Goal: Task Accomplishment & Management: Use online tool/utility

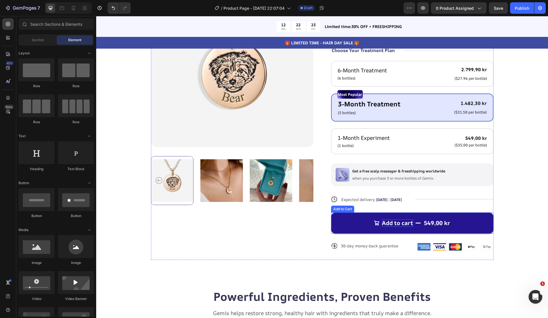
scroll to position [99, 0]
click at [363, 219] on button "Add to cart 549,00 kr" at bounding box center [412, 223] width 163 height 21
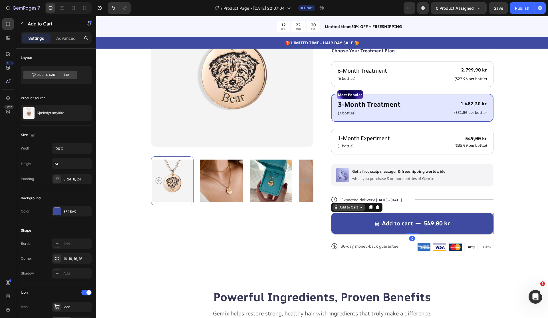
click at [353, 207] on div "Add to Cart" at bounding box center [349, 207] width 21 height 5
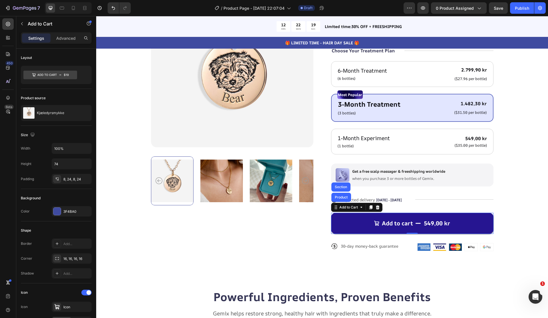
click at [360, 224] on button "Add to cart 549,00 kr" at bounding box center [412, 223] width 163 height 21
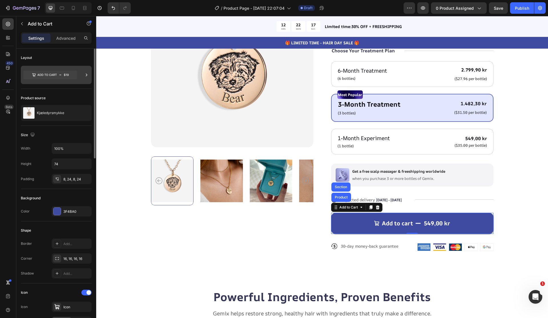
click at [86, 75] on icon at bounding box center [86, 74] width 1 height 3
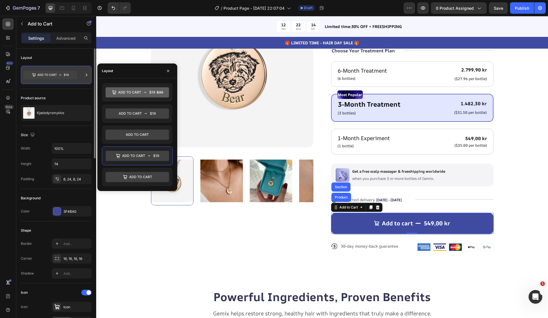
click at [37, 74] on icon at bounding box center [50, 75] width 54 height 9
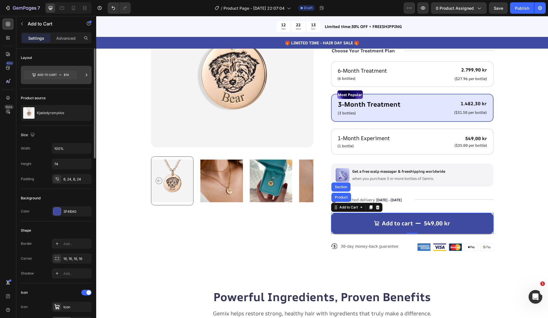
click at [39, 74] on icon at bounding box center [50, 75] width 54 height 9
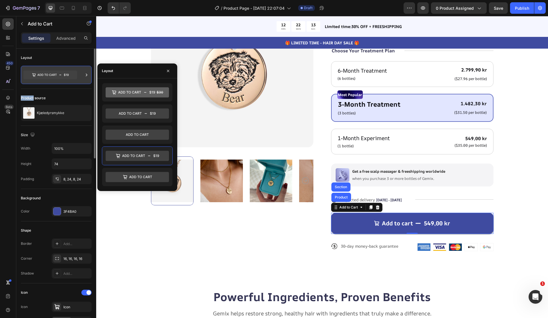
click at [39, 74] on icon at bounding box center [50, 75] width 54 height 9
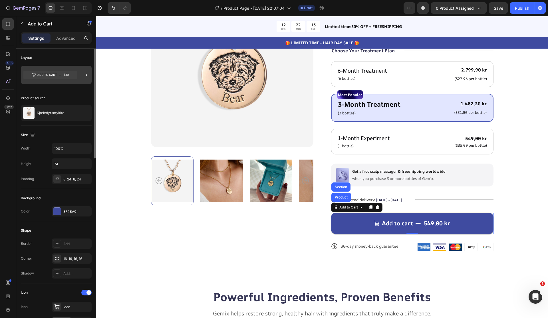
click at [39, 74] on icon at bounding box center [50, 75] width 54 height 9
click at [273, 234] on div "Product Images" at bounding box center [232, 122] width 163 height 275
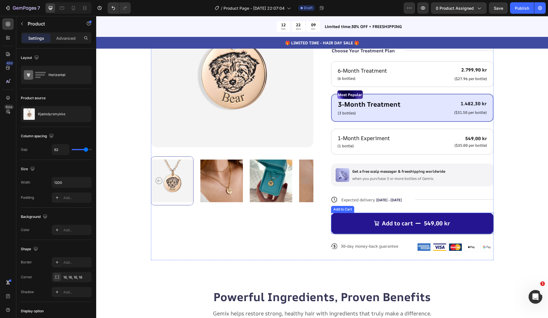
click at [381, 222] on div "Add to cart" at bounding box center [393, 222] width 39 height 7
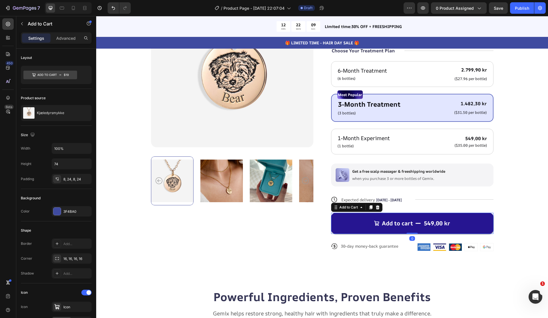
click at [381, 222] on div "Add to cart" at bounding box center [393, 222] width 39 height 7
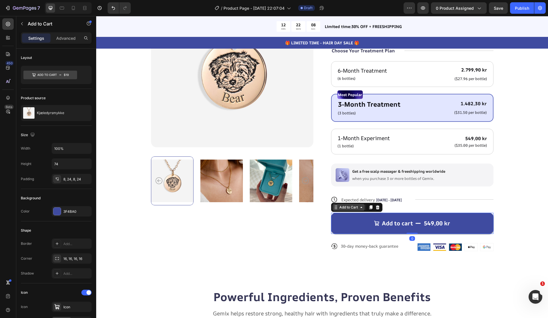
click at [362, 207] on icon at bounding box center [362, 207] width 2 height 1
click at [372, 208] on icon at bounding box center [370, 207] width 3 height 4
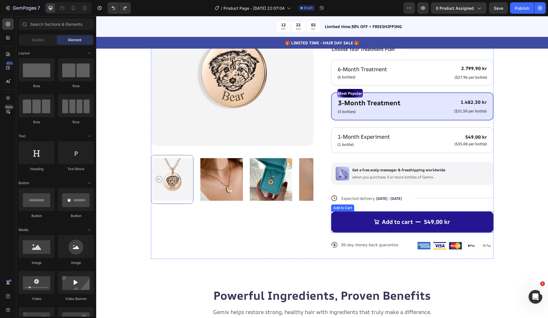
scroll to position [100, 0]
click at [368, 224] on button "Add to cart 549,00 kr" at bounding box center [412, 221] width 163 height 21
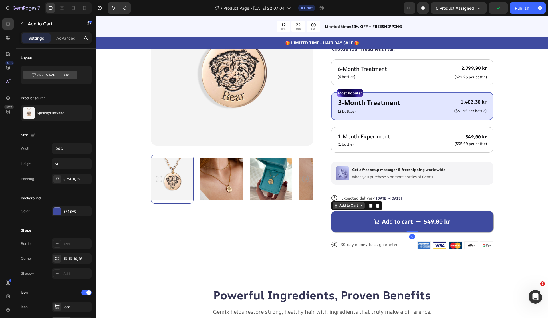
click at [337, 206] on icon at bounding box center [336, 205] width 5 height 5
click at [481, 11] on button "0 product assigned" at bounding box center [459, 7] width 56 height 11
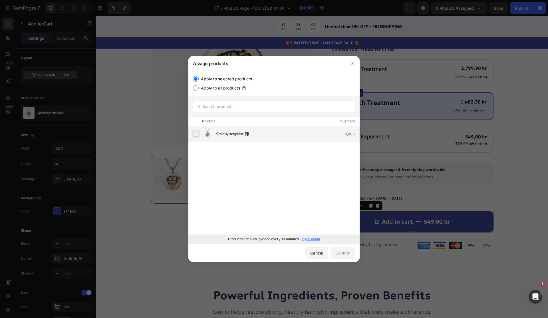
click at [199, 136] on label at bounding box center [196, 134] width 5 height 5
click at [340, 254] on div "Confirm" at bounding box center [343, 253] width 15 height 6
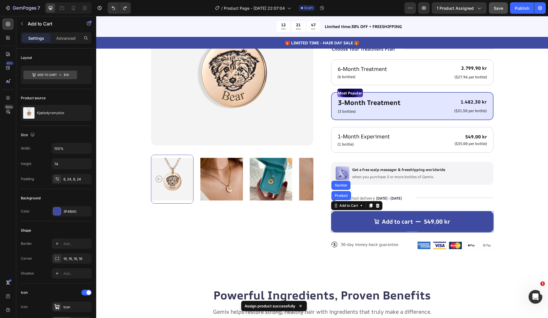
click at [506, 11] on button "Save" at bounding box center [498, 7] width 19 height 11
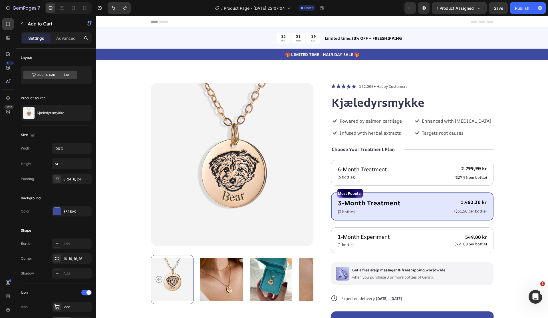
scroll to position [1, 0]
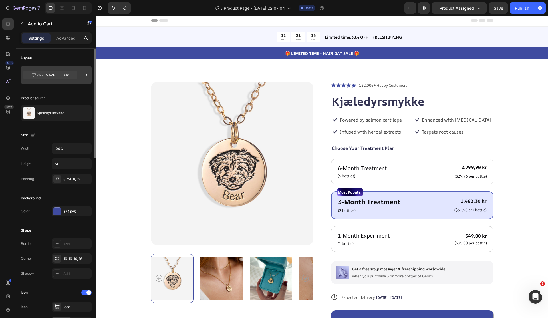
click at [86, 75] on icon at bounding box center [87, 75] width 6 height 6
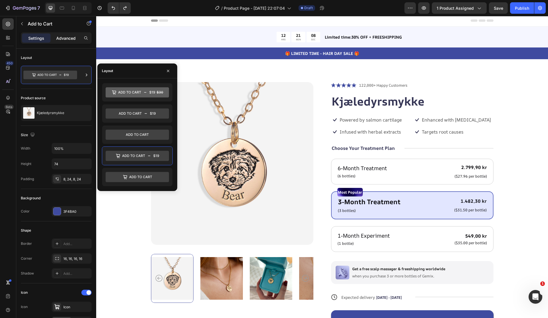
click at [68, 42] on div "Advanced" at bounding box center [66, 37] width 29 height 9
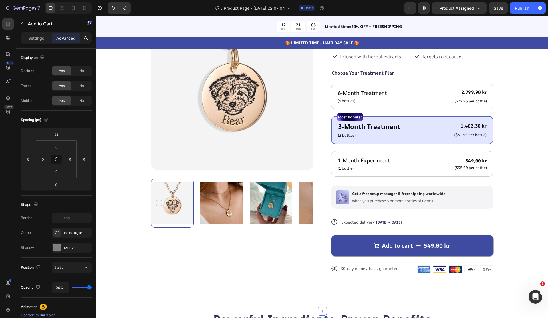
scroll to position [0, 0]
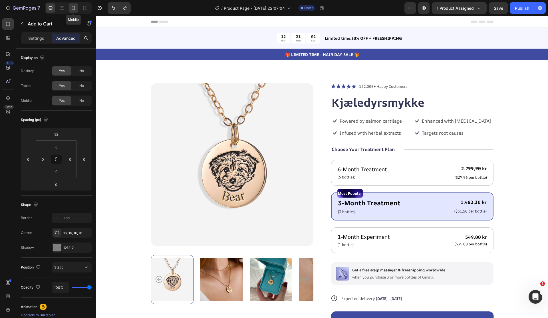
click at [71, 9] on icon at bounding box center [74, 8] width 6 height 6
type input "28"
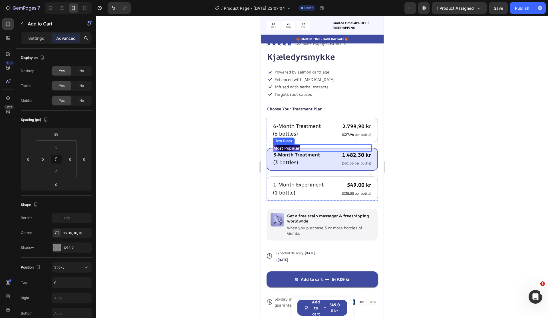
scroll to position [189, 0]
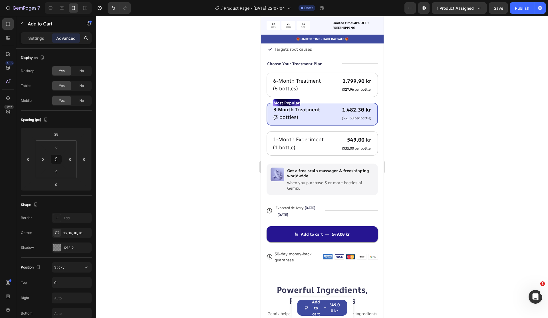
click at [358, 236] on button "Add to cart 549,00 kr" at bounding box center [322, 234] width 111 height 16
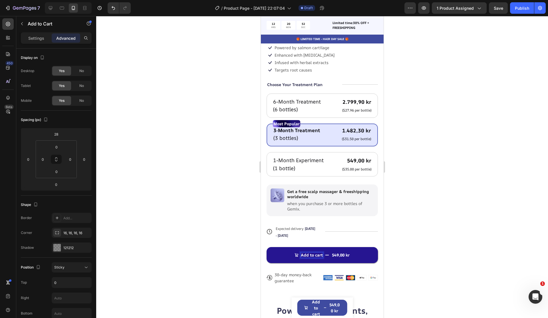
click at [304, 257] on div "Add to cart" at bounding box center [312, 254] width 22 height 5
click at [303, 255] on p "Add to cart" at bounding box center [312, 254] width 22 height 5
click at [323, 256] on button "Add to cart 549,00 kr" at bounding box center [322, 255] width 111 height 16
click at [320, 255] on p "Add to cart" at bounding box center [312, 254] width 22 height 5
click at [321, 255] on p "Add to cart" at bounding box center [312, 254] width 22 height 5
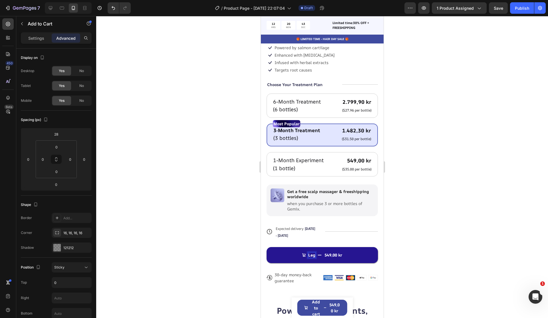
click at [267, 247] on button "Leg 549,00 kr" at bounding box center [322, 255] width 111 height 16
click at [267, 247] on button "Legg i 549,00 kr" at bounding box center [322, 255] width 111 height 16
click at [404, 234] on div at bounding box center [322, 167] width 452 height 302
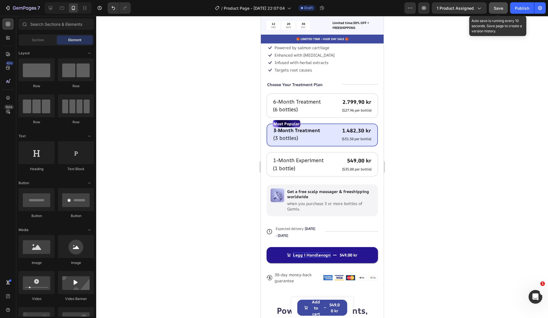
click at [503, 8] on span "Save" at bounding box center [498, 8] width 9 height 5
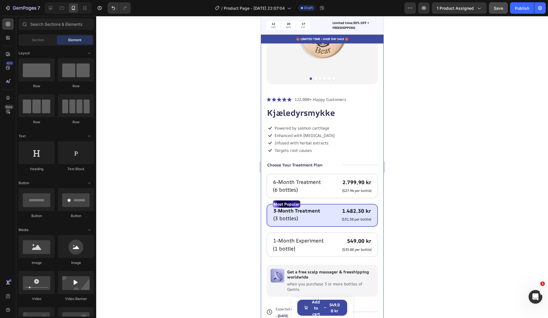
scroll to position [0, 0]
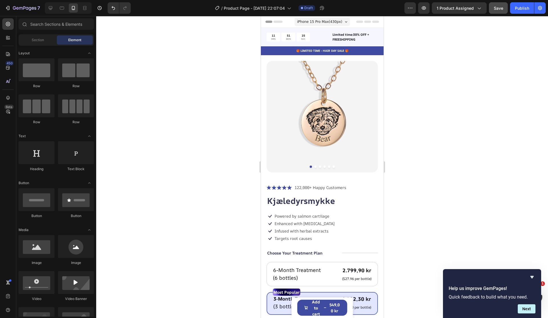
click at [493, 47] on div at bounding box center [322, 167] width 452 height 302
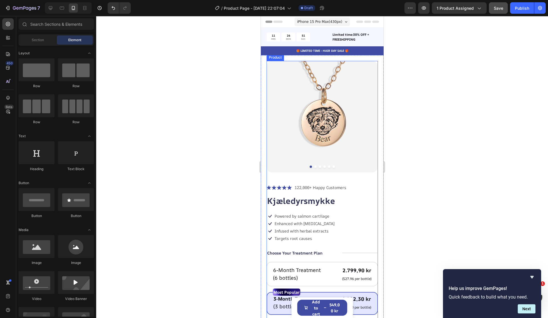
click at [333, 207] on div "Icon Icon Icon Icon Icon Icon List 122,000+ Happy Customers Text Block Row Kjæl…" at bounding box center [322, 318] width 111 height 269
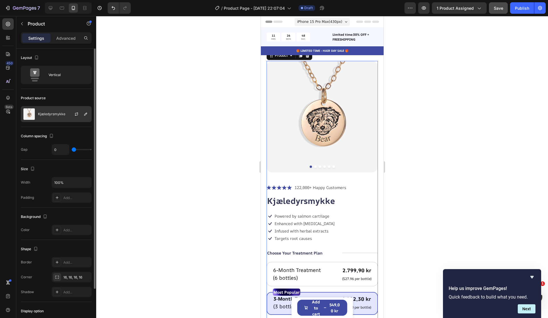
click at [49, 114] on p "Kjæledyrsmykke" at bounding box center [51, 114] width 27 height 4
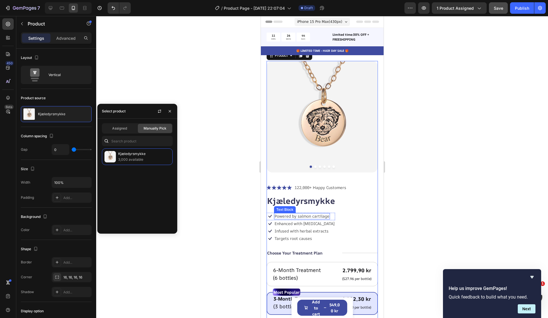
click at [324, 215] on p "Powered by salmon cartilage" at bounding box center [302, 215] width 55 height 5
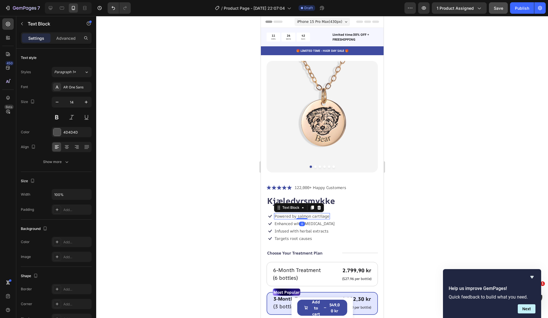
click at [466, 222] on div at bounding box center [322, 167] width 452 height 302
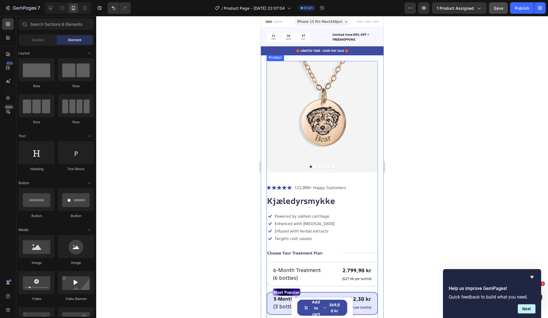
click at [364, 207] on div "Icon Icon Icon Icon Icon Icon List 122,000+ Happy Customers Text Block Row Kjæl…" at bounding box center [322, 318] width 111 height 269
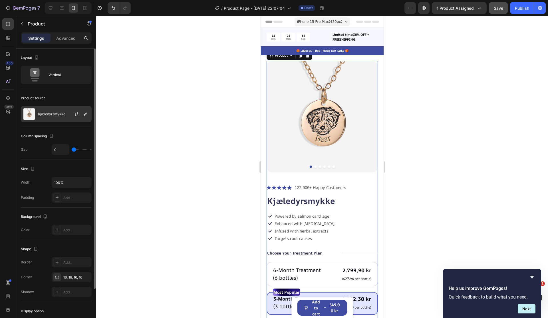
click at [55, 111] on div "Kjæledyrsmykke" at bounding box center [56, 114] width 71 height 16
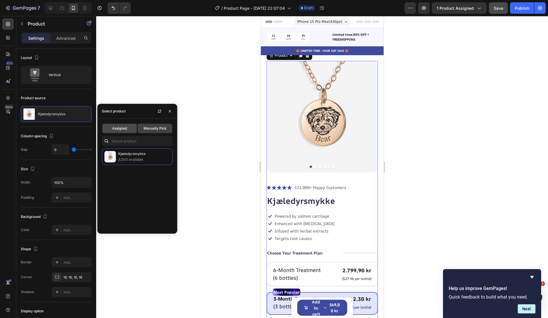
click at [128, 129] on div "Assigned" at bounding box center [120, 128] width 34 height 9
click at [144, 128] on span "Manually Pick" at bounding box center [155, 128] width 23 height 5
click at [56, 96] on div "Product source" at bounding box center [56, 97] width 71 height 9
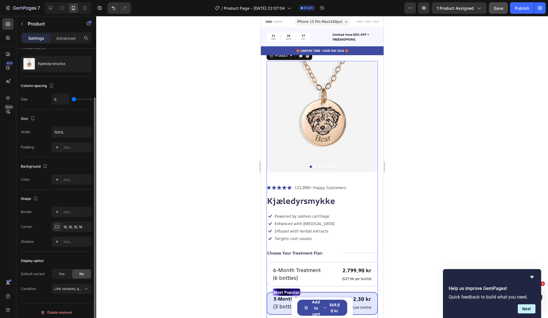
scroll to position [54, 0]
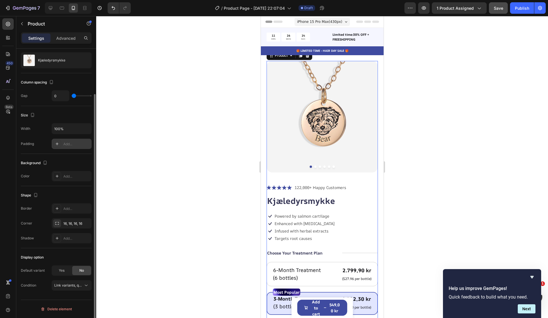
click at [66, 145] on div "Add..." at bounding box center [76, 143] width 27 height 5
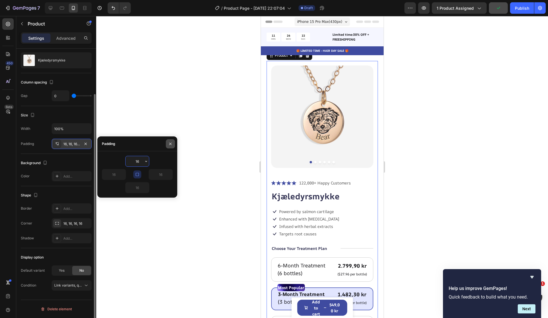
click at [172, 143] on icon "button" at bounding box center [170, 143] width 5 height 5
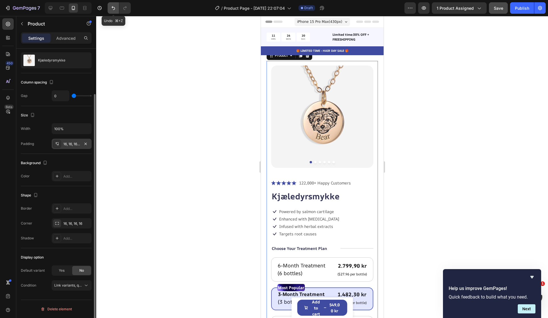
click at [116, 9] on icon "Undo/Redo" at bounding box center [114, 8] width 6 height 6
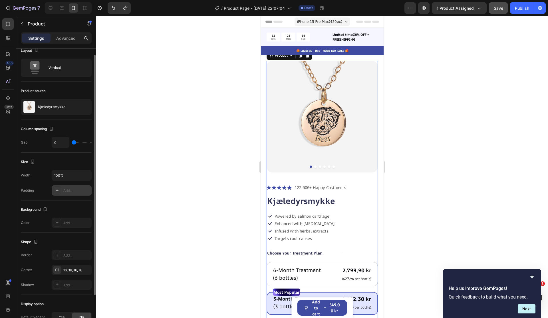
scroll to position [0, 0]
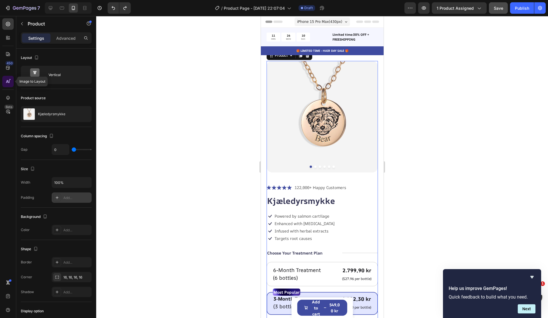
click at [8, 81] on icon at bounding box center [8, 82] width 6 height 6
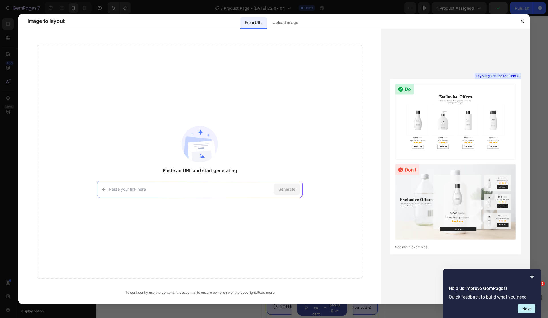
click at [527, 23] on div at bounding box center [522, 21] width 15 height 15
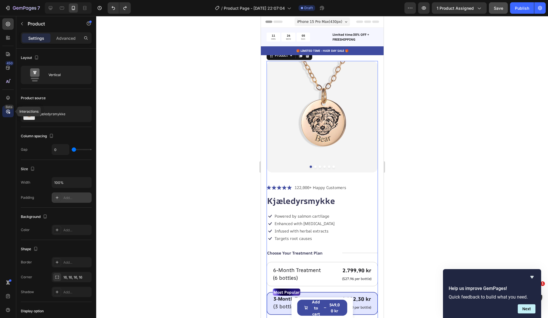
click at [10, 109] on div "Beta" at bounding box center [8, 107] width 9 height 5
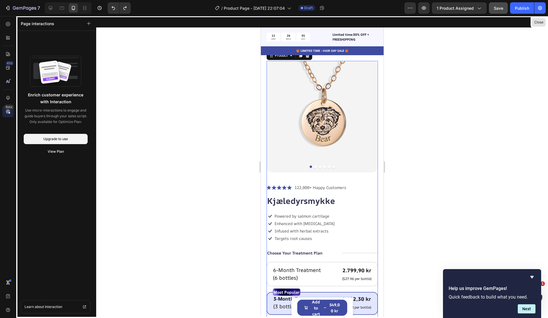
click at [541, 22] on button "Close" at bounding box center [539, 22] width 14 height 8
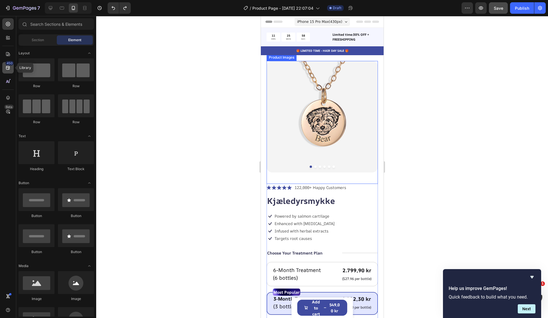
click at [3, 65] on div "450" at bounding box center [7, 67] width 11 height 11
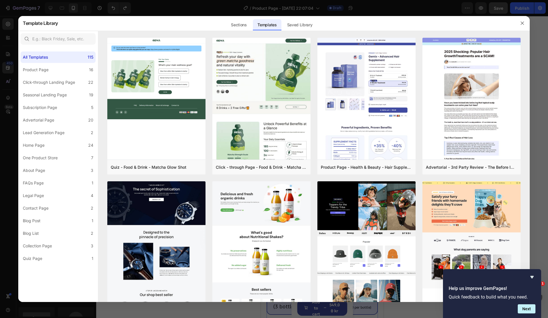
click at [13, 55] on div at bounding box center [274, 159] width 548 height 318
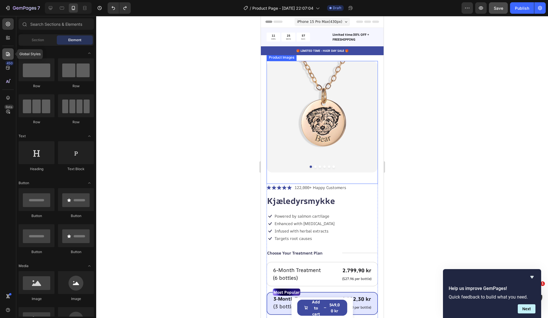
click at [11, 55] on div at bounding box center [7, 53] width 11 height 11
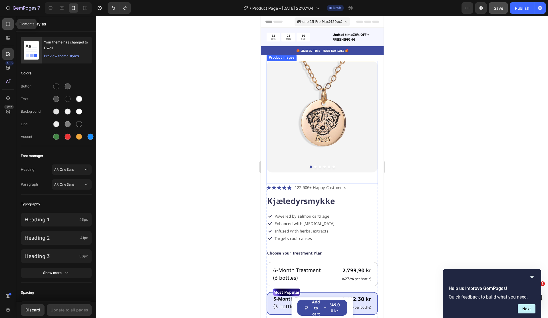
click at [7, 27] on icon at bounding box center [8, 24] width 6 height 6
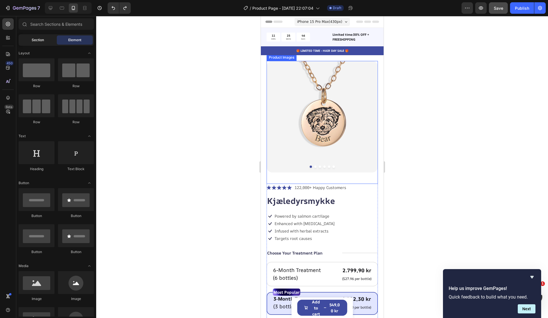
click at [41, 43] on div "Section" at bounding box center [38, 39] width 36 height 9
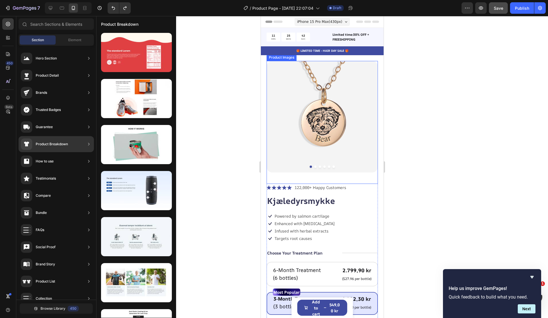
click at [89, 145] on icon at bounding box center [89, 144] width 6 height 6
click at [88, 145] on icon at bounding box center [88, 144] width 1 height 3
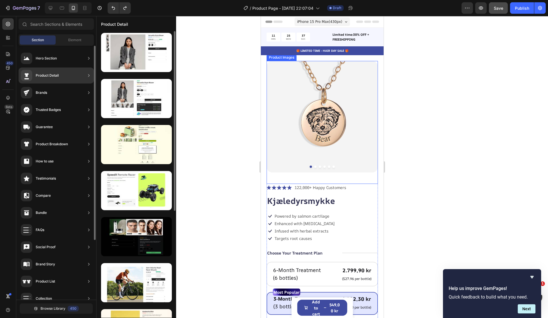
click at [56, 73] on div "Product Detail" at bounding box center [47, 76] width 23 height 6
click at [88, 74] on icon at bounding box center [89, 76] width 6 height 6
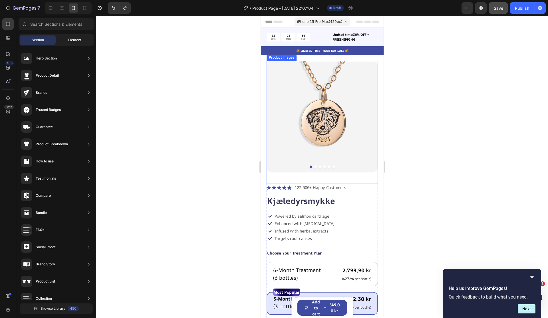
click at [67, 39] on div "Element" at bounding box center [75, 39] width 36 height 9
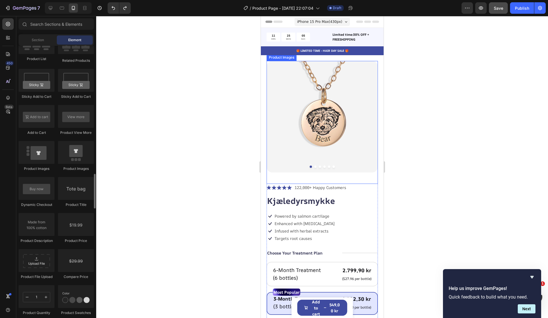
scroll to position [1004, 0]
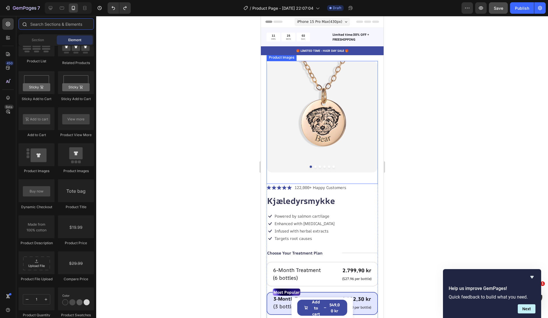
click at [63, 26] on input "text" at bounding box center [56, 23] width 75 height 11
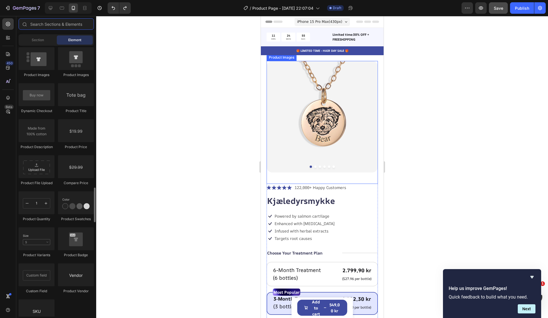
scroll to position [1100, 0]
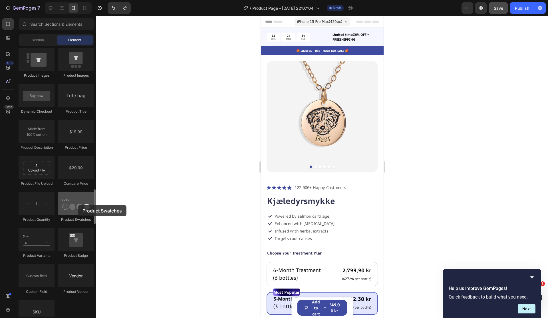
click at [78, 205] on div at bounding box center [76, 203] width 36 height 23
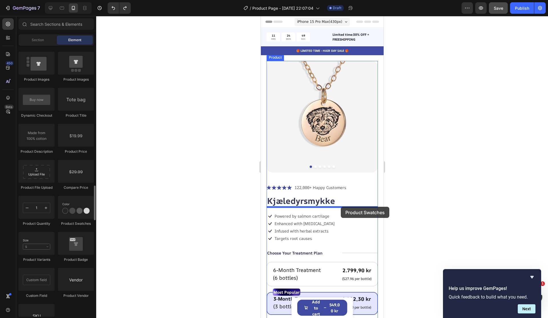
scroll to position [1094, 0]
drag, startPoint x: 337, startPoint y: 220, endPoint x: 341, endPoint y: 206, distance: 14.4
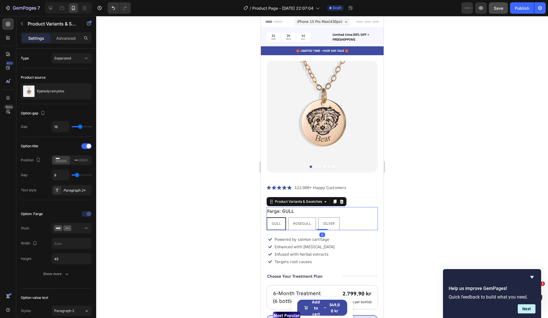
click at [428, 195] on div at bounding box center [322, 167] width 452 height 302
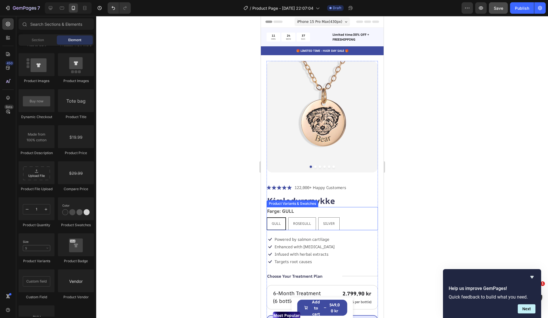
click at [283, 212] on legend "Farge: GULL" at bounding box center [281, 211] width 28 height 8
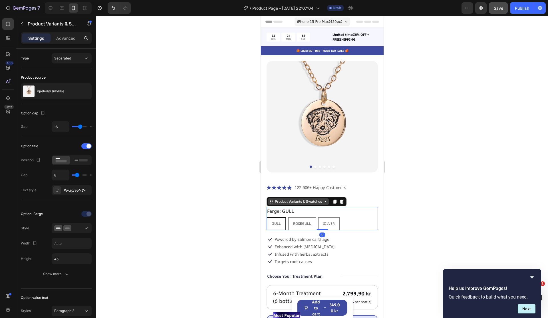
click at [292, 204] on div "Product Variants & Swatches" at bounding box center [298, 201] width 49 height 5
click at [325, 204] on div "Product Variants & Swatches" at bounding box center [298, 201] width 61 height 7
click at [409, 227] on div at bounding box center [322, 167] width 452 height 302
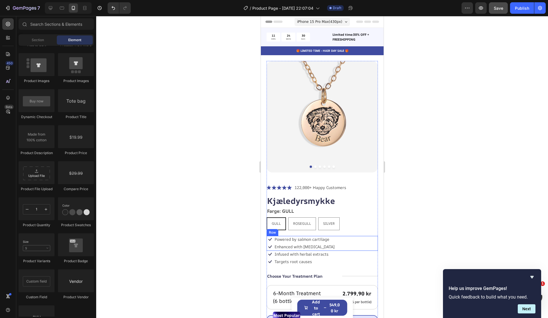
click at [355, 239] on div "Icon Powered by salmon cartilage Text Block Row Icon Enhanced with biotin Text …" at bounding box center [322, 243] width 111 height 15
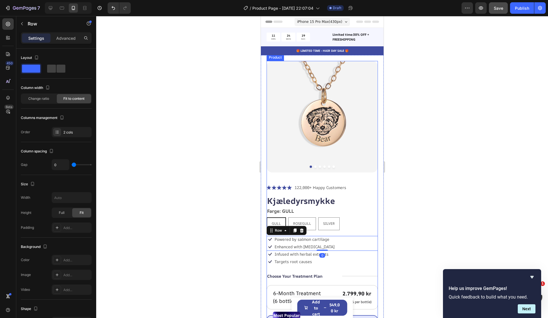
click at [351, 227] on div "GULL GULL GULL ROSEGULL ROSEGULL ROSEGULL SILVER SILVER SILVER" at bounding box center [322, 223] width 111 height 13
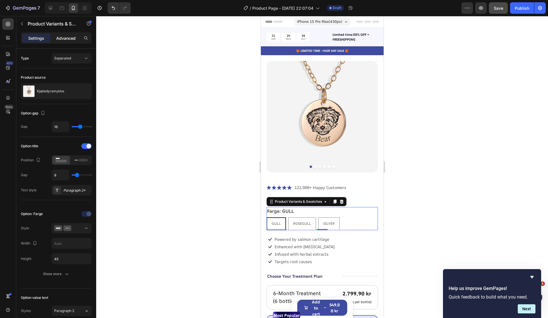
click at [67, 38] on p "Advanced" at bounding box center [65, 38] width 19 height 6
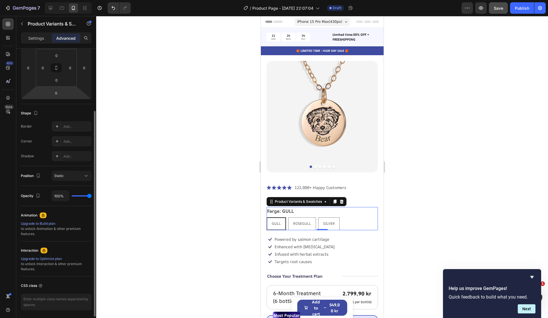
scroll to position [0, 0]
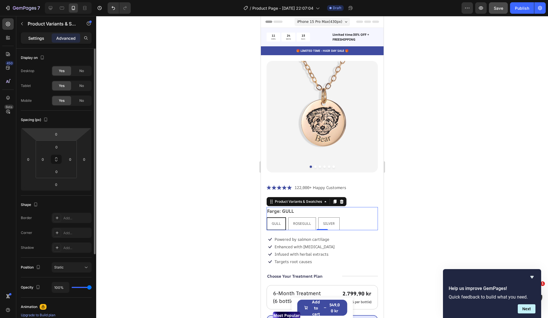
click at [40, 41] on div "Settings" at bounding box center [36, 37] width 29 height 9
radio input "true"
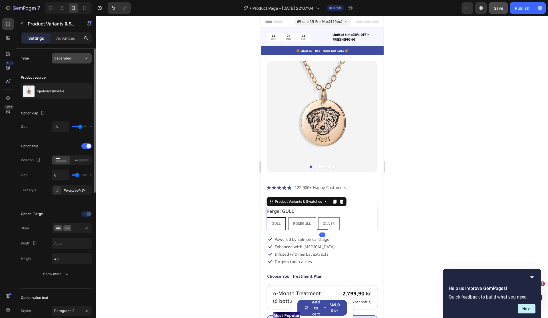
click at [89, 59] on button "Separated" at bounding box center [72, 58] width 40 height 10
click at [88, 59] on icon at bounding box center [86, 58] width 6 height 6
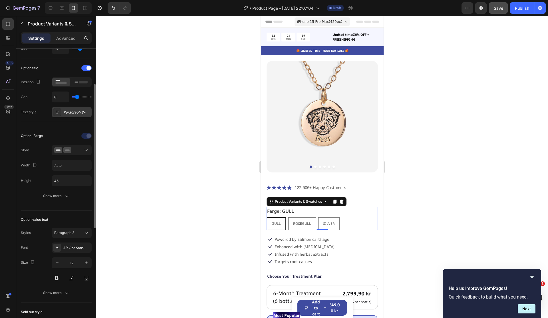
scroll to position [79, 0]
click at [88, 150] on icon at bounding box center [86, 149] width 6 height 6
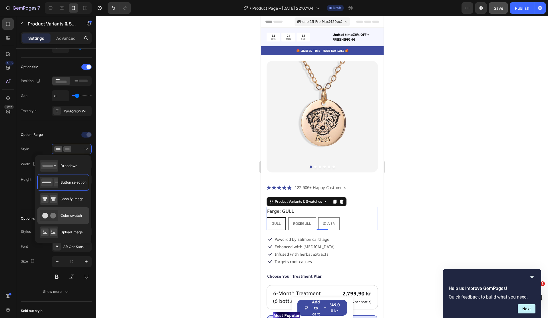
click at [71, 213] on span "Color swatch" at bounding box center [71, 215] width 21 height 5
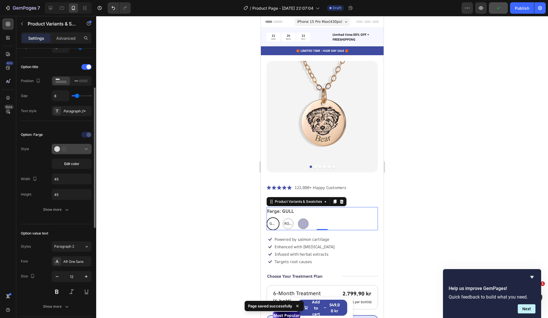
drag, startPoint x: 74, startPoint y: 156, endPoint x: 78, endPoint y: 152, distance: 6.1
click at [74, 156] on div "Edit color" at bounding box center [72, 156] width 40 height 25
click at [78, 152] on button at bounding box center [72, 149] width 40 height 10
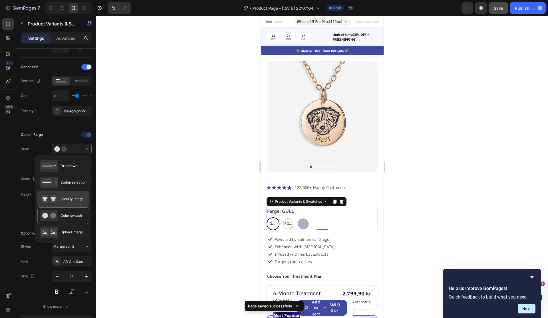
click at [75, 195] on div "Shopify image" at bounding box center [62, 198] width 44 height 11
type input "64"
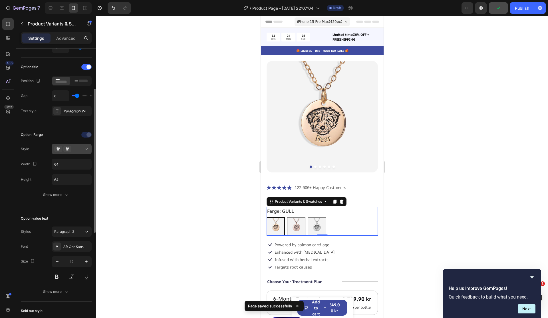
click at [73, 147] on div at bounding box center [71, 149] width 35 height 6
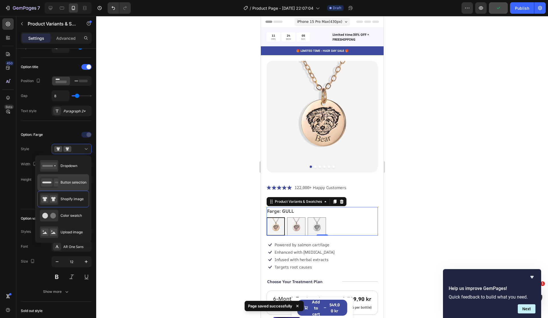
click at [77, 184] on span "Button selection" at bounding box center [74, 182] width 26 height 5
type input "45"
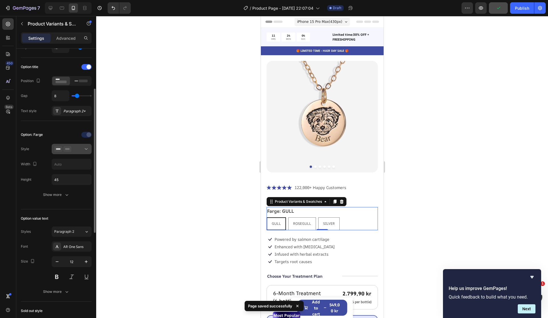
click at [81, 153] on button at bounding box center [72, 149] width 40 height 10
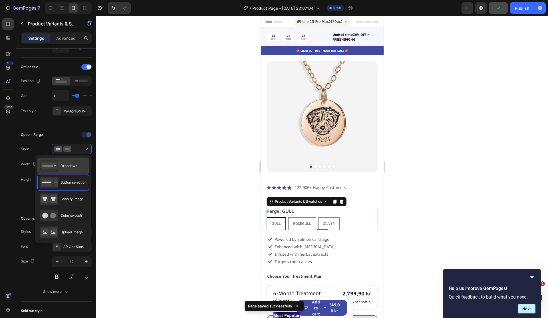
click at [78, 163] on div "Dropdown" at bounding box center [63, 165] width 52 height 17
type input "100%"
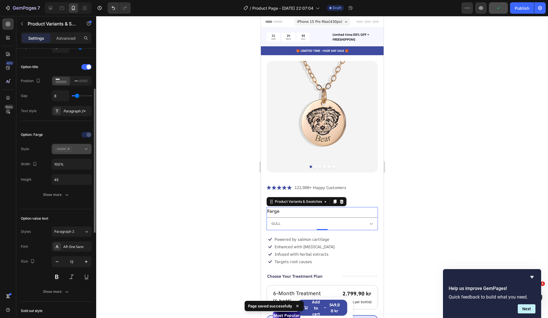
click at [83, 152] on button at bounding box center [72, 149] width 40 height 10
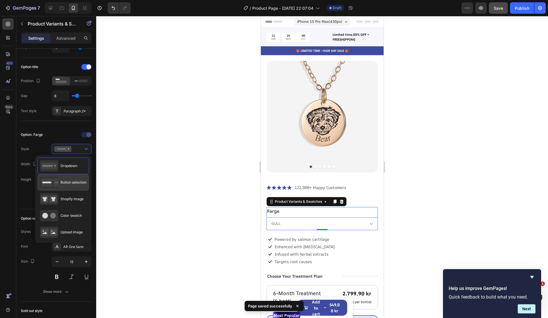
click at [79, 183] on span "Button selection" at bounding box center [74, 182] width 26 height 5
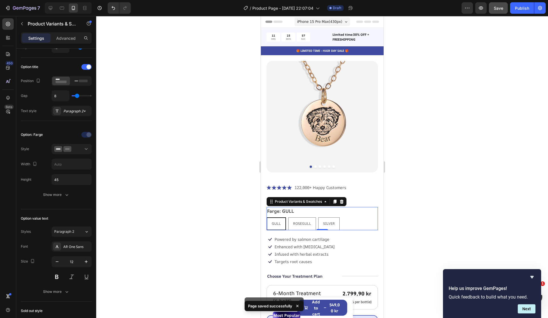
click at [275, 222] on span "GULL" at bounding box center [276, 223] width 9 height 5
click at [267, 217] on input "GULL GULL GULL" at bounding box center [266, 217] width 0 height 0
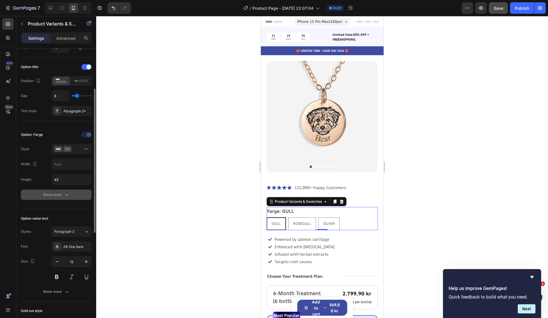
click at [68, 193] on icon "button" at bounding box center [67, 195] width 6 height 6
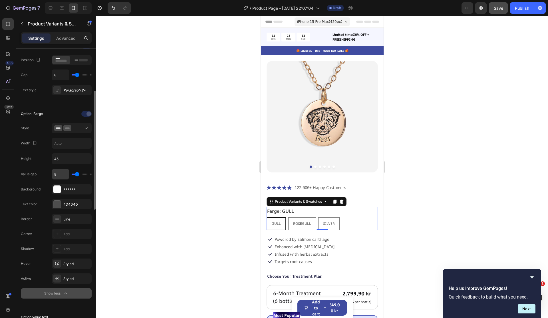
scroll to position [100, 0]
click at [59, 189] on div at bounding box center [56, 188] width 7 height 7
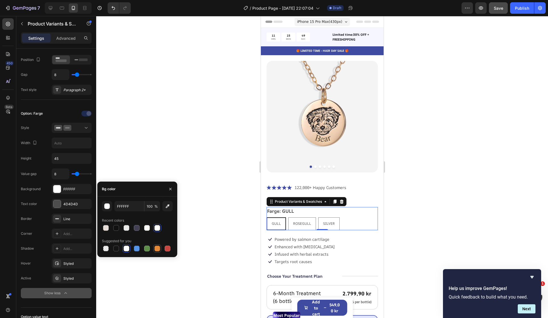
click at [159, 246] on div at bounding box center [158, 248] width 6 height 6
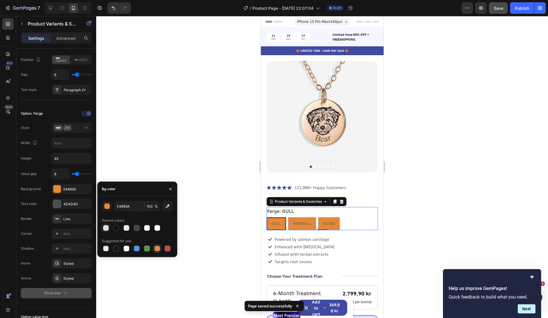
click at [106, 225] on div at bounding box center [106, 228] width 6 height 6
click at [116, 228] on div at bounding box center [116, 228] width 6 height 6
click at [106, 228] on div at bounding box center [106, 228] width 6 height 6
type input "E7DEDA"
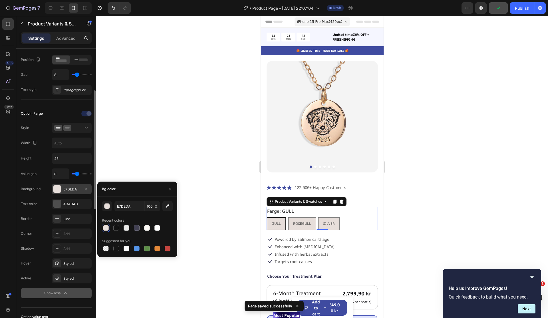
click at [55, 185] on div at bounding box center [56, 188] width 7 height 7
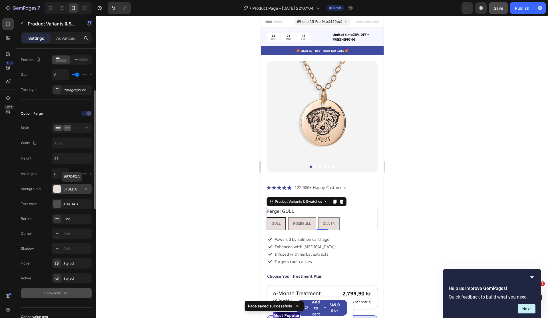
click at [73, 188] on div "E7DEDA" at bounding box center [71, 189] width 17 height 5
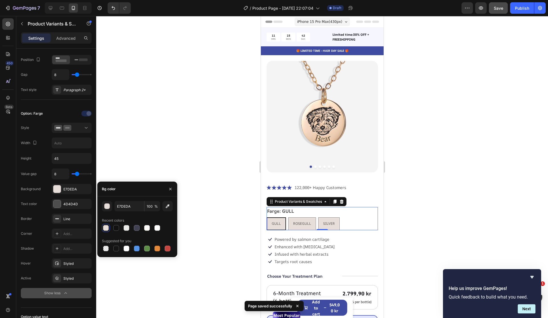
click at [111, 153] on div at bounding box center [322, 167] width 452 height 302
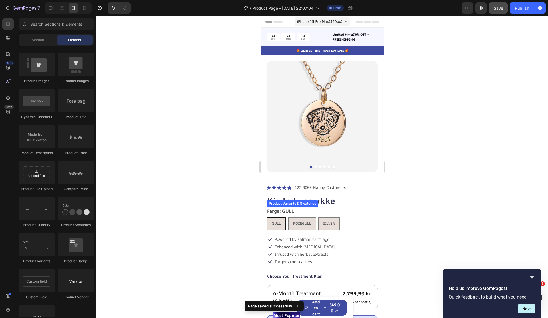
click at [280, 227] on div "GULL" at bounding box center [276, 223] width 18 height 11
click at [267, 217] on input "GULL GULL GULL" at bounding box center [266, 217] width 0 height 0
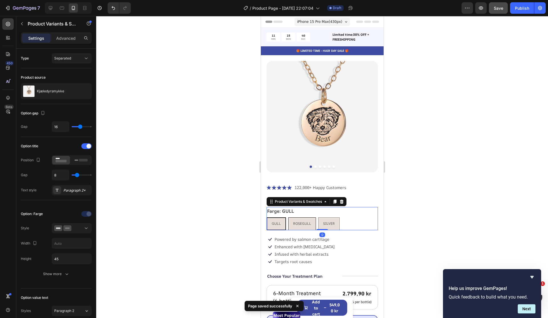
click at [292, 223] on div "ROSEGULL" at bounding box center [302, 223] width 27 height 11
click at [288, 217] on input "ROSEGULL ROSEGULL ROSEGULL" at bounding box center [288, 217] width 0 height 0
radio input "true"
click at [277, 221] on span "GULL" at bounding box center [275, 223] width 9 height 5
click at [267, 217] on input "GULL GULL GULL" at bounding box center [266, 217] width 0 height 0
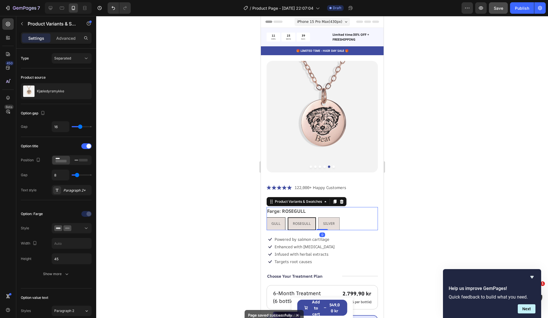
radio input "true"
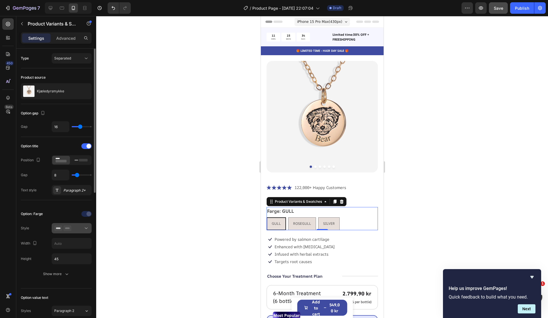
click at [85, 231] on button at bounding box center [72, 228] width 40 height 10
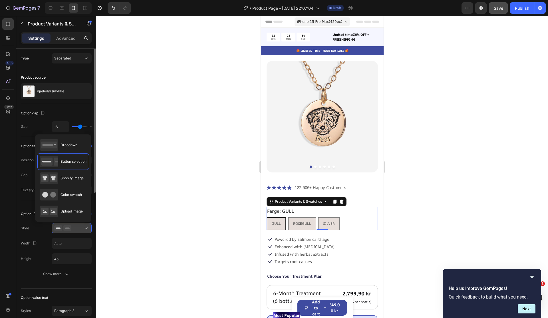
click at [85, 231] on button at bounding box center [72, 228] width 40 height 10
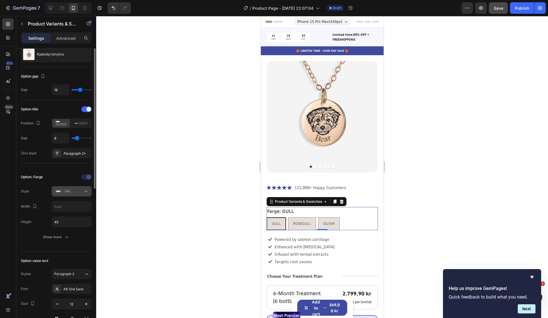
scroll to position [49, 0]
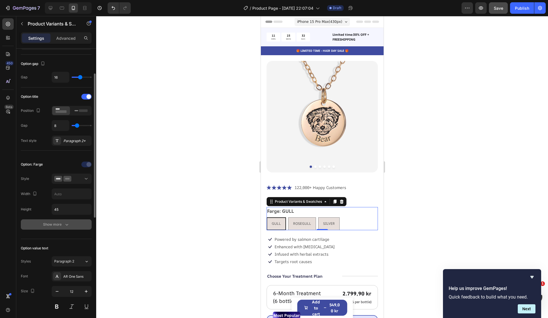
click at [67, 225] on icon "button" at bounding box center [67, 224] width 6 height 6
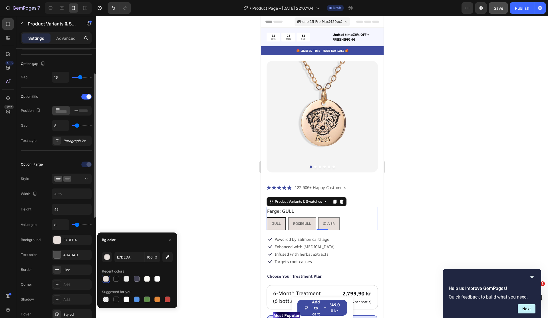
scroll to position [52, 0]
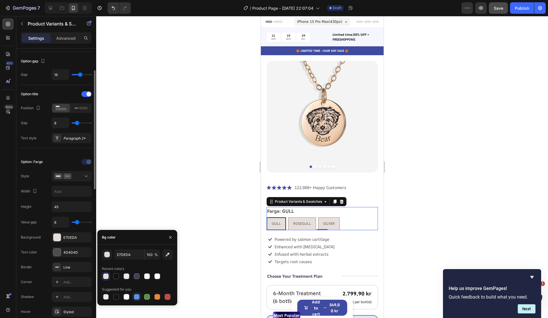
click at [139, 295] on div at bounding box center [137, 297] width 6 height 6
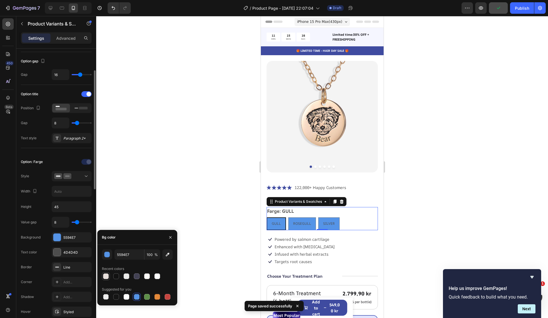
click at [106, 276] on div at bounding box center [106, 276] width 6 height 6
type input "E7DEDA"
click at [115, 196] on div at bounding box center [322, 167] width 452 height 302
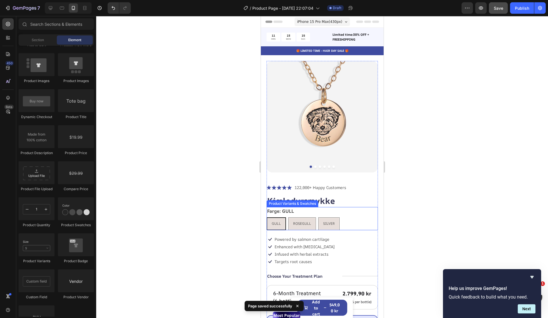
click at [353, 211] on div "Farge: GULL GULL GULL GULL ROSEGULL ROSEGULL ROSEGULL SILVER SILVER SILVER" at bounding box center [322, 218] width 111 height 23
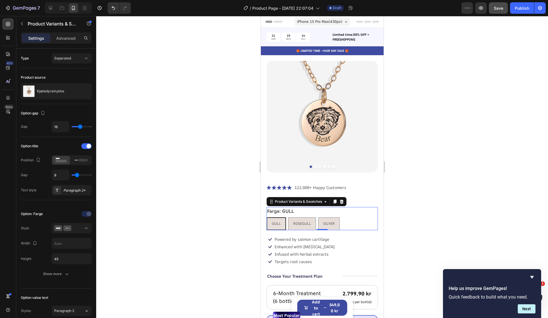
click at [316, 213] on div "Farge: GULL GULL GULL GULL ROSEGULL ROSEGULL ROSEGULL SILVER SILVER SILVER" at bounding box center [322, 218] width 111 height 23
click at [72, 40] on p "Advanced" at bounding box center [65, 38] width 19 height 6
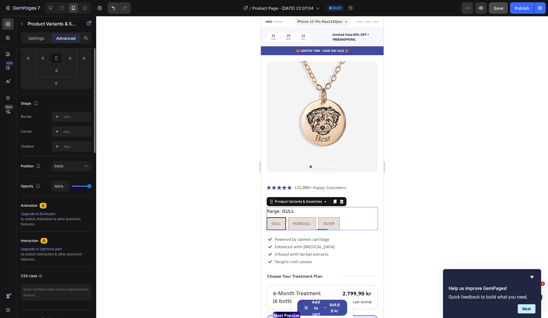
scroll to position [0, 0]
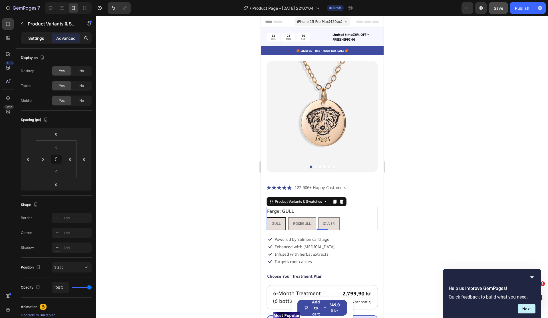
click at [31, 36] on p "Settings" at bounding box center [36, 38] width 16 height 6
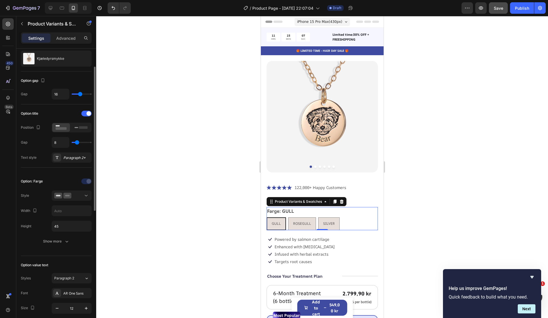
scroll to position [34, 0]
click at [60, 243] on button "Show more" at bounding box center [56, 240] width 71 height 10
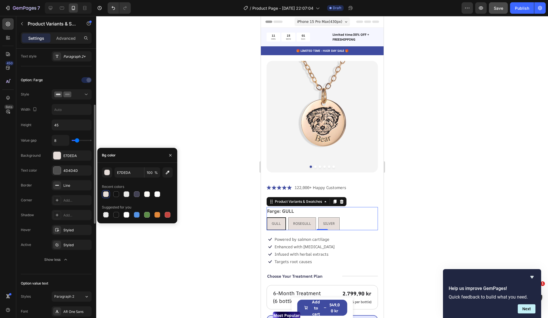
scroll to position [134, 0]
click at [75, 230] on div "Styled" at bounding box center [71, 229] width 17 height 5
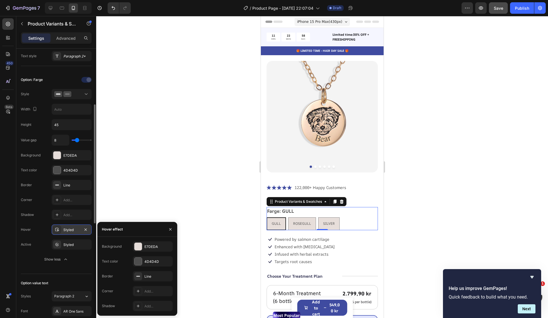
click at [75, 230] on div "Styled" at bounding box center [71, 229] width 17 height 5
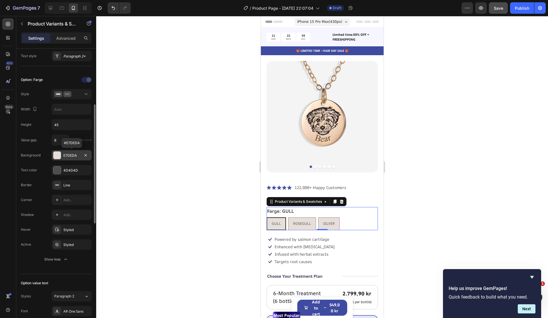
click at [55, 153] on div at bounding box center [56, 154] width 7 height 7
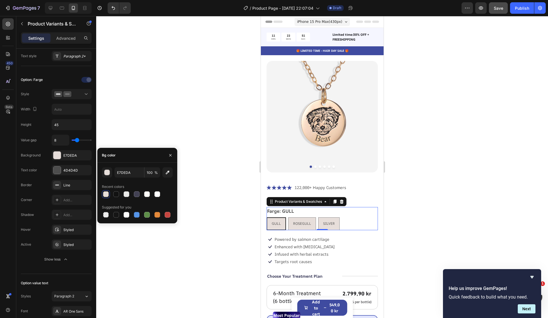
click at [212, 149] on div at bounding box center [322, 167] width 452 height 302
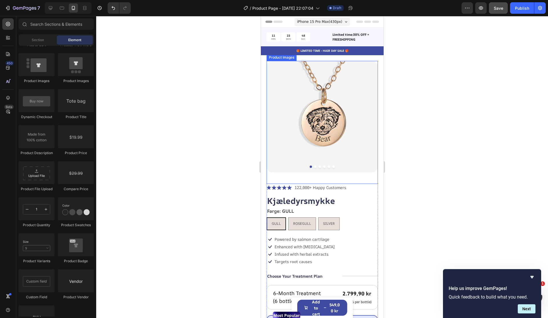
click at [316, 167] on button "Dot" at bounding box center [315, 166] width 2 height 2
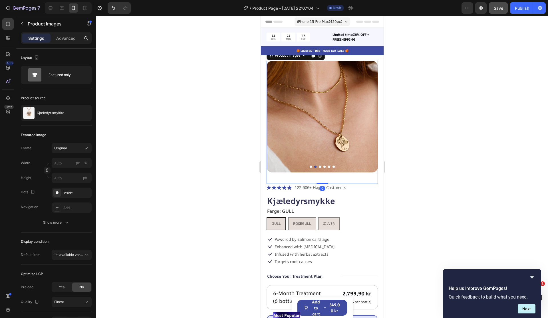
click at [321, 167] on button "Dot" at bounding box center [320, 166] width 2 height 2
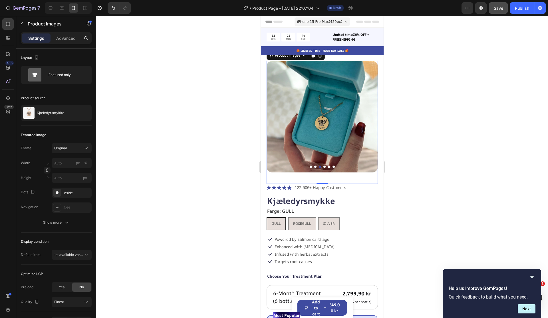
click at [325, 167] on button "Dot" at bounding box center [324, 166] width 2 height 2
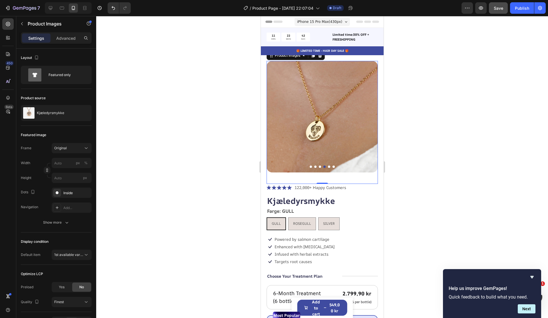
click at [329, 167] on button "Dot" at bounding box center [329, 166] width 2 height 2
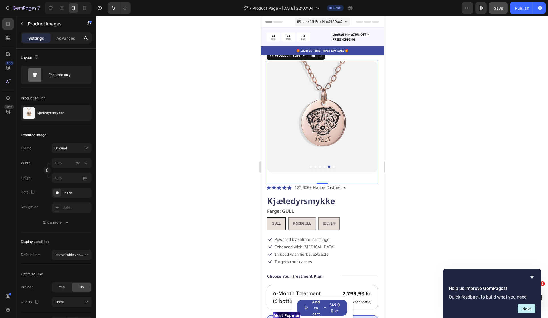
click at [334, 167] on button "Dot" at bounding box center [334, 166] width 2 height 2
click at [310, 166] on button "Dot" at bounding box center [311, 166] width 2 height 2
click at [435, 139] on div at bounding box center [322, 167] width 452 height 302
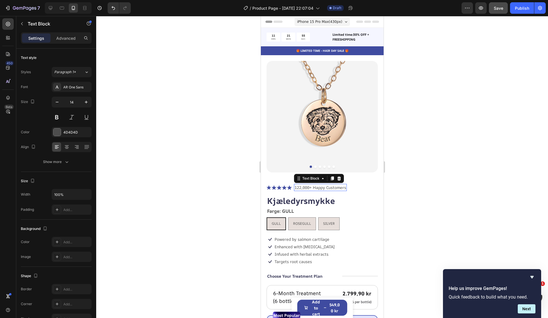
click at [329, 189] on p "122,000+ Happy Customers" at bounding box center [321, 187] width 52 height 6
click at [331, 188] on p "122,000+ Happy Customers" at bounding box center [321, 187] width 52 height 6
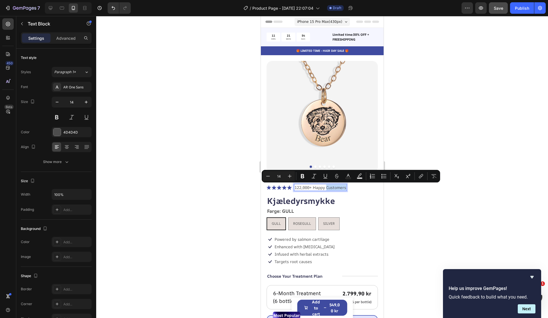
click at [334, 188] on p "122,000+ Happy Customers" at bounding box center [321, 187] width 52 height 6
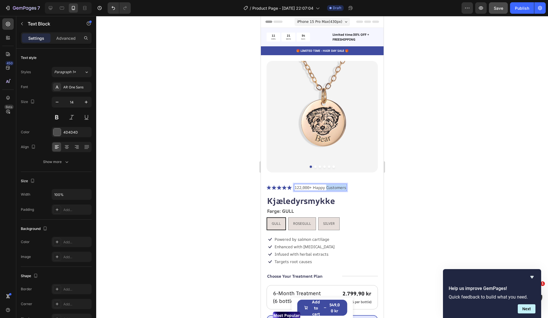
click at [334, 188] on p "122,000+ Happy Customers" at bounding box center [321, 187] width 52 height 6
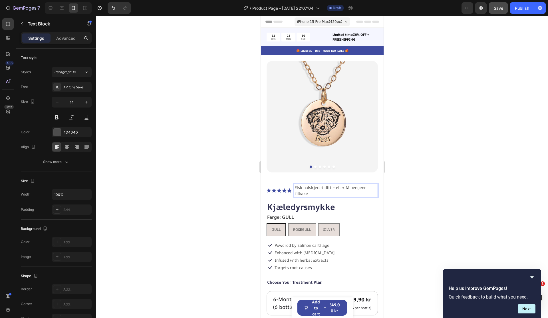
click at [331, 188] on p "Elsk halskjedet ditt – eller få pengene tilbake" at bounding box center [336, 190] width 83 height 12
click at [333, 187] on p "Elsk halskjedet ditt – eller få pengene tilbake" at bounding box center [336, 190] width 83 height 12
click at [355, 215] on div "Farge: GULL GULL GULL GULL ROSEGULL ROSEGULL ROSEGULL SILVER SILVER SILVER" at bounding box center [322, 224] width 111 height 23
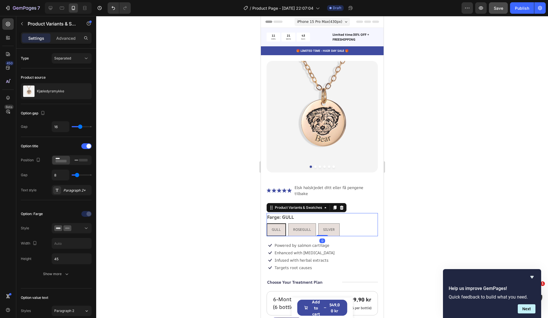
click at [441, 202] on div at bounding box center [322, 167] width 452 height 302
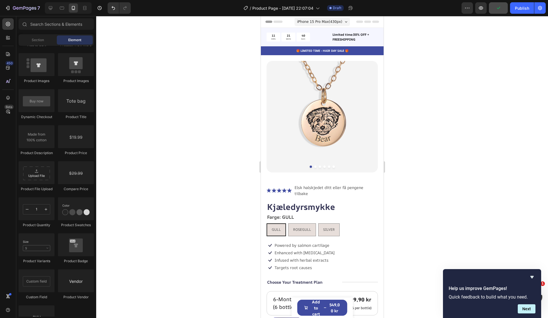
click at [416, 194] on div at bounding box center [322, 167] width 452 height 302
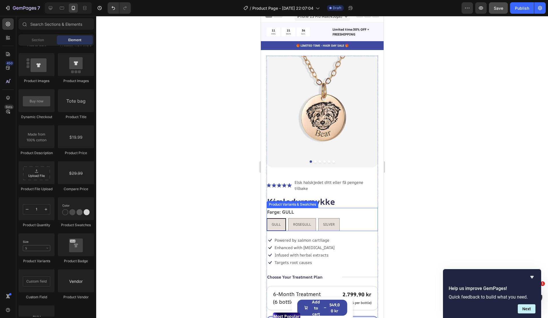
scroll to position [0, 0]
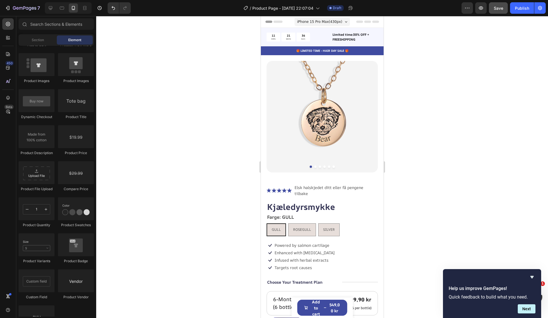
click at [455, 197] on div at bounding box center [322, 167] width 452 height 302
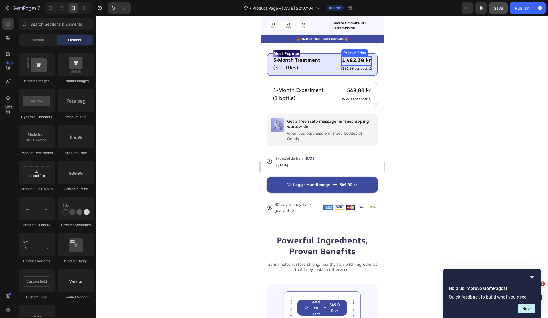
scroll to position [304, 0]
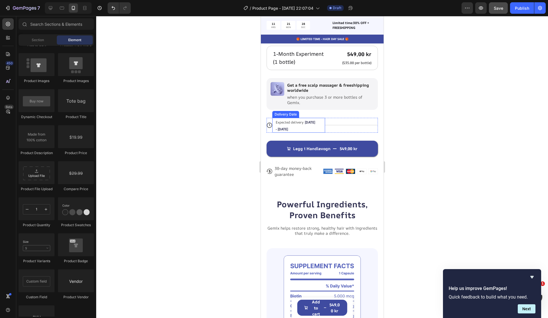
click at [303, 120] on span "Expected delivery" at bounding box center [290, 122] width 28 height 5
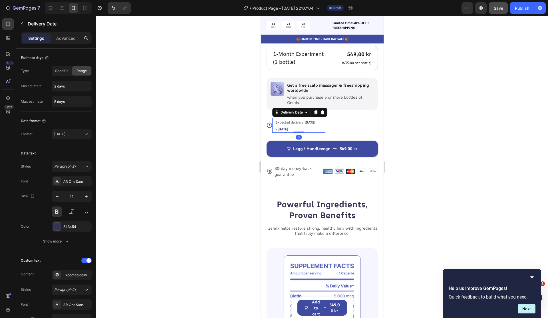
click at [303, 120] on span "Expected delivery" at bounding box center [290, 122] width 28 height 5
click at [301, 120] on span "Expected delivery" at bounding box center [290, 122] width 28 height 5
click at [293, 120] on span "Expected delivery" at bounding box center [290, 122] width 28 height 5
click at [297, 110] on div "Delivery Date" at bounding box center [291, 112] width 25 height 5
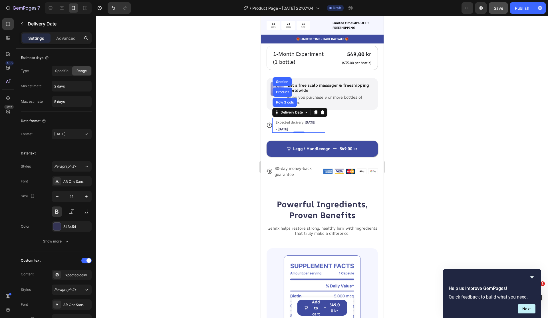
click at [294, 121] on div "Expected delivery Sep 30 - Oct 03" at bounding box center [296, 125] width 42 height 15
click at [331, 133] on div "Legg i Handlevogn 549,00 kr Add to Cart" at bounding box center [322, 145] width 111 height 24
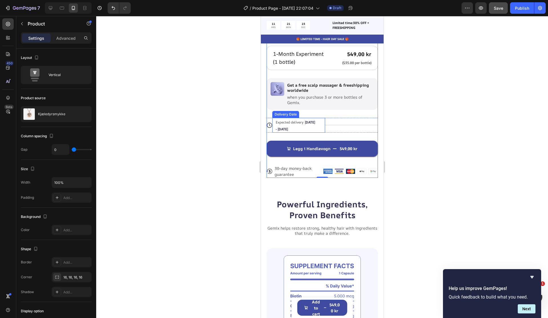
click at [314, 120] on span "Sep 30 - Oct 03" at bounding box center [295, 126] width 39 height 12
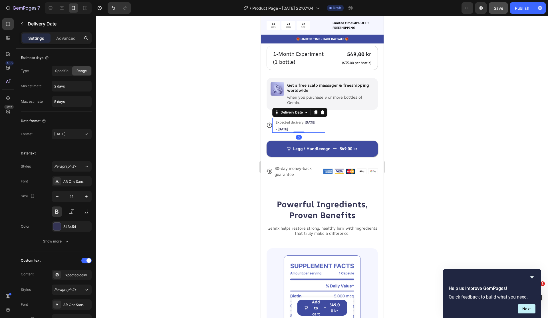
click at [312, 120] on span "Sep 30 - Oct 03" at bounding box center [295, 126] width 39 height 12
click at [314, 120] on span "Sep 30 - Oct 03" at bounding box center [295, 126] width 39 height 12
click at [315, 120] on span "Sep 30 - Oct 03" at bounding box center [295, 126] width 39 height 12
click at [316, 118] on div "Expected delivery Sep 30 - Oct 03" at bounding box center [296, 125] width 42 height 15
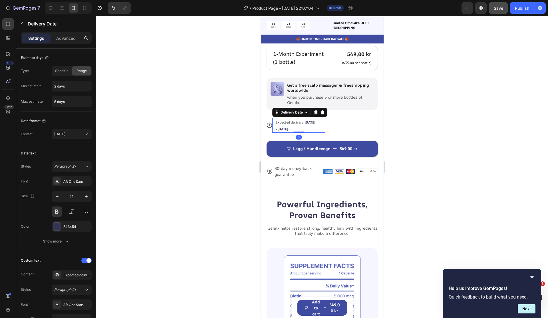
click at [316, 118] on div "Expected delivery Sep 30 - Oct 03" at bounding box center [296, 125] width 42 height 15
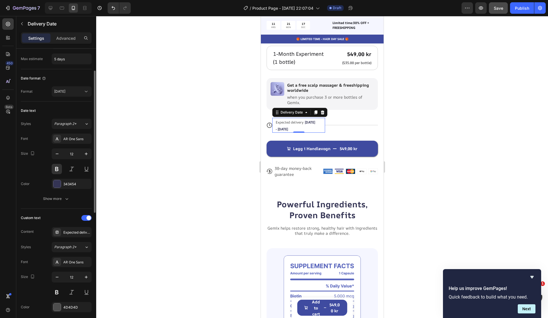
scroll to position [43, 0]
click at [78, 229] on div "Expected delivery" at bounding box center [76, 231] width 27 height 5
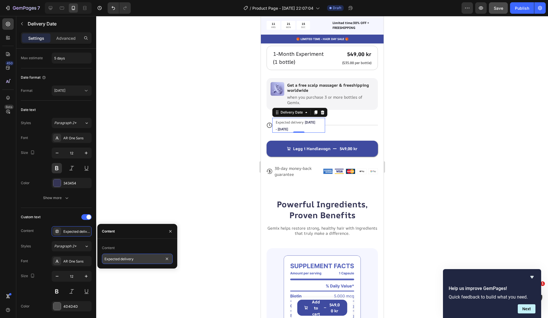
click at [123, 262] on input "Expected delivery" at bounding box center [137, 258] width 71 height 10
click at [136, 260] on input "Expected delivery" at bounding box center [137, 258] width 71 height 10
click at [137, 259] on input "Expected delivery" at bounding box center [137, 258] width 71 height 10
drag, startPoint x: 135, startPoint y: 259, endPoint x: 97, endPoint y: 257, distance: 37.2
click at [97, 257] on div "Content Expected delivery" at bounding box center [137, 253] width 80 height 21
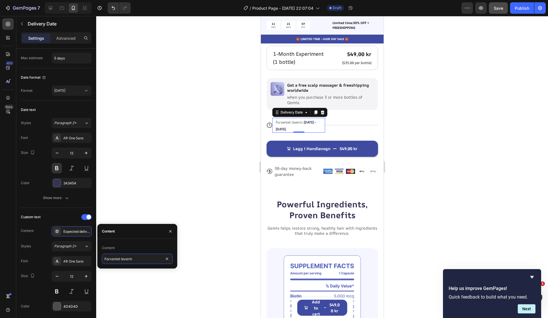
type input "Forventet levering"
click at [74, 244] on span "Paragraph 2*" at bounding box center [65, 245] width 22 height 5
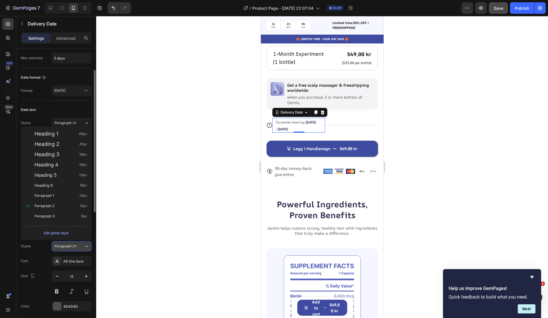
click at [74, 244] on span "Paragraph 2*" at bounding box center [65, 245] width 22 height 5
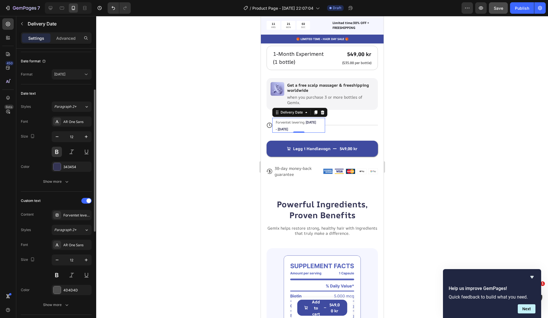
scroll to position [60, 0]
click at [309, 120] on span "Sep 30 - Oct 03" at bounding box center [296, 126] width 40 height 12
drag, startPoint x: 309, startPoint y: 117, endPoint x: 307, endPoint y: 121, distance: 5.0
click at [309, 120] on span "Sep 30 - Oct 03" at bounding box center [296, 126] width 40 height 12
drag, startPoint x: 305, startPoint y: 123, endPoint x: 295, endPoint y: 123, distance: 10.3
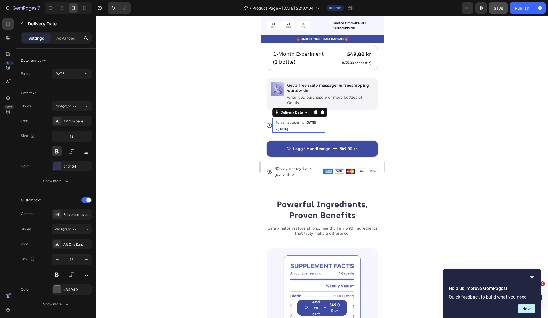
click at [305, 123] on div "Forventet levering Sep 30 - Oct 03" at bounding box center [296, 125] width 42 height 15
click at [293, 122] on span "Sep 30 - Oct 03" at bounding box center [296, 126] width 40 height 12
click at [289, 123] on span "Sep 30 - Oct 03" at bounding box center [296, 126] width 40 height 12
click at [393, 123] on div at bounding box center [322, 167] width 452 height 302
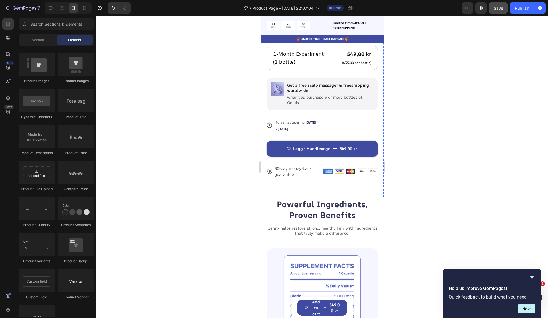
click at [313, 123] on div "Forventet levering Sep 30 - Oct 03" at bounding box center [296, 125] width 42 height 15
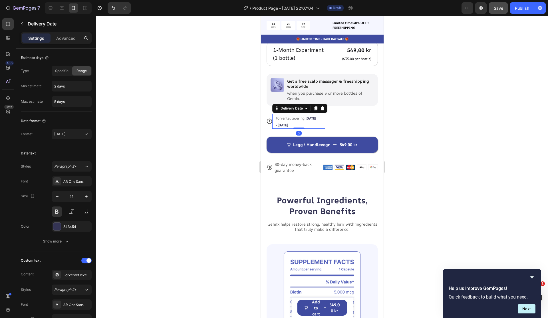
scroll to position [309, 0]
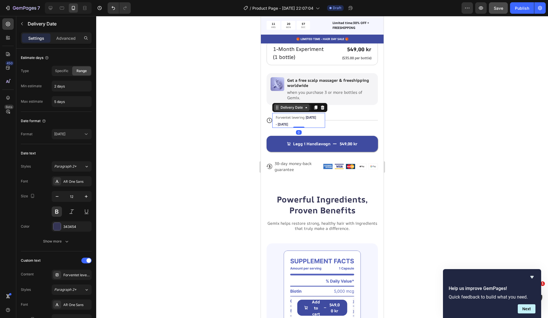
click at [299, 105] on div "Delivery Date" at bounding box center [291, 107] width 25 height 5
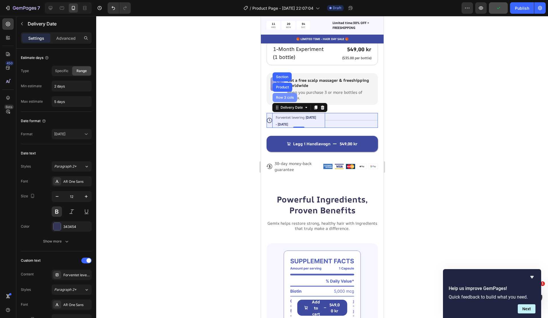
click at [283, 93] on div "Row 3 cols" at bounding box center [285, 97] width 25 height 9
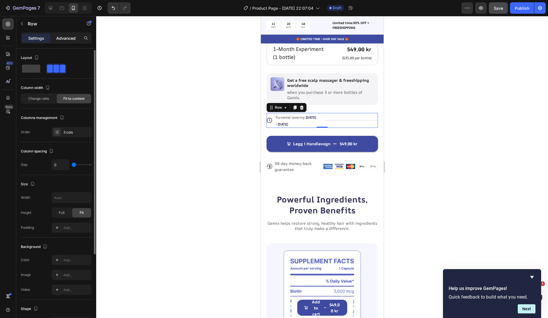
scroll to position [1, 0]
click at [65, 39] on p "Advanced" at bounding box center [65, 38] width 19 height 6
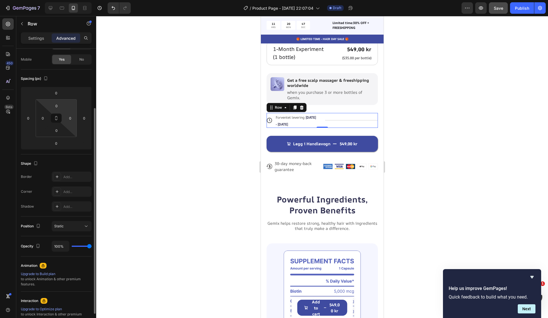
scroll to position [0, 0]
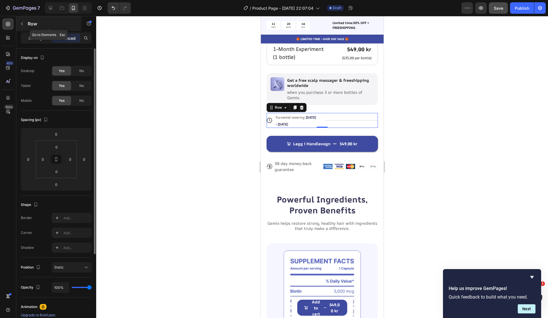
click at [22, 23] on icon "button" at bounding box center [22, 23] width 5 height 5
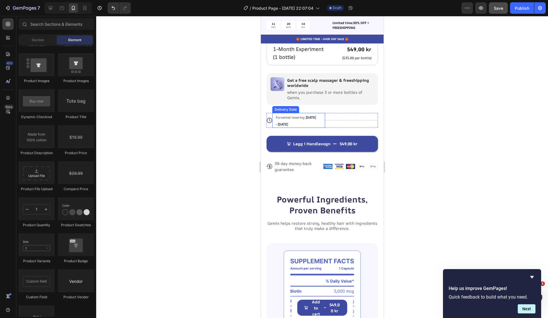
click at [295, 120] on div "Forventet levering Sep 30 - Oct 03" at bounding box center [296, 120] width 42 height 15
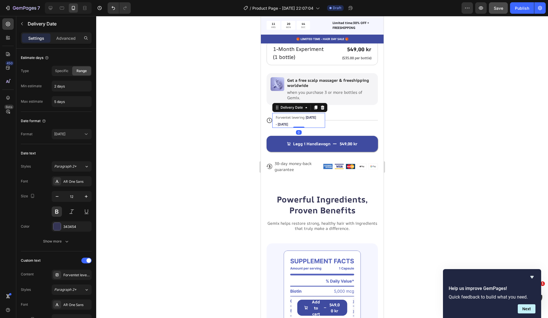
click at [295, 119] on div "Forventet levering Sep 30 - Oct 03" at bounding box center [296, 120] width 42 height 15
click at [288, 117] on span "Sep 30 - Oct 03" at bounding box center [296, 121] width 40 height 12
click at [289, 117] on span "Sep 30 - Oct 03" at bounding box center [296, 121] width 40 height 12
click at [294, 115] on span "Forventet levering" at bounding box center [290, 117] width 29 height 5
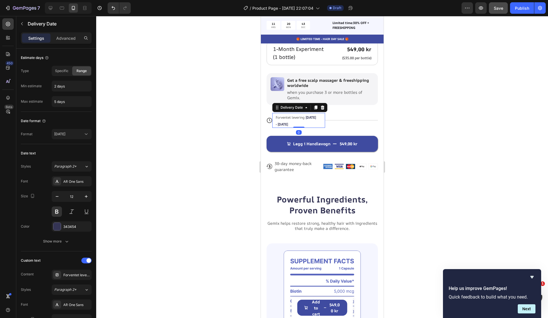
click at [295, 115] on span "Forventet levering" at bounding box center [290, 117] width 29 height 5
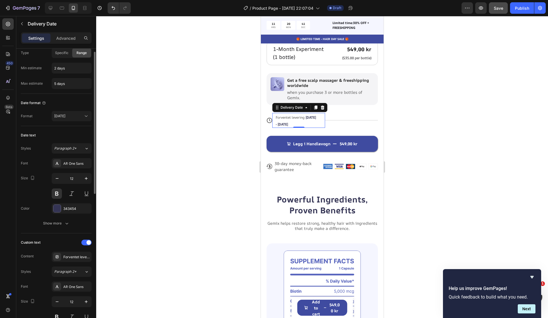
scroll to position [20, 0]
click at [74, 118] on button "Sep 26" at bounding box center [72, 114] width 40 height 10
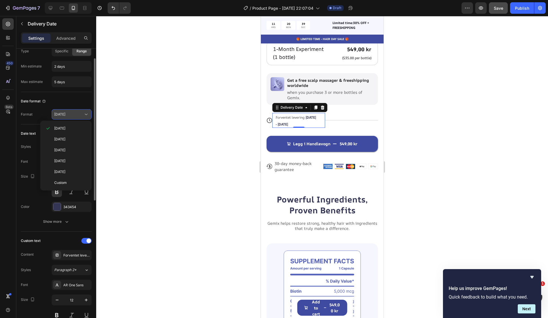
click at [74, 118] on button "Sep 26" at bounding box center [72, 114] width 40 height 10
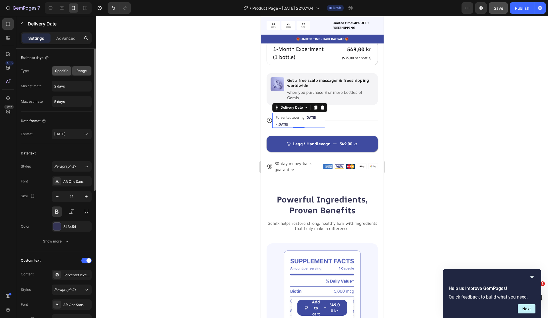
click at [64, 69] on span "Specific" at bounding box center [61, 70] width 13 height 5
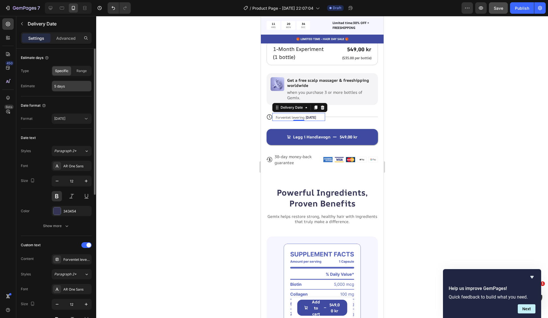
click at [70, 83] on input "5 days" at bounding box center [71, 86] width 39 height 10
click at [78, 71] on span "Range" at bounding box center [82, 70] width 10 height 5
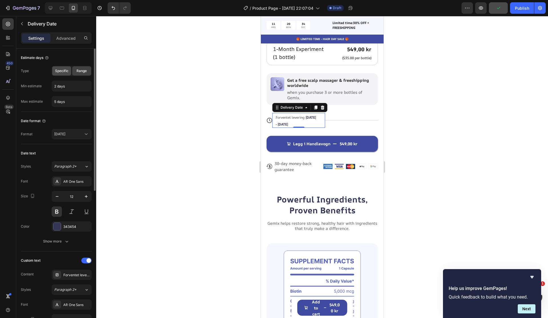
click at [63, 71] on span "Specific" at bounding box center [61, 70] width 13 height 5
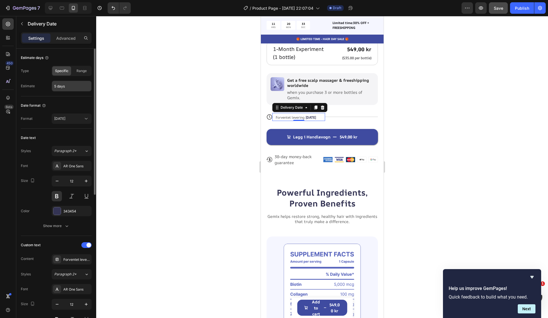
click at [67, 84] on input "5 days" at bounding box center [71, 86] width 39 height 10
click at [67, 85] on input "5 days" at bounding box center [71, 86] width 39 height 10
type input "1-2 Uker"
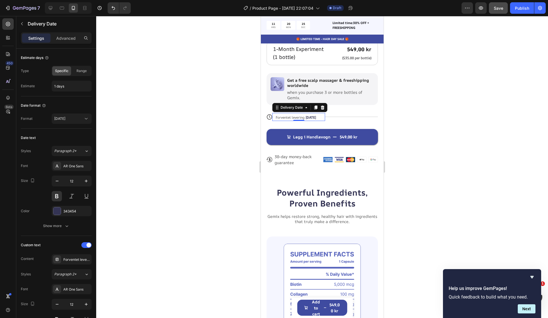
click at [112, 98] on div at bounding box center [322, 167] width 452 height 302
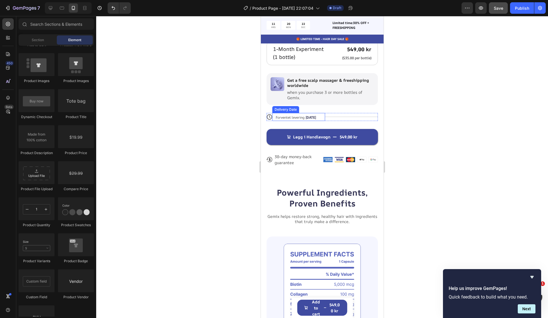
click at [299, 116] on div "Forventet levering Sep 29" at bounding box center [296, 117] width 42 height 8
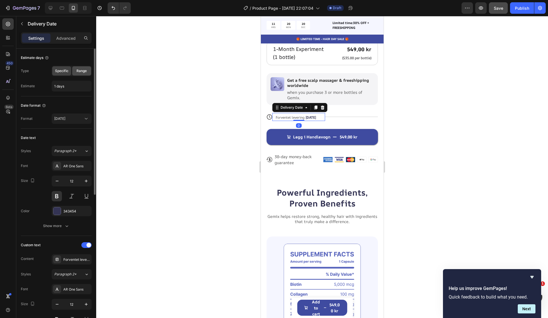
click at [78, 70] on span "Range" at bounding box center [82, 70] width 10 height 5
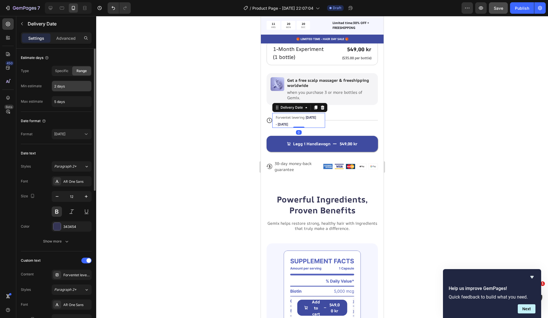
click at [71, 84] on input "2 days" at bounding box center [71, 86] width 39 height 10
type input "7 days"
click at [54, 99] on input "5 days" at bounding box center [71, 101] width 39 height 10
click at [55, 100] on input "7 days" at bounding box center [71, 101] width 39 height 10
type input "14 days"
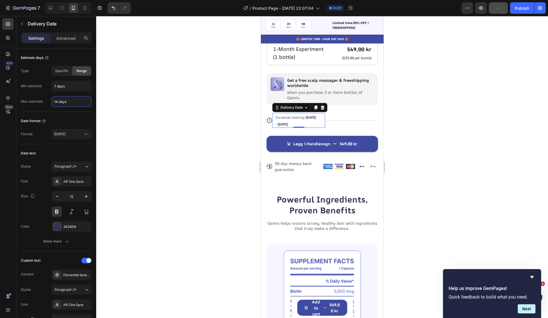
click at [127, 118] on div at bounding box center [322, 167] width 452 height 302
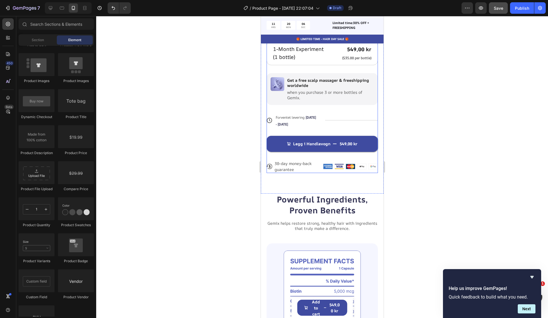
click at [297, 115] on div "Forventet levering Oct 05 - Oct 12" at bounding box center [296, 120] width 42 height 15
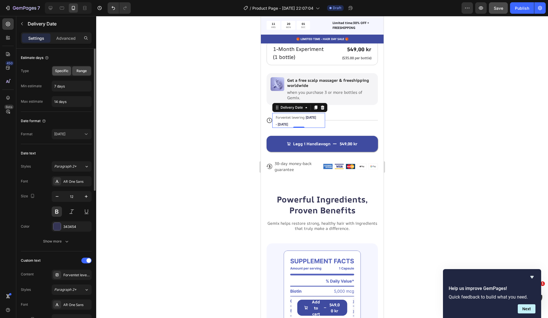
click at [58, 73] on span "Specific" at bounding box center [61, 70] width 13 height 5
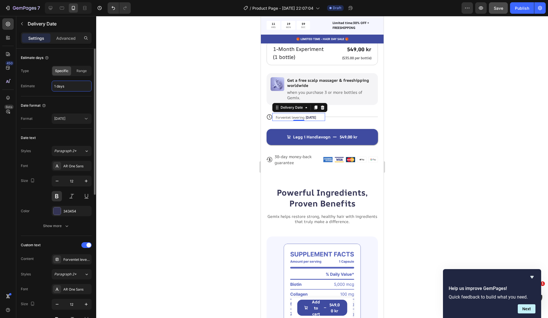
click at [66, 85] on input "1 days" at bounding box center [71, 86] width 39 height 10
click at [78, 65] on div "Estimate days Type Specific Range Estimate 1 days" at bounding box center [56, 73] width 71 height 48
click at [78, 72] on span "Range" at bounding box center [82, 70] width 10 height 5
type input "7 days"
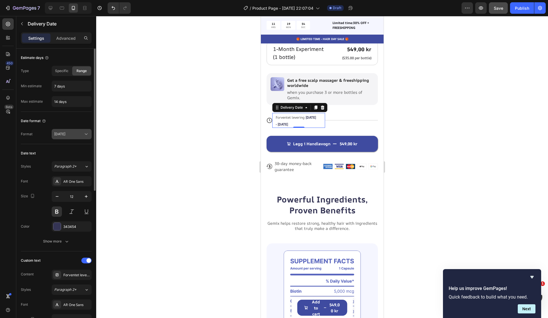
click at [87, 133] on icon at bounding box center [86, 134] width 6 height 6
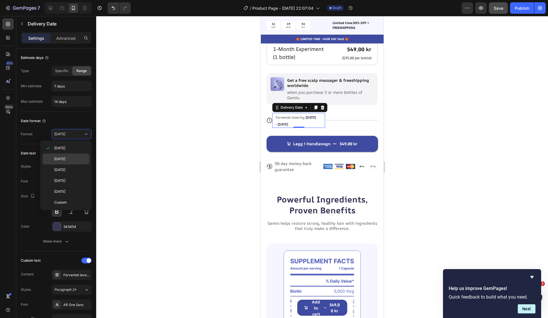
click at [76, 159] on p "Sep 26, 2025" at bounding box center [70, 158] width 33 height 5
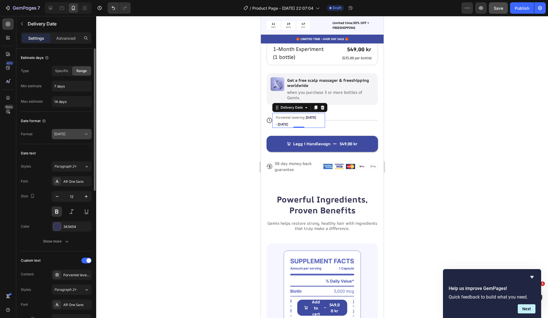
click at [65, 135] on span "Sep 26, 2025" at bounding box center [59, 134] width 11 height 4
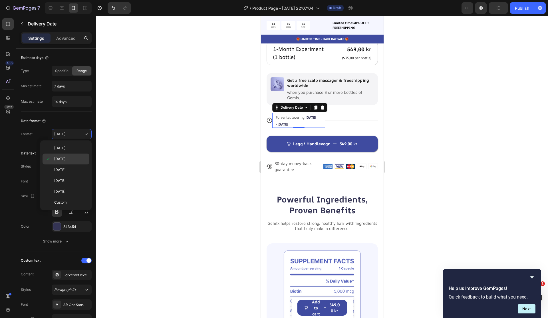
click at [65, 159] on span "Sep 26, 2025" at bounding box center [59, 158] width 11 height 5
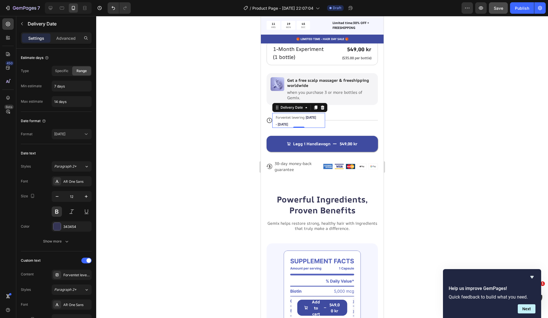
click at [149, 156] on div at bounding box center [322, 167] width 452 height 302
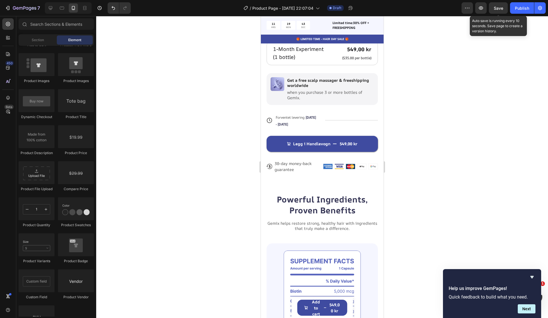
drag, startPoint x: 506, startPoint y: 9, endPoint x: 504, endPoint y: 16, distance: 6.8
click at [506, 9] on button "Save" at bounding box center [498, 7] width 19 height 11
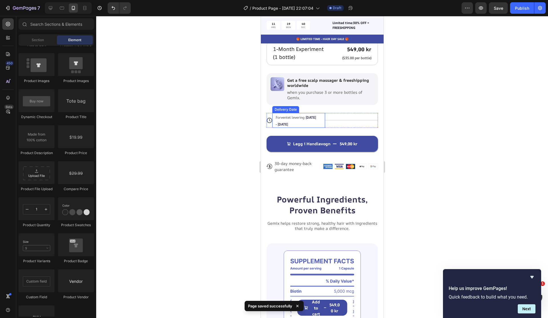
click at [314, 113] on div "Forventet levering Oct 05, 2025 - Oct 12, 2025" at bounding box center [296, 120] width 42 height 15
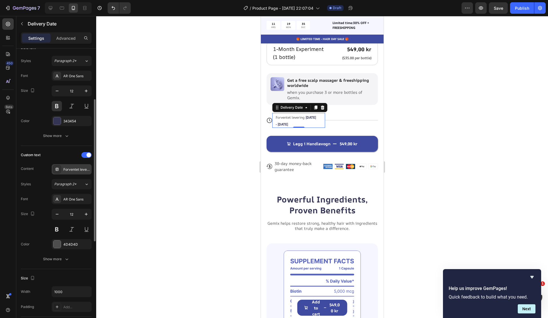
scroll to position [108, 0]
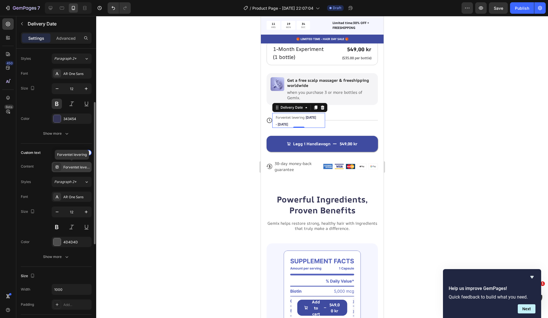
click at [75, 166] on div "Forventet levering" at bounding box center [76, 167] width 27 height 5
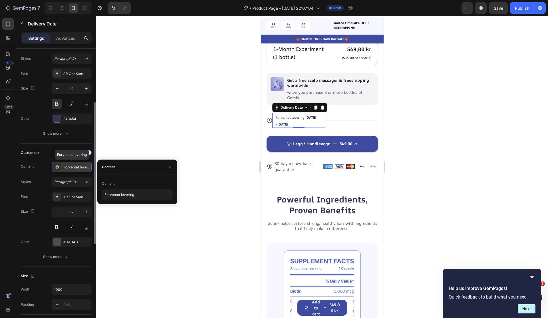
click at [75, 166] on div "Forventet levering" at bounding box center [76, 167] width 27 height 5
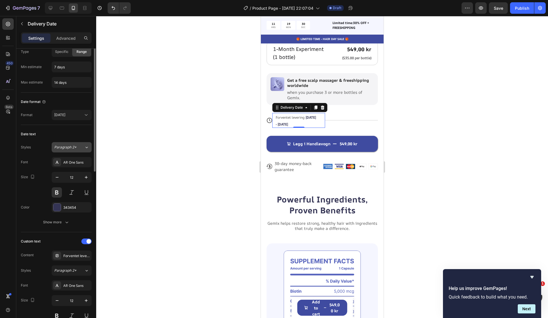
scroll to position [0, 0]
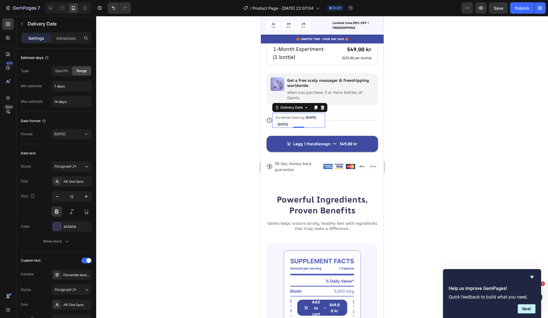
drag, startPoint x: 500, startPoint y: 187, endPoint x: 494, endPoint y: 184, distance: 6.0
click at [500, 187] on div at bounding box center [322, 167] width 452 height 302
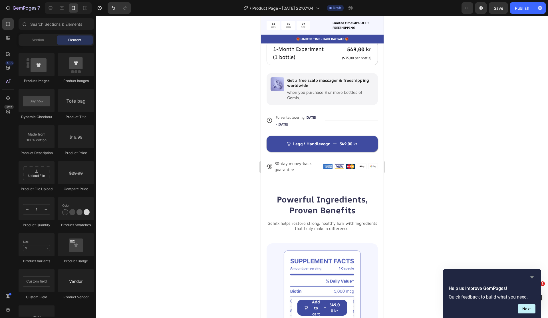
click at [533, 279] on icon "Hide survey" at bounding box center [532, 276] width 7 height 7
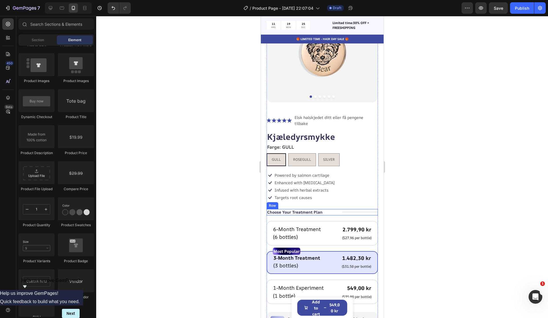
scroll to position [69, 0]
click at [319, 210] on p "Choose Your Treatment Plan" at bounding box center [294, 212] width 55 height 5
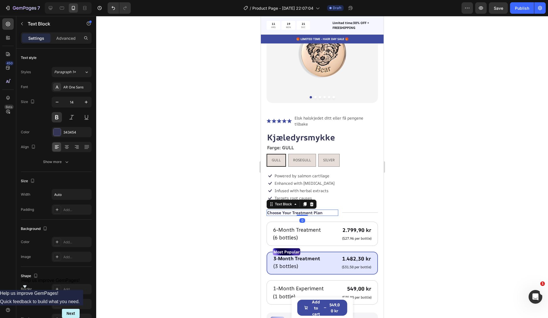
click at [319, 210] on p "Choose Your Treatment Plan" at bounding box center [294, 212] width 55 height 5
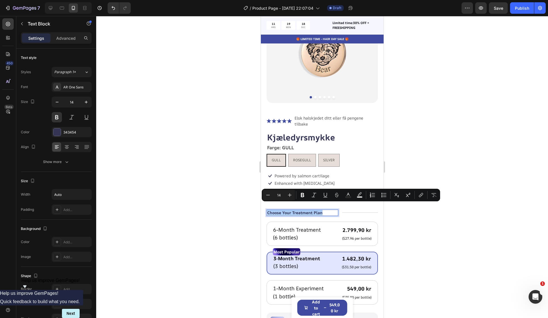
click at [454, 118] on div at bounding box center [322, 167] width 452 height 302
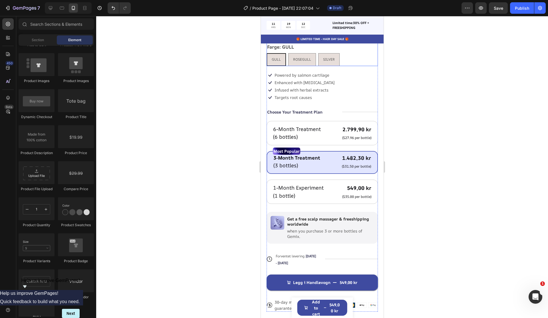
scroll to position [273, 0]
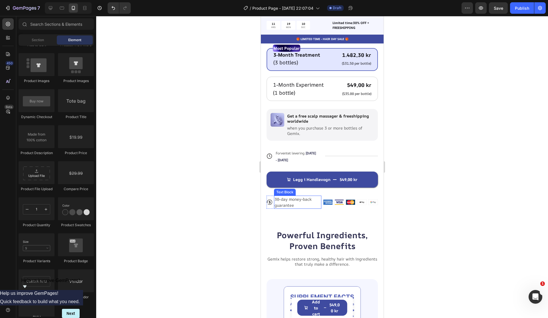
click at [291, 196] on p "30-day money-back guarantee" at bounding box center [298, 202] width 46 height 12
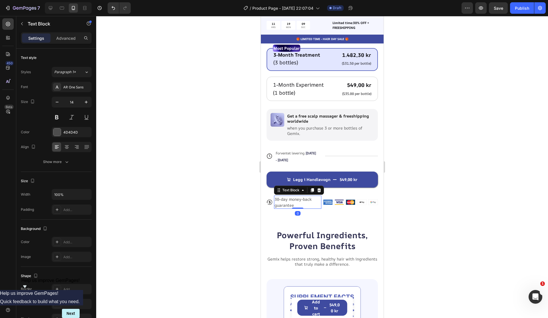
click at [289, 196] on p "30-day money-back guarantee" at bounding box center [298, 202] width 46 height 12
drag, startPoint x: 289, startPoint y: 193, endPoint x: 288, endPoint y: 198, distance: 5.1
click at [289, 196] on p "30-day money-back guarantee" at bounding box center [298, 202] width 46 height 12
click at [288, 201] on p "30-day money-back guarantee" at bounding box center [298, 202] width 46 height 12
click at [294, 200] on p "30-day money-back guarantee" at bounding box center [298, 202] width 46 height 12
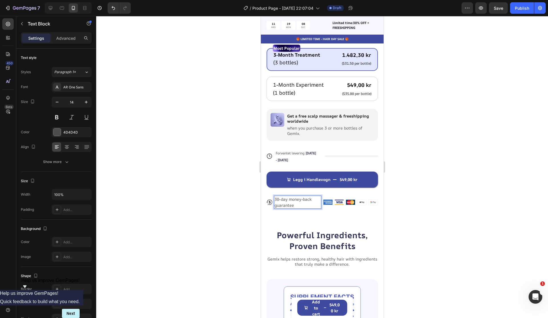
click at [294, 200] on p "30-day money-back guarantee" at bounding box center [298, 202] width 46 height 12
click at [291, 200] on p "30-day money-back guarantee" at bounding box center [298, 202] width 46 height 12
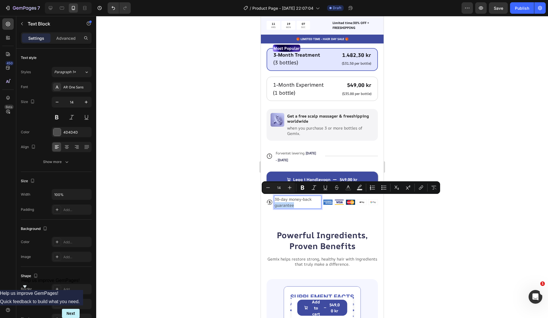
click at [291, 198] on p "30-day money-back guarantee" at bounding box center [298, 202] width 46 height 12
click at [298, 199] on p "30-day money-back guarantee" at bounding box center [298, 202] width 46 height 12
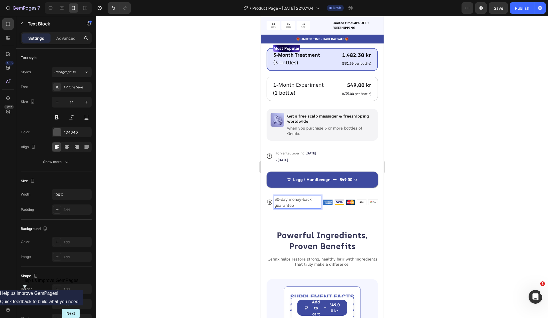
click at [287, 196] on p "30-day money-back guarantee" at bounding box center [298, 202] width 46 height 12
click at [388, 209] on div at bounding box center [322, 167] width 452 height 302
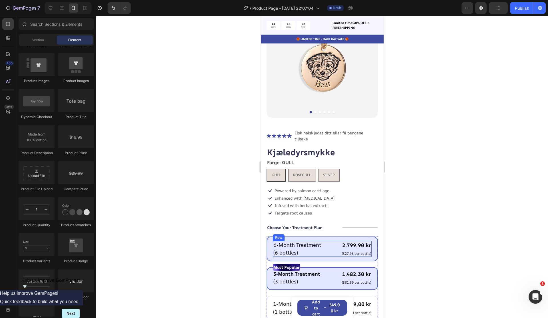
scroll to position [54, 0]
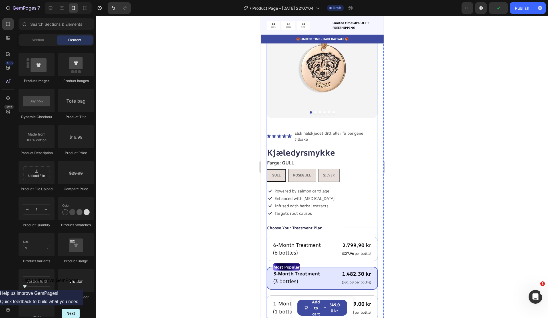
click at [332, 181] on div "Icon Icon Icon Icon Icon Icon List Elsk halskjedet ditt eller få pengene tilbak…" at bounding box center [322, 278] width 111 height 298
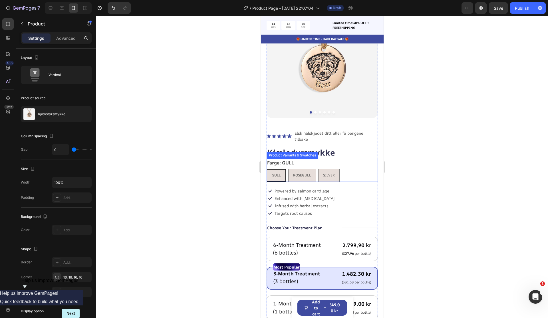
click at [349, 159] on div "Farge: GULL GULL GULL GULL ROSEGULL ROSEGULL ROSEGULL SILVER SILVER SILVER" at bounding box center [322, 170] width 111 height 23
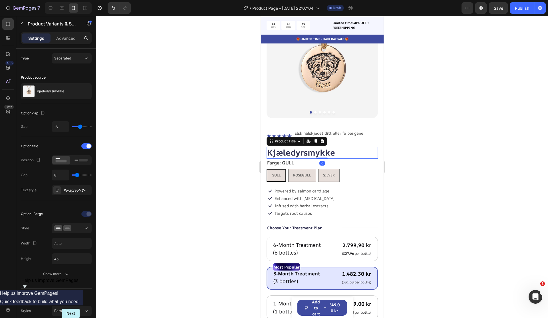
click at [360, 147] on h1 "Kjæledyrsmykke" at bounding box center [322, 153] width 111 height 12
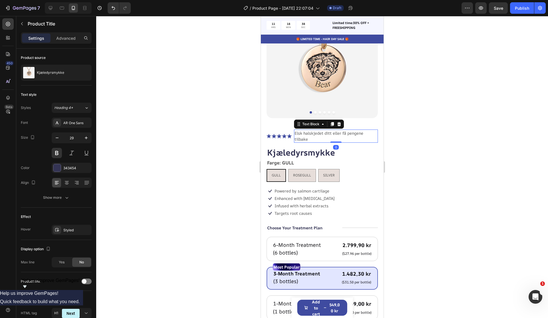
click at [357, 133] on p "Elsk halskjedet ditt eller få pengene tilbake" at bounding box center [336, 136] width 83 height 12
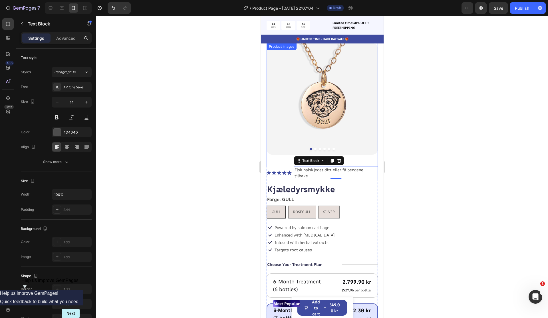
scroll to position [0, 0]
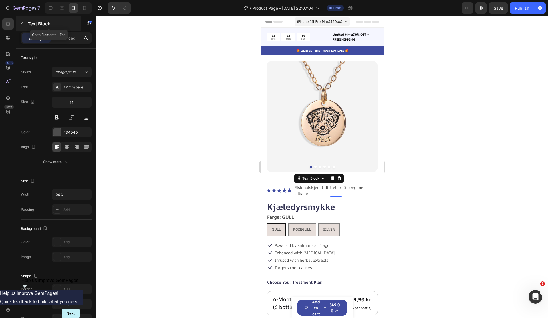
click at [24, 24] on icon "button" at bounding box center [22, 23] width 5 height 5
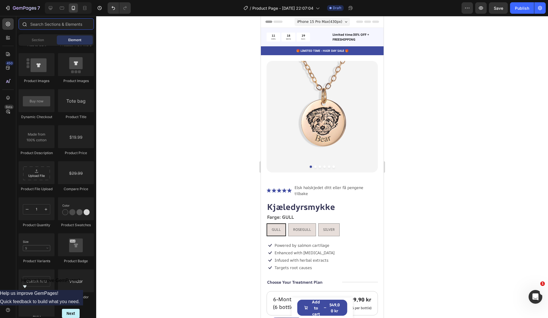
click at [43, 27] on input "text" at bounding box center [56, 23] width 75 height 11
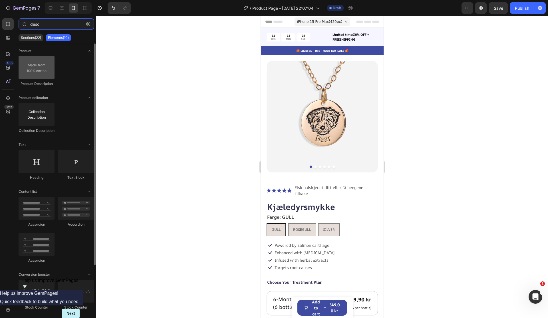
type input "desc"
click at [44, 60] on div at bounding box center [37, 67] width 36 height 23
click at [37, 64] on div at bounding box center [37, 67] width 36 height 23
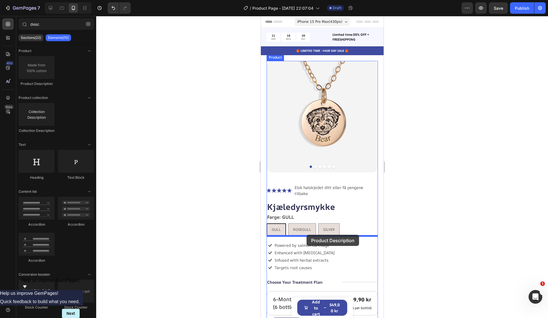
drag, startPoint x: 297, startPoint y: 82, endPoint x: 307, endPoint y: 235, distance: 152.6
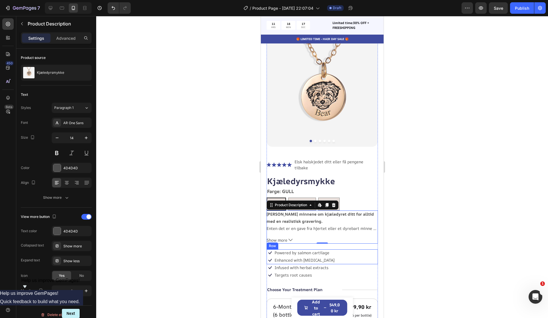
scroll to position [35, 0]
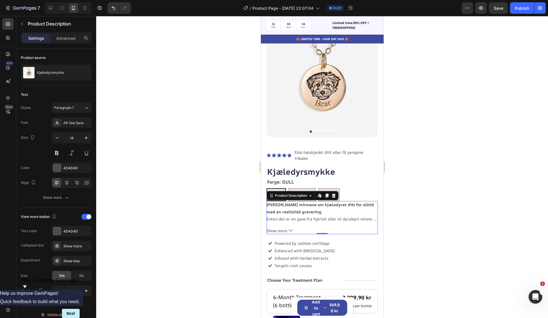
click at [468, 267] on div at bounding box center [322, 167] width 452 height 302
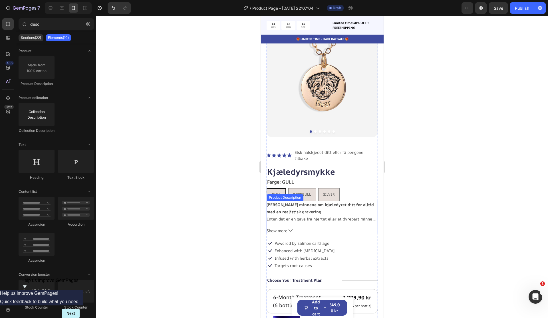
click at [294, 227] on button "Show more" at bounding box center [322, 230] width 111 height 7
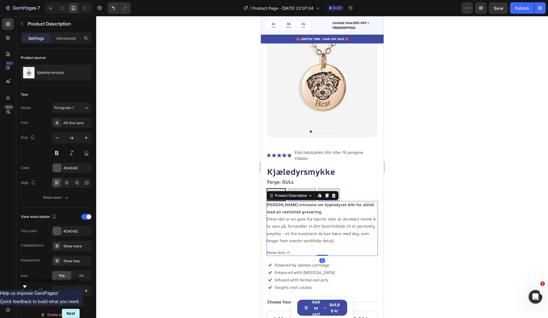
click at [288, 250] on icon at bounding box center [288, 252] width 4 height 4
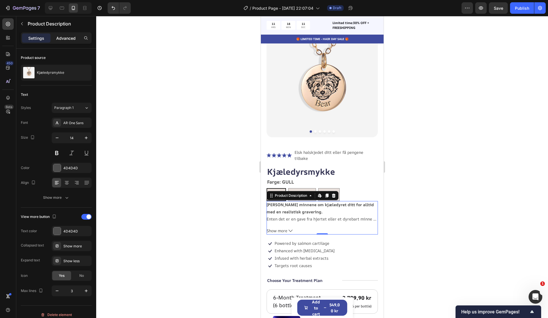
click at [56, 36] on p "Advanced" at bounding box center [65, 38] width 19 height 6
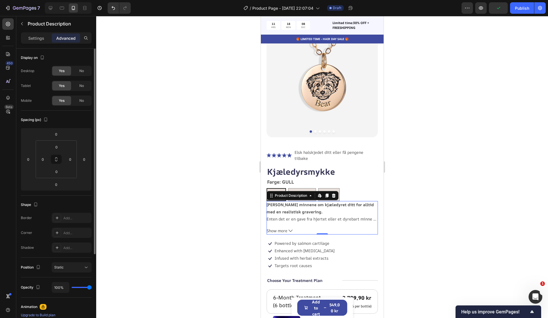
click at [39, 43] on div "Settings Advanced" at bounding box center [56, 37] width 71 height 11
click at [38, 41] on p "Settings" at bounding box center [36, 38] width 16 height 6
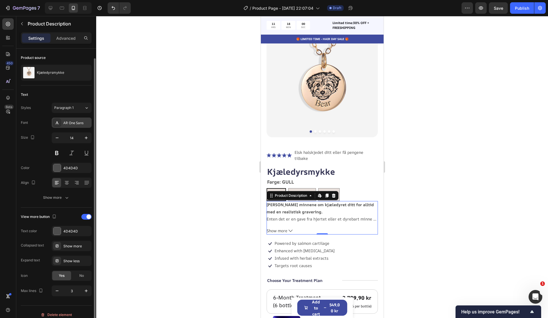
scroll to position [6, 0]
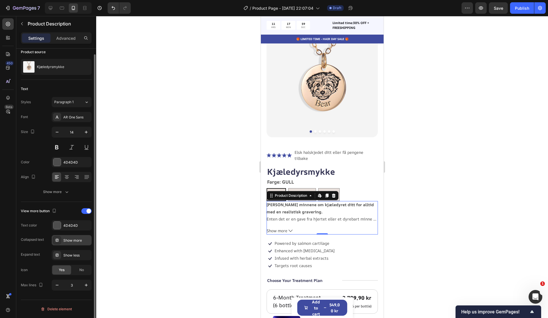
click at [75, 244] on div "Show more" at bounding box center [72, 240] width 40 height 10
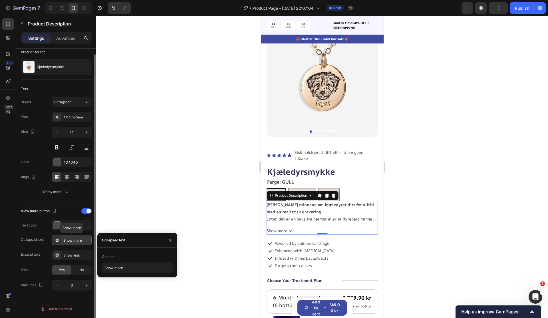
click at [75, 244] on div "Show more" at bounding box center [72, 240] width 40 height 10
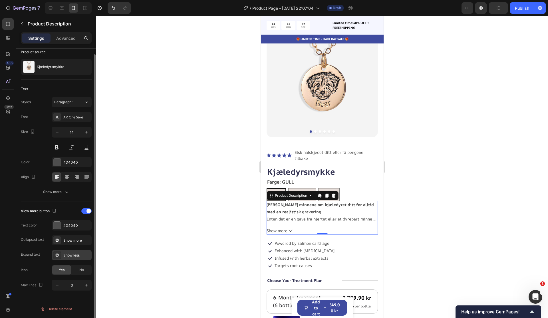
click at [75, 254] on div "Show less" at bounding box center [76, 255] width 27 height 5
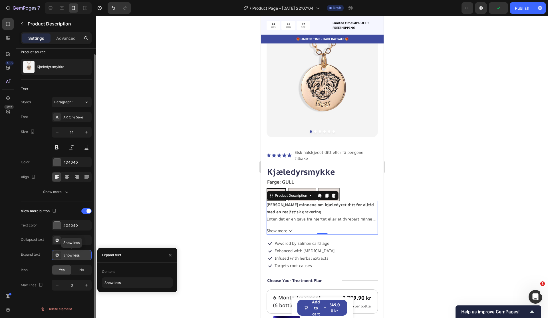
click at [75, 254] on div "Show less" at bounding box center [76, 255] width 27 height 5
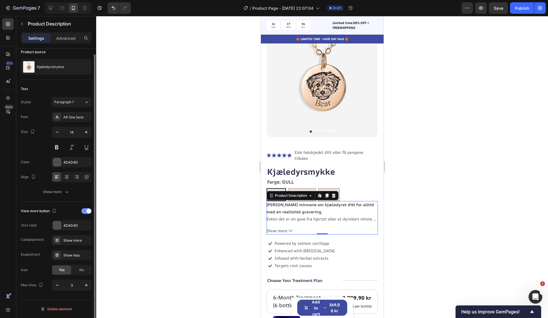
click at [83, 213] on div at bounding box center [86, 211] width 10 height 6
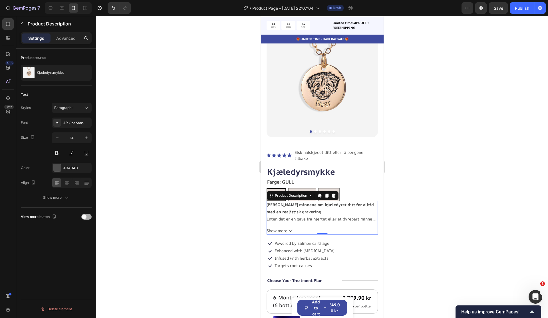
scroll to position [0, 0]
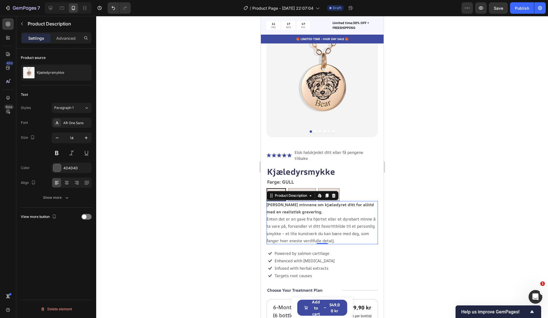
click at [431, 235] on div at bounding box center [322, 167] width 452 height 302
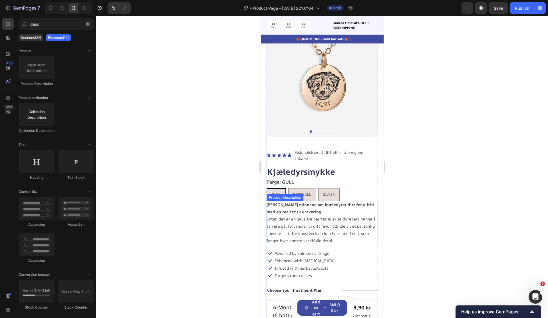
click at [301, 204] on strong "[PERSON_NAME] minnene om kjæledyret ditt for alltid med en realistisk gravering." at bounding box center [320, 208] width 107 height 13
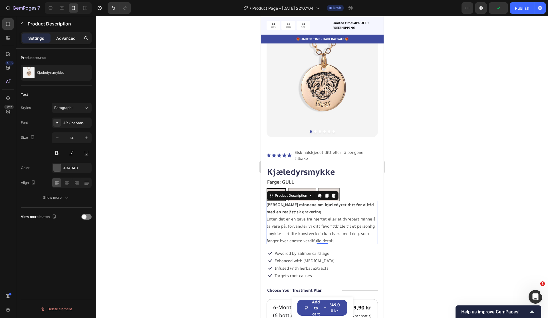
click at [71, 39] on p "Advanced" at bounding box center [65, 38] width 19 height 6
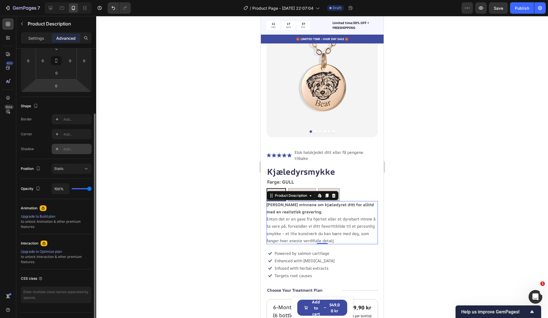
scroll to position [99, 0]
click at [80, 165] on div "Static" at bounding box center [68, 167] width 29 height 5
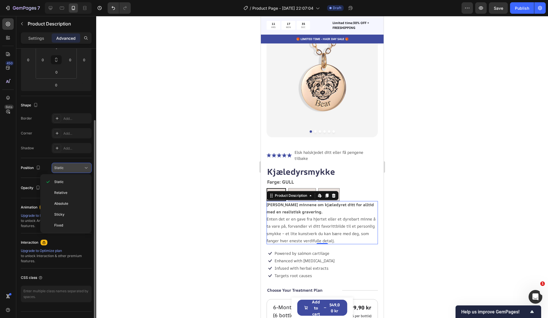
click at [80, 165] on div "Static" at bounding box center [68, 167] width 29 height 5
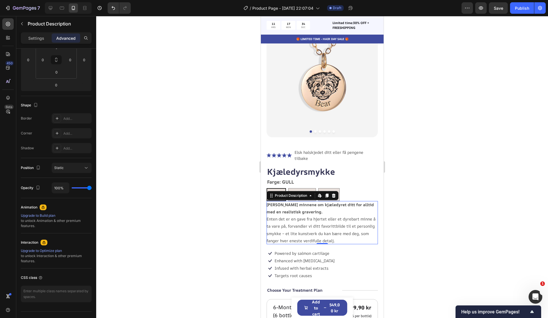
click at [288, 210] on p "Bevar minnene om kjæledyret ditt for alltid med en realistisk gravering. Enten …" at bounding box center [321, 222] width 109 height 41
click at [421, 242] on div at bounding box center [322, 167] width 452 height 302
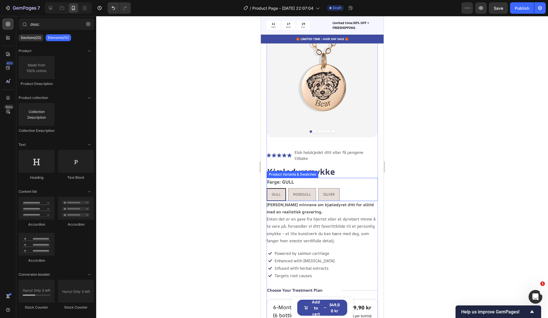
click at [346, 190] on div "GULL GULL GULL ROSEGULL ROSEGULL ROSEGULL SILVER SILVER SILVER" at bounding box center [322, 194] width 111 height 13
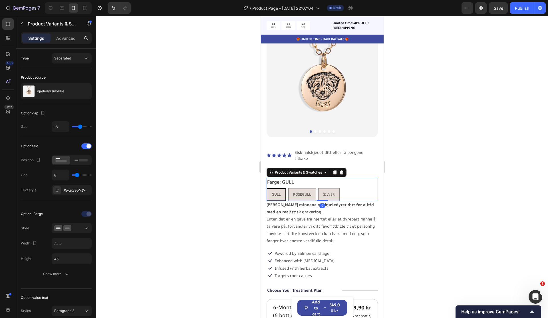
click at [346, 202] on strong "[PERSON_NAME] minnene om kjæledyret ditt for alltid med en realistisk gravering." at bounding box center [320, 208] width 107 height 13
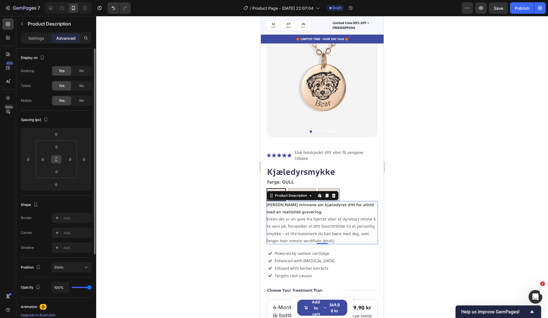
click at [57, 161] on icon at bounding box center [56, 159] width 5 height 5
click at [57, 169] on input "0" at bounding box center [56, 171] width 11 height 9
click at [171, 170] on div at bounding box center [322, 167] width 452 height 302
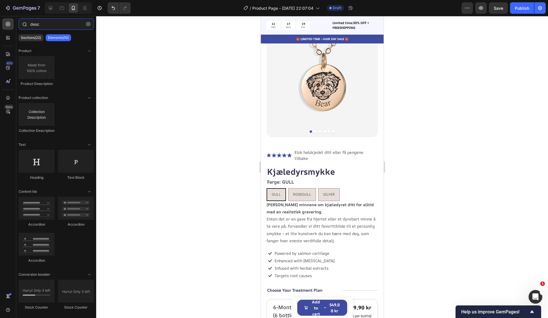
click at [44, 20] on input "desc" at bounding box center [56, 23] width 75 height 11
click at [45, 21] on input "desc" at bounding box center [56, 23] width 75 height 11
click at [45, 23] on input "desc" at bounding box center [56, 23] width 75 height 11
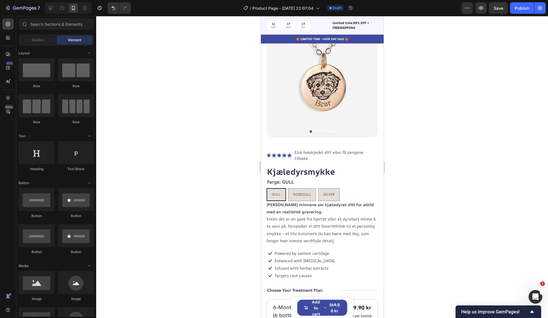
click at [161, 76] on div at bounding box center [322, 167] width 452 height 302
click at [329, 251] on div "Icon Powered by salmon cartilage Text Block Row Icon Enhanced with [MEDICAL_DAT…" at bounding box center [322, 257] width 111 height 15
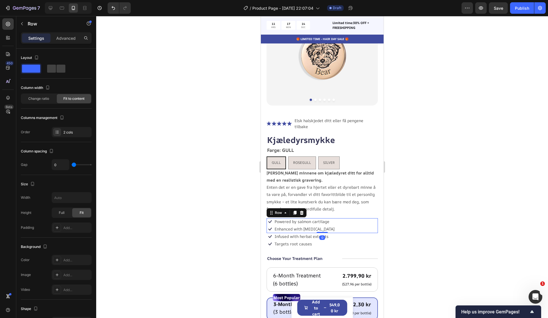
scroll to position [82, 0]
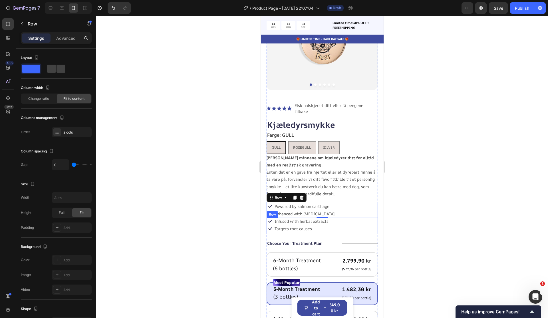
click at [333, 222] on div "Icon Infused with herbal extracts Text Block Row Icon Targets root causes Text …" at bounding box center [322, 225] width 111 height 14
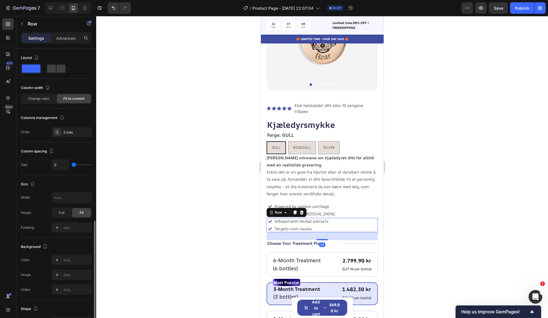
scroll to position [99, 0]
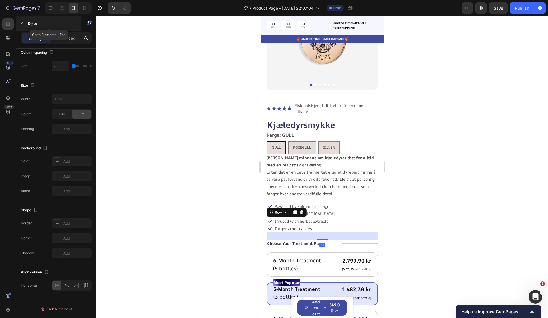
click at [26, 23] on button "button" at bounding box center [21, 23] width 9 height 9
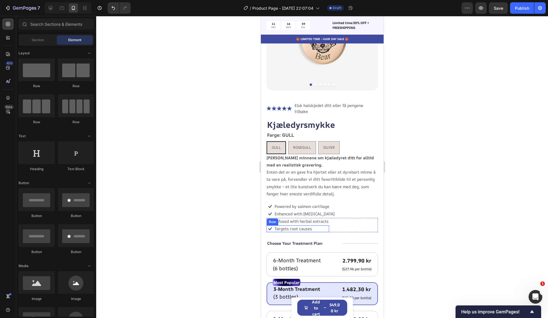
click at [323, 225] on div "Icon Targets root causes Text Block Row" at bounding box center [298, 228] width 63 height 7
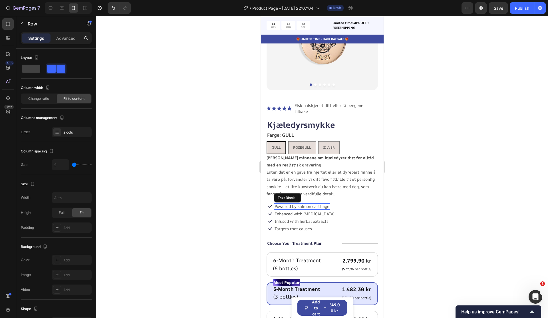
click at [316, 204] on p "Powered by salmon cartilage" at bounding box center [302, 206] width 55 height 5
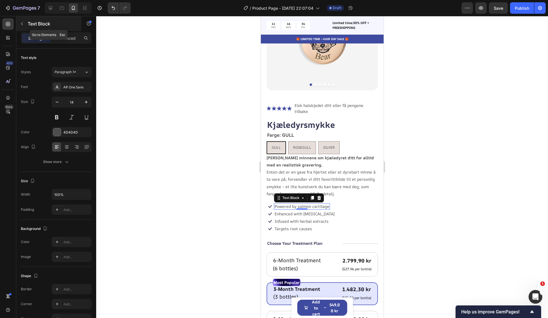
click at [23, 27] on button "button" at bounding box center [21, 23] width 9 height 9
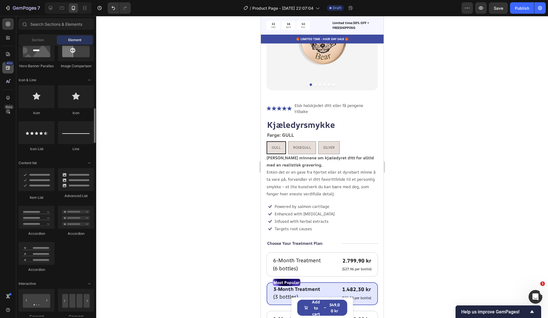
scroll to position [485, 0]
drag, startPoint x: 327, startPoint y: 233, endPoint x: 281, endPoint y: 196, distance: 59.5
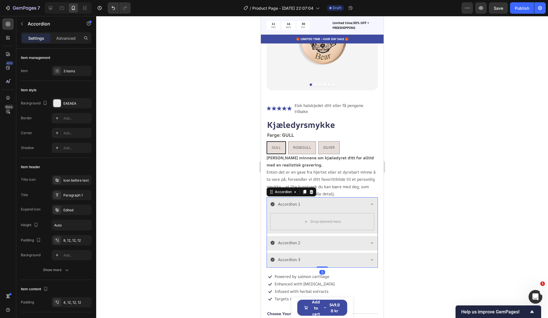
click at [414, 226] on div at bounding box center [322, 167] width 452 height 302
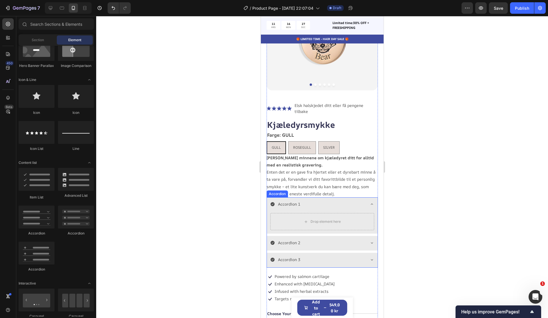
click at [327, 201] on div "Accordion 1" at bounding box center [317, 203] width 95 height 9
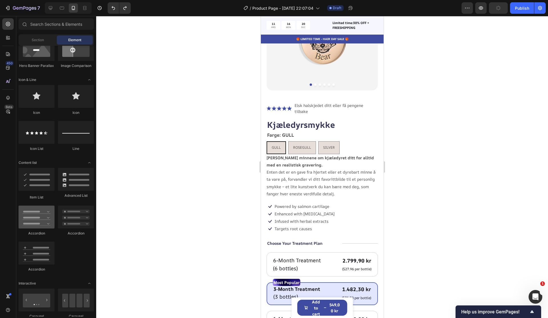
click at [40, 222] on div at bounding box center [37, 216] width 36 height 23
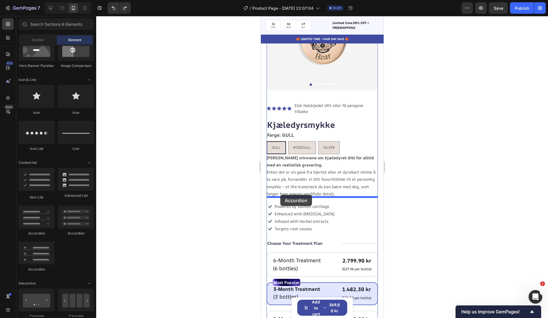
drag, startPoint x: 299, startPoint y: 238, endPoint x: 280, endPoint y: 195, distance: 47.6
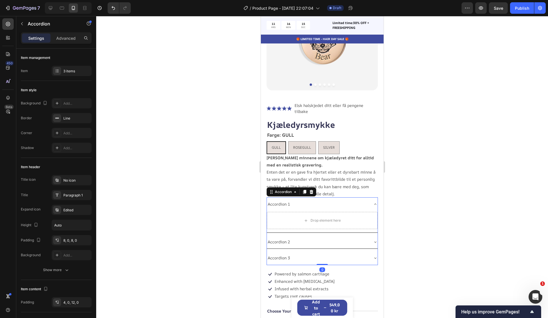
click at [370, 197] on div "Accordion 1" at bounding box center [322, 203] width 111 height 13
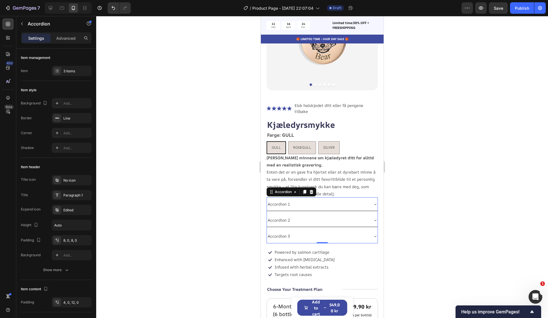
click at [370, 197] on div "Accordion 1" at bounding box center [322, 203] width 111 height 13
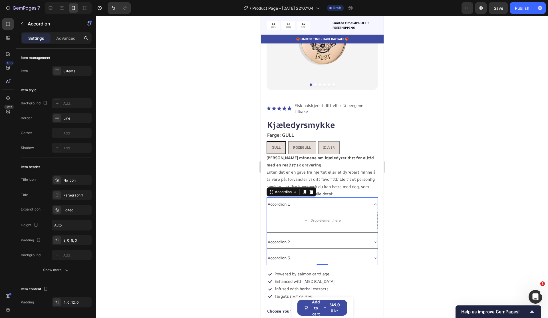
click at [370, 197] on div "Accordion 1" at bounding box center [322, 203] width 111 height 13
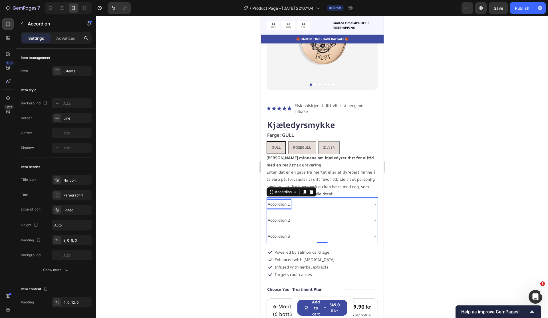
click at [281, 199] on div "Accordion 1" at bounding box center [279, 203] width 24 height 9
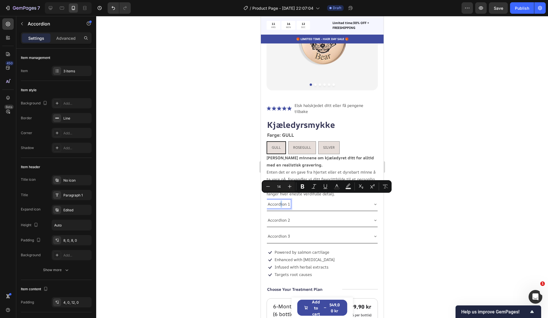
click at [333, 199] on div "Accordion 1" at bounding box center [318, 203] width 102 height 9
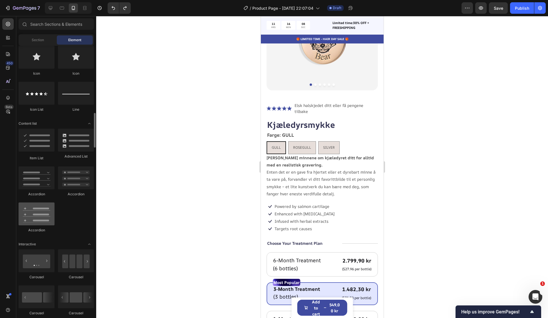
scroll to position [522, 0]
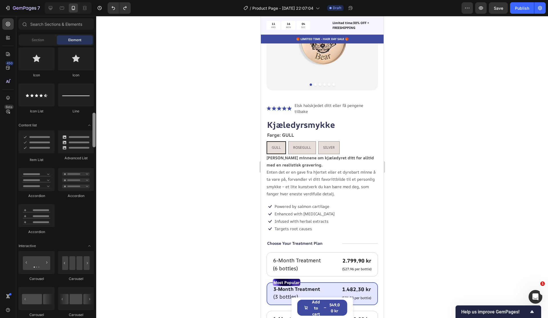
click at [92, 125] on div at bounding box center [94, 181] width 4 height 271
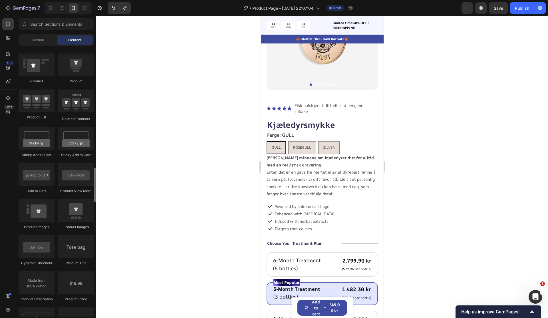
scroll to position [998, 0]
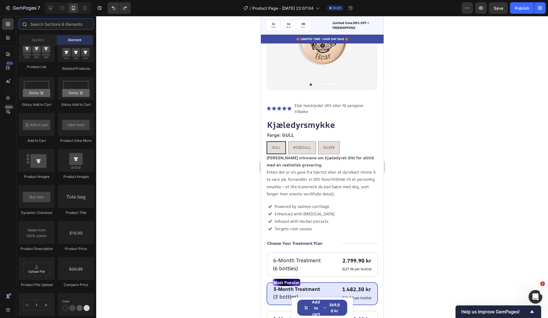
click at [59, 20] on input "text" at bounding box center [56, 23] width 75 height 11
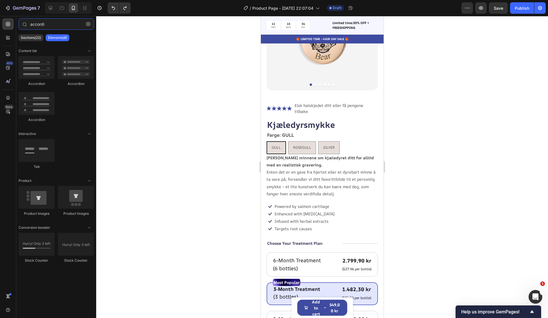
type input "accordi"
click at [74, 80] on div "Accordion" at bounding box center [76, 71] width 36 height 30
click at [75, 78] on div at bounding box center [76, 67] width 36 height 23
drag, startPoint x: 332, startPoint y: 88, endPoint x: 293, endPoint y: 195, distance: 114.2
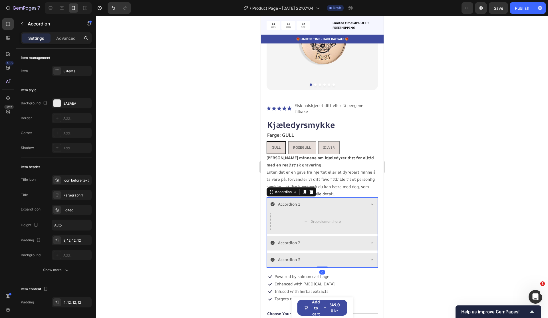
click at [320, 199] on div "Accordion 1" at bounding box center [317, 203] width 95 height 9
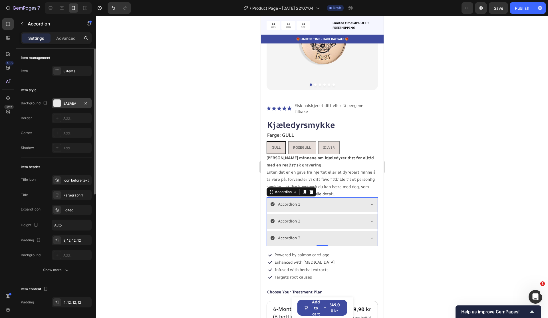
click at [56, 103] on div at bounding box center [56, 102] width 7 height 7
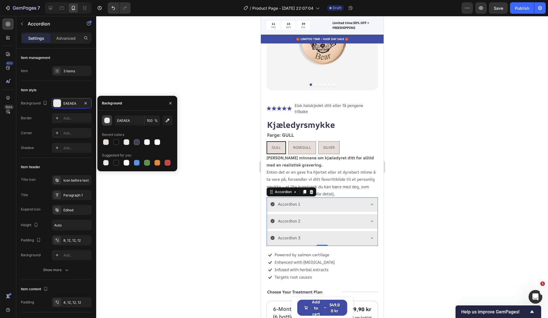
click at [107, 123] on div "button" at bounding box center [108, 121] width 6 height 6
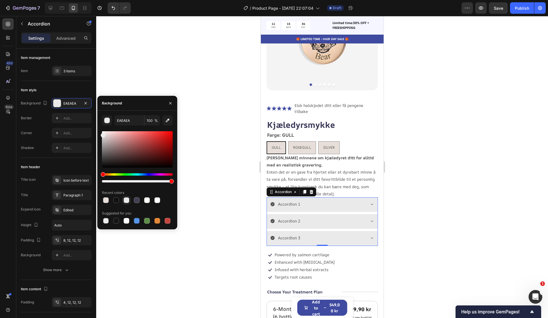
click at [127, 201] on div at bounding box center [127, 200] width 6 height 6
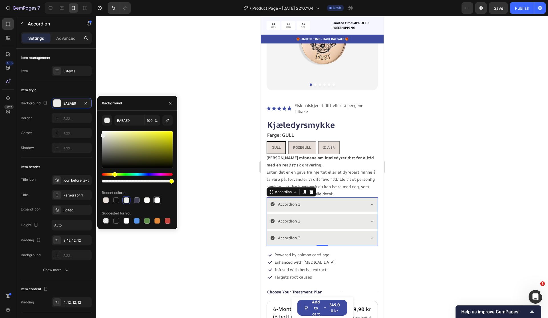
click at [159, 200] on div at bounding box center [158, 200] width 6 height 6
type input "FFFFFF"
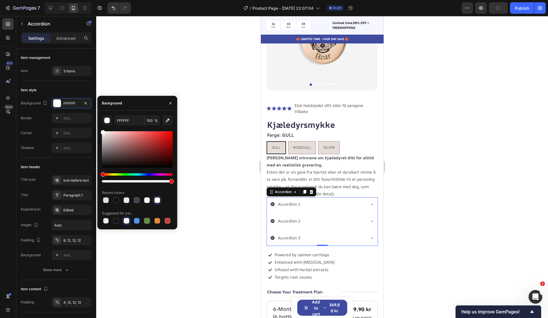
click at [416, 188] on div at bounding box center [322, 167] width 452 height 302
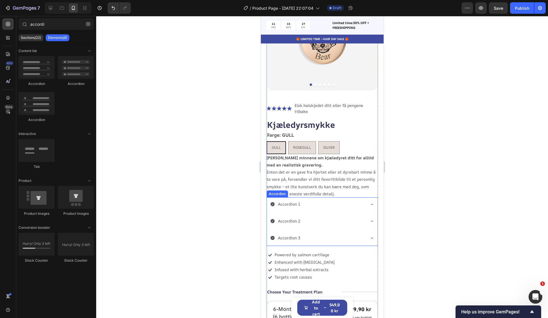
click at [329, 234] on div "Accordion 3" at bounding box center [317, 237] width 95 height 9
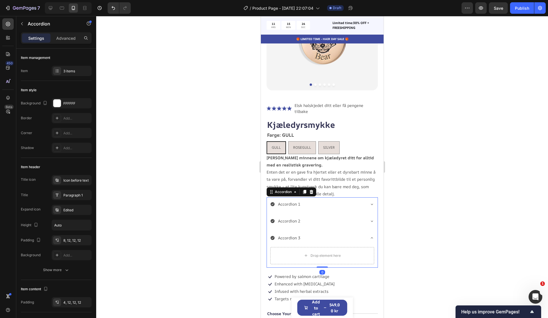
click at [328, 233] on div "Accordion 3" at bounding box center [317, 237] width 95 height 9
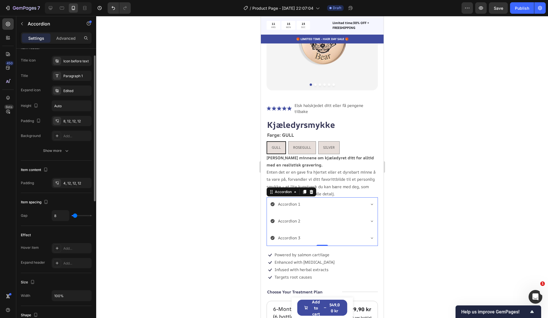
scroll to position [0, 0]
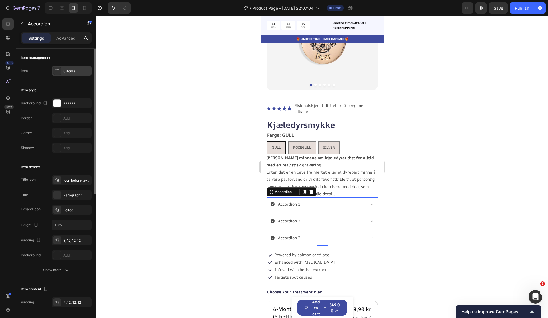
click at [65, 70] on div "3 items" at bounding box center [76, 71] width 27 height 5
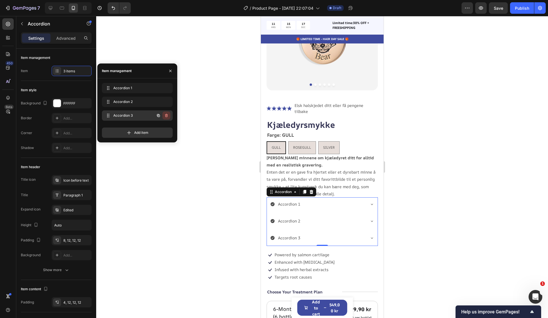
click at [167, 117] on icon "button" at bounding box center [166, 115] width 3 height 3
click at [167, 116] on div "Delete" at bounding box center [162, 115] width 11 height 5
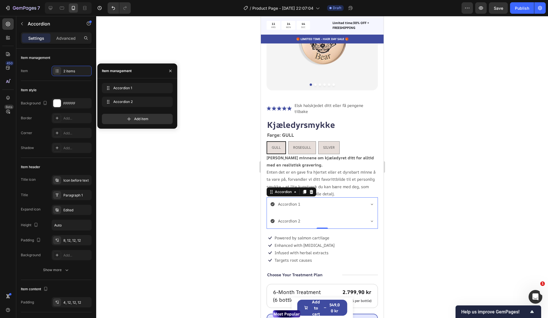
drag, startPoint x: 441, startPoint y: 201, endPoint x: 427, endPoint y: 200, distance: 13.2
click at [440, 201] on div at bounding box center [322, 167] width 452 height 302
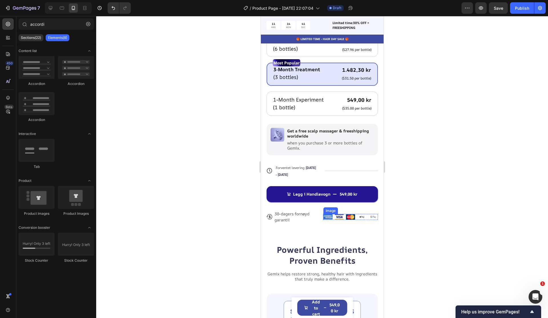
scroll to position [333, 0]
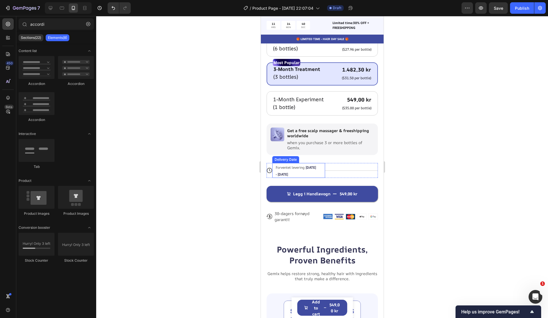
click at [290, 165] on span "Forventet levering" at bounding box center [290, 167] width 29 height 5
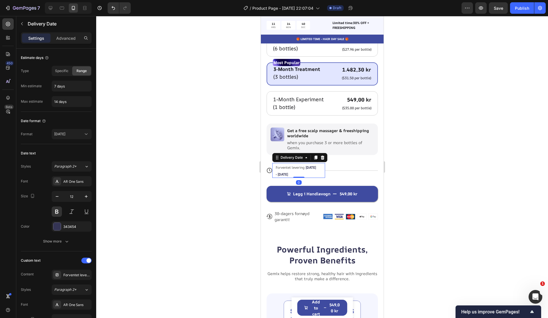
click at [280, 165] on span "Forventet levering" at bounding box center [290, 167] width 29 height 5
click at [285, 155] on div "Delivery Date" at bounding box center [291, 157] width 25 height 5
click at [65, 276] on div "Forventet levering" at bounding box center [76, 274] width 27 height 5
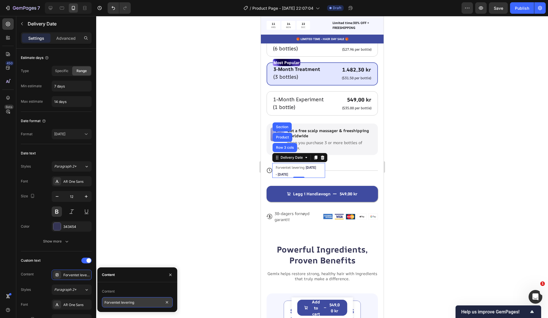
click at [103, 303] on input "Forventet levering" at bounding box center [137, 302] width 71 height 10
click at [104, 303] on input "Forventet levering" at bounding box center [137, 302] width 71 height 10
type input "Bestill i dag - Forventet levering"
click at [186, 252] on div at bounding box center [322, 167] width 452 height 302
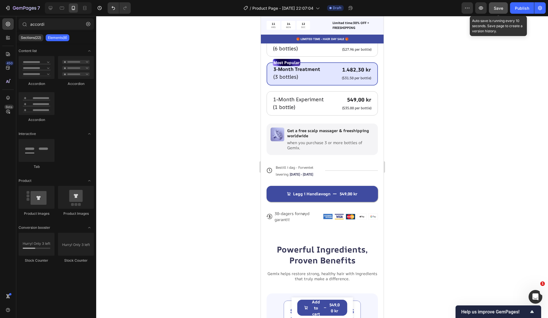
drag, startPoint x: 502, startPoint y: 9, endPoint x: 498, endPoint y: 11, distance: 3.8
click at [502, 9] on span "Save" at bounding box center [498, 8] width 9 height 5
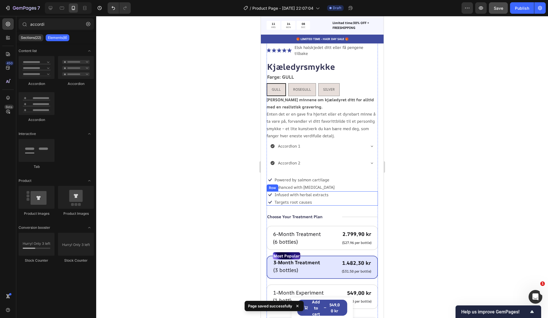
scroll to position [137, 0]
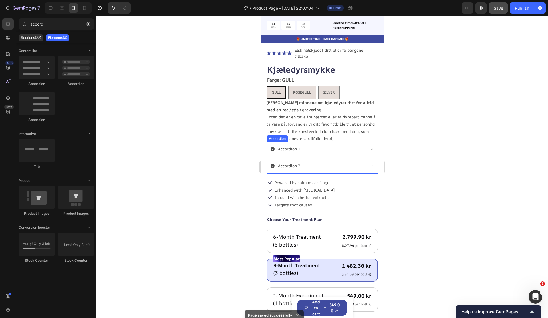
click at [314, 144] on div "Accordion 1" at bounding box center [317, 148] width 95 height 9
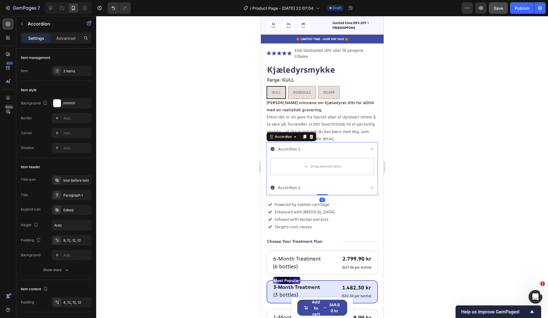
click at [314, 144] on div "Accordion 1" at bounding box center [317, 148] width 95 height 9
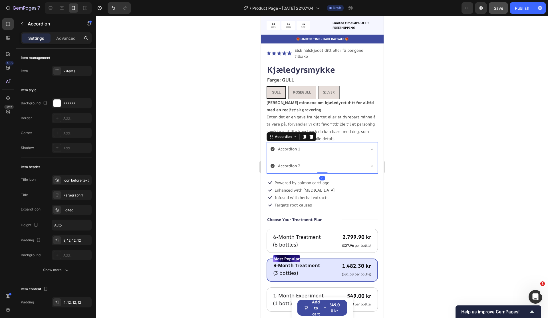
click at [441, 162] on div at bounding box center [322, 167] width 452 height 302
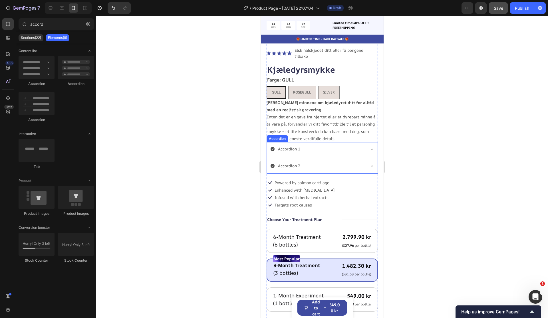
click at [282, 147] on div "Accordion 1" at bounding box center [289, 148] width 24 height 9
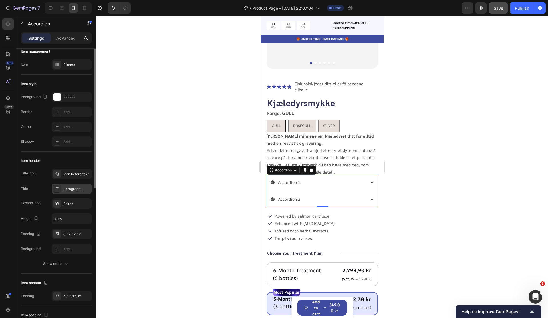
scroll to position [0, 0]
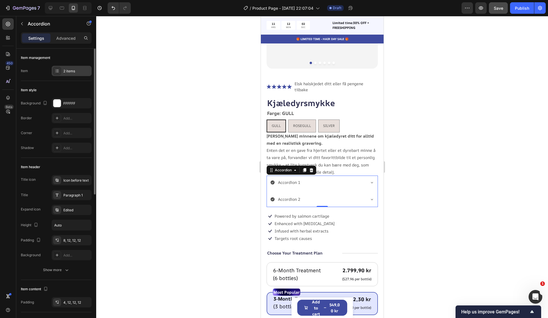
click at [66, 74] on div "2 items" at bounding box center [72, 71] width 40 height 10
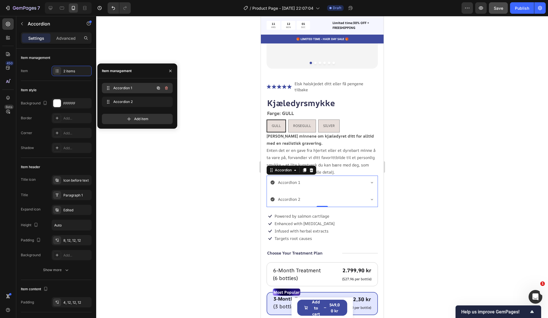
click at [123, 88] on span "Accordion 1" at bounding box center [129, 87] width 32 height 5
click at [122, 88] on span "Accordion 1" at bounding box center [133, 87] width 42 height 5
click at [124, 89] on span "Accordion 1" at bounding box center [133, 87] width 42 height 5
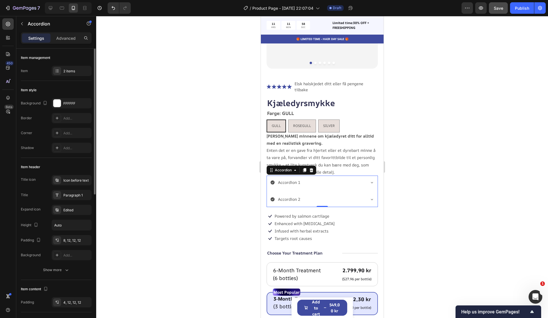
click at [61, 85] on div "Item style" at bounding box center [56, 89] width 71 height 9
click at [70, 43] on div "Settings Advanced" at bounding box center [56, 40] width 80 height 16
click at [70, 42] on div "Advanced" at bounding box center [66, 37] width 29 height 9
type input "100%"
type input "100"
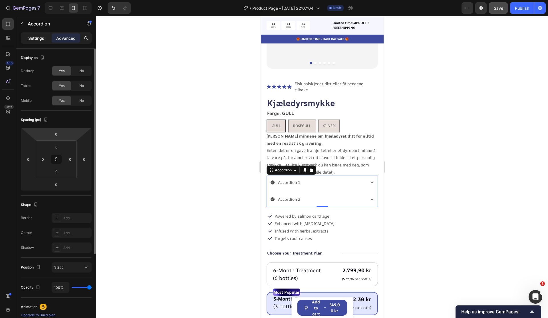
click at [37, 42] on div "Settings" at bounding box center [36, 37] width 29 height 9
type input "8"
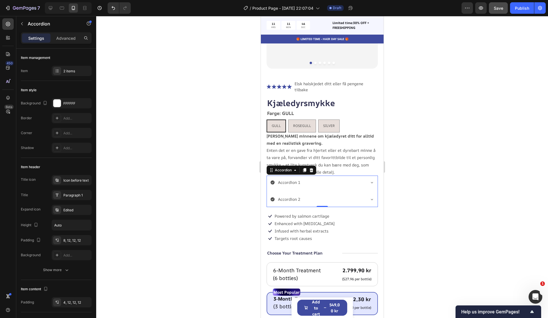
click at [293, 178] on div "Accordion 1" at bounding box center [289, 182] width 24 height 9
click at [293, 179] on p "Accordion 1" at bounding box center [289, 182] width 22 height 7
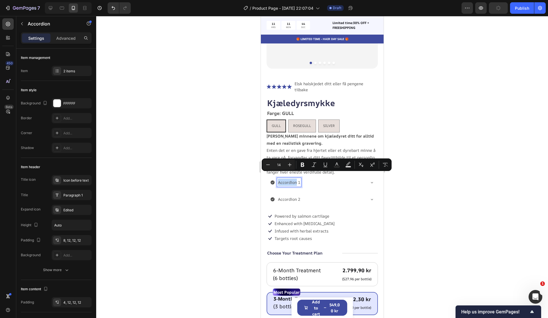
click at [293, 179] on p "Accordion 1" at bounding box center [289, 182] width 22 height 7
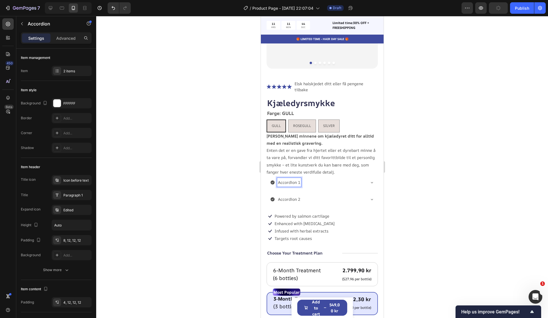
click at [293, 179] on p "Accordion 1" at bounding box center [289, 182] width 22 height 7
click at [374, 180] on icon at bounding box center [372, 182] width 5 height 5
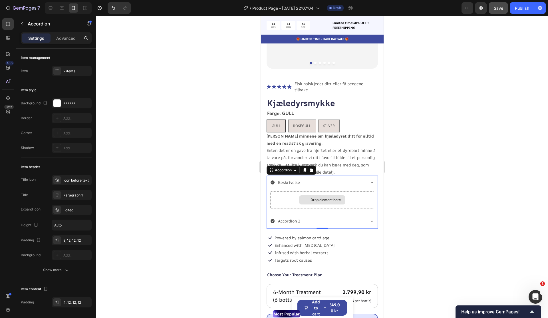
click at [291, 191] on div "Drop element here" at bounding box center [322, 199] width 104 height 17
click at [311, 197] on div "Drop element here" at bounding box center [326, 199] width 30 height 5
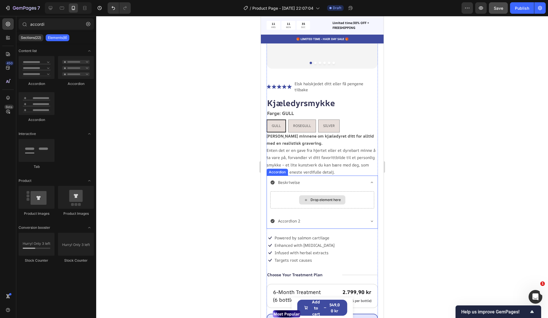
click at [311, 197] on div "Drop element here" at bounding box center [326, 199] width 30 height 5
click at [58, 27] on input "accordi" at bounding box center [56, 23] width 75 height 11
click at [87, 25] on icon "button" at bounding box center [88, 24] width 4 height 4
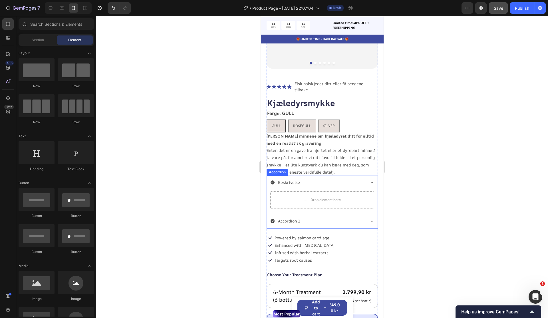
click at [317, 178] on div "Beskrivelse" at bounding box center [317, 182] width 95 height 9
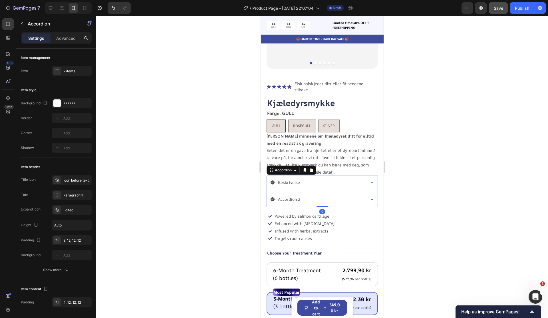
click at [315, 183] on div "Beskrivelse" at bounding box center [322, 182] width 111 height 15
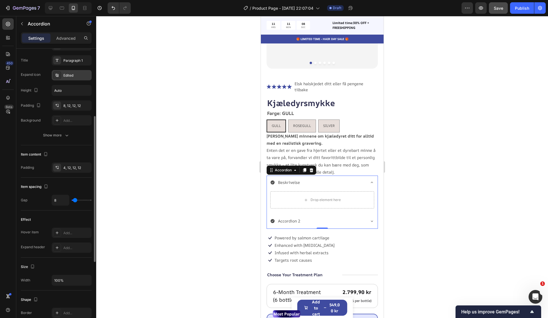
scroll to position [135, 0]
click at [69, 167] on div "4, 12, 12, 12" at bounding box center [71, 166] width 17 height 5
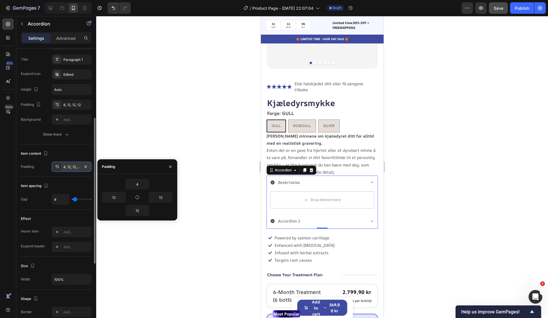
click at [69, 167] on div "4, 12, 12, 12" at bounding box center [71, 166] width 17 height 5
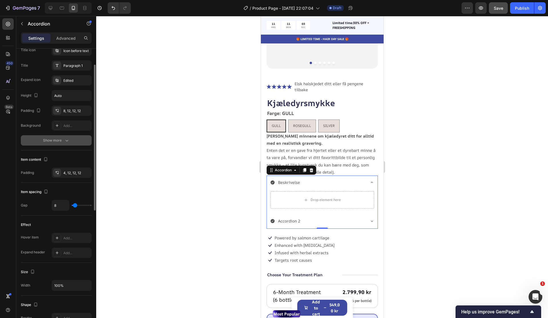
scroll to position [0, 0]
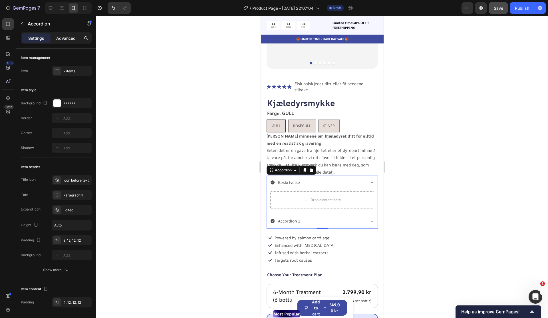
click at [70, 37] on p "Advanced" at bounding box center [65, 38] width 19 height 6
type input "100%"
type input "100"
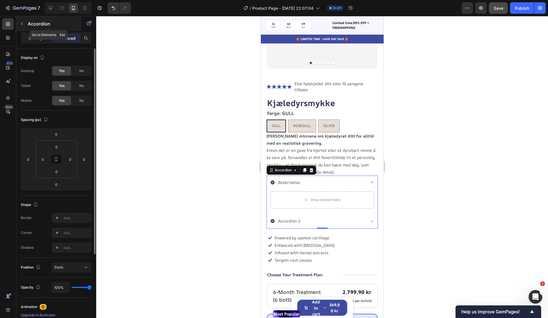
click at [22, 23] on icon "button" at bounding box center [22, 23] width 2 height 3
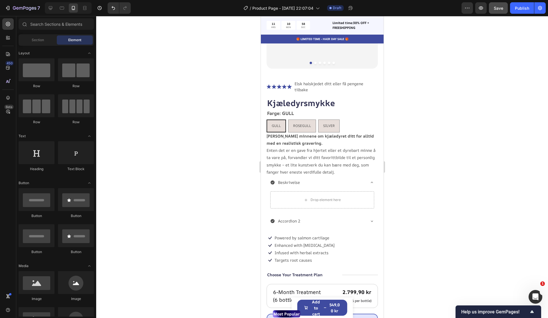
click at [152, 153] on div at bounding box center [322, 167] width 452 height 302
click at [317, 178] on div "Beskrivelse" at bounding box center [317, 182] width 95 height 9
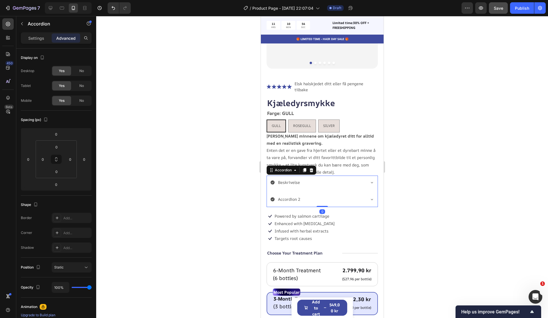
click at [359, 195] on div "Accordion 2" at bounding box center [317, 199] width 95 height 9
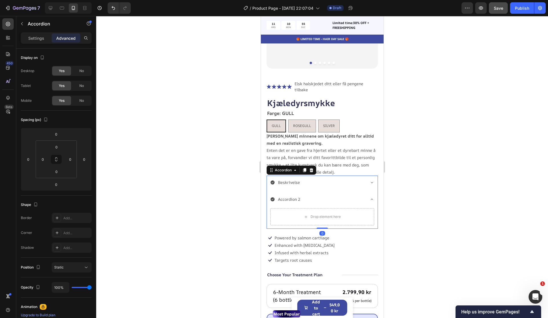
click at [363, 197] on div "Accordion 2" at bounding box center [317, 199] width 95 height 9
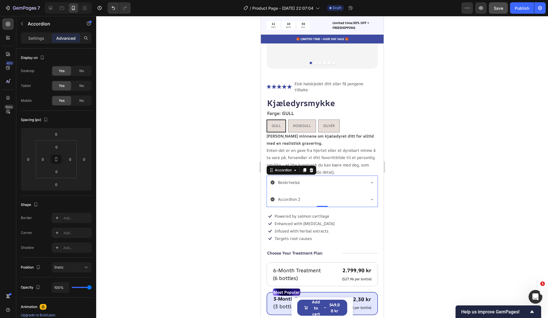
click at [355, 180] on div "Beskrivelse" at bounding box center [317, 182] width 95 height 9
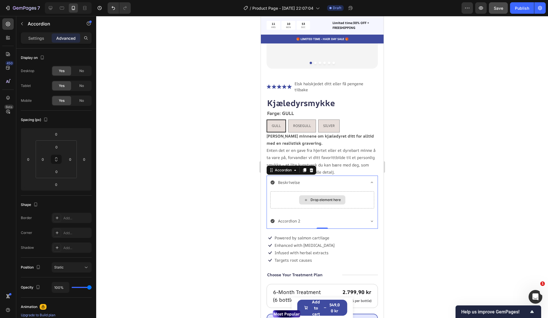
click at [319, 197] on div "Drop element here" at bounding box center [326, 199] width 30 height 5
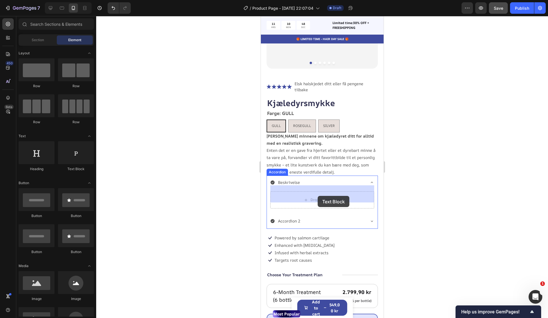
drag, startPoint x: 332, startPoint y: 172, endPoint x: 318, endPoint y: 196, distance: 27.8
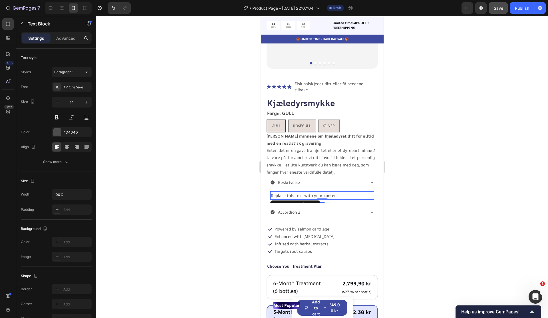
scroll to position [107, 0]
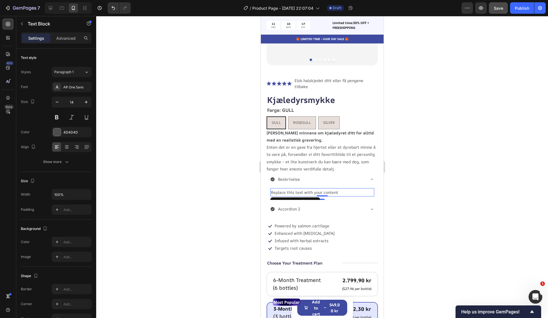
click at [298, 188] on div "Replace this text with your content" at bounding box center [322, 192] width 104 height 8
click at [298, 189] on p "Replace this text with your content" at bounding box center [322, 192] width 103 height 7
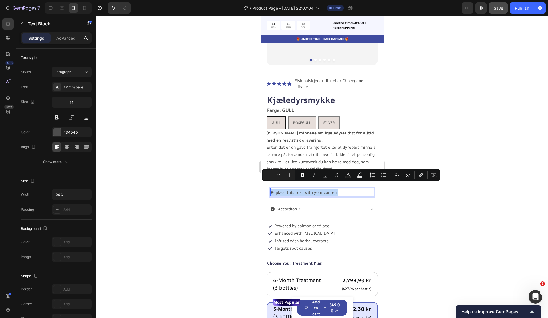
click at [298, 189] on p "Replace this text with your content" at bounding box center [322, 192] width 103 height 7
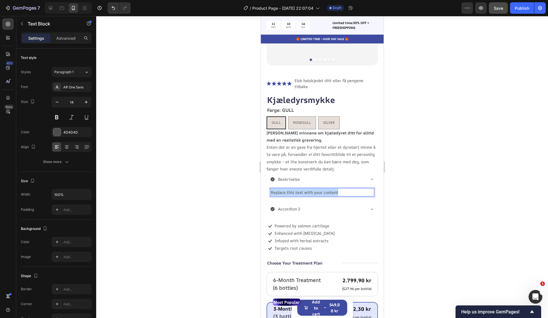
click at [298, 189] on p "Replace this text with your content" at bounding box center [322, 192] width 103 height 7
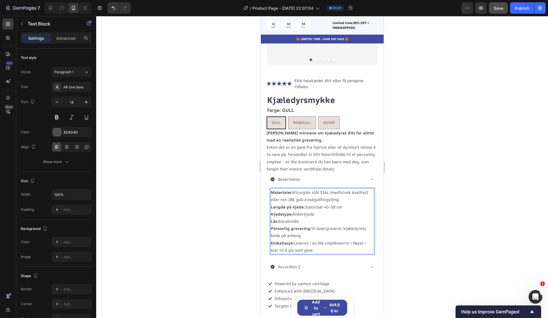
click at [329, 189] on p "Materialer: Kirurgisk stål 316L (medisinsk kvalitet) eller ren 18k gull-/roségu…" at bounding box center [322, 196] width 103 height 14
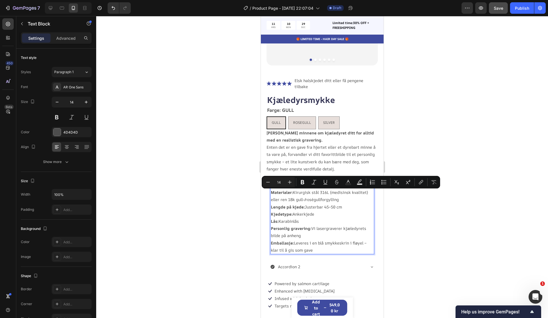
drag, startPoint x: 338, startPoint y: 194, endPoint x: 270, endPoint y: 194, distance: 68.3
click at [271, 194] on p "Materialer: Kirurgisk stål 316L (medisinsk kvalitet) eller ren 18k gull-/roségu…" at bounding box center [322, 196] width 103 height 14
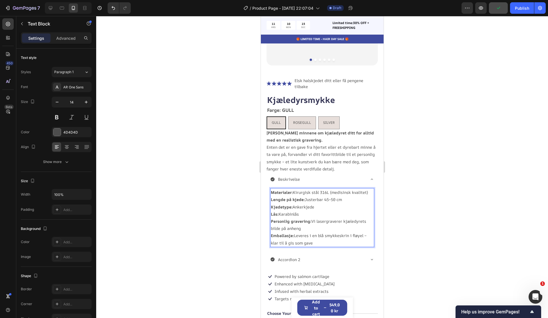
click at [345, 196] on p "Lengde på kjede: Justerbar 45–50 cm" at bounding box center [322, 199] width 103 height 7
click at [309, 203] on p "Kjedetype: Ankerkjede" at bounding box center [322, 206] width 103 height 7
click at [307, 203] on p "Kjedetype: Ankerkjede" at bounding box center [322, 206] width 103 height 7
click at [306, 223] on p "Personlig gravering: Vi lasergraverer kjæledyrets bilde på anheng" at bounding box center [322, 224] width 103 height 14
click at [296, 223] on p "Personlig gravering: Vi lasergraverer kjæledyrets bilde på anheng" at bounding box center [322, 224] width 103 height 14
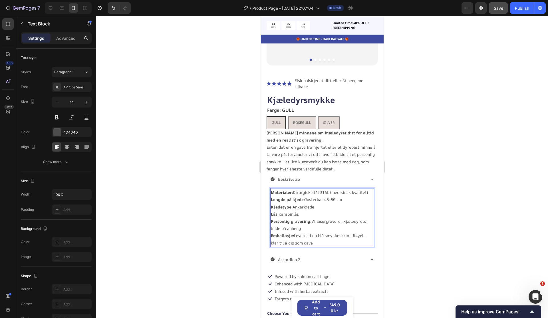
click at [296, 223] on p "Personlig gravering: Vi lasergraverer kjæledyrets bilde på anheng" at bounding box center [322, 224] width 103 height 14
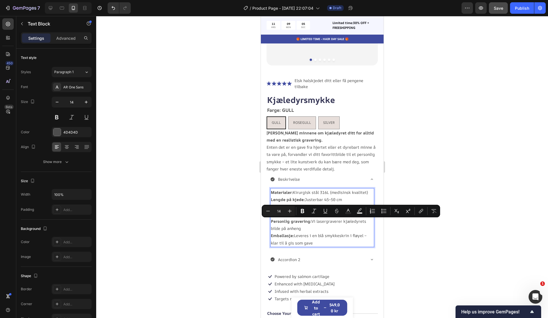
click at [306, 223] on p "Personlig gravering: Vi lasergraverer kjæledyrets bilde på anheng" at bounding box center [322, 224] width 103 height 14
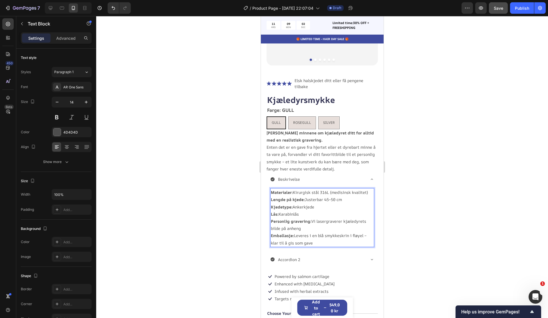
click at [321, 232] on p "Emballasje: Leveres i en blå smykkeskrin i fløyel – klar til å gis som gave" at bounding box center [322, 239] width 103 height 14
click at [347, 232] on p "Emballasje: Leveres i smykkeskrin i fløyel – klar til å gis som gave" at bounding box center [322, 239] width 103 height 14
click at [336, 232] on p "Emballasje: Leveres i smykkeskrin – klar til å gis som gave" at bounding box center [322, 239] width 103 height 14
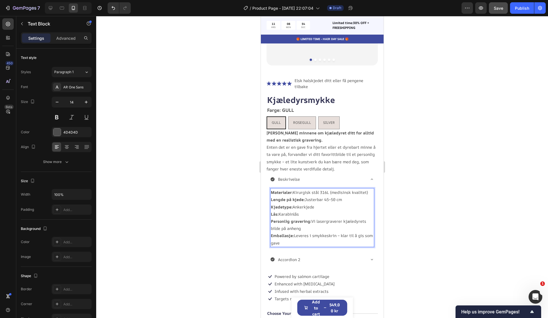
click at [320, 239] on p "Emballasje: Leveres i smykkeskrin – klar til å gis som gave" at bounding box center [322, 239] width 103 height 14
click at [372, 177] on icon at bounding box center [372, 179] width 5 height 5
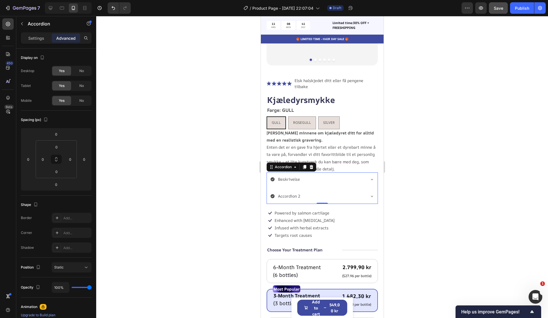
click at [273, 177] on icon at bounding box center [273, 179] width 4 height 4
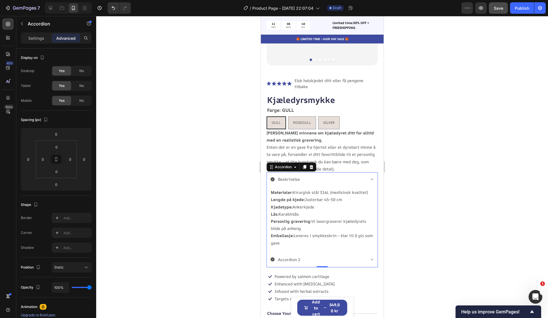
click at [274, 177] on icon at bounding box center [273, 179] width 4 height 4
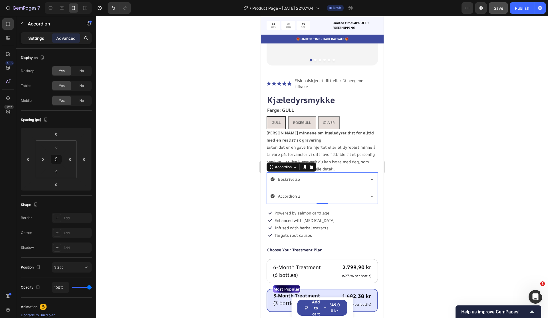
click at [37, 41] on div "Settings" at bounding box center [36, 37] width 29 height 9
type input "8"
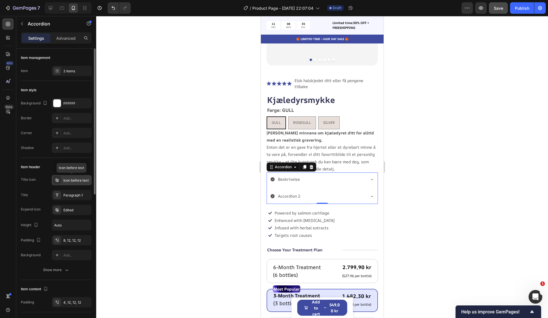
click at [65, 184] on div "Icon before text" at bounding box center [72, 180] width 40 height 10
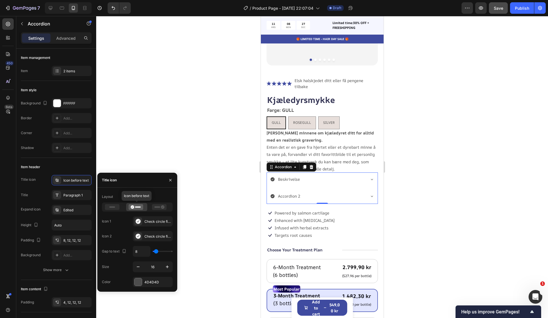
click at [130, 206] on icon at bounding box center [136, 207] width 15 height 6
click at [139, 222] on icon at bounding box center [138, 221] width 5 height 5
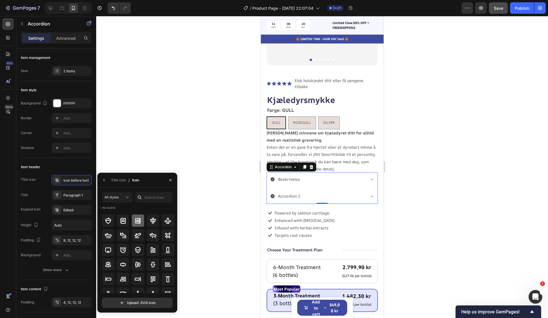
scroll to position [0, 0]
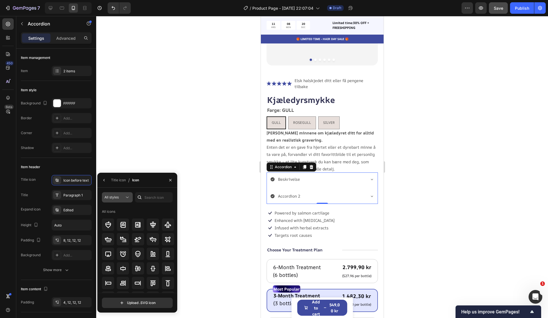
click at [127, 195] on icon at bounding box center [128, 197] width 6 height 6
click at [115, 210] on p "All styles" at bounding box center [111, 211] width 33 height 5
click at [99, 178] on div "Title icon / Icon" at bounding box center [119, 180] width 44 height 15
click at [105, 180] on icon "button" at bounding box center [104, 180] width 5 height 5
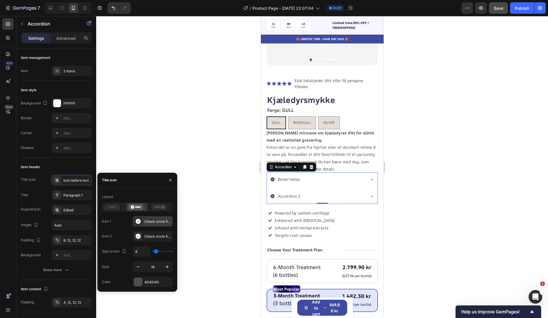
click at [137, 221] on icon at bounding box center [138, 221] width 5 height 5
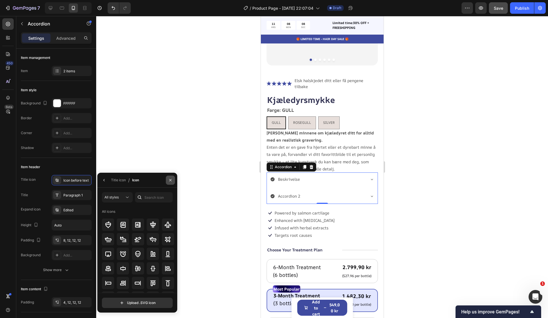
click at [170, 181] on icon "button" at bounding box center [170, 180] width 2 height 2
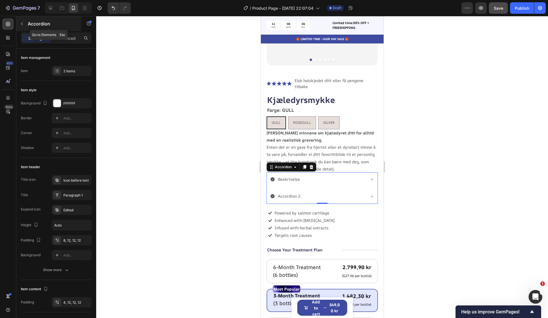
click at [22, 22] on icon "button" at bounding box center [22, 23] width 5 height 5
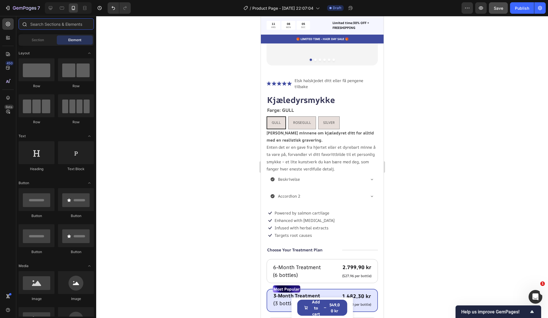
click at [49, 26] on input "text" at bounding box center [56, 23] width 75 height 11
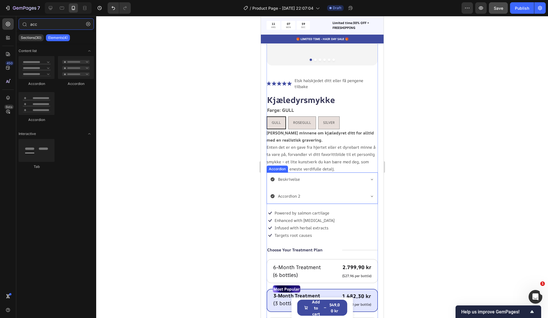
type input "acc"
click at [320, 175] on div "Beskrivelse" at bounding box center [317, 179] width 95 height 9
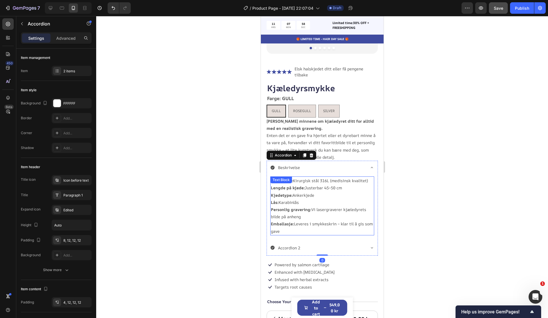
scroll to position [119, 0]
click at [313, 152] on icon at bounding box center [311, 154] width 5 height 5
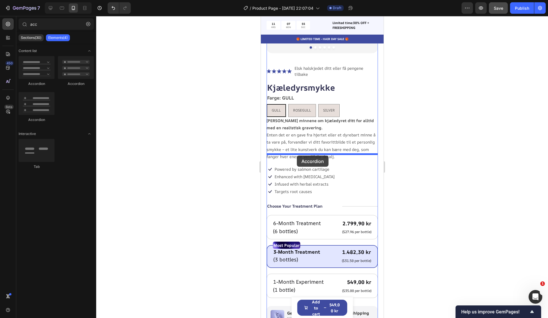
drag, startPoint x: 312, startPoint y: 88, endPoint x: 297, endPoint y: 155, distance: 69.3
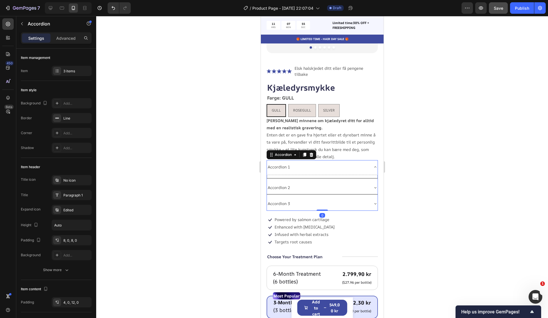
scroll to position [120, 0]
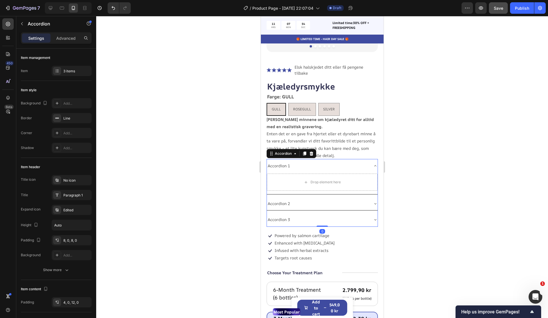
drag, startPoint x: 292, startPoint y: 161, endPoint x: 289, endPoint y: 160, distance: 3.7
click at [292, 161] on div "Accordion 1" at bounding box center [318, 165] width 102 height 9
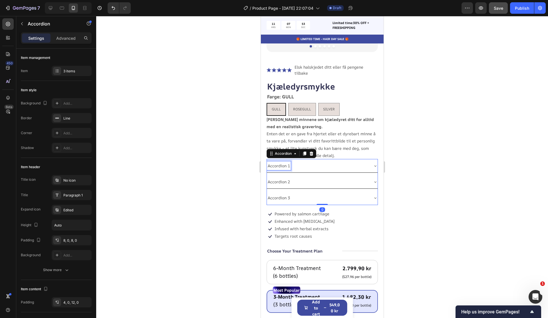
click at [283, 161] on div "Accordion 1" at bounding box center [279, 165] width 24 height 9
click at [283, 162] on p "Accordion 1" at bounding box center [279, 165] width 22 height 7
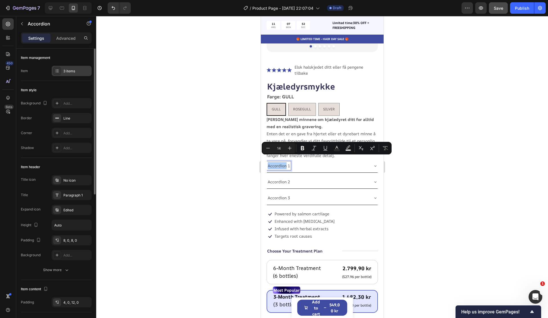
click at [68, 70] on div "3 items" at bounding box center [76, 71] width 27 height 5
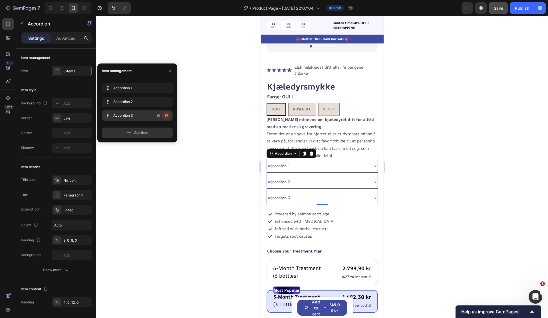
click at [166, 117] on icon "button" at bounding box center [166, 115] width 3 height 3
click at [166, 114] on div "Delete" at bounding box center [162, 115] width 11 height 5
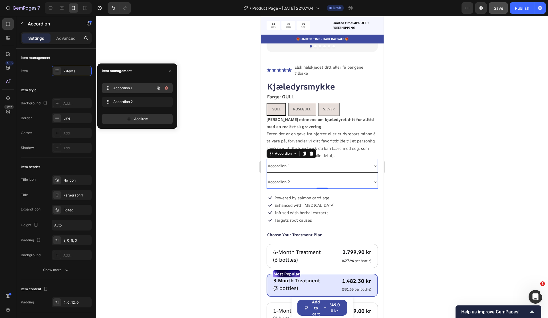
click at [134, 91] on div "Accordion 1 Accordion 1" at bounding box center [129, 88] width 50 height 8
click at [123, 87] on span "Accordion 1" at bounding box center [129, 87] width 32 height 5
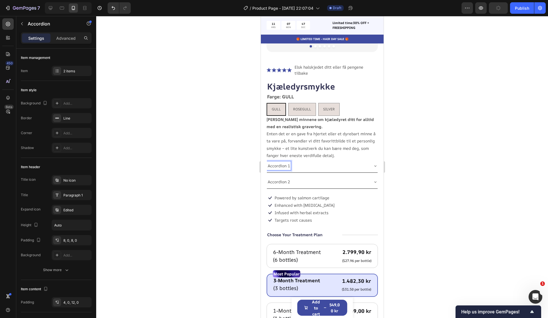
click at [285, 162] on p "Accordion 1" at bounding box center [279, 165] width 22 height 7
click at [301, 163] on div "Beskrivelse" at bounding box center [318, 165] width 102 height 9
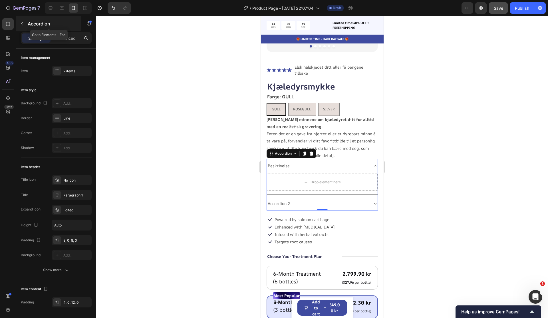
click at [24, 25] on button "button" at bounding box center [21, 23] width 9 height 9
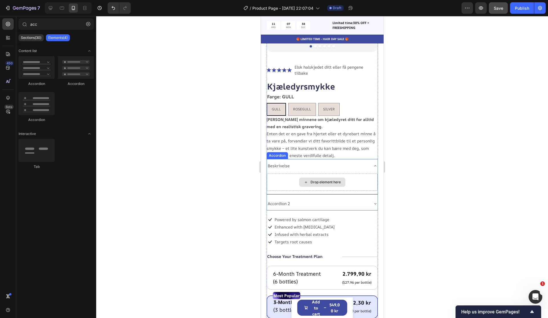
click at [324, 178] on div "Drop element here" at bounding box center [322, 181] width 46 height 9
click at [320, 180] on div "Drop element here" at bounding box center [326, 182] width 30 height 5
click at [318, 180] on div "Drop element here" at bounding box center [326, 182] width 30 height 5
click at [319, 180] on div "Drop element here" at bounding box center [326, 182] width 30 height 5
drag, startPoint x: 319, startPoint y: 177, endPoint x: 265, endPoint y: 156, distance: 57.2
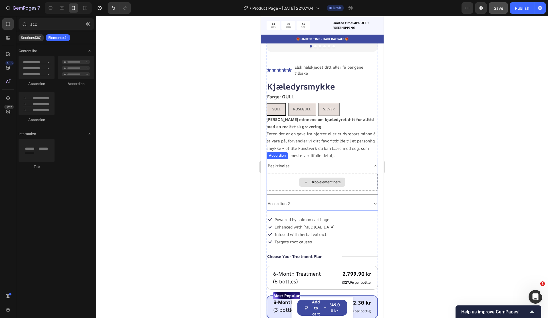
click at [319, 180] on div "Drop element here" at bounding box center [326, 182] width 30 height 5
click at [37, 22] on input "acc" at bounding box center [56, 23] width 75 height 11
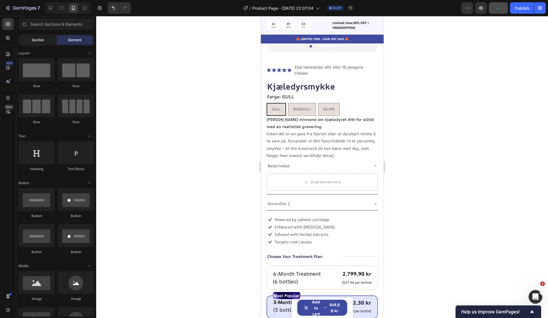
click at [49, 37] on div "Section" at bounding box center [38, 39] width 36 height 9
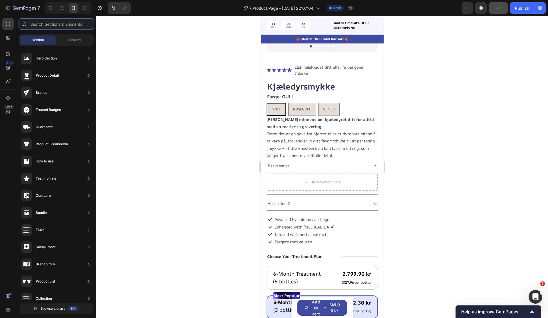
drag, startPoint x: 51, startPoint y: 28, endPoint x: 62, endPoint y: 28, distance: 10.9
click at [51, 28] on input "text" at bounding box center [56, 23] width 75 height 11
click at [73, 39] on span "Element" at bounding box center [74, 39] width 13 height 5
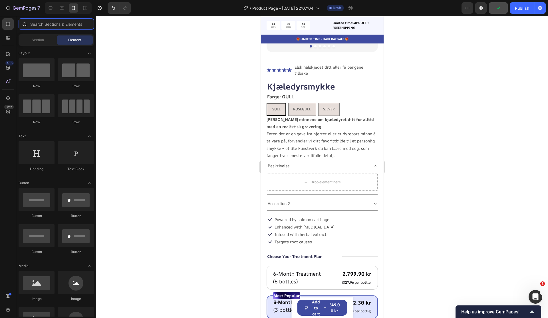
click at [69, 25] on input "text" at bounding box center [56, 23] width 75 height 11
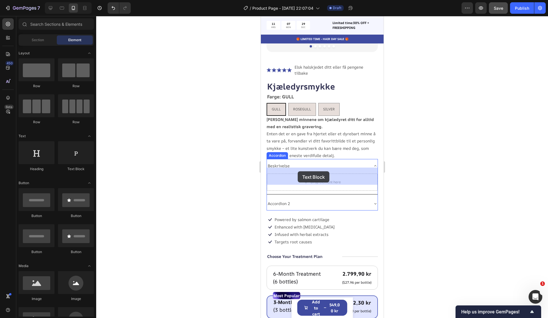
drag, startPoint x: 336, startPoint y: 167, endPoint x: 298, endPoint y: 171, distance: 38.8
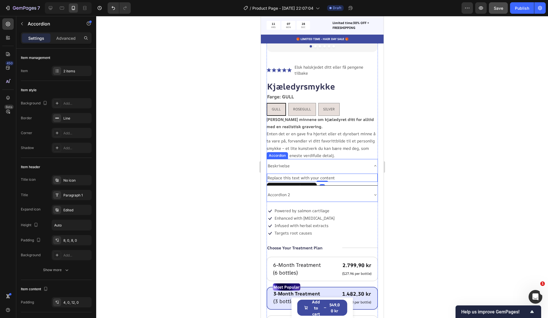
click at [303, 190] on div "Accordion 2" at bounding box center [318, 194] width 102 height 9
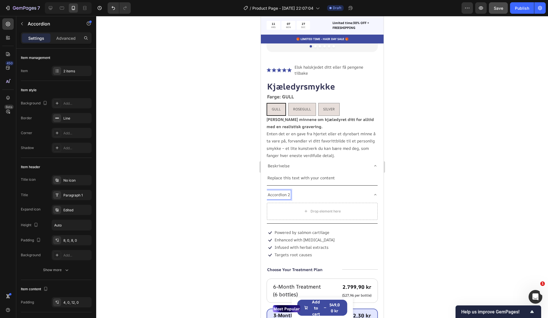
click at [283, 191] on p "Accordion 2" at bounding box center [279, 194] width 22 height 7
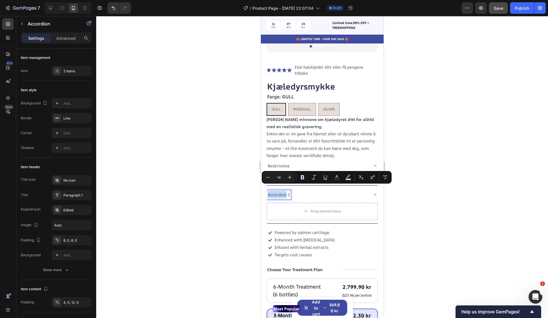
click at [285, 191] on p "Accordion 2" at bounding box center [279, 194] width 22 height 7
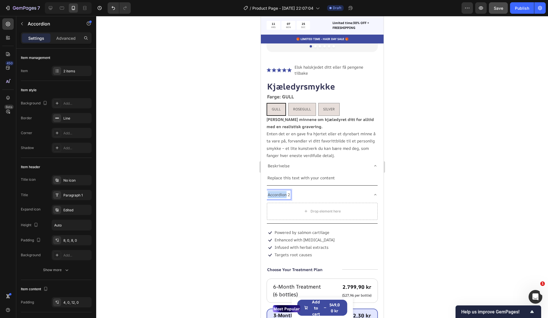
click at [285, 191] on p "Accordion 2" at bounding box center [279, 194] width 22 height 7
click at [329, 209] on div "Drop element here" at bounding box center [322, 211] width 46 height 9
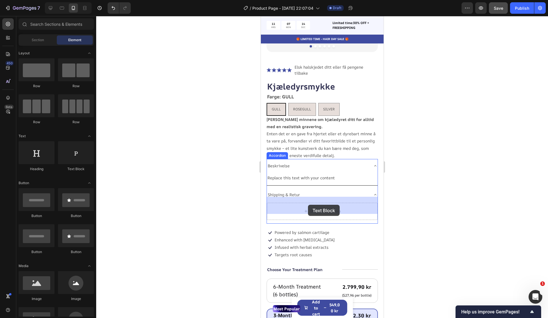
drag, startPoint x: 341, startPoint y: 163, endPoint x: 308, endPoint y: 205, distance: 53.2
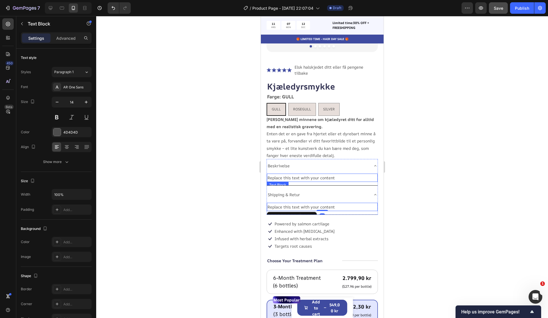
click at [305, 162] on div "Beskrivelse" at bounding box center [318, 165] width 102 height 9
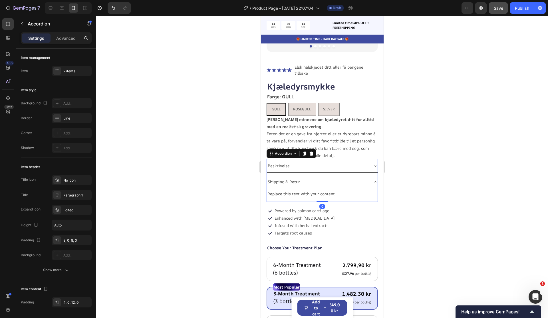
click at [292, 161] on div "Beskrivelse" at bounding box center [318, 165] width 102 height 9
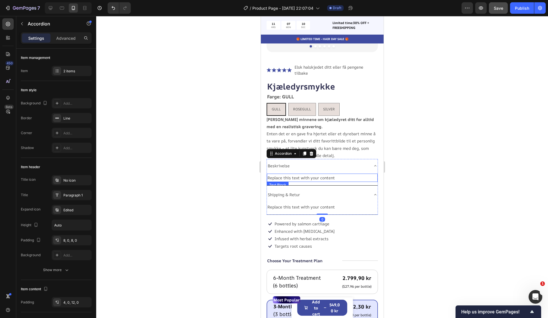
click at [287, 173] on div "Replace this text with your content" at bounding box center [322, 177] width 111 height 8
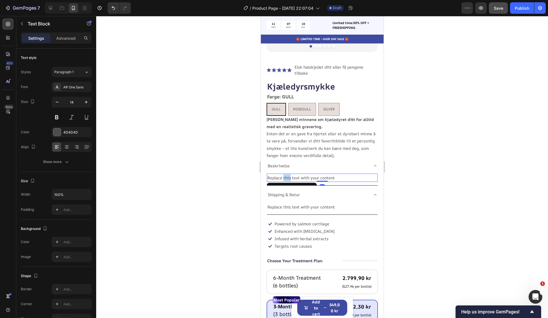
click at [287, 173] on div "Replace this text with your content" at bounding box center [322, 177] width 111 height 8
click at [287, 174] on p "Replace this text with your content" at bounding box center [322, 177] width 110 height 7
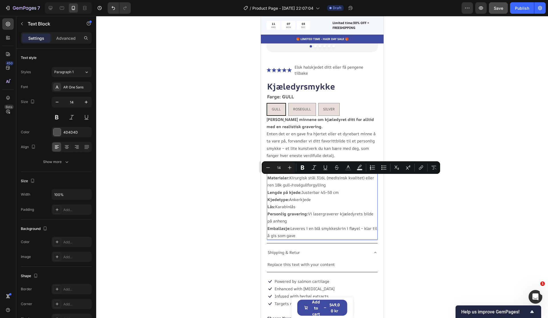
drag, startPoint x: 329, startPoint y: 180, endPoint x: 268, endPoint y: 178, distance: 60.9
click at [268, 178] on p "Materialer: Kirurgisk stål 316L (medisinsk kvalitet) eller ren 18k gull-/roségu…" at bounding box center [322, 181] width 110 height 14
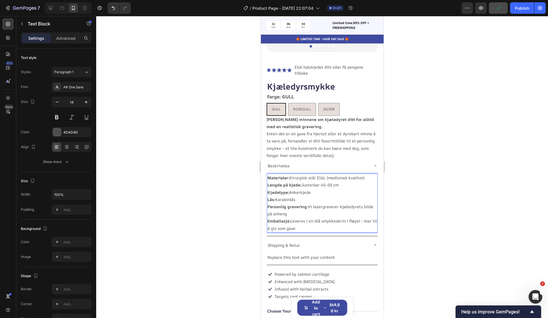
drag, startPoint x: 274, startPoint y: 174, endPoint x: 309, endPoint y: 175, distance: 35.2
click at [275, 175] on strong "Materialer:" at bounding box center [278, 177] width 22 height 5
click at [365, 174] on p "Materialer: Kirurgisk stål 316L (medisinsk kvalitet)" at bounding box center [322, 177] width 110 height 7
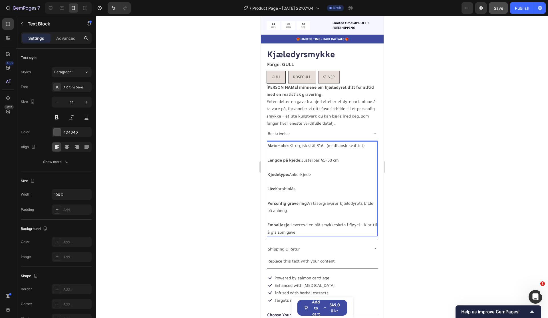
scroll to position [153, 0]
click at [269, 200] on strong "Personlig gravering:" at bounding box center [287, 202] width 41 height 5
click at [287, 203] on p "Personlig gravering: Vi lasergraverer kjæledyrets bilde på anheng" at bounding box center [322, 206] width 110 height 14
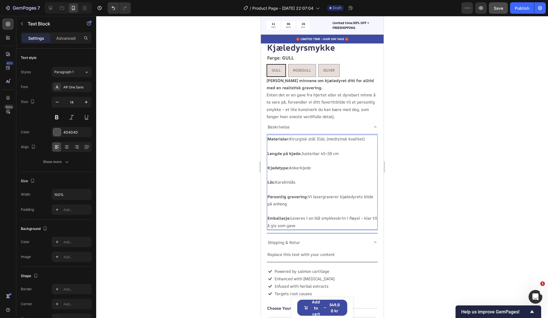
scroll to position [160, 0]
click at [319, 214] on p "Emballasje: Leveres i en blå smykkeskrin i fløyel – klar til å gis som gave" at bounding box center [322, 221] width 110 height 14
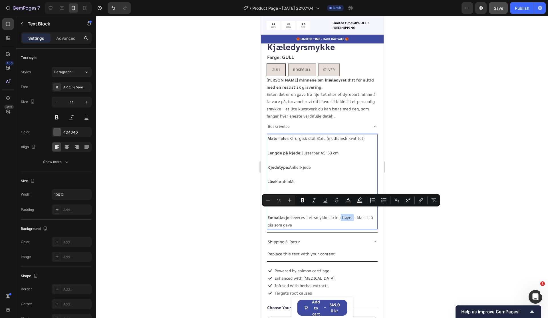
drag, startPoint x: 351, startPoint y: 212, endPoint x: 339, endPoint y: 212, distance: 12.6
click at [339, 214] on p "Emballasje: Leveres i et smykkeskrin i fløyel – klar til å gis som gave" at bounding box center [322, 221] width 110 height 14
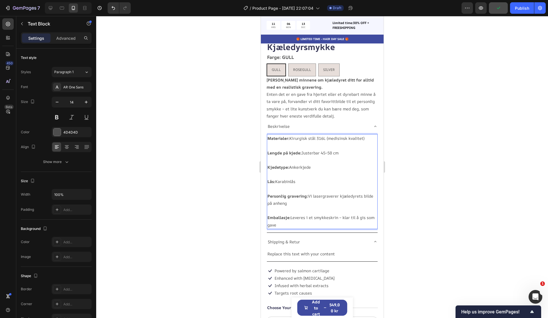
drag, startPoint x: 369, startPoint y: 215, endPoint x: 379, endPoint y: 210, distance: 12.3
click at [369, 216] on p "Emballasje: Leveres i et smykkeskrin – klar til å gis som gave" at bounding box center [322, 221] width 110 height 14
click at [371, 119] on div "Beskrivelse" at bounding box center [322, 125] width 111 height 13
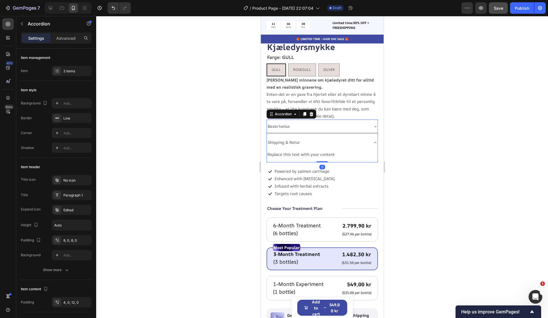
click at [372, 137] on div "Shipping & Retur" at bounding box center [322, 141] width 111 height 13
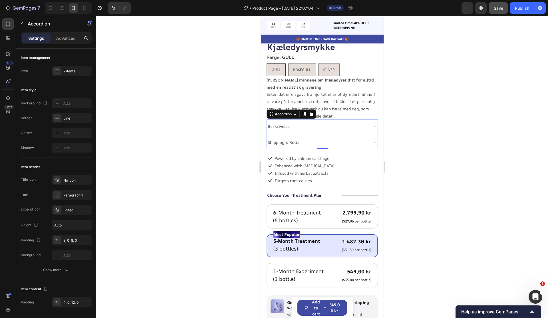
click at [303, 139] on div "Shipping & Retur" at bounding box center [318, 142] width 102 height 9
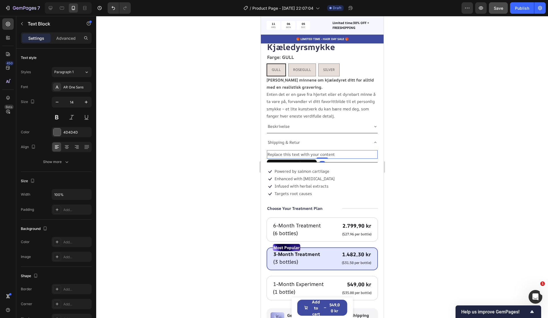
click at [311, 150] on div "Replace this text with your content" at bounding box center [322, 154] width 111 height 8
click at [311, 151] on p "Replace this text with your content" at bounding box center [322, 154] width 110 height 7
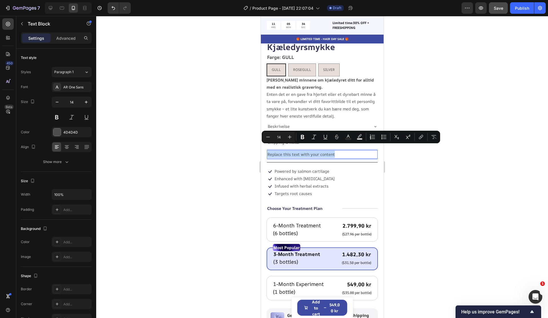
click at [335, 151] on p "Replace this text with your content" at bounding box center [322, 154] width 110 height 7
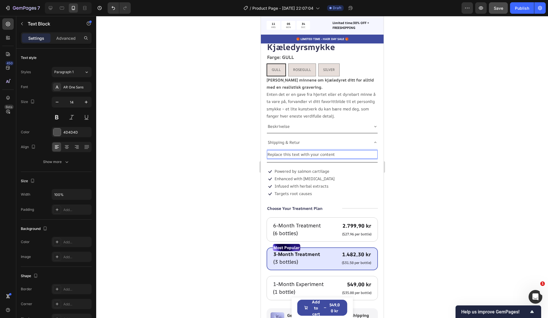
click at [336, 151] on p "Replace this text with your content" at bounding box center [322, 154] width 110 height 7
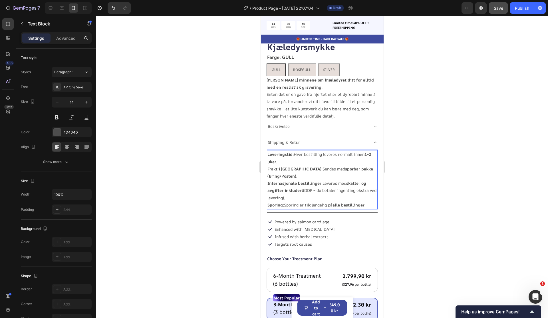
click at [282, 157] on p "Leveringstid: Hver bestilling leveres normalt innen 1–2 uker ." at bounding box center [322, 158] width 110 height 14
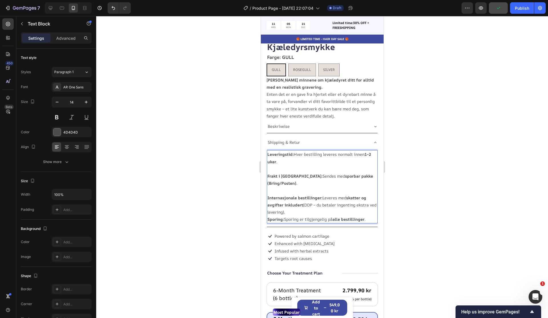
click at [320, 195] on strong "Internasjonale bestillinger:" at bounding box center [294, 197] width 55 height 5
click at [306, 205] on p "Internasjonale bestillinger: Leveres med skatter og avgifter inkludert (DDP – d…" at bounding box center [322, 205] width 110 height 22
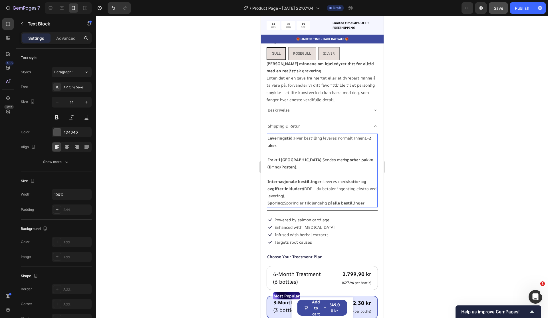
scroll to position [182, 0]
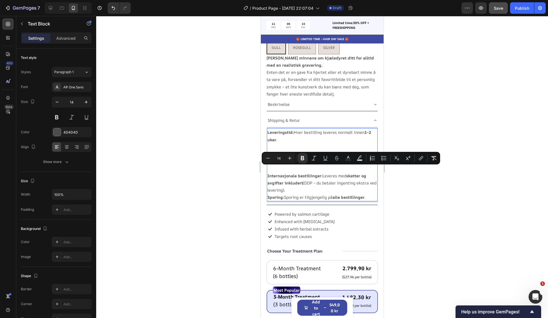
drag, startPoint x: 294, startPoint y: 186, endPoint x: 266, endPoint y: 171, distance: 31.2
click at [267, 171] on div "Leveringstid: Hver bestilling leveres normalt innen 1–2 uker . Frakt i Norge: S…" at bounding box center [322, 164] width 111 height 73
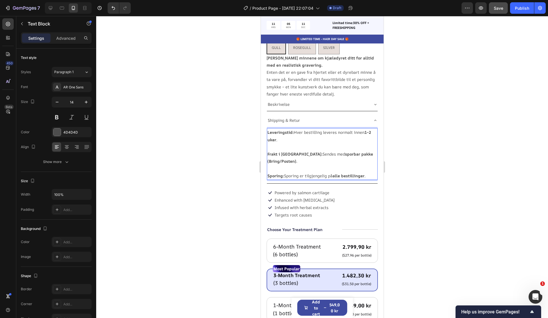
click at [300, 153] on p "Frakt i Norge: Sendes med sporbar pakke (Bring/Posten) ." at bounding box center [322, 157] width 110 height 14
click at [366, 172] on p "Sporing: Sporing er tilgjengelig på alle bestillinger ." at bounding box center [322, 175] width 110 height 7
click at [438, 204] on div at bounding box center [322, 167] width 452 height 302
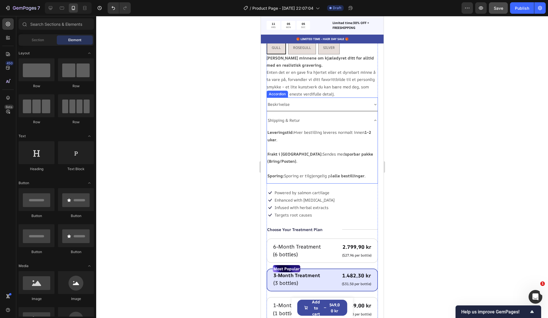
click at [373, 114] on div "Shipping & Retur" at bounding box center [322, 119] width 111 height 13
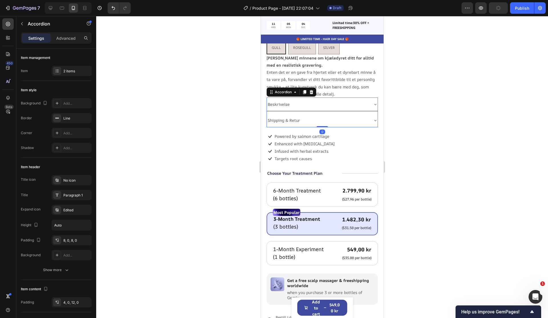
click at [366, 100] on div "Beskrivelse" at bounding box center [318, 104] width 102 height 9
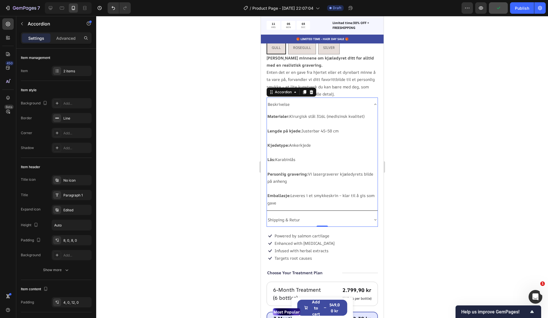
click at [366, 100] on div "Beskrivelse" at bounding box center [318, 104] width 102 height 9
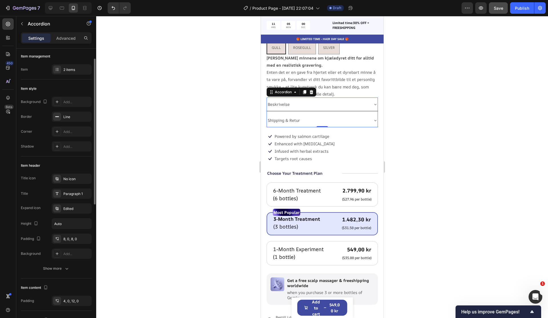
scroll to position [17, 0]
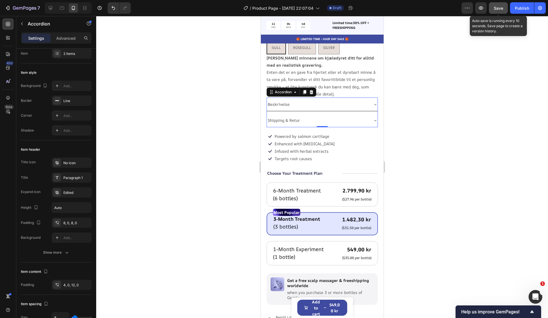
click at [496, 10] on span "Save" at bounding box center [498, 8] width 9 height 5
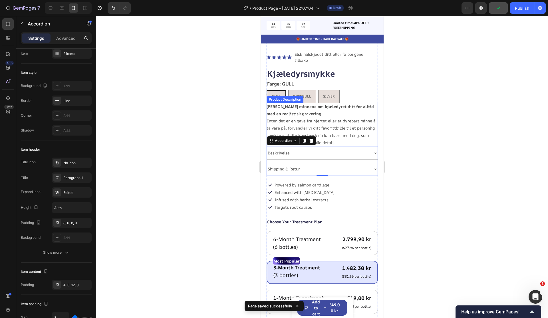
scroll to position [133, 0]
click at [450, 127] on div at bounding box center [322, 167] width 452 height 302
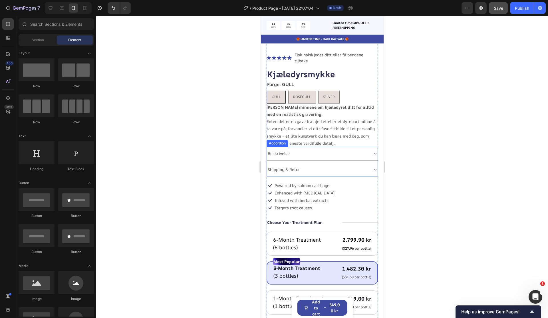
click at [279, 150] on p "Beskrivelse" at bounding box center [279, 153] width 22 height 7
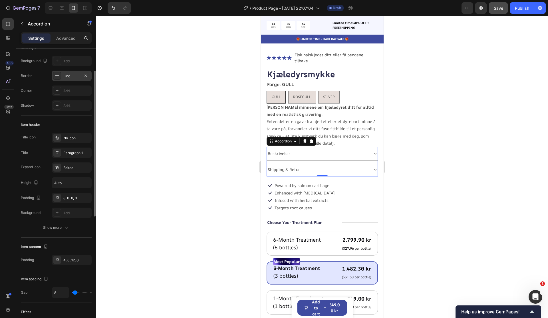
scroll to position [43, 0]
click at [70, 154] on div "Paragraph 1" at bounding box center [76, 152] width 27 height 5
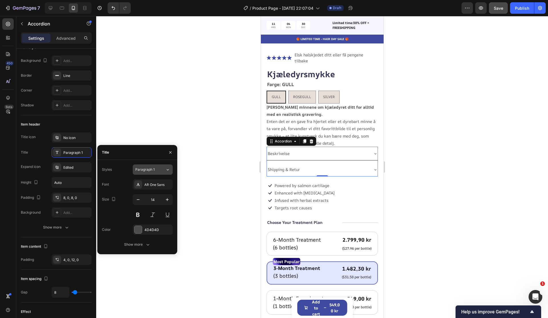
click at [169, 169] on icon at bounding box center [168, 169] width 2 height 1
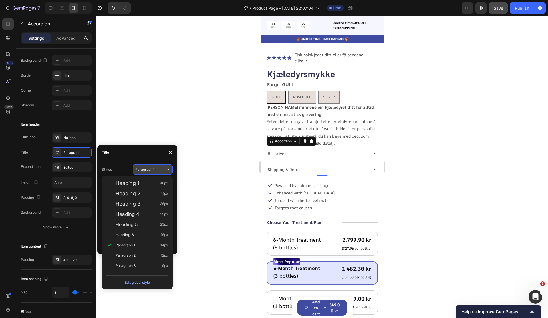
click at [168, 169] on icon at bounding box center [168, 169] width 2 height 1
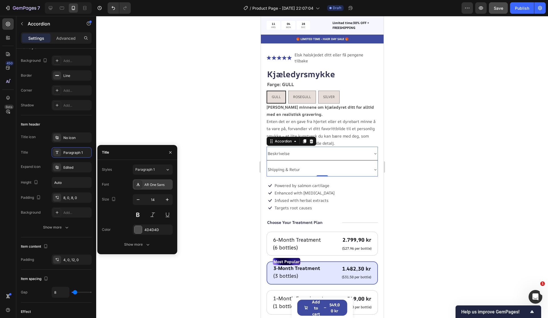
click at [165, 184] on div "AR One Sans" at bounding box center [158, 184] width 27 height 5
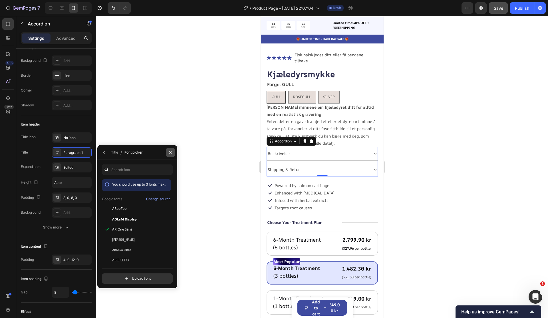
click at [173, 152] on button "button" at bounding box center [170, 152] width 9 height 9
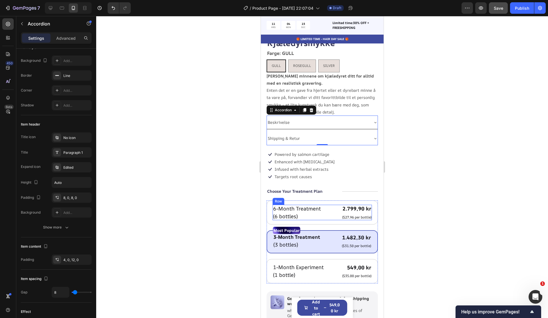
scroll to position [161, 0]
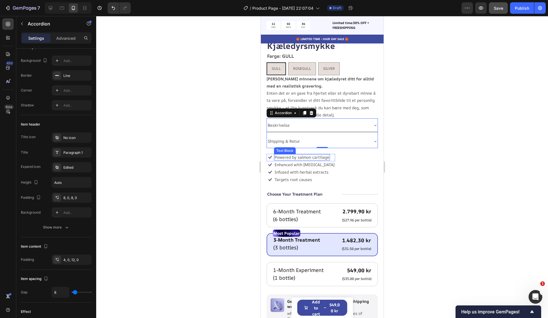
click at [302, 155] on p "Powered by salmon cartilage" at bounding box center [302, 157] width 55 height 5
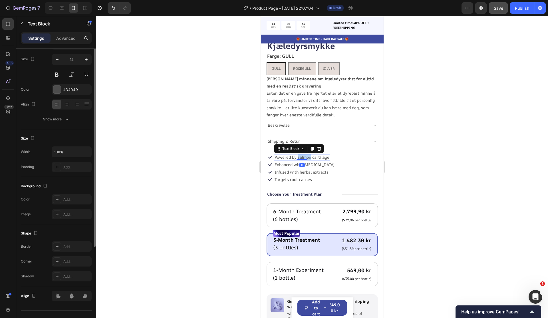
click at [302, 155] on p "Powered by salmon cartilage" at bounding box center [302, 157] width 55 height 5
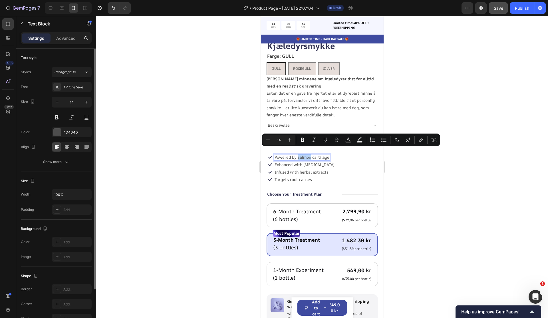
click at [302, 155] on p "Powered by salmon cartilage" at bounding box center [302, 157] width 55 height 5
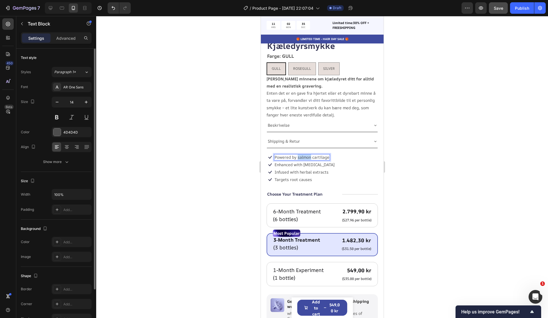
click at [302, 155] on p "Powered by salmon cartilage" at bounding box center [302, 157] width 55 height 5
click at [277, 155] on p "dyp lasergravering med blekk" at bounding box center [303, 157] width 56 height 5
click at [283, 162] on p "Enhanced with biotin" at bounding box center [305, 164] width 60 height 5
click at [310, 162] on p "Enhanced with biotin" at bounding box center [305, 164] width 60 height 5
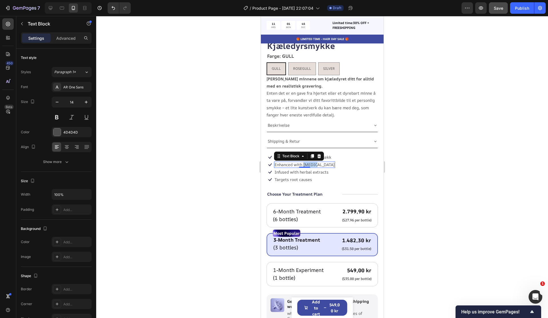
click at [310, 162] on p "Enhanced with biotin" at bounding box center [305, 164] width 60 height 5
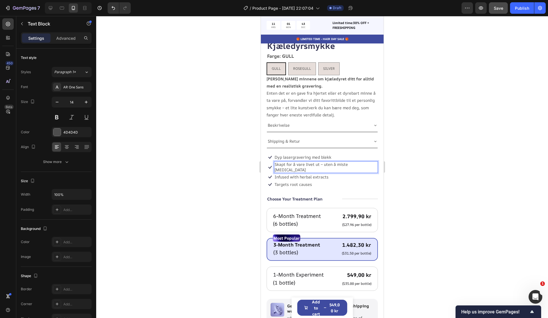
click at [329, 173] on div "Icon Infused with herbal extracts Text Block Row Icon Targets root causes Text …" at bounding box center [322, 180] width 111 height 14
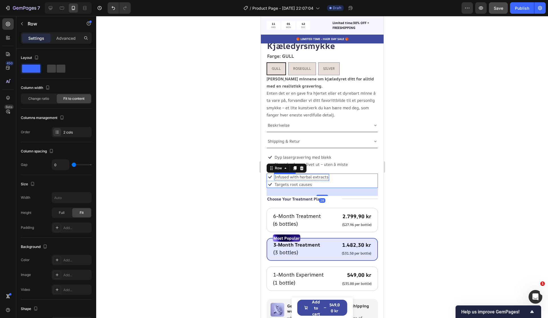
click at [315, 174] on p "Infused with herbal extracts" at bounding box center [302, 176] width 54 height 5
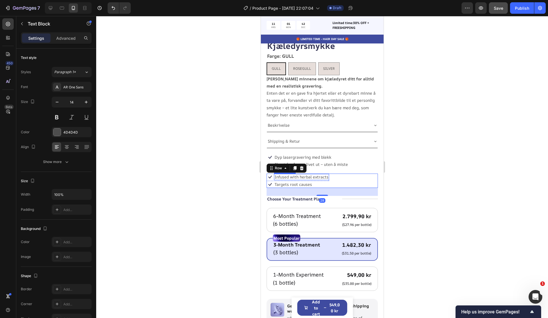
click at [315, 174] on p "Infused with herbal extracts" at bounding box center [302, 176] width 54 height 5
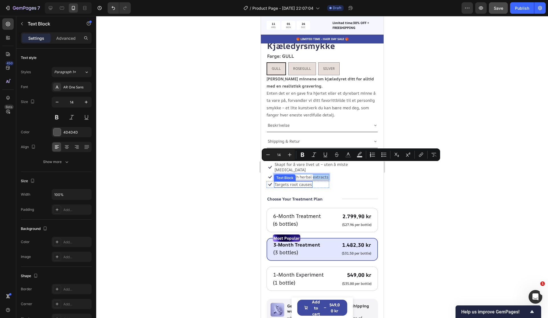
click at [305, 182] on p "Targets root causes" at bounding box center [293, 184] width 37 height 5
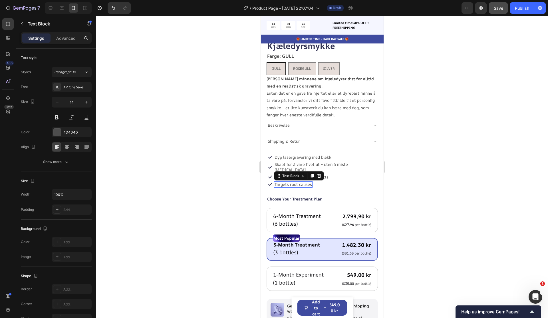
click at [305, 182] on p "Targets root causes" at bounding box center [293, 184] width 37 height 5
click at [432, 172] on div at bounding box center [322, 167] width 452 height 302
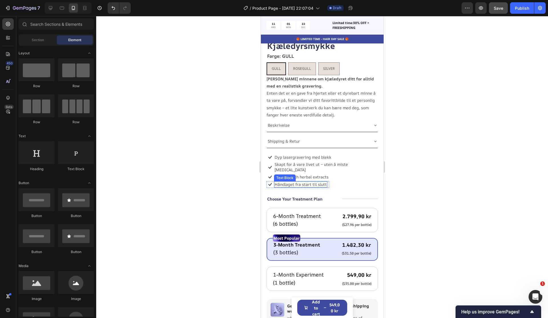
click at [318, 182] on p "Håndlaget fra start til slutt" at bounding box center [301, 184] width 52 height 5
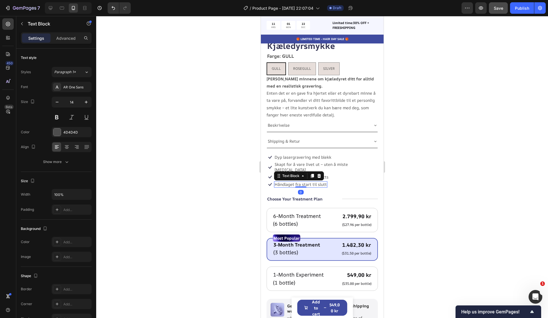
click at [318, 182] on p "Håndlaget fra start til slutt" at bounding box center [301, 184] width 52 height 5
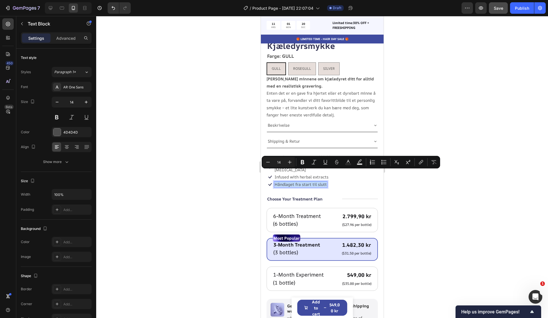
click at [353, 179] on div "Icon Icon Icon Icon Icon Icon List Elsk halskjedet ditt eller få pengene tilbak…" at bounding box center [322, 210] width 111 height 375
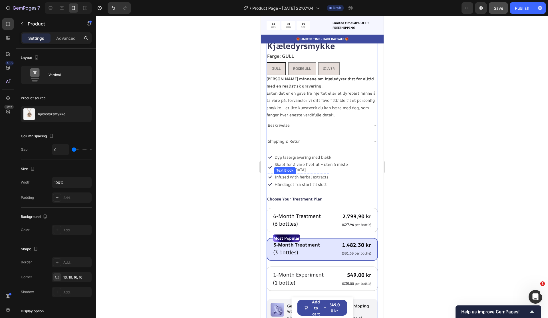
click at [311, 174] on p "Infused with herbal extracts" at bounding box center [302, 176] width 54 height 5
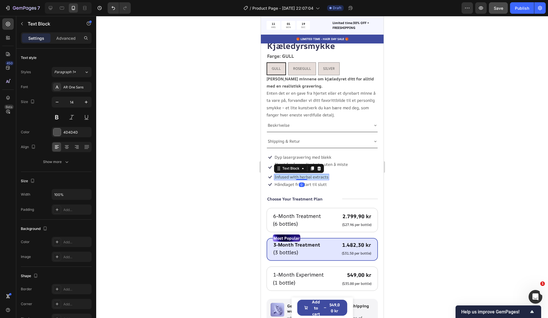
click at [311, 174] on p "Infused with herbal extracts" at bounding box center [302, 176] width 54 height 5
click at [311, 182] on p "Håndlaget fra start til slutt" at bounding box center [301, 184] width 52 height 5
click at [331, 173] on div "Icon Håndlaget fra start til slutt Text Block Row Icon Levert med sporbar pakke…" at bounding box center [322, 180] width 111 height 14
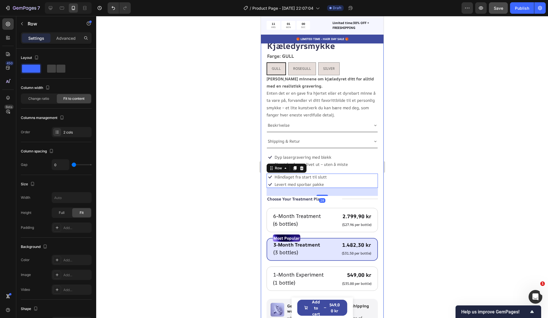
click at [462, 154] on div at bounding box center [322, 167] width 452 height 302
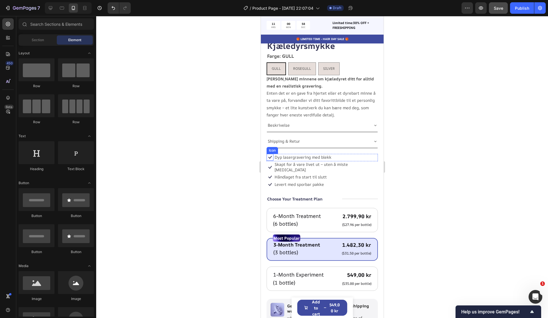
click at [269, 154] on icon at bounding box center [270, 157] width 7 height 7
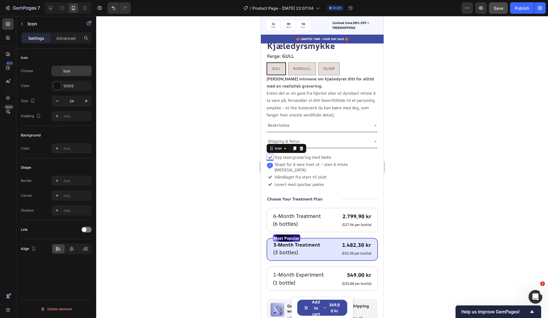
click at [72, 72] on div "Icon" at bounding box center [76, 71] width 27 height 5
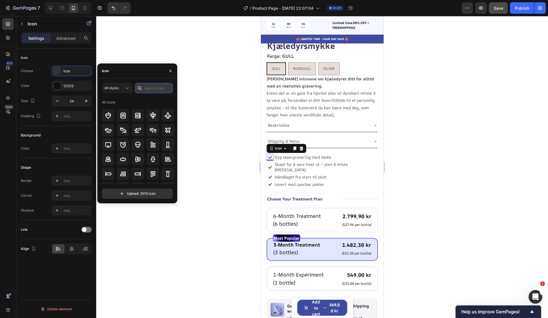
click at [154, 89] on input "text" at bounding box center [154, 88] width 38 height 10
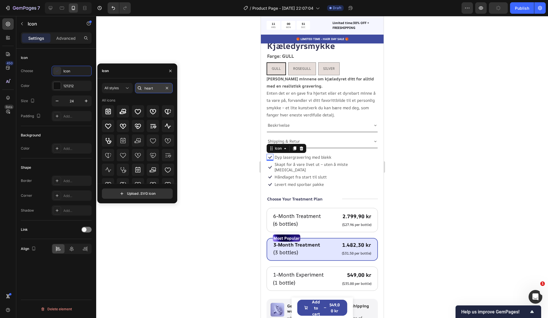
type input "heart"
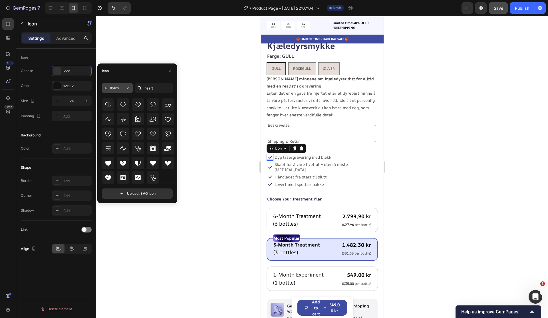
click at [122, 89] on div "All styles" at bounding box center [115, 87] width 20 height 5
click at [114, 115] on p "Light" at bounding box center [111, 113] width 33 height 6
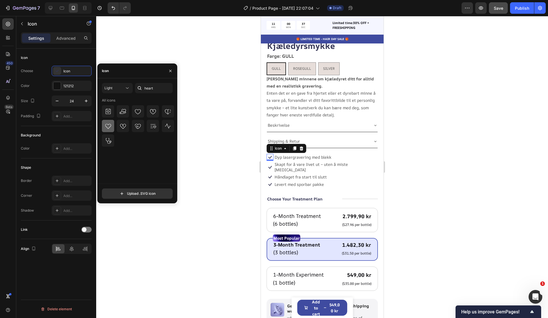
drag, startPoint x: 109, startPoint y: 125, endPoint x: 112, endPoint y: 123, distance: 3.7
click at [112, 123] on div at bounding box center [108, 126] width 12 height 12
click at [291, 174] on p "Håndlaget fra start til slutt" at bounding box center [301, 176] width 52 height 5
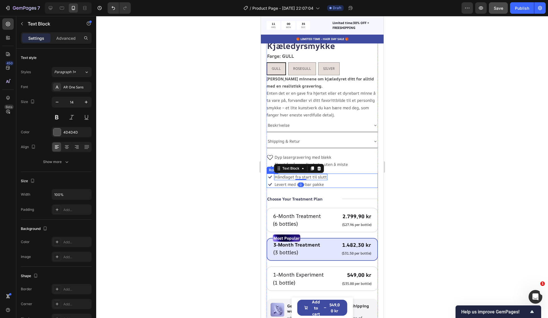
click at [364, 173] on div "Icon Håndlaget fra start til slutt Text Block 0 Row Icon Levert med sporbar pak…" at bounding box center [322, 180] width 111 height 14
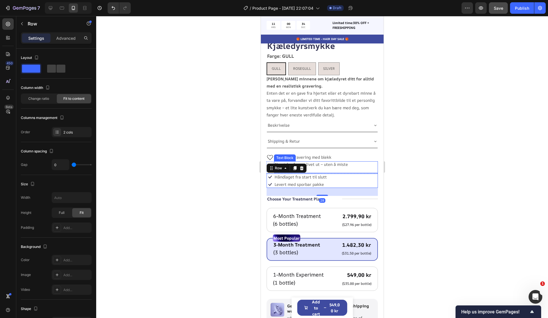
click at [338, 162] on p "Skapt for å vare livet ut – uten å miste [MEDICAL_DATA]" at bounding box center [326, 167] width 103 height 10
click at [340, 173] on div "Icon Håndlaget fra start til slutt Text Block Row Icon Levert med sporbar pakke…" at bounding box center [322, 180] width 111 height 14
click at [349, 154] on div "Icon Dyp lasergravering med blekk Text Block Row" at bounding box center [322, 157] width 111 height 7
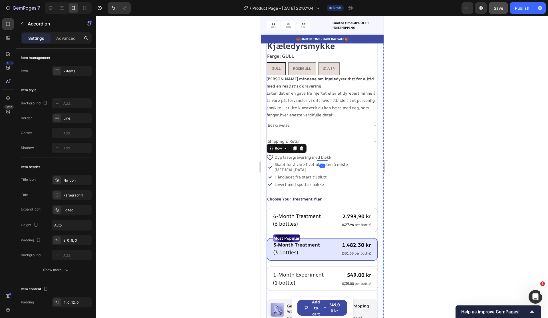
click at [339, 137] on div "Shipping & Retur" at bounding box center [318, 141] width 102 height 9
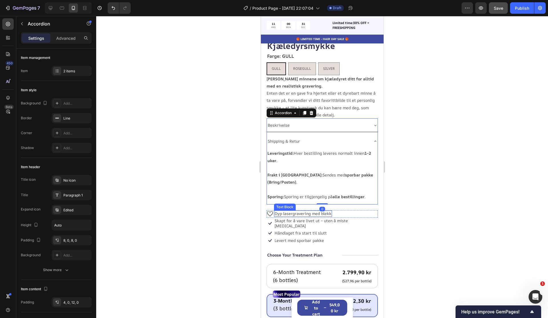
click at [277, 211] on p "Dyp lasergravering med blekk" at bounding box center [303, 213] width 57 height 5
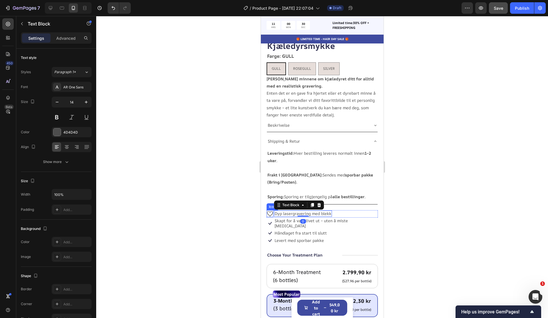
click at [269, 210] on icon at bounding box center [270, 213] width 7 height 7
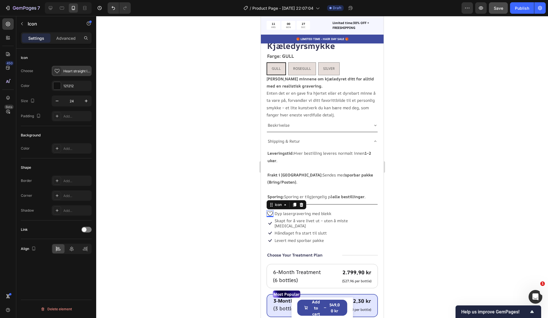
click at [59, 71] on icon at bounding box center [57, 71] width 6 height 6
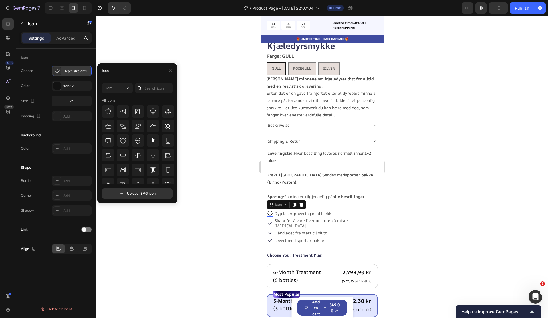
click at [59, 71] on icon at bounding box center [57, 71] width 6 height 6
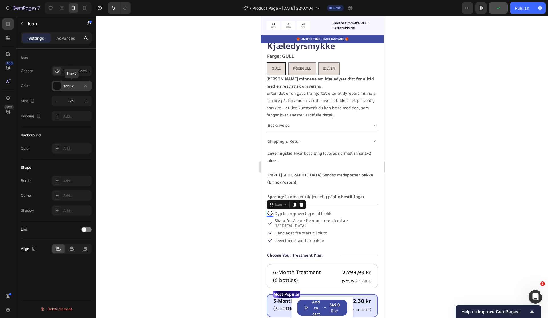
click at [59, 83] on div at bounding box center [56, 85] width 7 height 7
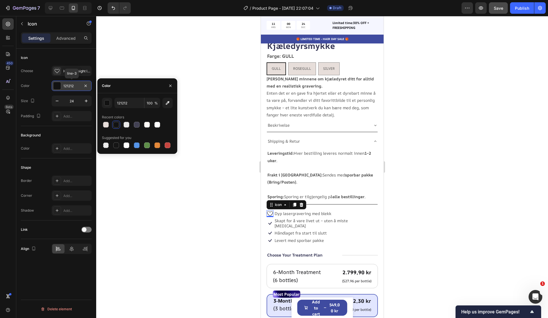
click at [59, 83] on div at bounding box center [56, 85] width 7 height 7
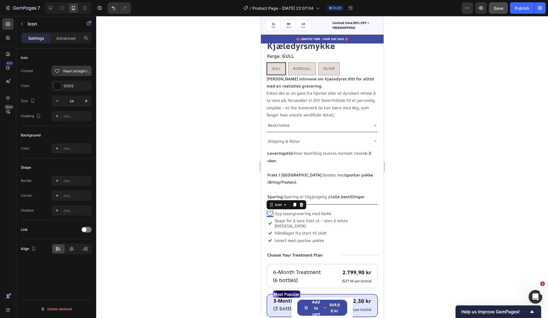
click at [83, 69] on div "Heart straight light" at bounding box center [76, 71] width 27 height 5
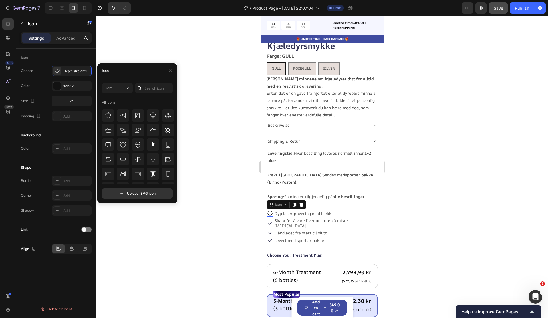
click at [211, 70] on div at bounding box center [322, 167] width 452 height 302
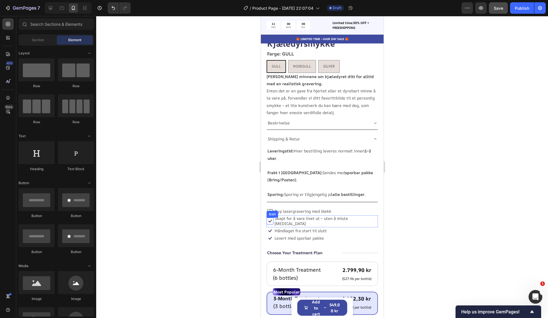
click at [271, 214] on div "Icon" at bounding box center [272, 214] width 9 height 0
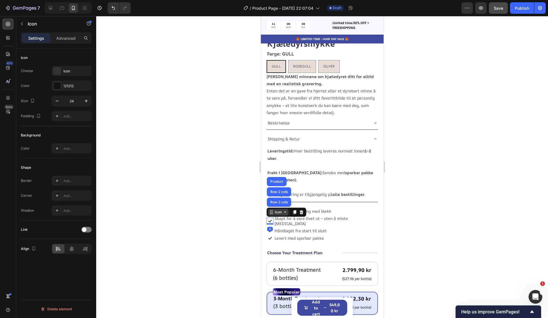
click at [271, 210] on icon at bounding box center [271, 212] width 5 height 5
click at [381, 209] on div "Product Images Icon Icon Icon Icon Icon Icon List Elsk halskjedet ditt eller få…" at bounding box center [322, 182] width 123 height 580
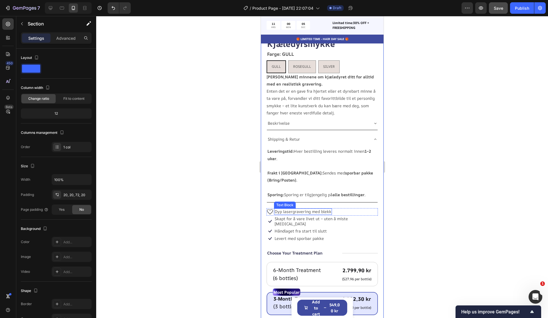
click at [270, 208] on icon at bounding box center [270, 211] width 7 height 7
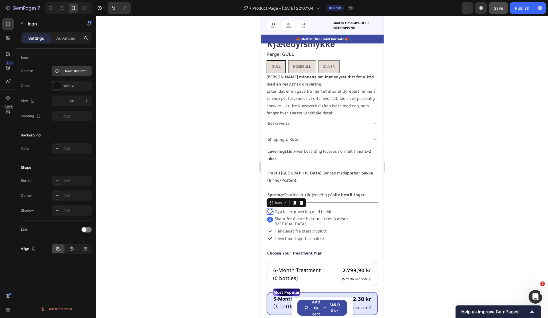
click at [73, 74] on div "Heart straight light" at bounding box center [72, 71] width 40 height 10
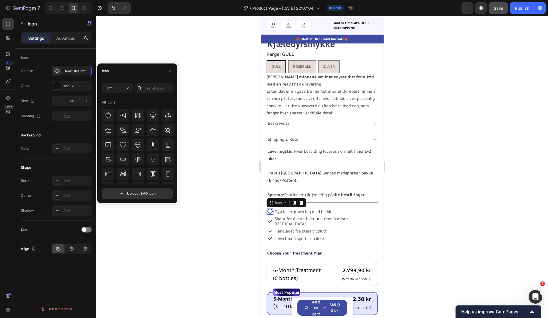
click at [125, 75] on div "Icon" at bounding box center [137, 70] width 80 height 15
click at [125, 72] on div "Icon" at bounding box center [137, 70] width 80 height 15
click at [187, 90] on div at bounding box center [322, 167] width 452 height 302
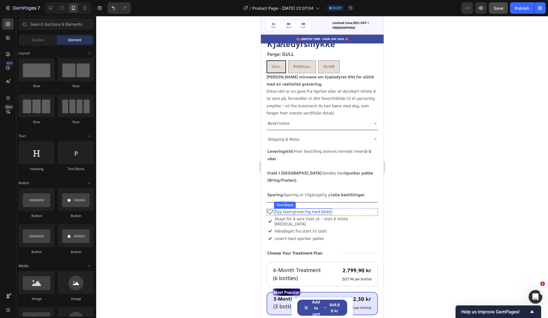
click at [322, 209] on p "Dyp lasergravering med blekk" at bounding box center [303, 211] width 57 height 5
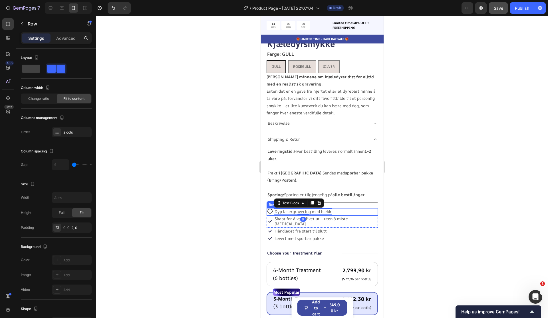
click at [333, 208] on div "Icon Dyp lasergravering med blekk Text Block 0 Row" at bounding box center [322, 211] width 111 height 7
click at [332, 208] on div "Icon Dyp lasergravering med blekk Text Block Row 0" at bounding box center [322, 211] width 111 height 7
click at [334, 208] on div "Icon Dyp lasergravering med blekk Text Block Row 0" at bounding box center [322, 211] width 111 height 7
click at [326, 209] on p "Dyp lasergravering med blekk" at bounding box center [303, 211] width 57 height 5
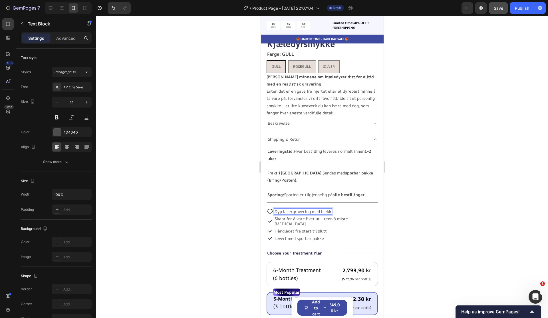
click at [327, 209] on p "Dyp lasergravering med blekk" at bounding box center [303, 211] width 57 height 5
click at [330, 209] on p "Dyp lasergravering med blekk" at bounding box center [303, 211] width 57 height 5
click at [482, 207] on div at bounding box center [322, 167] width 452 height 302
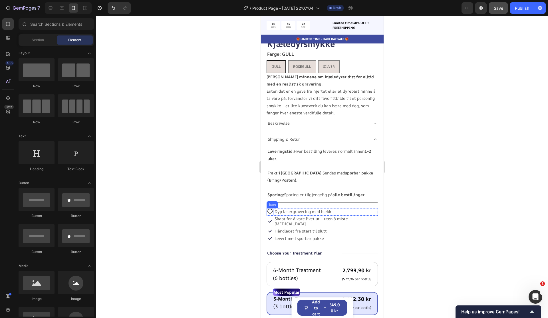
click at [272, 208] on icon at bounding box center [270, 211] width 7 height 7
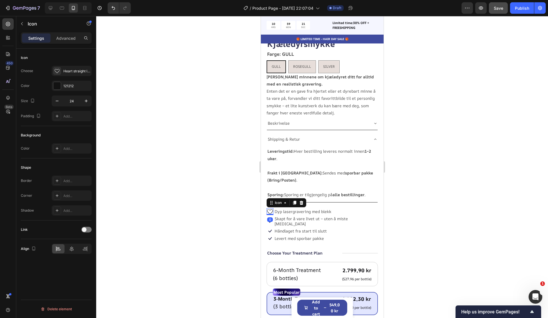
click at [272, 208] on icon at bounding box center [270, 211] width 7 height 7
click at [77, 71] on div "Heart straight light" at bounding box center [76, 71] width 27 height 5
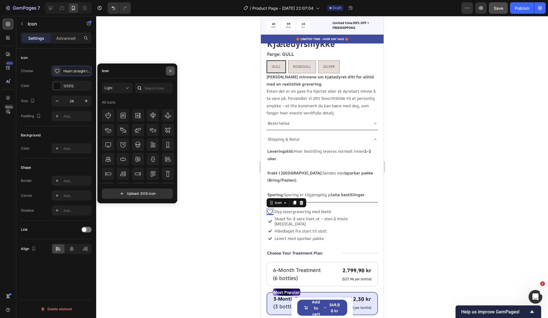
click at [171, 70] on icon "button" at bounding box center [170, 70] width 2 height 2
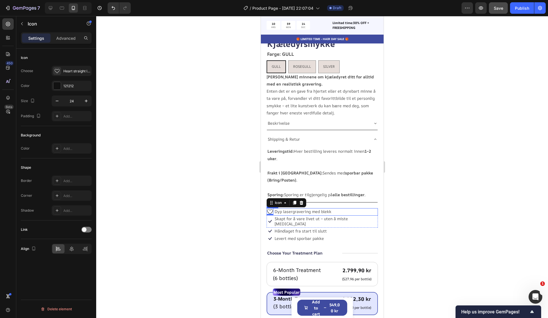
click at [335, 208] on div "Icon 0 Dyp lasergravering med blekk Text Block Row" at bounding box center [322, 211] width 111 height 7
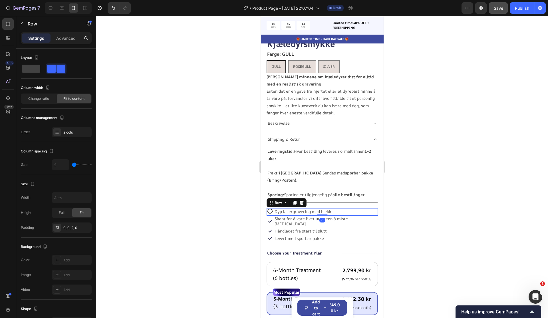
click at [333, 208] on div "Icon Dyp lasergravering med blekk Text Block Row 0" at bounding box center [322, 211] width 111 height 7
drag, startPoint x: 333, startPoint y: 205, endPoint x: 331, endPoint y: 206, distance: 3.0
click at [333, 208] on div "Icon Dyp lasergravering med blekk Text Block Row 0" at bounding box center [322, 211] width 111 height 7
click at [331, 209] on p "Dyp lasergravering med blekk" at bounding box center [303, 211] width 57 height 5
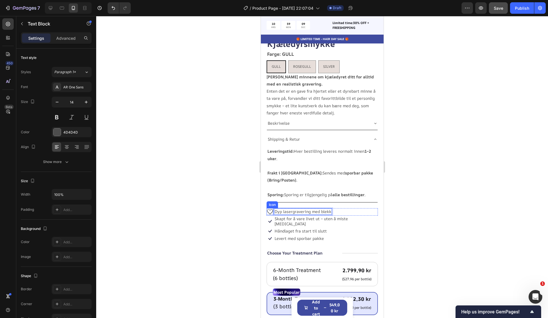
click at [269, 209] on icon at bounding box center [270, 211] width 6 height 5
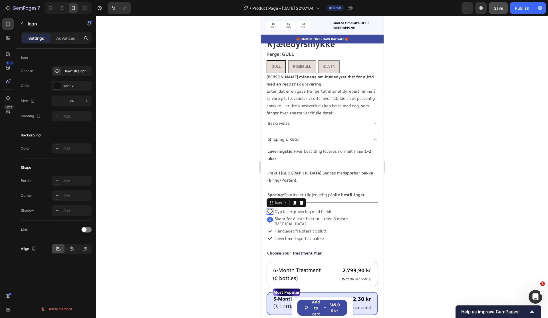
click at [270, 217] on div "0" at bounding box center [270, 219] width 6 height 5
click at [285, 216] on p "Skapt for å vare livet ut – uten å miste [MEDICAL_DATA]" at bounding box center [326, 221] width 103 height 10
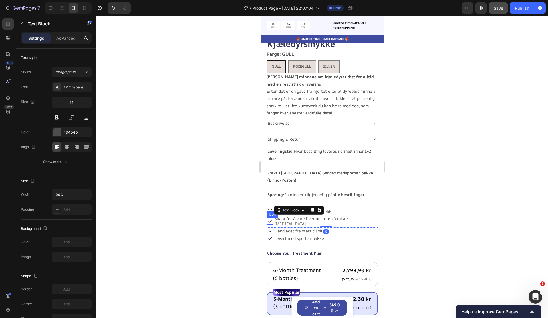
click at [273, 218] on icon at bounding box center [270, 221] width 7 height 7
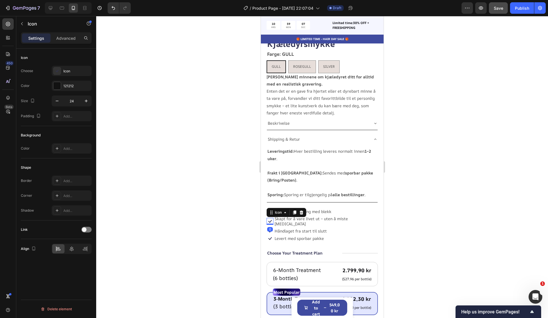
click at [271, 218] on icon at bounding box center [270, 221] width 7 height 7
click at [268, 218] on icon at bounding box center [270, 221] width 7 height 7
click at [78, 67] on div "Icon" at bounding box center [72, 71] width 40 height 10
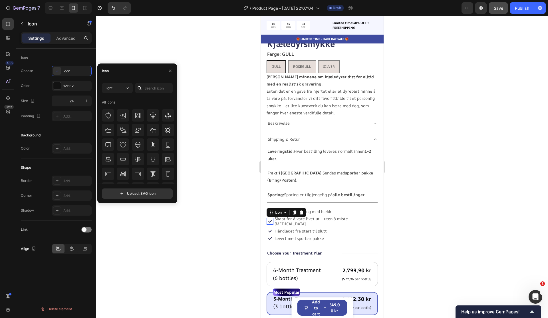
click at [141, 89] on icon at bounding box center [140, 88] width 4 height 4
click at [147, 88] on input "text" at bounding box center [154, 88] width 38 height 10
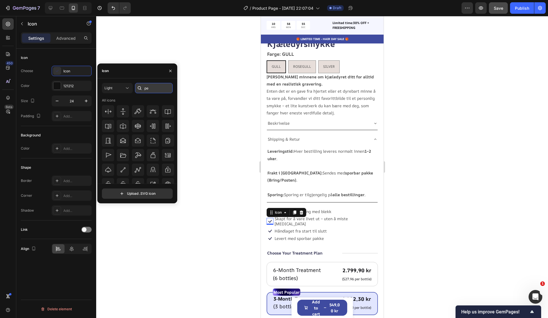
type input "p"
type input "design"
click at [152, 130] on div at bounding box center [153, 126] width 12 height 12
click at [273, 227] on div "Icon Håndlaget fra start til slutt Text Block Row" at bounding box center [297, 230] width 61 height 7
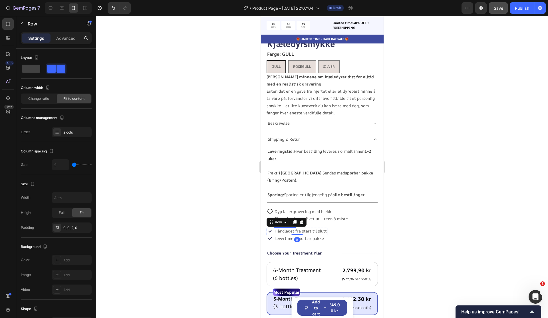
click at [274, 228] on div "Håndlaget fra start til slutt" at bounding box center [300, 231] width 53 height 6
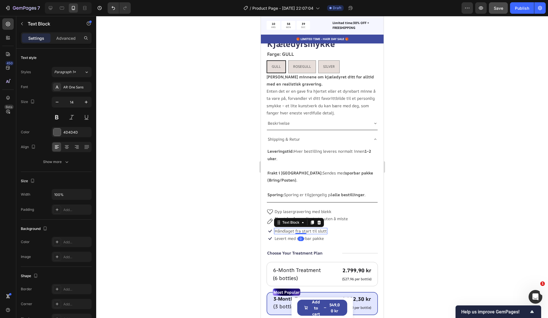
click at [274, 228] on div "Håndlaget fra start til slutt" at bounding box center [300, 231] width 53 height 6
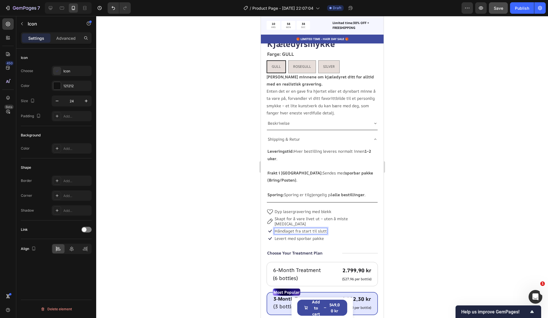
click at [273, 227] on icon at bounding box center [270, 230] width 7 height 7
click at [76, 74] on div "Icon" at bounding box center [72, 71] width 40 height 10
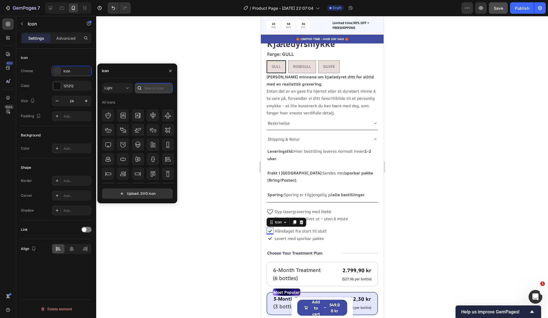
click at [156, 87] on input "text" at bounding box center [154, 88] width 38 height 10
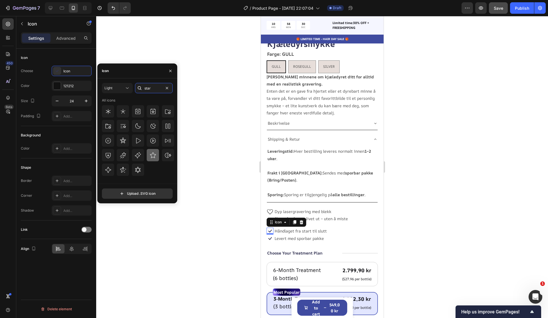
type input "star"
click at [156, 158] on icon at bounding box center [153, 155] width 7 height 7
click at [272, 237] on div "0" at bounding box center [270, 239] width 6 height 5
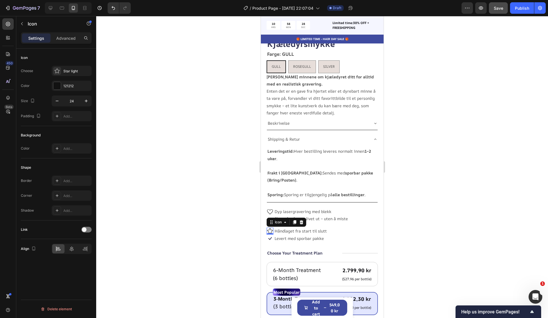
click at [271, 237] on div "0" at bounding box center [270, 239] width 6 height 5
click at [270, 237] on div "0" at bounding box center [270, 239] width 6 height 5
click at [283, 236] on p "Levert med sporbar pakke" at bounding box center [299, 238] width 49 height 5
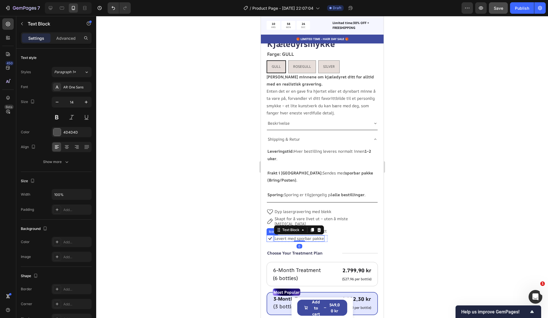
click at [272, 235] on icon at bounding box center [270, 238] width 7 height 7
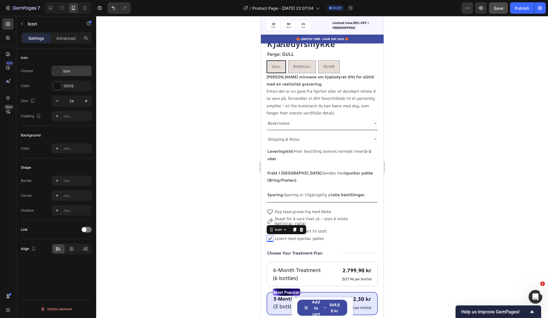
click at [69, 72] on div "Icon" at bounding box center [76, 71] width 27 height 5
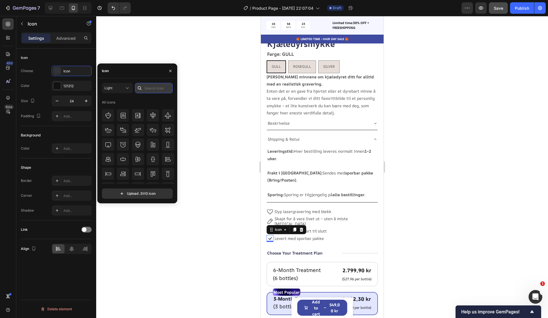
click at [148, 89] on input "text" at bounding box center [154, 88] width 38 height 10
type input "world"
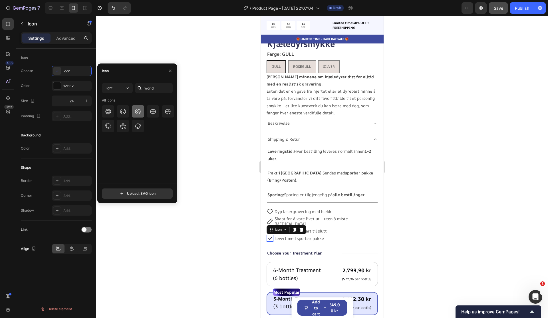
click at [135, 113] on icon at bounding box center [138, 111] width 7 height 7
click at [359, 228] on div "Icon Håndlaget fra start til slutt Text Block Row Icon 0 Levert med sporbar pak…" at bounding box center [322, 234] width 111 height 14
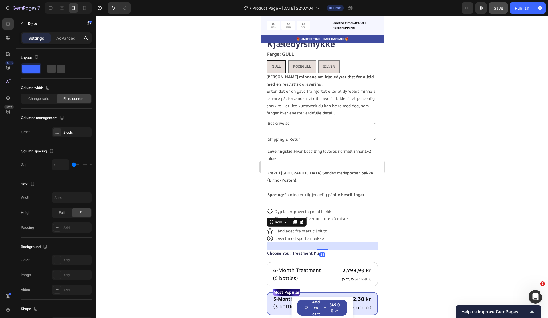
click at [444, 229] on div at bounding box center [322, 167] width 452 height 302
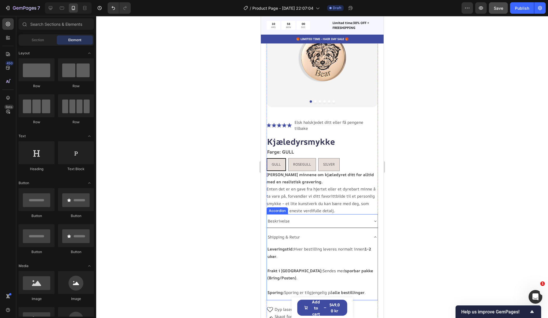
scroll to position [64, 0]
click at [362, 217] on div "Beskrivelse" at bounding box center [318, 221] width 102 height 9
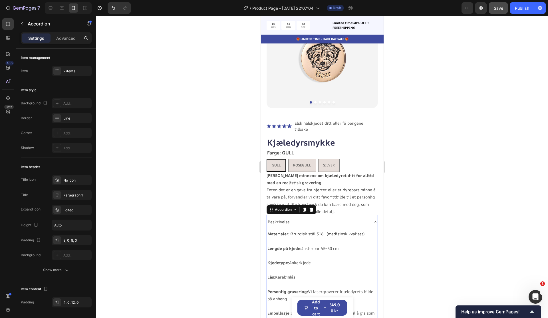
click at [362, 217] on div "Beskrivelse" at bounding box center [318, 221] width 102 height 9
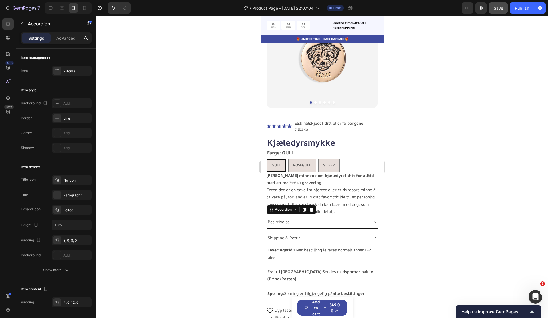
click at [370, 232] on div "Shipping & Retur" at bounding box center [322, 237] width 111 height 13
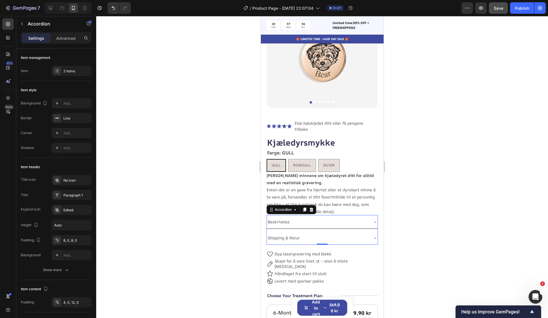
click at [460, 231] on div at bounding box center [322, 167] width 452 height 302
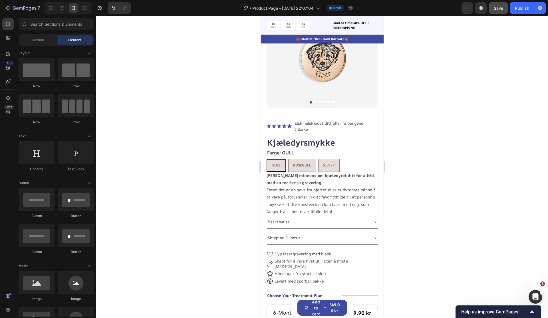
click at [447, 181] on div at bounding box center [322, 167] width 452 height 302
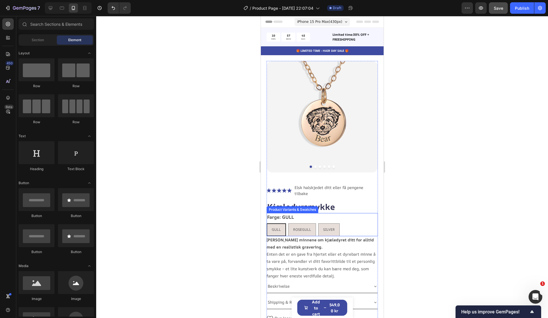
click at [349, 227] on div "GULL GULL GULL ROSEGULL ROSEGULL ROSEGULL SILVER SILVER SILVER" at bounding box center [322, 229] width 111 height 13
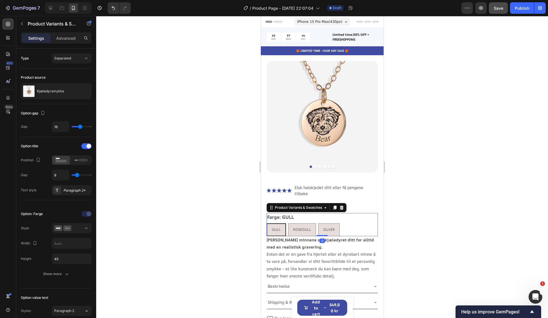
click at [349, 224] on div "GULL GULL GULL ROSEGULL ROSEGULL ROSEGULL SILVER SILVER SILVER" at bounding box center [322, 229] width 111 height 13
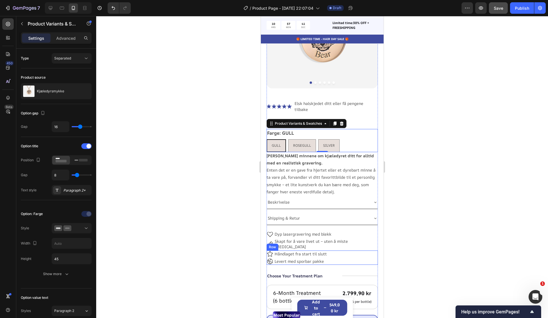
scroll to position [83, 0]
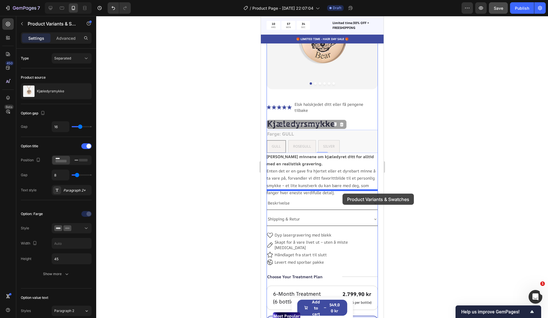
drag, startPoint x: 340, startPoint y: 129, endPoint x: 345, endPoint y: 193, distance: 64.4
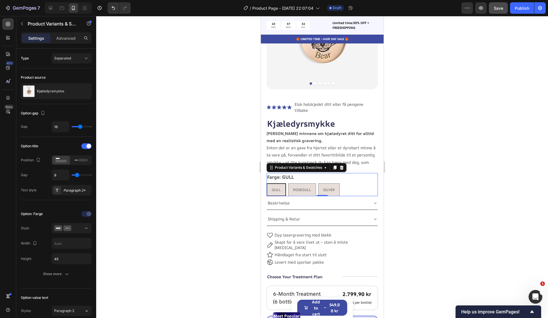
click at [438, 183] on div at bounding box center [322, 167] width 452 height 302
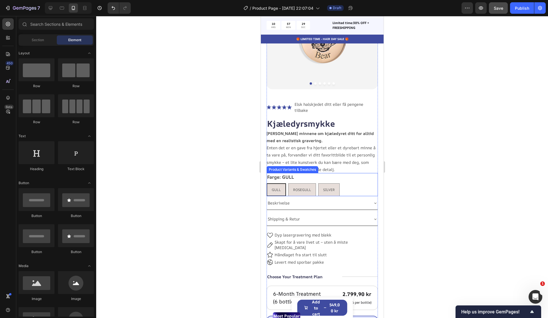
click at [288, 173] on legend "Farge: GULL" at bounding box center [281, 177] width 28 height 8
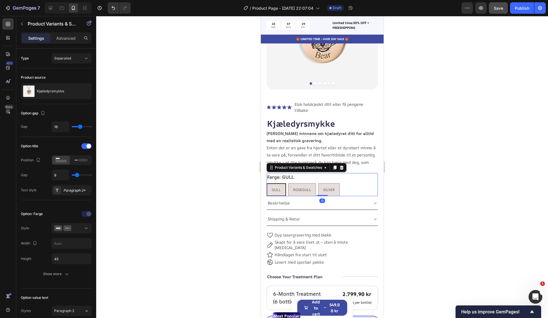
click at [287, 173] on legend "Farge: GULL" at bounding box center [281, 177] width 28 height 8
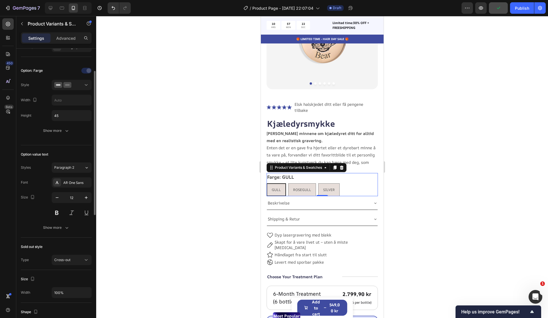
scroll to position [0, 0]
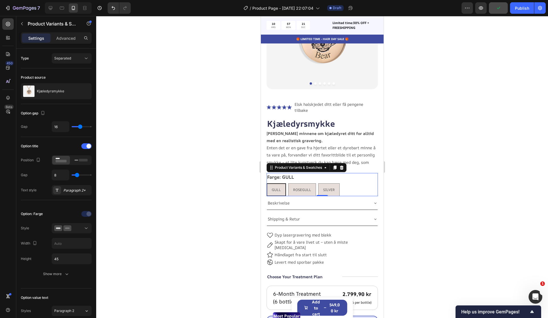
click at [77, 43] on div "Settings Advanced" at bounding box center [56, 37] width 71 height 11
click at [68, 41] on div "Advanced" at bounding box center [66, 37] width 29 height 9
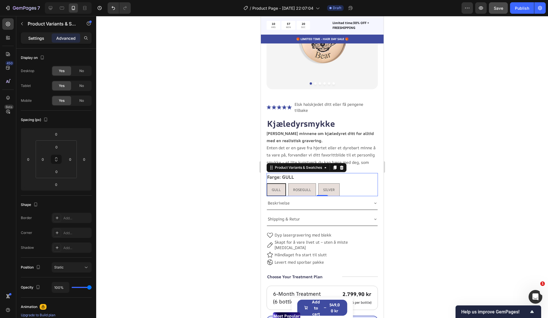
click at [48, 39] on div "Settings" at bounding box center [36, 37] width 29 height 9
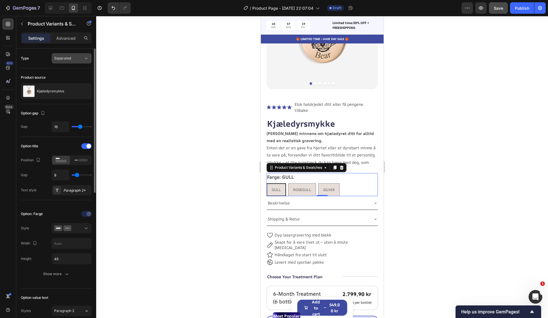
click at [69, 61] on span "Separated" at bounding box center [62, 58] width 17 height 5
click at [87, 91] on icon "button" at bounding box center [86, 91] width 5 height 5
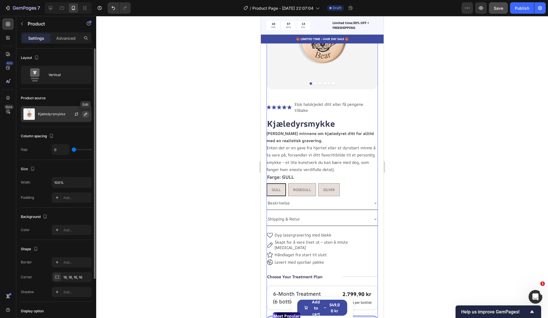
click at [84, 115] on icon "button" at bounding box center [85, 114] width 5 height 5
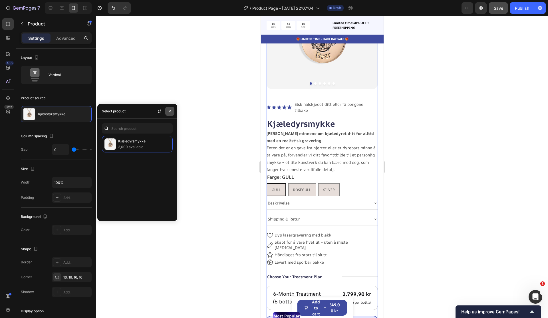
click at [173, 112] on button "button" at bounding box center [169, 111] width 9 height 9
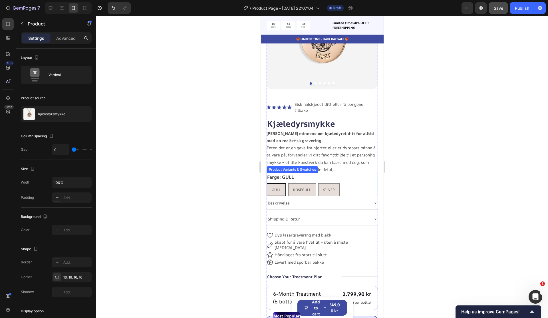
click at [305, 173] on div "Farge: GULL GULL GULL GULL ROSEGULL ROSEGULL ROSEGULL SILVER SILVER SILVER" at bounding box center [322, 184] width 111 height 23
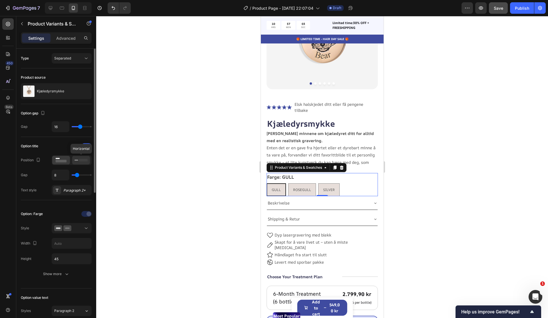
click at [73, 160] on div at bounding box center [81, 160] width 18 height 9
radio input "true"
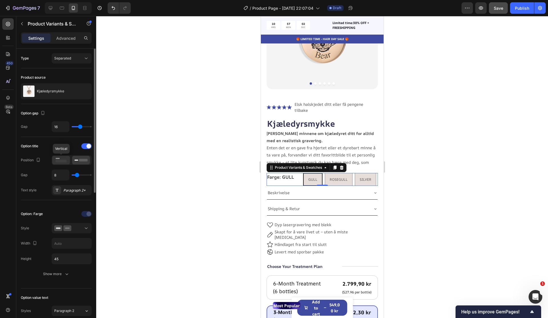
click at [61, 160] on rect at bounding box center [61, 161] width 11 height 3
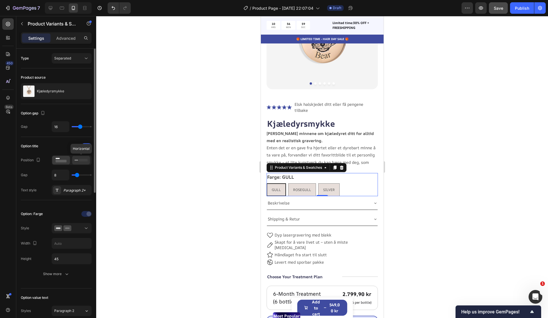
click at [75, 160] on rect at bounding box center [77, 159] width 4 height 1
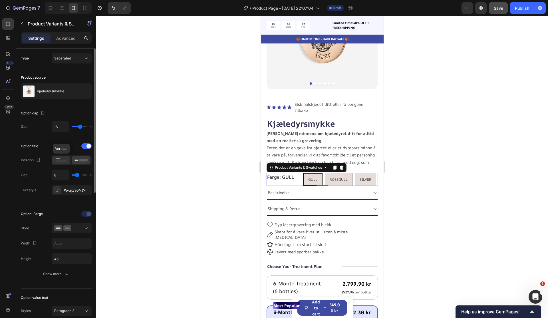
click at [64, 159] on icon at bounding box center [61, 160] width 13 height 6
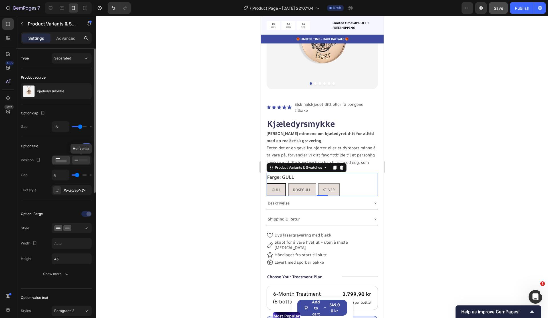
click at [80, 161] on rect at bounding box center [83, 160] width 9 height 3
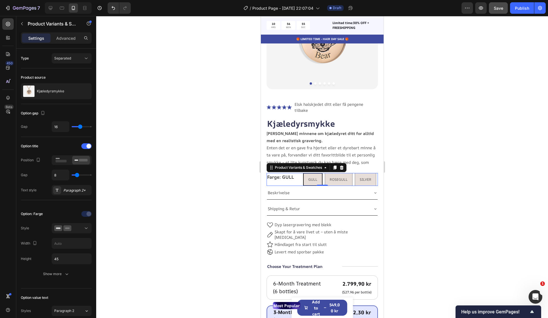
click at [452, 199] on div at bounding box center [322, 167] width 452 height 302
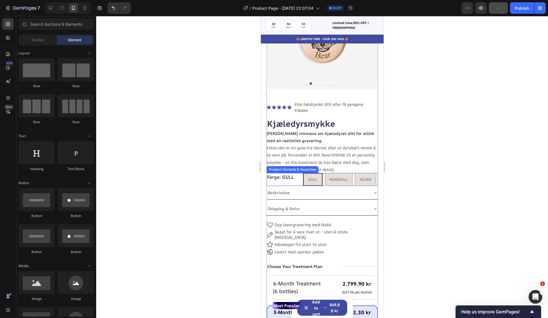
click at [301, 173] on div "Farge: GULL GULL GULL GULL ROSEGULL ROSEGULL ROSEGULL SILVER SILVER SILVER" at bounding box center [322, 179] width 111 height 13
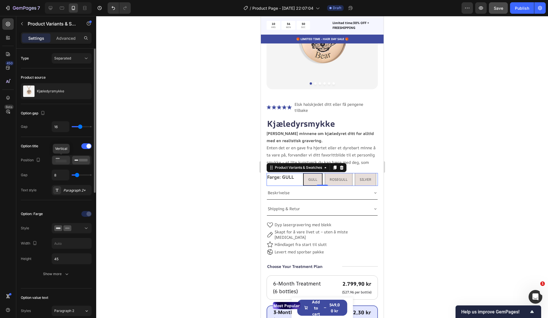
click at [66, 161] on rect at bounding box center [61, 161] width 11 height 3
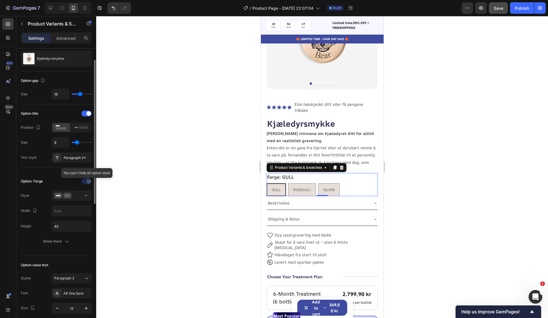
scroll to position [43, 0]
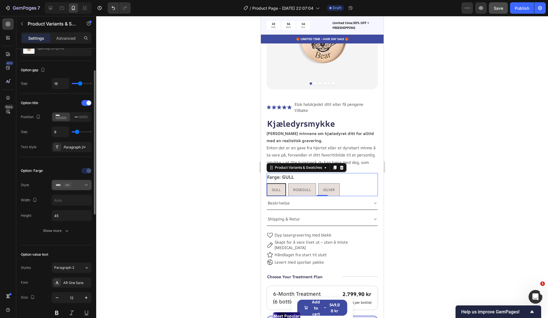
click at [83, 187] on icon at bounding box center [86, 185] width 6 height 6
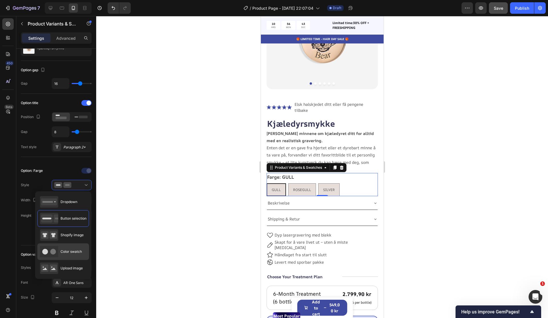
click at [74, 253] on span "Color swatch" at bounding box center [71, 251] width 21 height 5
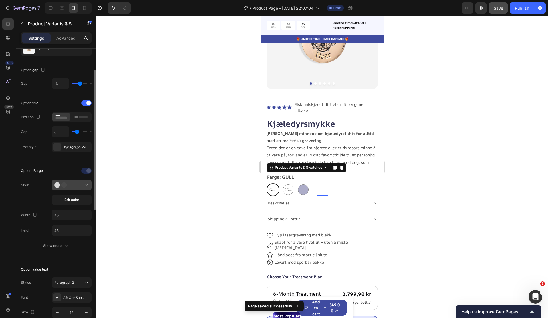
click at [86, 187] on icon at bounding box center [86, 185] width 6 height 6
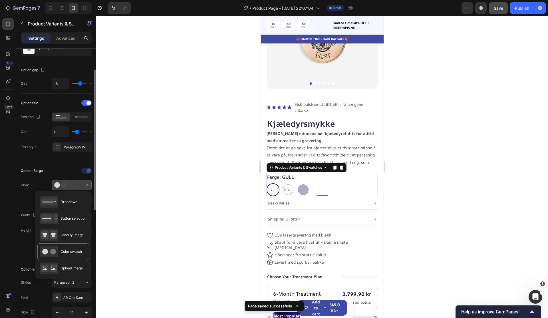
click at [86, 187] on icon at bounding box center [86, 185] width 6 height 6
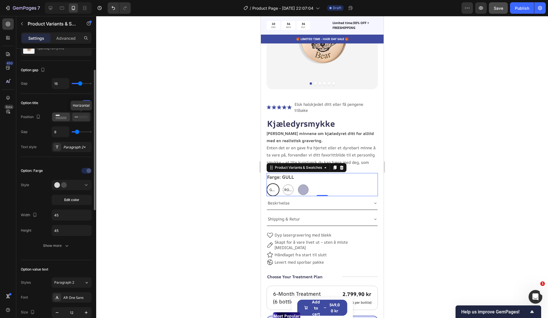
click at [77, 115] on icon at bounding box center [81, 117] width 13 height 6
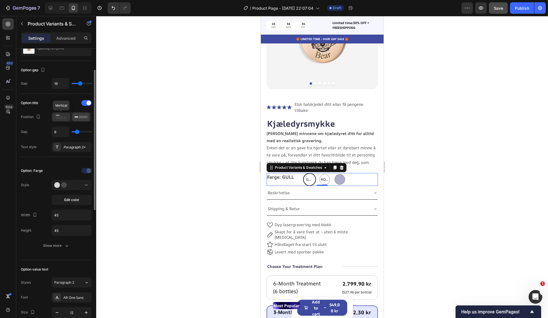
click at [68, 115] on div at bounding box center [61, 117] width 18 height 9
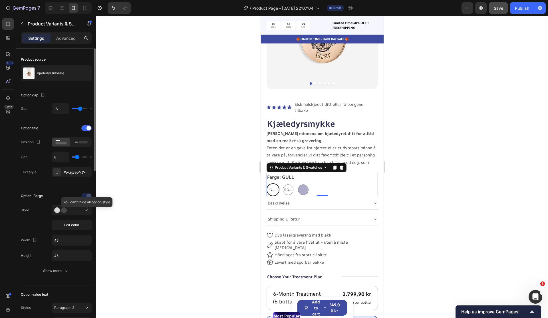
scroll to position [0, 0]
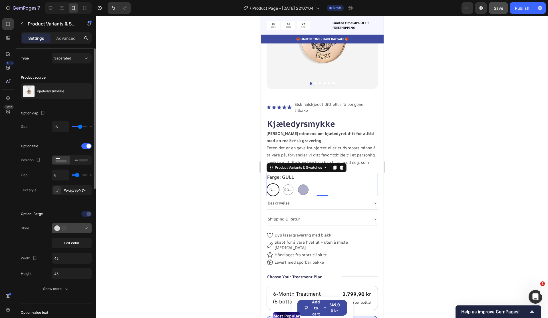
click at [77, 231] on button at bounding box center [72, 228] width 40 height 10
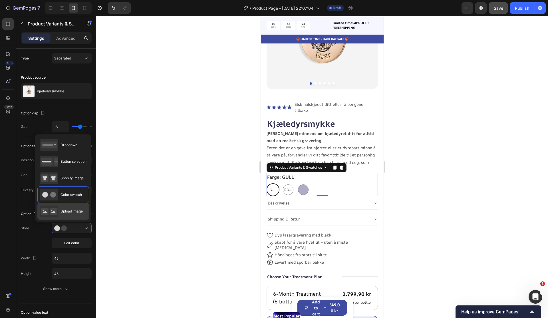
click at [70, 206] on div "Upload image" at bounding box center [61, 210] width 43 height 11
type input "64"
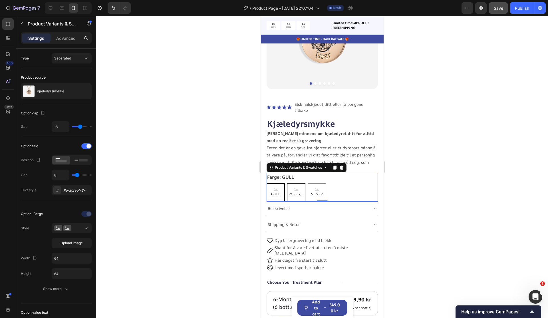
click at [294, 191] on span "ROSEGULL" at bounding box center [296, 194] width 18 height 6
click at [287, 183] on input "ROSEGULL ROSEGULL ROSEGULL" at bounding box center [287, 183] width 0 height 0
radio input "true"
drag, startPoint x: 320, startPoint y: 188, endPoint x: 277, endPoint y: 187, distance: 43.4
click at [321, 191] on span "SILVER" at bounding box center [317, 194] width 14 height 6
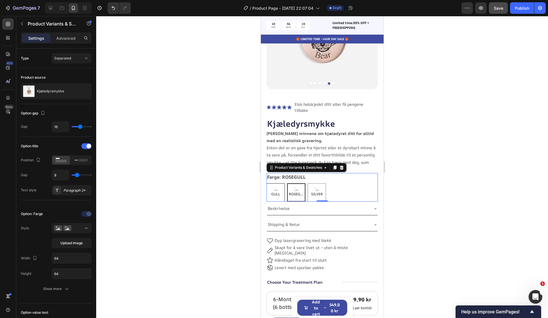
click at [308, 183] on input "SILVER SILVER SILVER" at bounding box center [307, 183] width 0 height 0
radio input "true"
click at [272, 191] on span "GULL" at bounding box center [275, 194] width 11 height 6
click at [267, 183] on input "GULL GULL GULL" at bounding box center [266, 183] width 0 height 0
radio input "true"
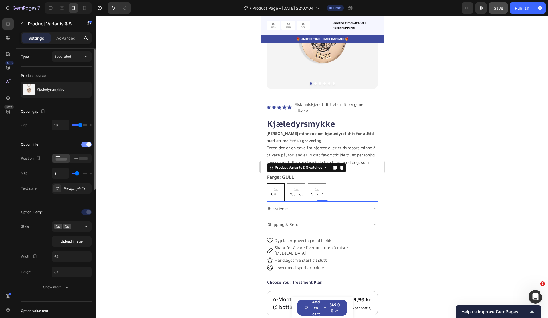
click at [84, 145] on div at bounding box center [86, 144] width 10 height 6
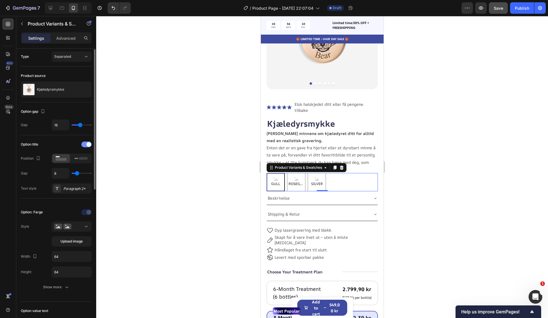
scroll to position [2, 0]
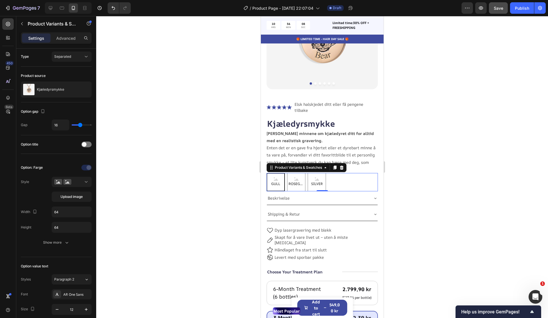
click at [461, 190] on div at bounding box center [322, 167] width 452 height 302
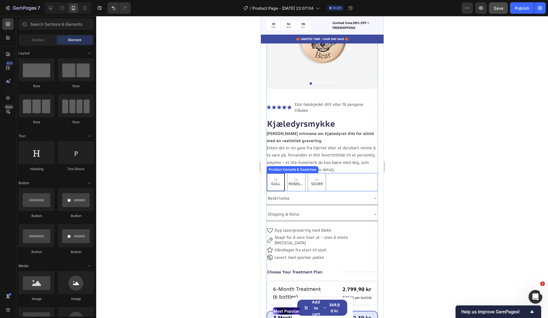
click at [277, 181] on div "GULL" at bounding box center [275, 182] width 11 height 14
click at [267, 173] on input "GULL GULL GULL" at bounding box center [266, 173] width 0 height 0
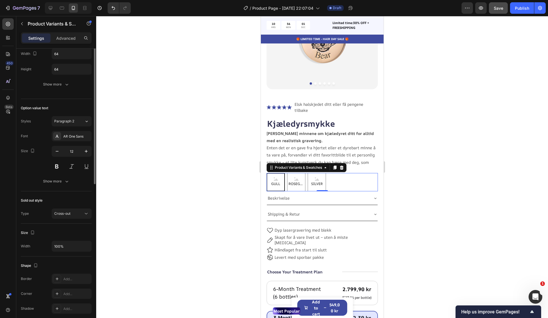
scroll to position [0, 0]
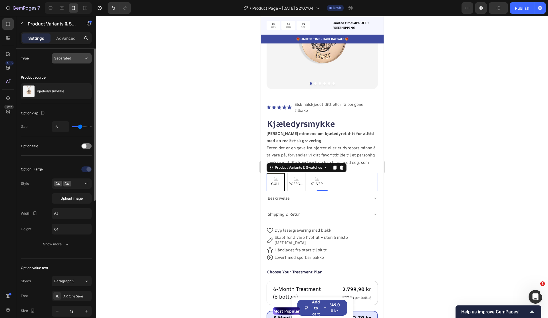
click at [67, 61] on button "Separated" at bounding box center [72, 58] width 40 height 10
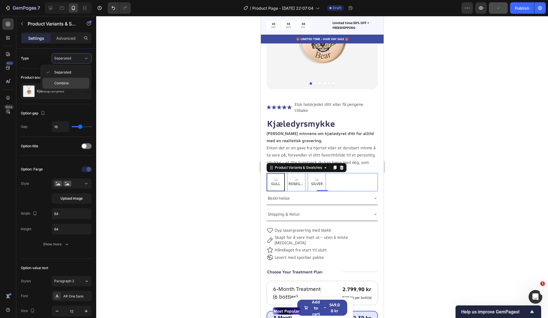
click at [66, 78] on div "Combine" at bounding box center [66, 83] width 47 height 11
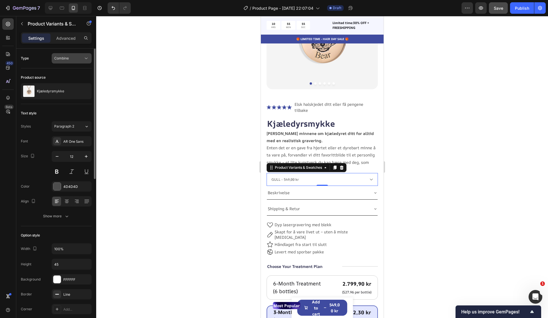
click at [72, 58] on div "Combine" at bounding box center [68, 58] width 29 height 5
click at [77, 71] on p "Separated" at bounding box center [70, 72] width 33 height 5
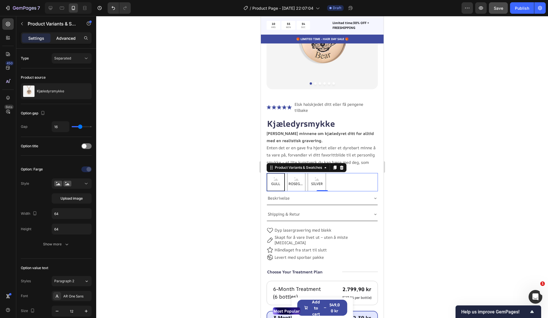
click at [72, 41] on div "Advanced" at bounding box center [66, 37] width 29 height 9
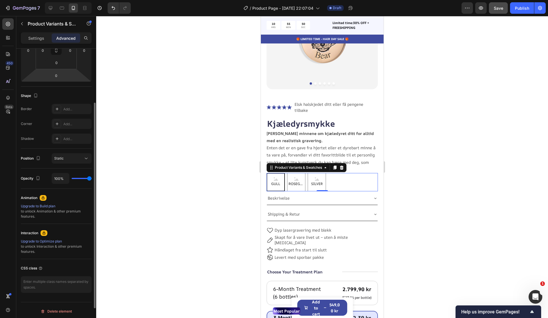
scroll to position [111, 0]
click at [72, 157] on div "Static" at bounding box center [68, 155] width 29 height 5
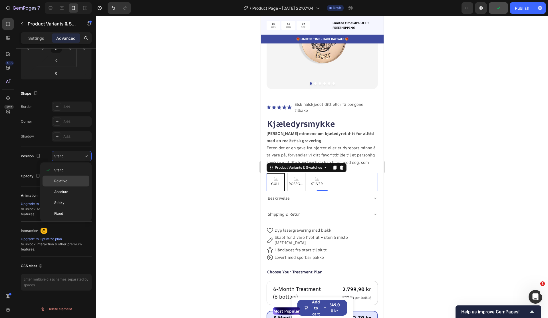
click at [71, 184] on div "Relative" at bounding box center [66, 180] width 47 height 11
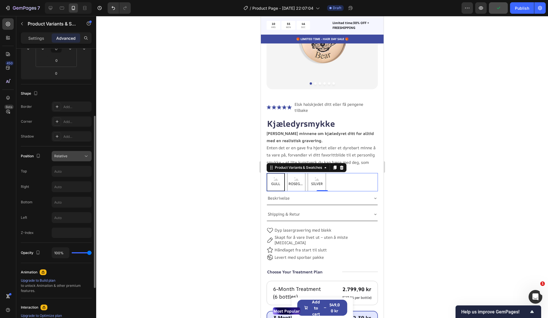
drag, startPoint x: 73, startPoint y: 155, endPoint x: 74, endPoint y: 165, distance: 10.0
click at [73, 156] on div "Relative" at bounding box center [68, 155] width 29 height 5
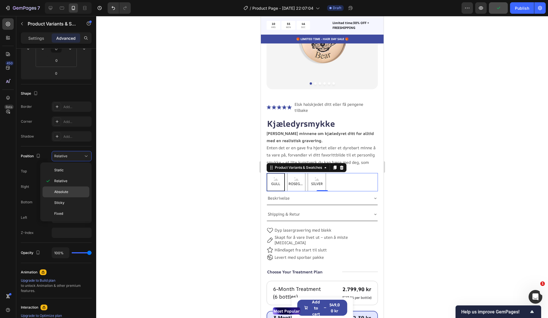
click at [73, 187] on div "Absolute" at bounding box center [66, 191] width 47 height 11
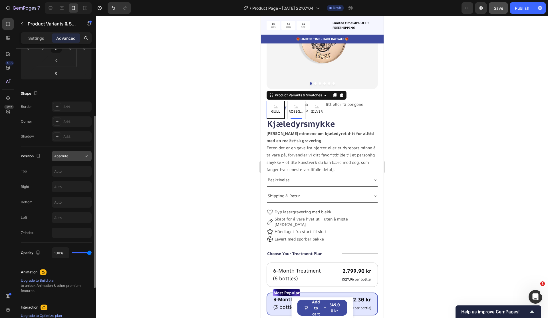
click at [73, 158] on div "Absolute" at bounding box center [68, 155] width 29 height 5
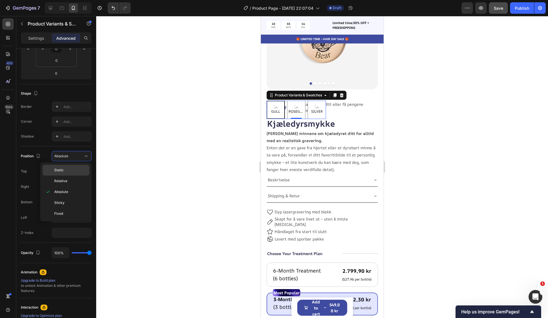
click at [71, 170] on p "Static" at bounding box center [70, 169] width 33 height 5
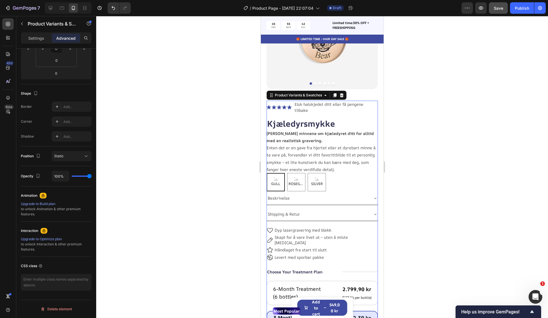
click at [337, 177] on div "GULL GULL GULL ROSEGULL ROSEGULL ROSEGULL SILVER SILVER SILVER" at bounding box center [322, 182] width 111 height 18
click at [343, 173] on div "GULL GULL GULL ROSEGULL ROSEGULL ROSEGULL SILVER SILVER SILVER" at bounding box center [322, 182] width 111 height 18
click at [332, 177] on div "GULL GULL GULL ROSEGULL ROSEGULL ROSEGULL SILVER SILVER SILVER" at bounding box center [322, 182] width 111 height 18
click at [475, 182] on div at bounding box center [322, 167] width 452 height 302
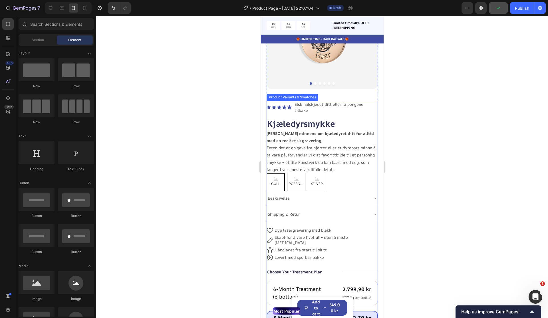
click at [327, 179] on div "GULL GULL GULL ROSEGULL ROSEGULL ROSEGULL SILVER SILVER SILVER" at bounding box center [322, 182] width 111 height 18
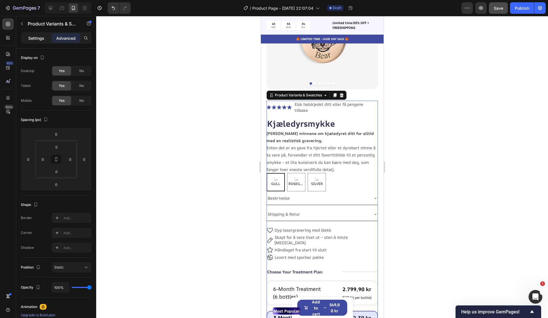
click at [45, 42] on div "Settings" at bounding box center [36, 37] width 29 height 9
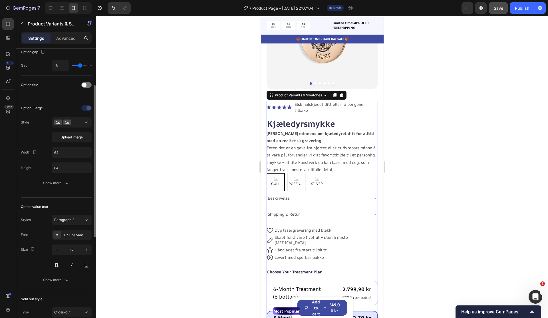
scroll to position [59, 0]
click at [83, 127] on button at bounding box center [72, 124] width 40 height 10
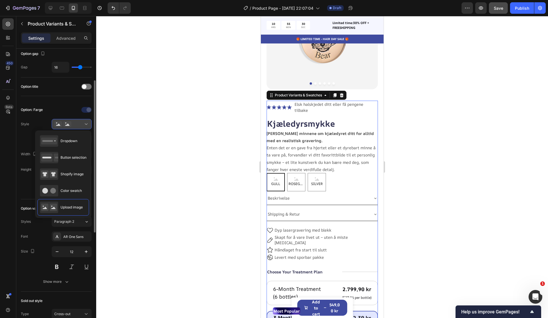
click at [83, 127] on button at bounding box center [72, 124] width 40 height 10
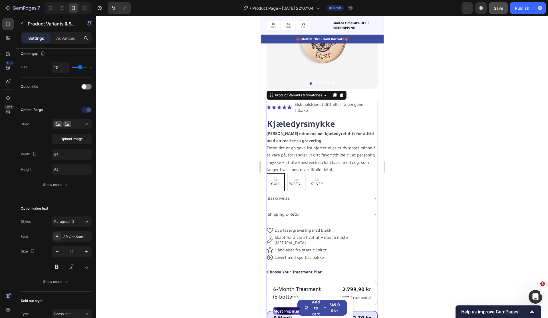
click at [280, 181] on span "GULL" at bounding box center [275, 184] width 11 height 6
click at [267, 173] on input "GULL GULL GULL" at bounding box center [266, 173] width 0 height 0
click at [280, 181] on span "GULL" at bounding box center [275, 184] width 11 height 6
click at [267, 173] on input "GULL GULL GULL" at bounding box center [266, 173] width 0 height 0
click at [61, 183] on div "Show more" at bounding box center [56, 185] width 27 height 6
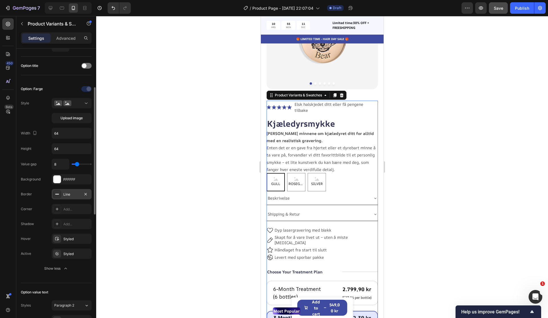
scroll to position [82, 0]
click at [69, 194] on div "Line" at bounding box center [71, 192] width 17 height 5
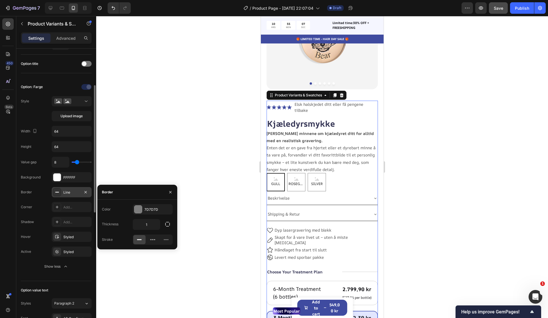
click at [73, 190] on div "Line" at bounding box center [71, 192] width 17 height 5
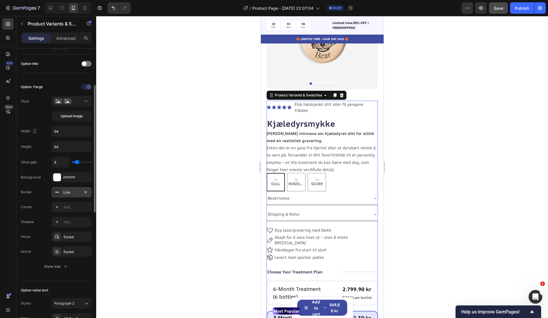
click at [64, 192] on div "Line" at bounding box center [71, 192] width 17 height 5
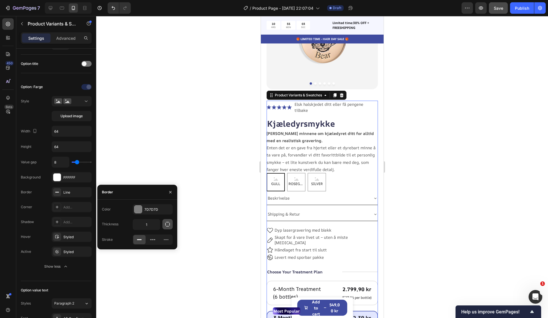
click at [169, 226] on icon "button" at bounding box center [168, 224] width 6 height 6
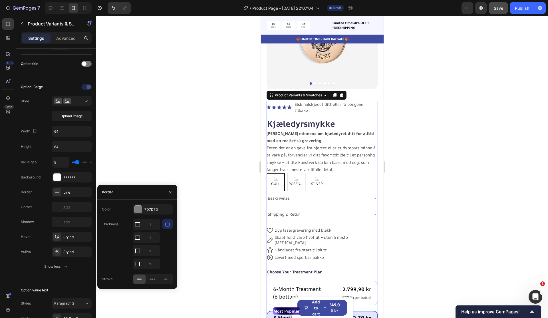
click at [169, 226] on icon "button" at bounding box center [168, 224] width 6 height 6
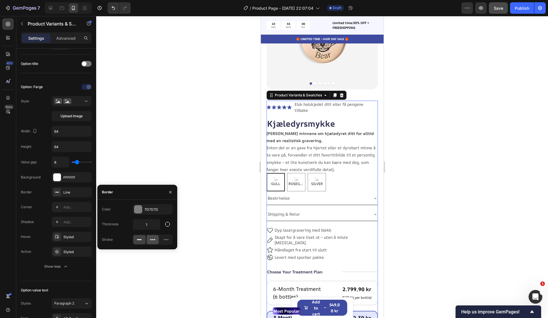
click at [157, 240] on div at bounding box center [153, 239] width 12 height 9
click at [164, 239] on icon at bounding box center [166, 239] width 5 height 1
click at [139, 239] on rect at bounding box center [139, 239] width 5 height 1
click at [193, 175] on div at bounding box center [322, 167] width 452 height 302
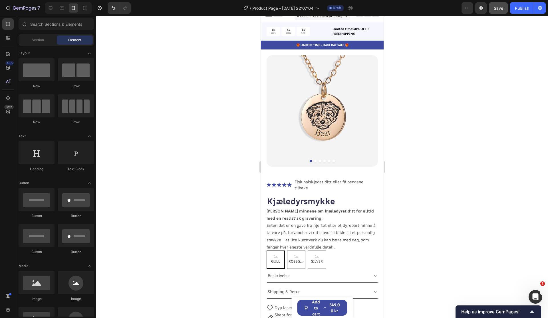
scroll to position [1, 0]
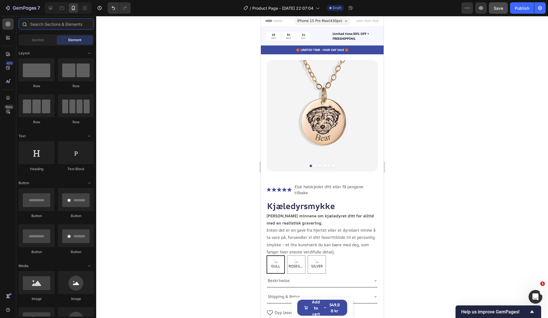
click at [78, 28] on input "text" at bounding box center [56, 23] width 75 height 11
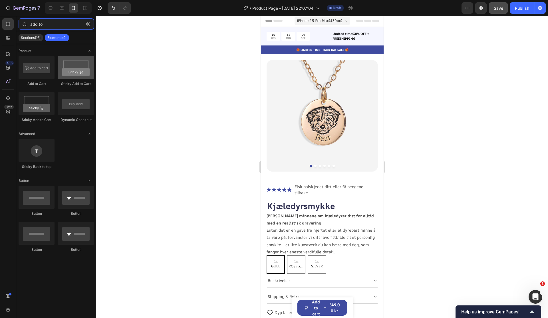
type input "add to"
click at [73, 75] on div at bounding box center [76, 67] width 36 height 23
click at [73, 74] on div at bounding box center [76, 67] width 36 height 23
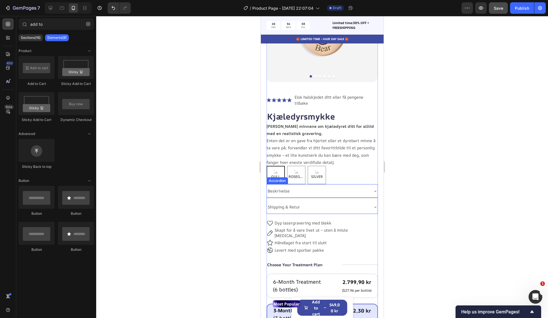
scroll to position [91, 0]
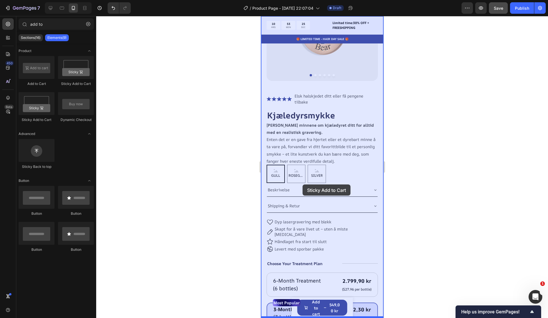
drag, startPoint x: 333, startPoint y: 90, endPoint x: 303, endPoint y: 184, distance: 99.0
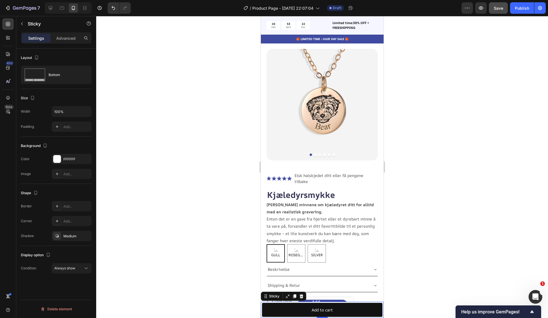
scroll to position [0, 0]
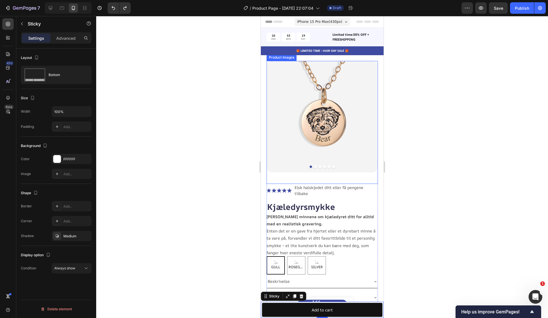
click at [403, 92] on div at bounding box center [322, 167] width 452 height 302
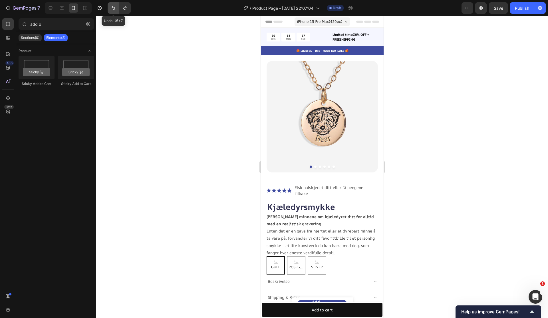
click at [112, 8] on icon "Undo/Redo" at bounding box center [114, 8] width 6 height 6
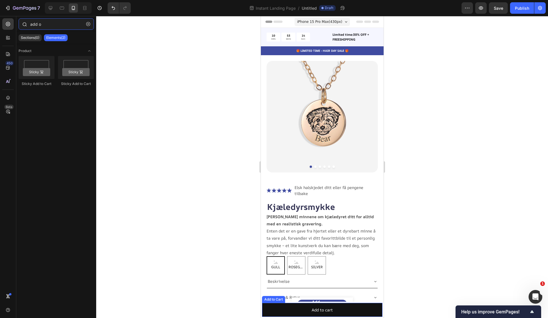
click at [56, 24] on input "add o" at bounding box center [56, 23] width 75 height 11
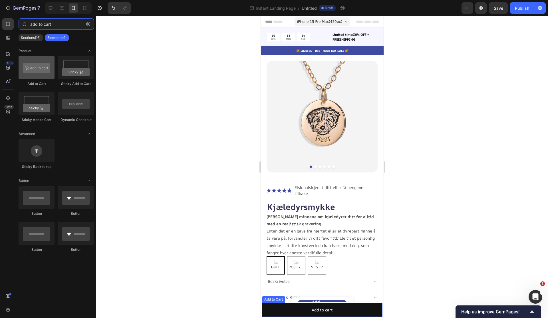
type input "add to cart"
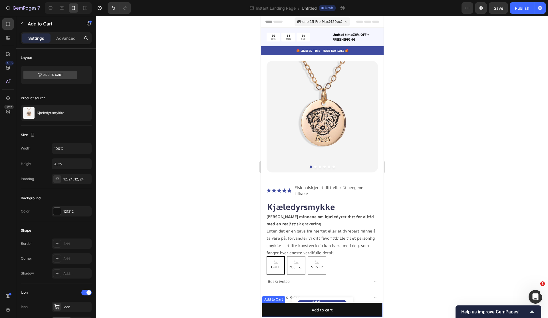
click at [427, 214] on div at bounding box center [322, 167] width 452 height 302
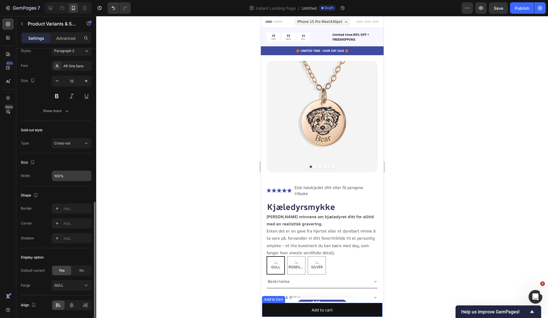
scroll to position [250, 0]
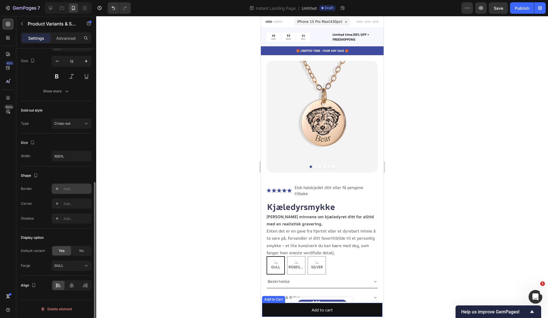
click at [75, 191] on div "Add..." at bounding box center [76, 188] width 27 height 5
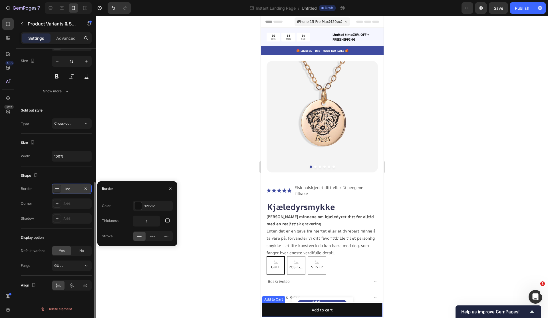
click at [75, 191] on div "Line" at bounding box center [71, 188] width 17 height 5
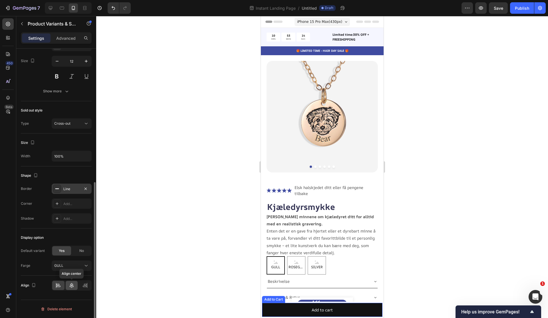
click at [71, 287] on icon at bounding box center [72, 285] width 4 height 5
click at [74, 266] on div "GULL" at bounding box center [68, 265] width 28 height 5
click at [81, 253] on div "No" at bounding box center [81, 250] width 19 height 9
click at [66, 253] on div "Yes" at bounding box center [61, 250] width 19 height 9
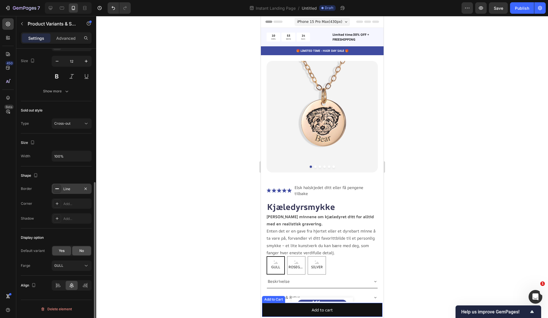
click at [80, 252] on span "No" at bounding box center [81, 250] width 5 height 5
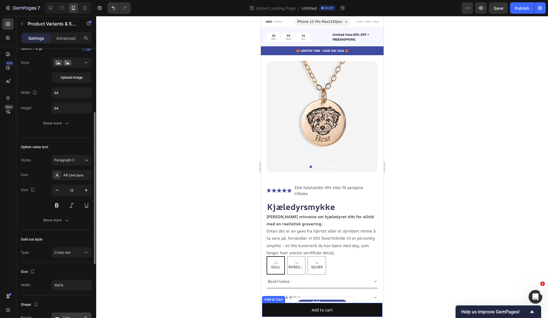
scroll to position [120, 0]
click at [64, 223] on icon "button" at bounding box center [67, 221] width 6 height 6
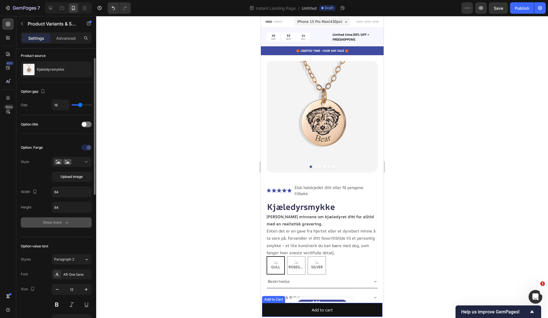
scroll to position [21, 0]
click at [87, 148] on div at bounding box center [87, 148] width 40 height 9
click at [86, 127] on div at bounding box center [86, 125] width 10 height 6
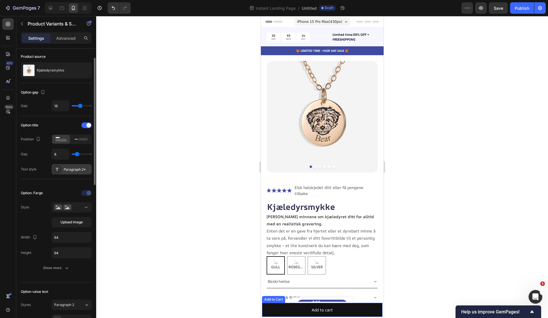
click at [74, 165] on div "Paragraph 2*" at bounding box center [72, 169] width 40 height 10
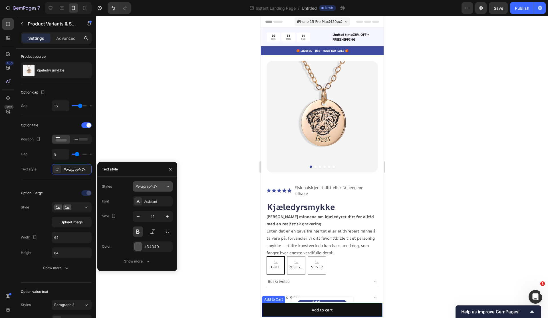
click at [161, 189] on button "Paragraph 2*" at bounding box center [153, 186] width 40 height 10
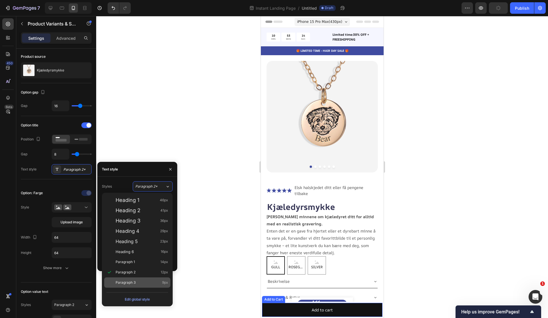
click at [142, 279] on div "Paragraph 3 9px" at bounding box center [142, 282] width 53 height 6
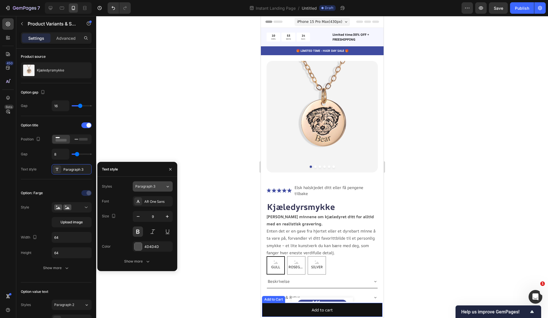
click at [163, 187] on div "Paragraph 3" at bounding box center [150, 186] width 30 height 5
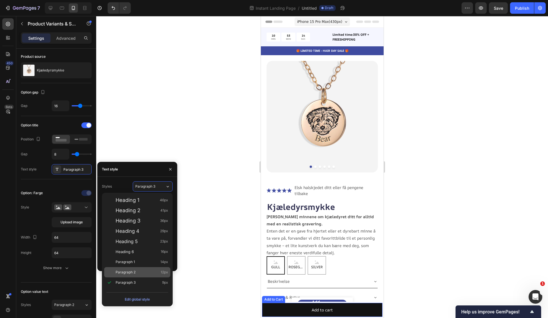
click at [155, 275] on div "Paragraph 2 12px" at bounding box center [137, 272] width 66 height 10
type input "12"
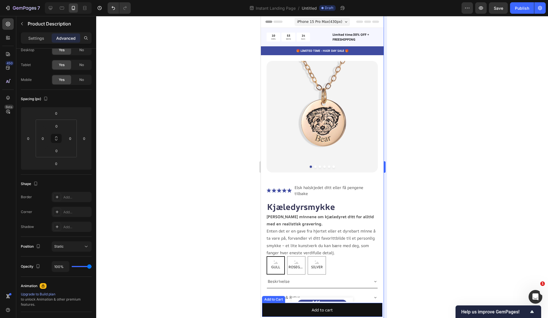
scroll to position [0, 0]
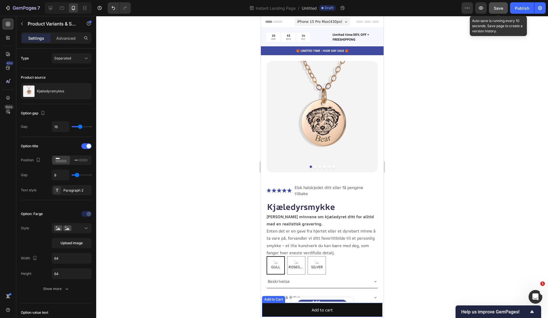
click at [498, 9] on span "Save" at bounding box center [498, 8] width 9 height 5
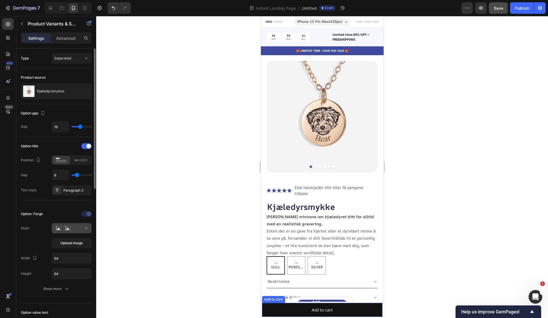
click at [85, 232] on button at bounding box center [72, 228] width 40 height 10
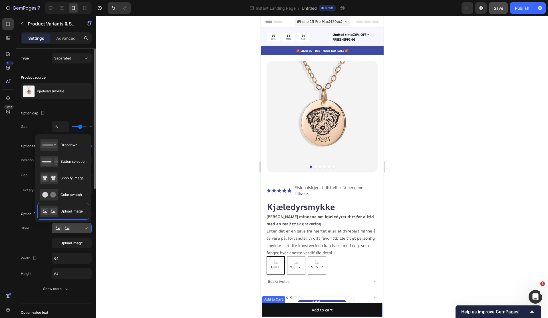
click at [85, 232] on button at bounding box center [72, 228] width 40 height 10
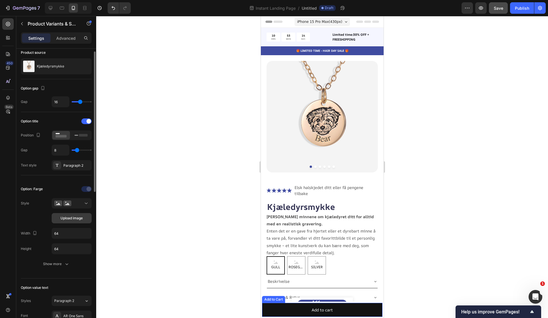
scroll to position [25, 0]
click at [70, 261] on button "Show more" at bounding box center [56, 263] width 71 height 10
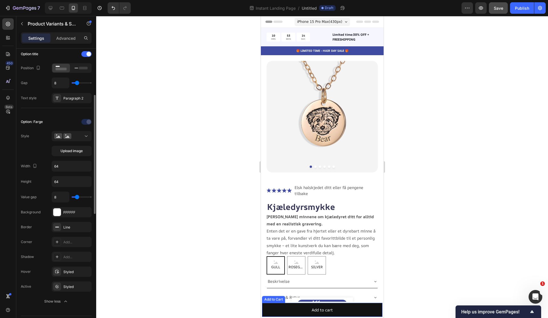
scroll to position [98, 0]
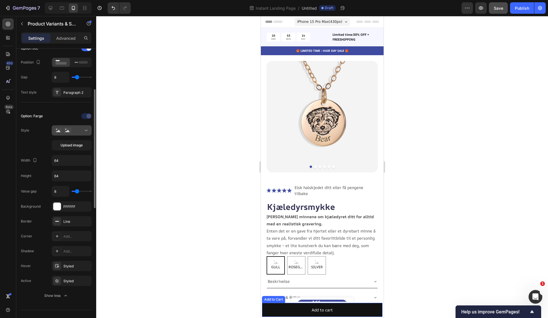
click at [71, 128] on div at bounding box center [71, 130] width 35 height 6
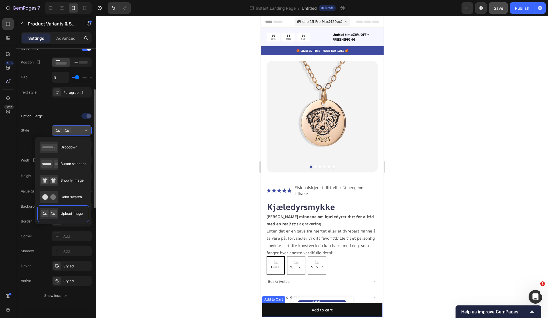
click at [71, 128] on div at bounding box center [71, 130] width 35 height 6
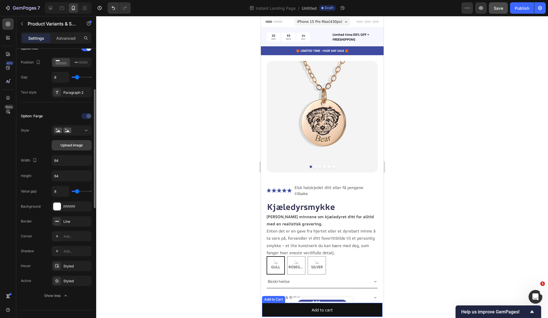
click at [74, 148] on button "Upload image" at bounding box center [72, 145] width 40 height 10
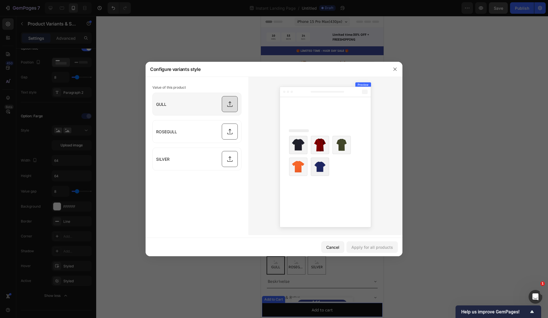
click at [228, 109] on input "file" at bounding box center [197, 104] width 89 height 22
type input "C:\fakepath\gold.jpeg"
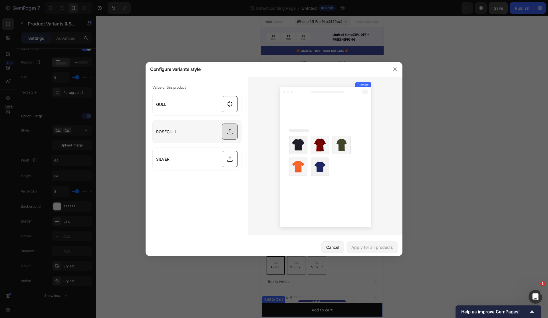
click at [230, 133] on input "file" at bounding box center [197, 131] width 89 height 22
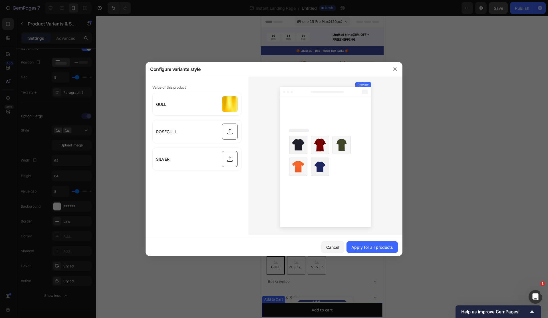
type input "C:\fakepath\rosegold.jpeg"
click at [229, 159] on input "file" at bounding box center [197, 159] width 89 height 22
type input "C:\fakepath\silver.jpeg"
drag, startPoint x: 266, startPoint y: 193, endPoint x: 255, endPoint y: 193, distance: 11.1
click at [258, 195] on div at bounding box center [326, 156] width 154 height 158
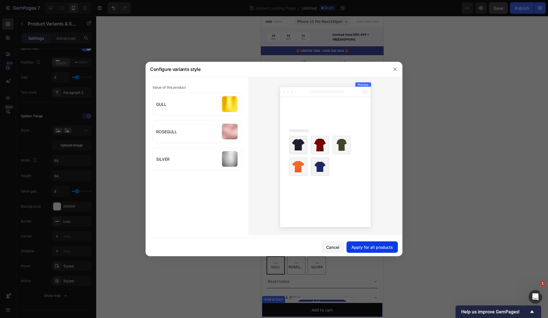
click at [355, 247] on div "Apply for all products" at bounding box center [373, 247] width 42 height 6
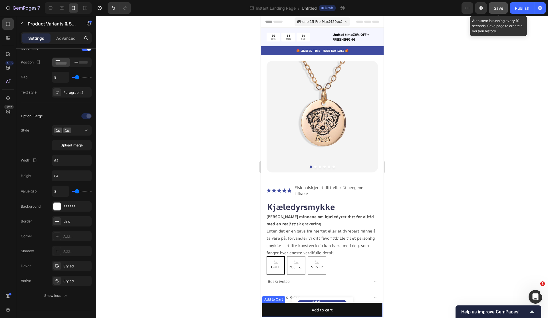
click at [499, 7] on span "Save" at bounding box center [498, 8] width 9 height 5
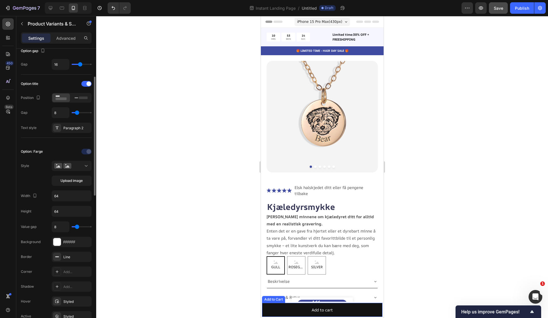
scroll to position [64, 0]
click at [435, 182] on div at bounding box center [322, 167] width 452 height 302
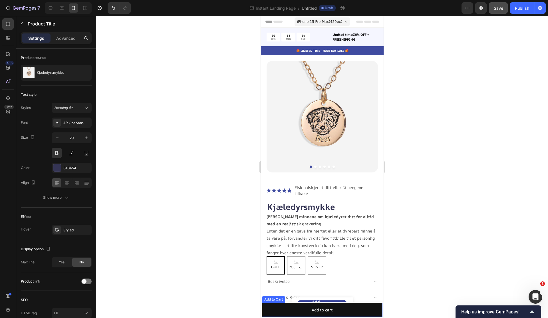
click at [499, 12] on button "Save" at bounding box center [498, 7] width 19 height 11
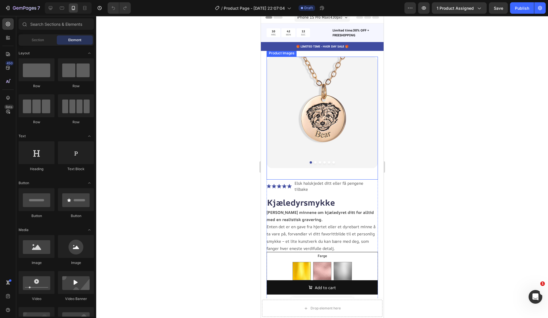
scroll to position [2, 0]
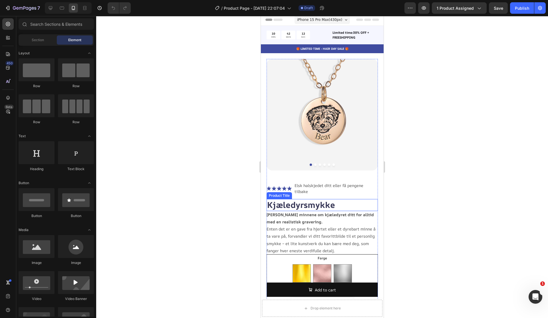
click at [331, 199] on h1 "Kjæledyrsmykke" at bounding box center [322, 205] width 111 height 12
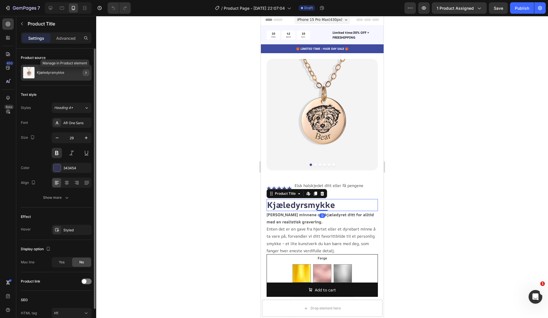
click at [85, 74] on icon "button" at bounding box center [86, 72] width 5 height 5
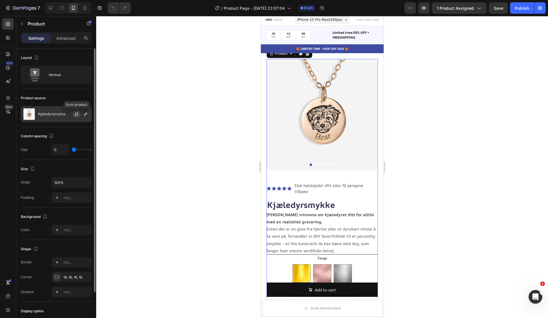
click at [77, 114] on icon "button" at bounding box center [76, 114] width 5 height 5
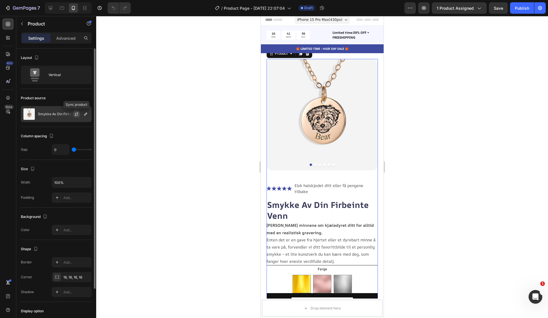
click at [79, 116] on button "button" at bounding box center [76, 114] width 7 height 7
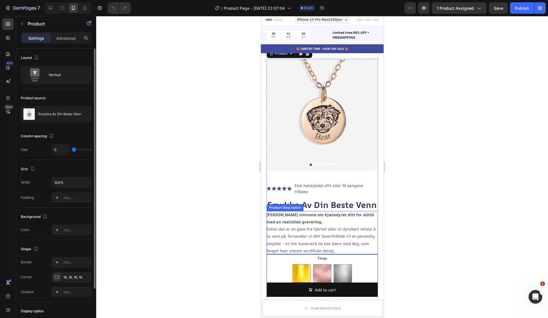
click at [354, 235] on p "Bevar minnene om kjæledyret ditt for alltid med en realistisk gravering. Enten …" at bounding box center [321, 232] width 109 height 41
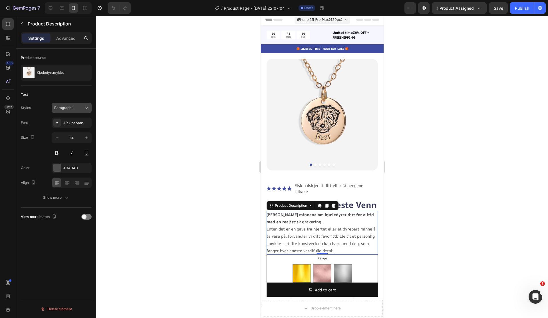
click at [89, 108] on icon at bounding box center [86, 108] width 5 height 6
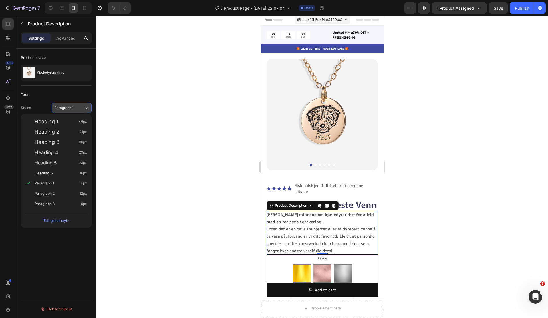
click at [88, 107] on icon at bounding box center [86, 108] width 5 height 6
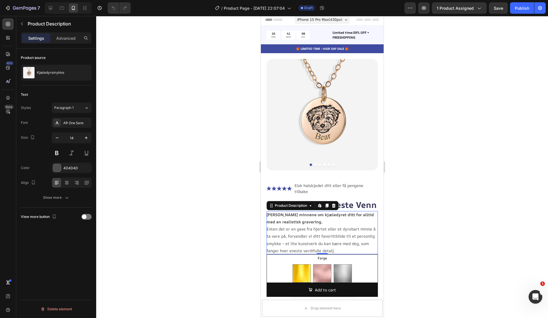
click at [414, 217] on div at bounding box center [322, 167] width 452 height 302
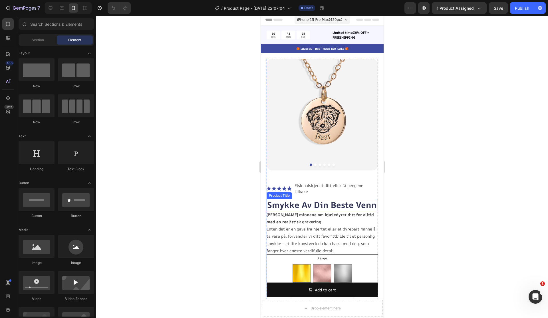
click at [340, 199] on h1 "Smykke Av Din Beste Venn" at bounding box center [322, 205] width 111 height 12
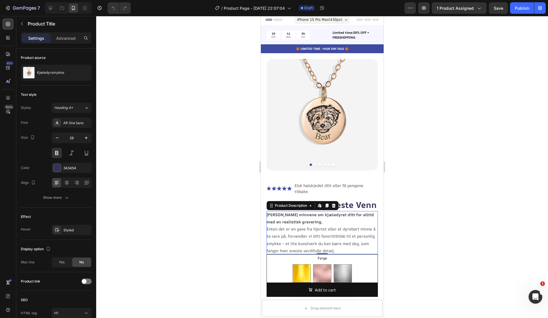
click at [350, 215] on div "Bevar minnene om kjæledyret ditt for alltid med en realistisk gravering. Enten …" at bounding box center [322, 232] width 111 height 43
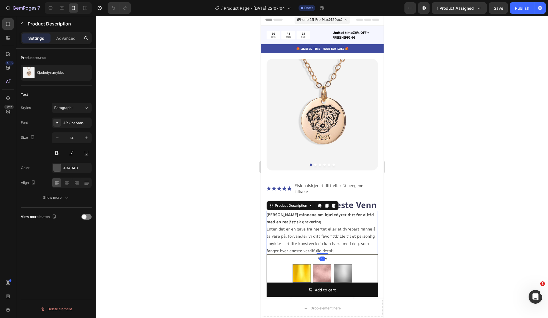
click at [308, 229] on p "Bevar minnene om kjæledyret ditt for alltid med en realistisk gravering. Enten …" at bounding box center [321, 232] width 109 height 41
click at [308, 225] on p "Bevar minnene om kjæledyret ditt for alltid med en realistisk gravering. Enten …" at bounding box center [321, 232] width 109 height 41
click at [502, 7] on span "Save" at bounding box center [498, 8] width 9 height 5
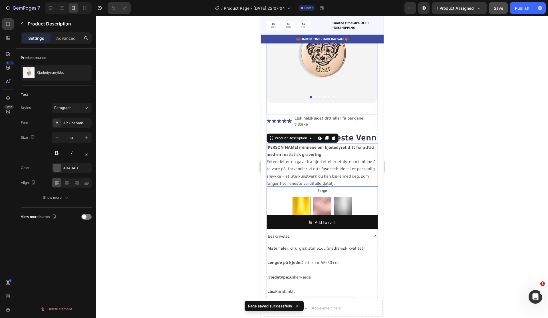
scroll to position [70, 0]
click at [340, 197] on img at bounding box center [343, 206] width 18 height 18
click at [343, 196] on input "SILVER SILVER" at bounding box center [343, 196] width 0 height 0
radio input "true"
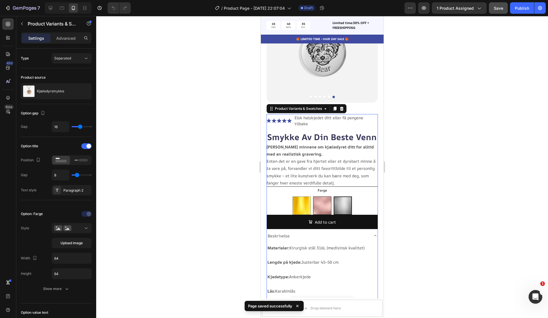
click at [323, 202] on img at bounding box center [322, 206] width 18 height 18
click at [322, 196] on input "ROSEGULL ROSEGULL" at bounding box center [322, 196] width 0 height 0
radio input "true"
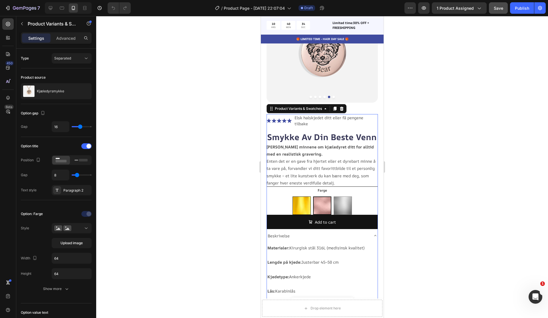
click at [300, 203] on img at bounding box center [302, 206] width 18 height 18
click at [301, 196] on input "GULL GULL" at bounding box center [301, 196] width 0 height 0
radio input "true"
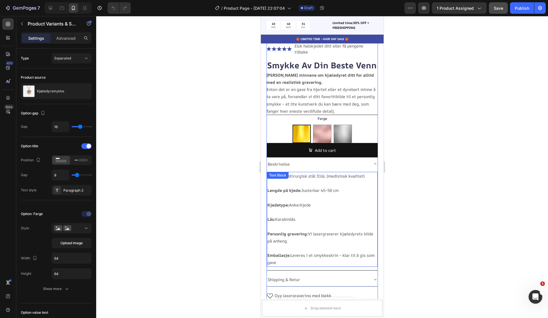
scroll to position [142, 0]
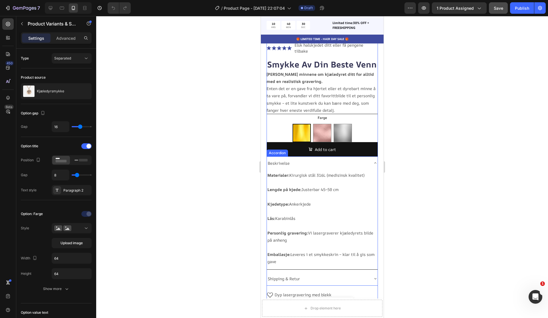
click at [368, 159] on div "Beskrivelse" at bounding box center [318, 163] width 102 height 9
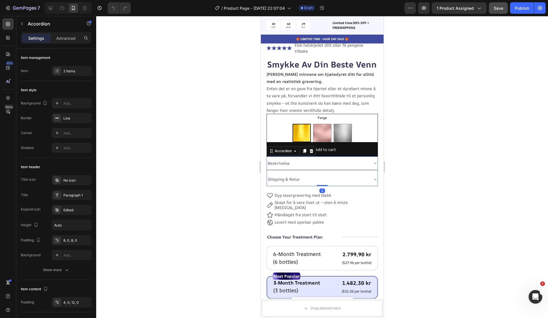
click at [368, 159] on div "Beskrivelse" at bounding box center [318, 163] width 102 height 9
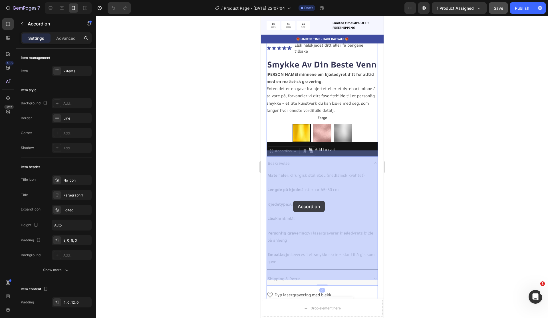
drag, startPoint x: 287, startPoint y: 145, endPoint x: 293, endPoint y: 201, distance: 56.1
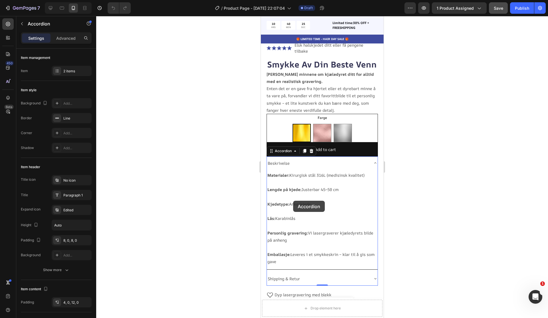
scroll to position [143, 0]
click at [302, 158] on div "Beskrivelse" at bounding box center [318, 162] width 102 height 9
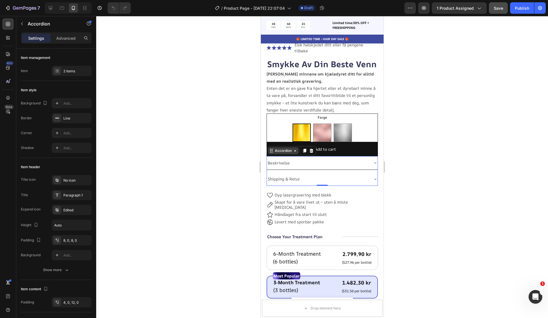
click at [286, 148] on div "Accordion" at bounding box center [283, 150] width 19 height 5
click at [271, 151] on icon at bounding box center [270, 151] width 1 height 1
click at [277, 148] on div "Accordion" at bounding box center [283, 150] width 19 height 5
click at [23, 23] on icon "button" at bounding box center [22, 23] width 5 height 5
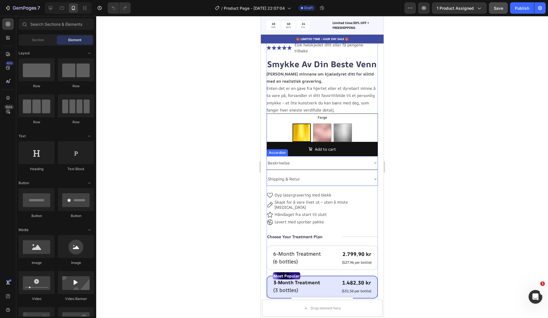
click at [282, 163] on div "Beskrivelse" at bounding box center [322, 162] width 111 height 13
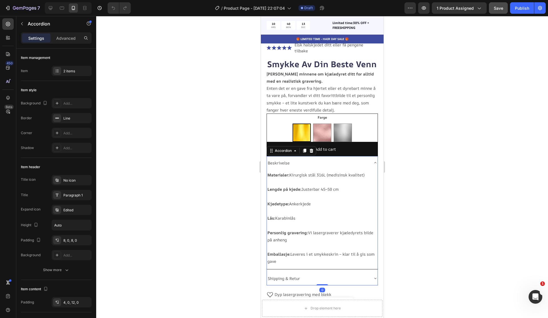
click at [282, 163] on div "Beskrivelse" at bounding box center [322, 162] width 111 height 13
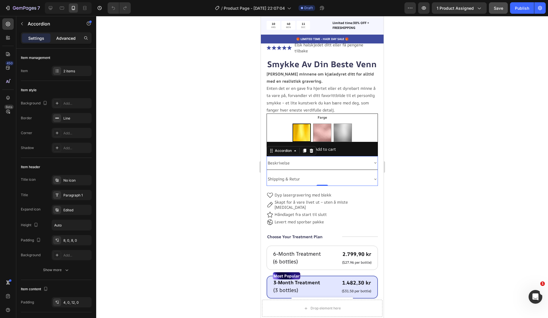
click at [63, 41] on div "Advanced" at bounding box center [66, 37] width 29 height 9
type input "100%"
type input "100"
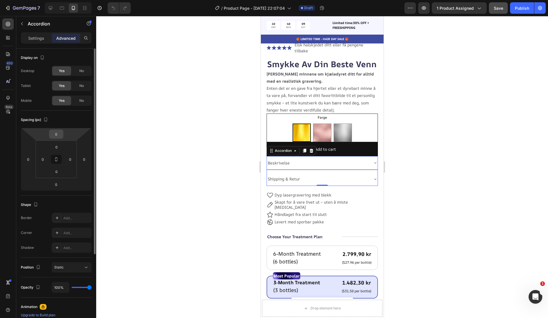
click at [58, 135] on input "0" at bounding box center [56, 134] width 11 height 9
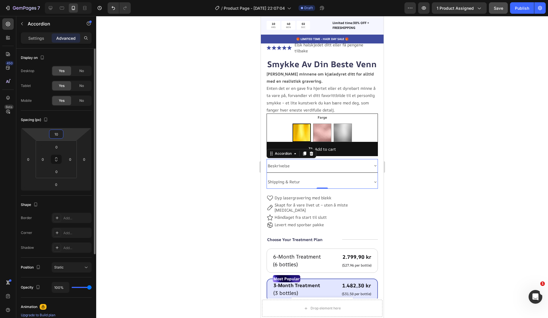
type input "1"
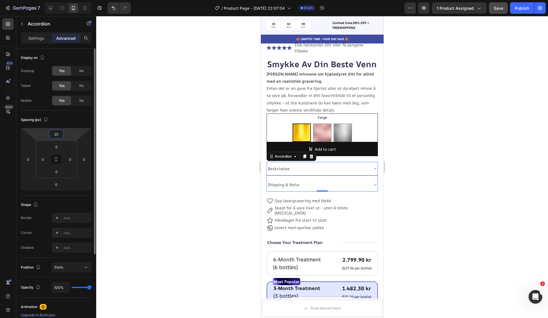
type input "2"
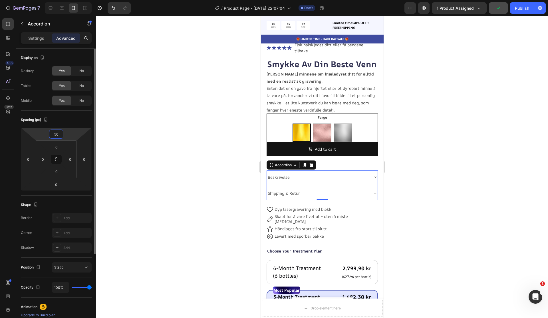
type input "5"
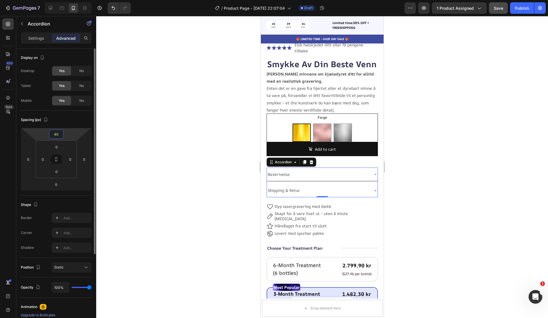
type input "40"
click at [123, 157] on div at bounding box center [322, 167] width 452 height 302
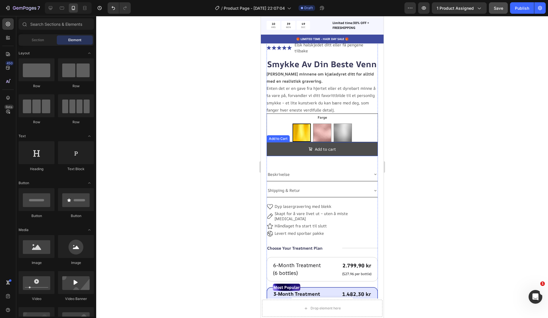
click at [342, 144] on button "Add to cart" at bounding box center [322, 149] width 111 height 14
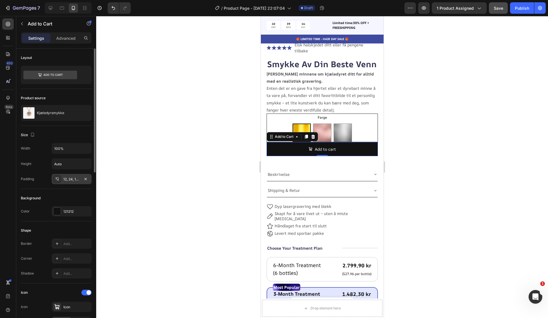
click at [76, 180] on div "12, 24, 12, 24" at bounding box center [71, 179] width 17 height 5
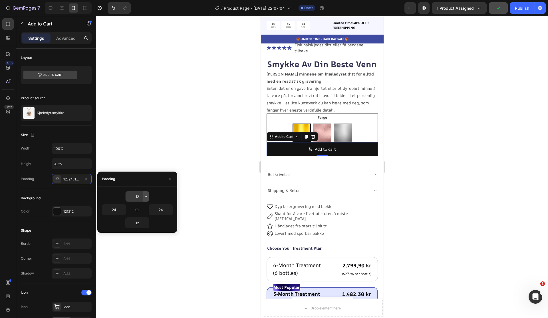
click at [147, 197] on icon "button" at bounding box center [146, 196] width 5 height 5
click at [200, 188] on div at bounding box center [322, 167] width 452 height 302
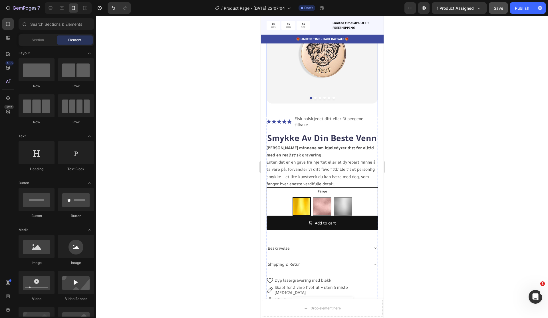
scroll to position [70, 0]
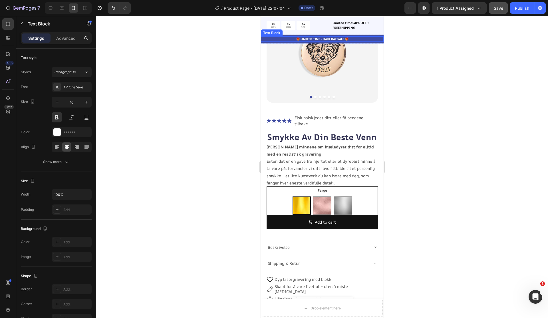
click at [366, 38] on p "🎁 LIMITED TIME - HAIR DAY SALE 🎁" at bounding box center [322, 39] width 122 height 4
click at [291, 39] on p "🎁 LIMITED TIME - HAIR DAY SALE 🎁" at bounding box center [322, 39] width 122 height 4
click at [369, 39] on p "🎁 LIMITED TIME - HAIR DAY SALE 🎁" at bounding box center [322, 39] width 122 height 4
click at [264, 63] on div "Product Images Icon Icon Icon Icon Icon Icon List Elsk halskjedet ditt eller få…" at bounding box center [322, 262] width 123 height 555
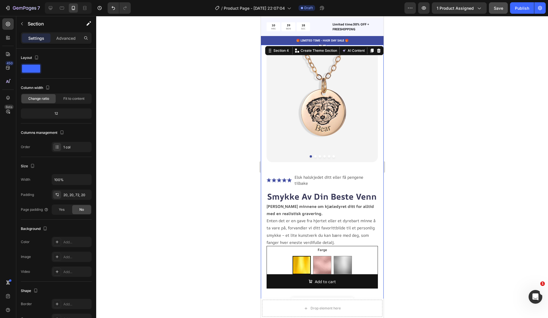
scroll to position [0, 0]
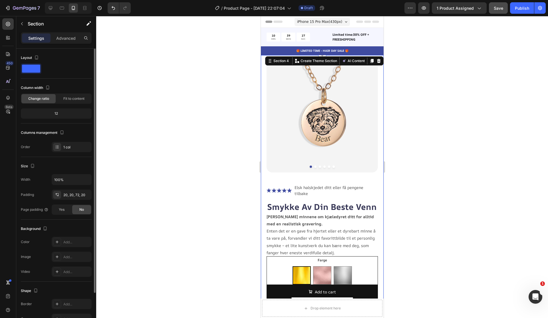
click at [37, 69] on span at bounding box center [31, 69] width 18 height 8
click at [31, 70] on span at bounding box center [31, 69] width 18 height 8
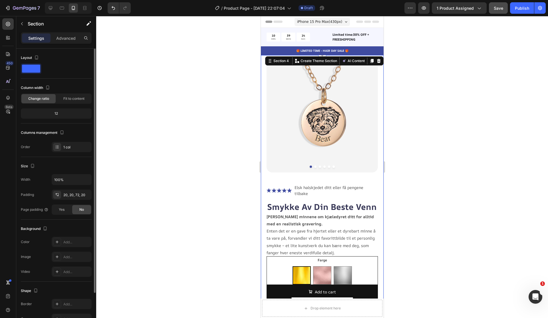
click at [31, 70] on span at bounding box center [31, 69] width 18 height 8
click at [283, 50] on p "🎁 LIMITED TIME - HAIR DAY SALE 🎁" at bounding box center [322, 51] width 122 height 4
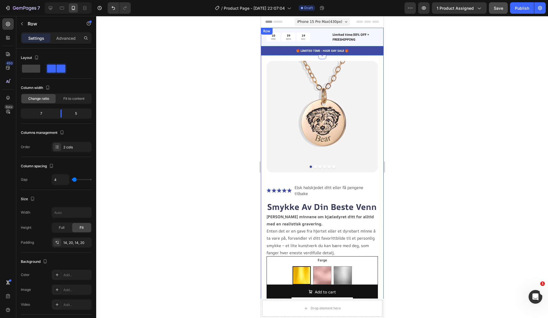
click at [263, 38] on div "10 HRS 39 MIN 19 SEC Countdown Timer Limited time:30% OFF + FREESHIPPING Text B…" at bounding box center [322, 37] width 123 height 19
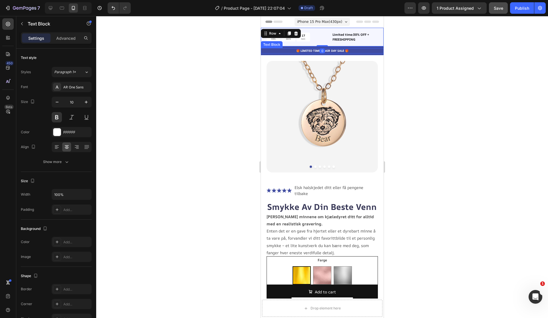
click at [365, 51] on p "🎁 LIMITED TIME - HAIR DAY SALE 🎁" at bounding box center [322, 51] width 122 height 4
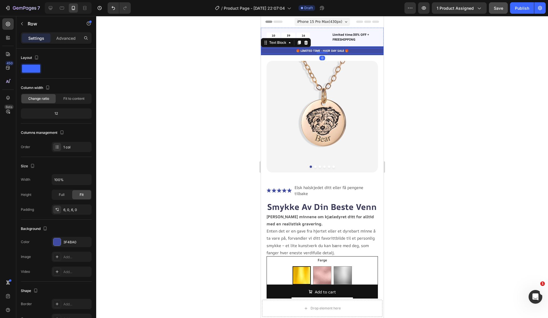
click at [365, 46] on div "🎁 LIMITED TIME - HAIR DAY SALE 🎁 Text Block 0 Row" at bounding box center [322, 50] width 123 height 9
click at [365, 46] on div "🎁 LIMITED TIME - HAIR DAY SALE 🎁 Text Block Row 0" at bounding box center [322, 50] width 123 height 9
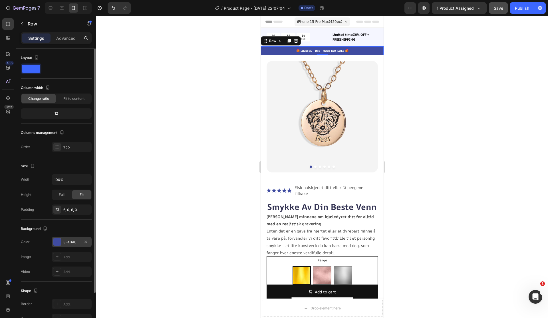
click at [69, 242] on div "3F4BA0" at bounding box center [71, 241] width 17 height 5
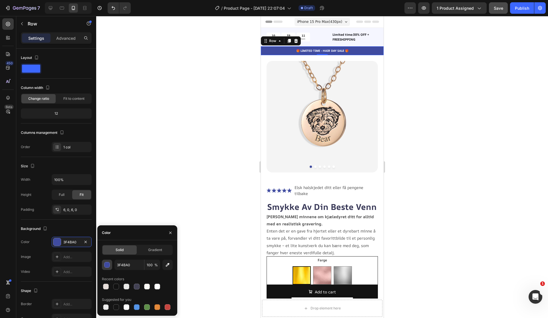
click at [105, 264] on div "button" at bounding box center [108, 265] width 6 height 6
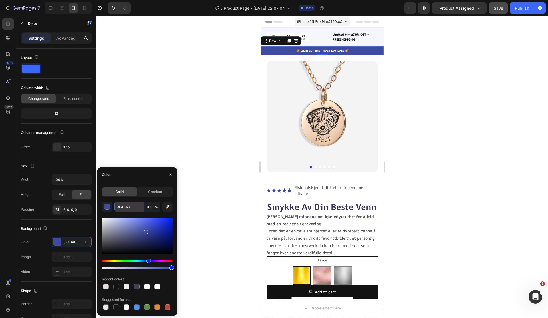
click at [134, 202] on input "3F4BA0" at bounding box center [130, 206] width 30 height 10
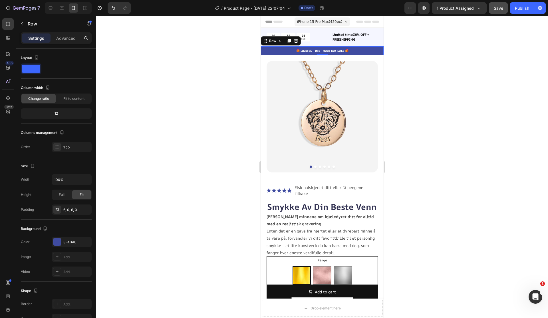
click at [206, 192] on div at bounding box center [322, 167] width 452 height 302
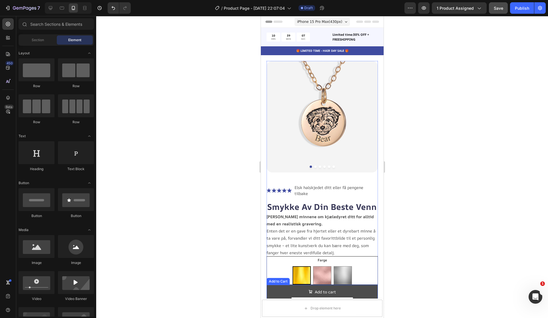
click at [356, 285] on button "Add to cart" at bounding box center [322, 292] width 111 height 14
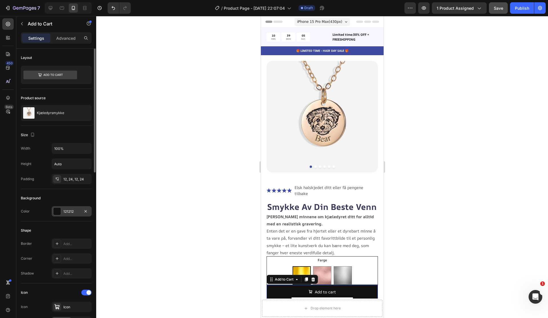
click at [58, 207] on div at bounding box center [56, 210] width 7 height 7
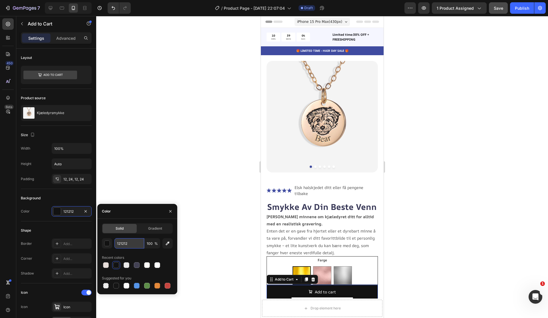
click at [127, 243] on input "121212" at bounding box center [130, 243] width 30 height 10
paste input "3F4BA0"
type input "3F4BA0"
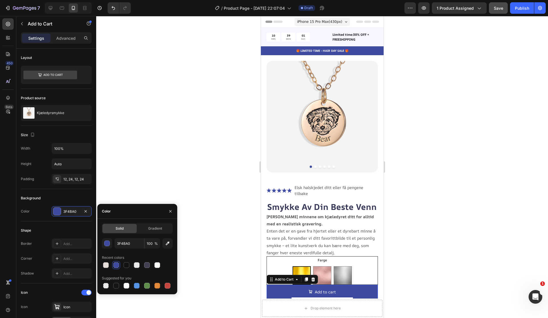
click at [159, 154] on div at bounding box center [322, 167] width 452 height 302
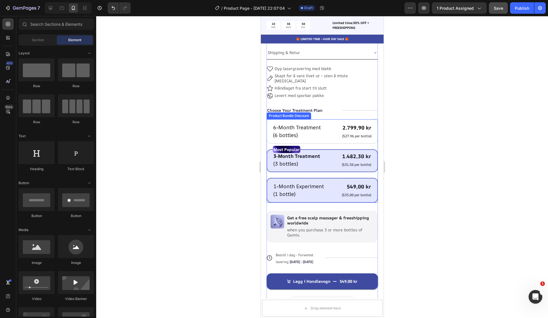
scroll to position [402, 0]
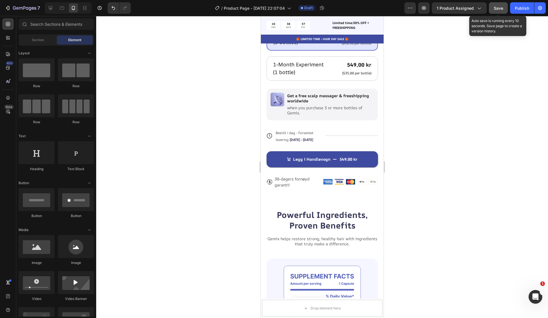
drag, startPoint x: 503, startPoint y: 10, endPoint x: 501, endPoint y: 13, distance: 4.1
click at [503, 10] on span "Save" at bounding box center [498, 8] width 9 height 5
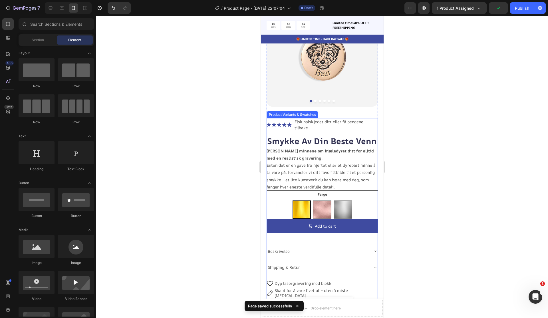
scroll to position [72, 0]
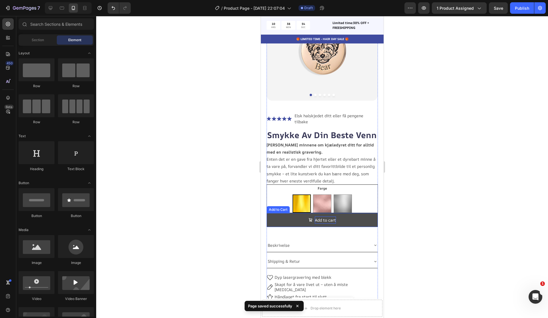
click at [334, 216] on div "Add to cart" at bounding box center [325, 219] width 21 height 7
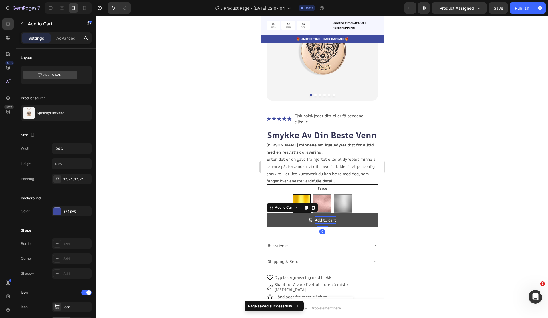
click at [332, 216] on div "Add to cart" at bounding box center [325, 219] width 21 height 7
click at [332, 216] on p "Add to cart" at bounding box center [325, 219] width 21 height 7
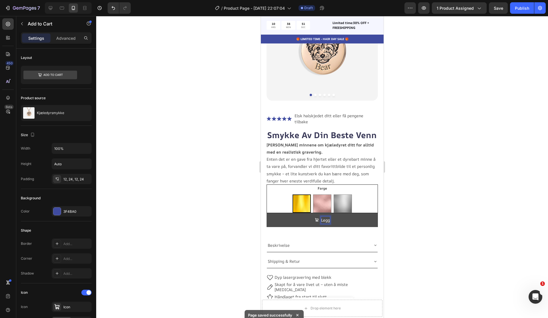
click at [267, 213] on button "Legg" at bounding box center [322, 220] width 111 height 14
click at [267, 213] on button "Legg i" at bounding box center [322, 220] width 111 height 14
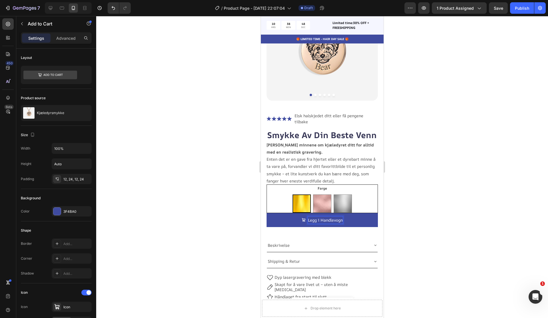
click at [437, 233] on div at bounding box center [322, 167] width 452 height 302
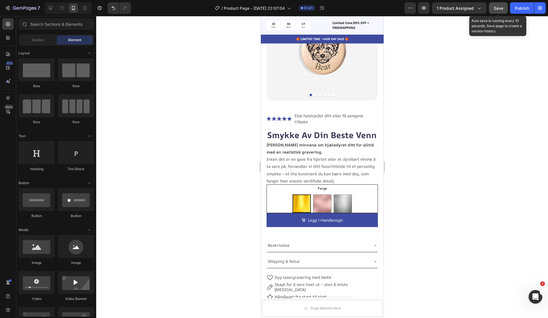
click at [492, 8] on button "Save" at bounding box center [498, 7] width 19 height 11
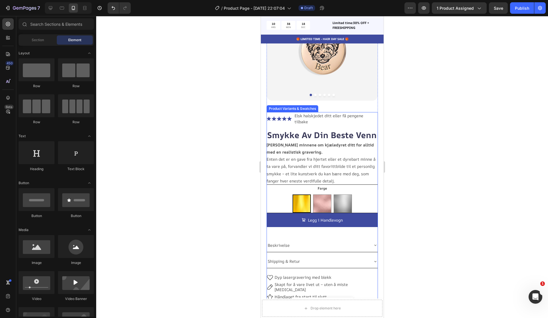
click at [337, 185] on div "Farge GULL GULL ROSEGULL ROSEGULL SILVER SILVER" at bounding box center [322, 199] width 111 height 28
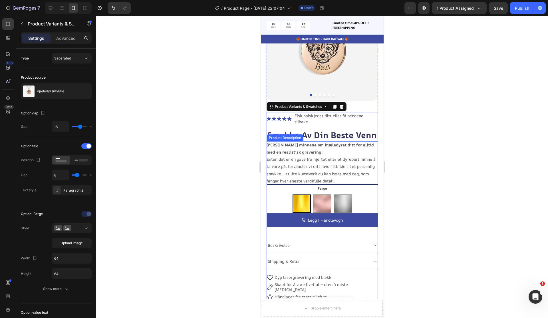
click at [338, 174] on div "Bevar minnene om kjæledyret ditt for alltid med en realistisk gravering. Enten …" at bounding box center [322, 162] width 111 height 43
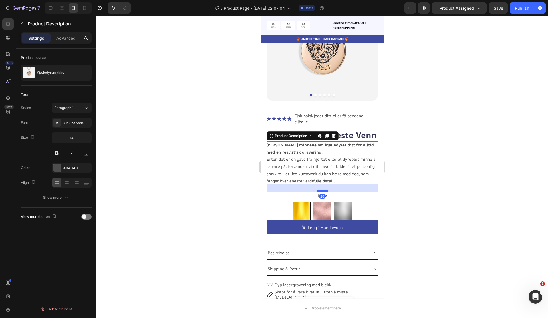
drag, startPoint x: 323, startPoint y: 178, endPoint x: 323, endPoint y: 185, distance: 7.4
click at [323, 190] on div at bounding box center [322, 191] width 11 height 2
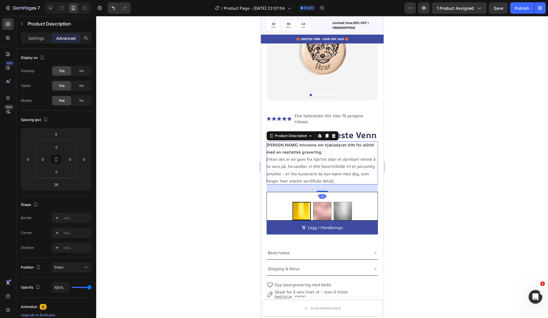
click at [402, 179] on div at bounding box center [322, 167] width 452 height 302
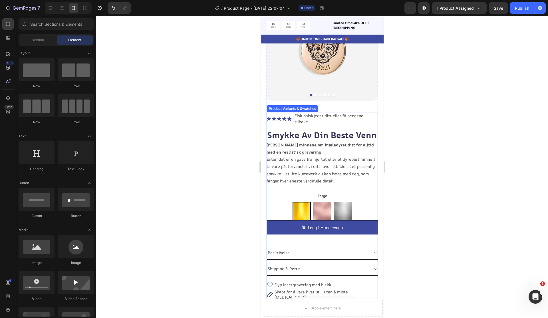
click at [362, 203] on div "GULL GULL ROSEGULL ROSEGULL SILVER SILVER" at bounding box center [322, 211] width 111 height 18
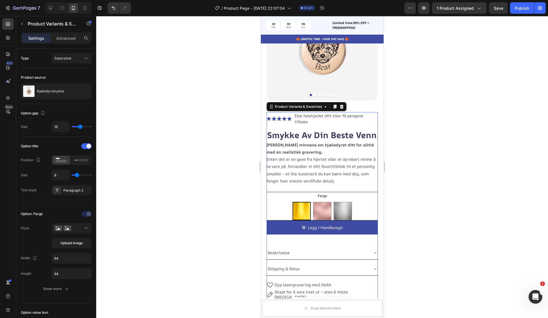
click at [358, 213] on div "GULL GULL ROSEGULL ROSEGULL SILVER SILVER" at bounding box center [322, 211] width 111 height 18
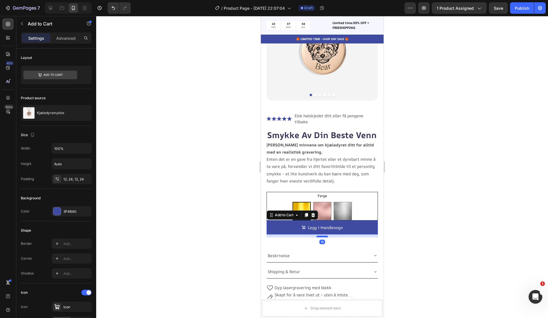
click at [325, 235] on div at bounding box center [322, 236] width 11 height 2
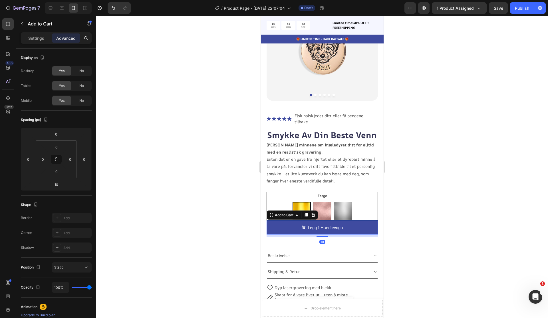
click at [325, 235] on div at bounding box center [322, 236] width 11 height 2
click at [341, 235] on div "Icon Icon Icon Icon Icon Icon List Elsk halskjedet ditt eller få pengene tilbak…" at bounding box center [322, 320] width 111 height 417
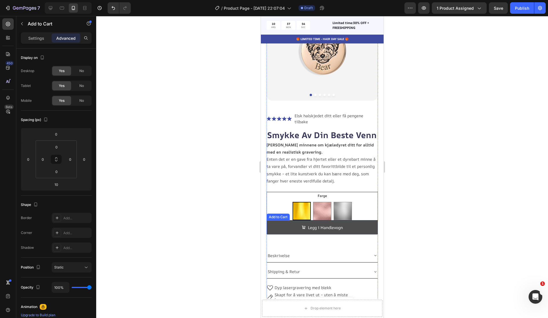
click at [324, 227] on button "Legg i Handlevogn" at bounding box center [322, 227] width 111 height 14
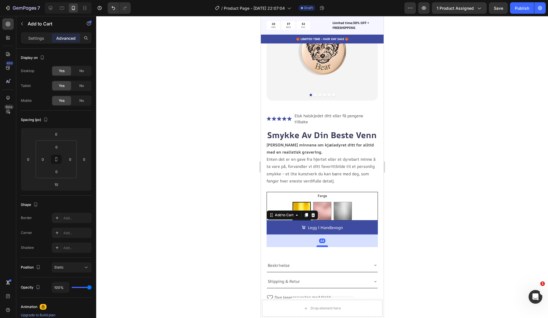
drag, startPoint x: 323, startPoint y: 230, endPoint x: 323, endPoint y: 240, distance: 9.4
click at [323, 245] on div at bounding box center [322, 246] width 11 height 2
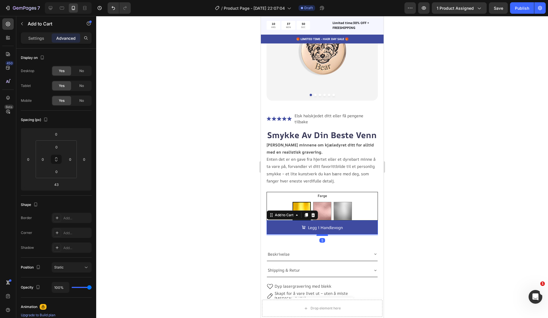
drag, startPoint x: 323, startPoint y: 240, endPoint x: 323, endPoint y: 229, distance: 10.9
click at [323, 234] on div at bounding box center [322, 235] width 11 height 2
type input "5"
click at [57, 135] on input "0" at bounding box center [56, 134] width 11 height 9
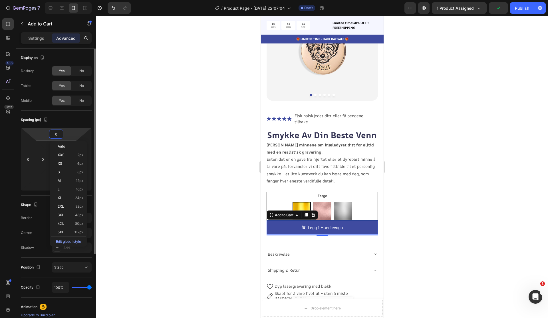
type input "5"
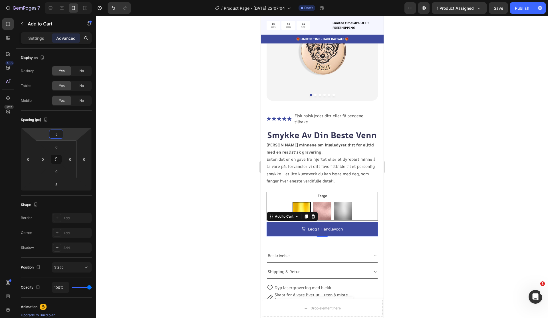
click at [414, 229] on div at bounding box center [322, 167] width 452 height 302
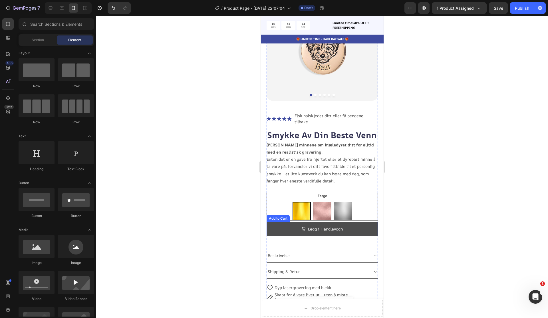
click at [329, 222] on button "Legg i Handlevogn" at bounding box center [322, 229] width 111 height 14
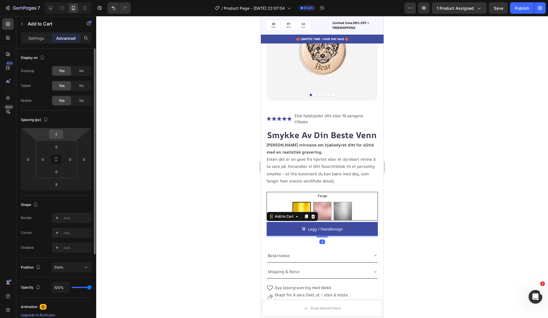
click at [56, 136] on input "5" at bounding box center [56, 134] width 11 height 9
type input "4"
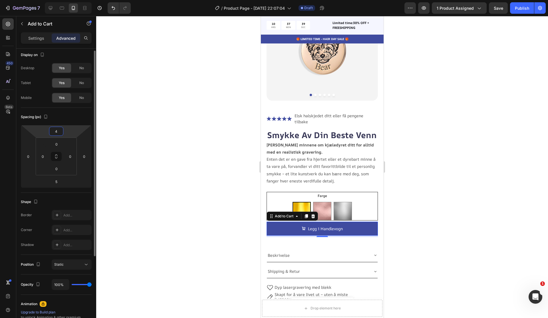
scroll to position [2, 0]
click at [424, 186] on div at bounding box center [322, 167] width 452 height 302
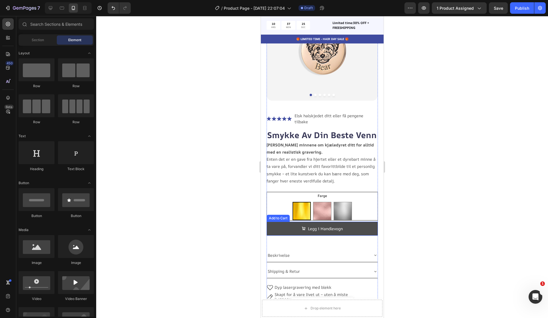
click at [334, 221] on button "Legg i Handlevogn" at bounding box center [322, 228] width 111 height 14
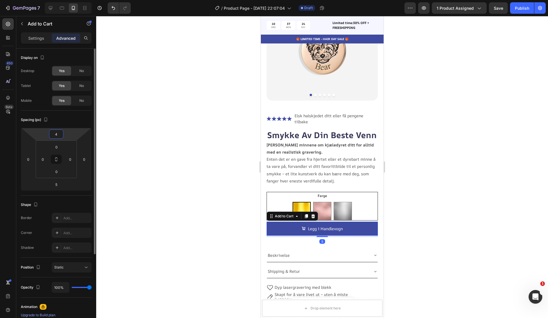
click at [57, 136] on input "4" at bounding box center [56, 134] width 11 height 9
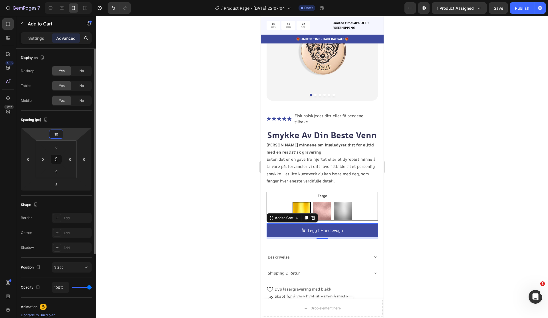
type input "10"
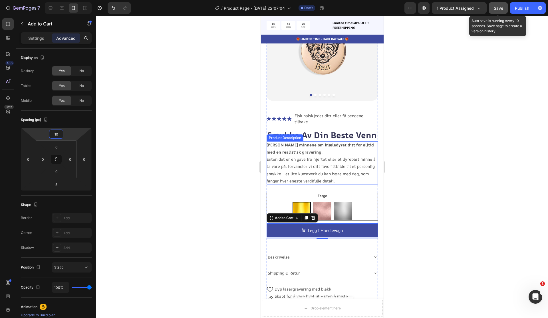
click at [502, 12] on button "Save" at bounding box center [498, 7] width 19 height 11
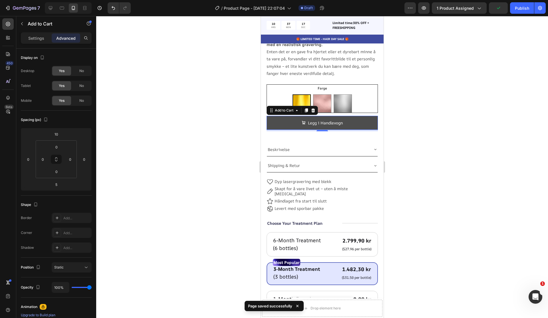
scroll to position [188, 0]
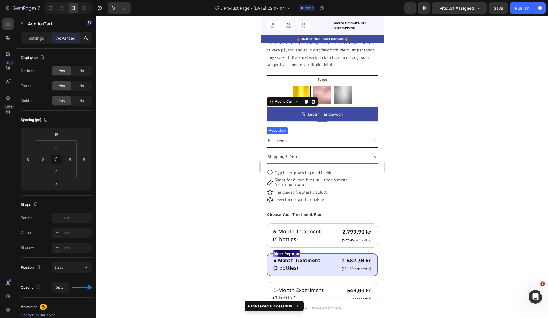
click at [441, 145] on div at bounding box center [322, 167] width 452 height 302
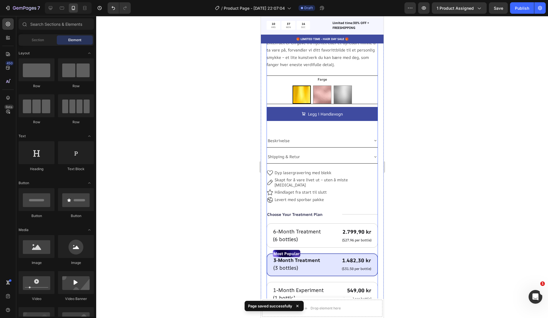
click at [332, 122] on div "Icon Icon Icon Icon Icon Icon List Elsk halskjedet ditt eller få pengene tilbak…" at bounding box center [322, 205] width 111 height 418
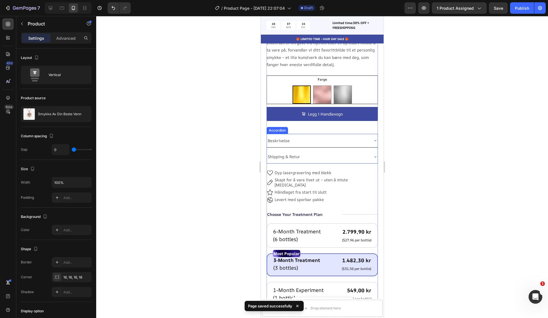
click at [344, 136] on div "Beskrivelse" at bounding box center [318, 140] width 102 height 9
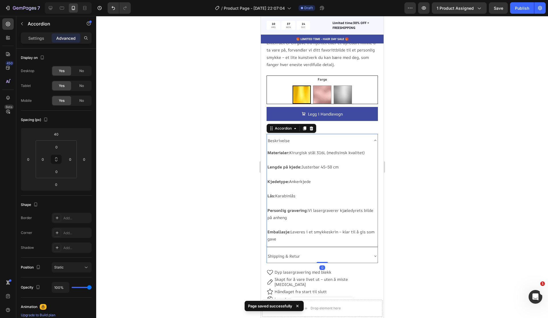
click at [323, 134] on div "Beskrivelse" at bounding box center [322, 140] width 111 height 13
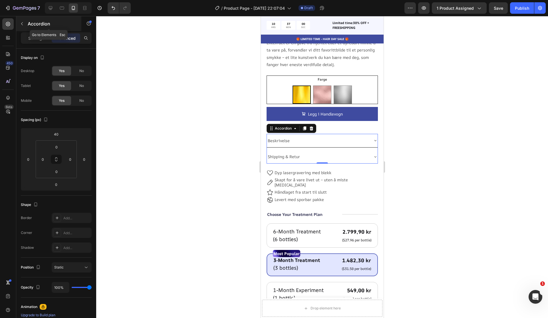
click at [21, 26] on icon "button" at bounding box center [22, 23] width 5 height 5
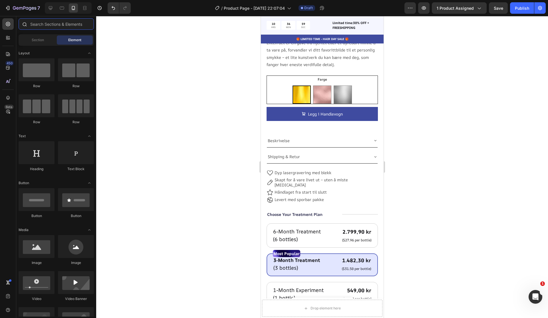
click at [47, 25] on input "text" at bounding box center [56, 23] width 75 height 11
click at [34, 41] on span "Section" at bounding box center [38, 39] width 12 height 5
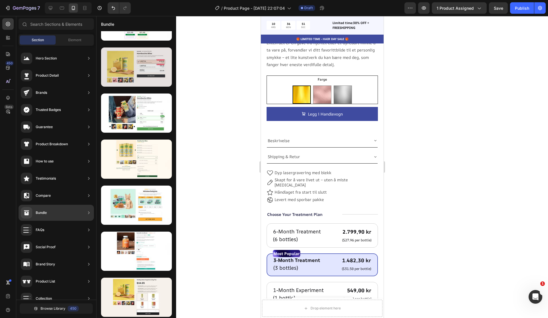
scroll to position [0, 0]
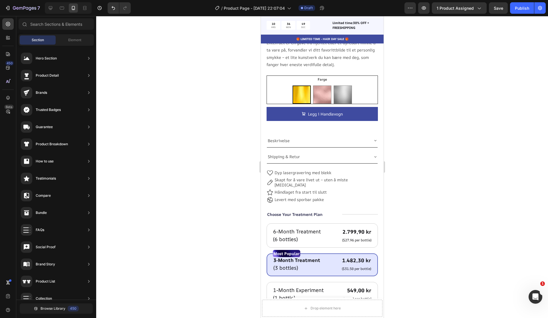
click at [467, 164] on div at bounding box center [322, 167] width 452 height 302
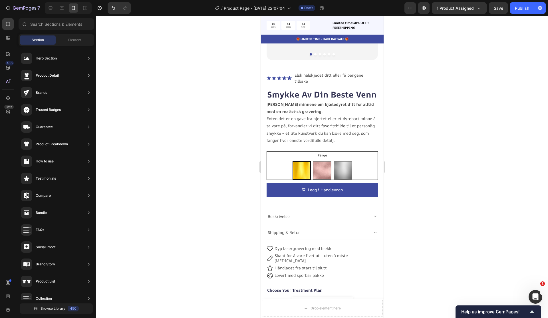
click at [447, 120] on div at bounding box center [322, 167] width 452 height 302
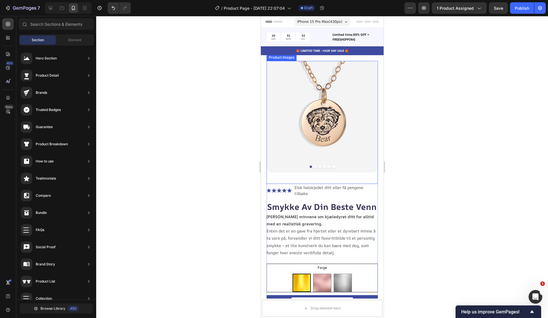
click at [468, 118] on div at bounding box center [322, 167] width 452 height 302
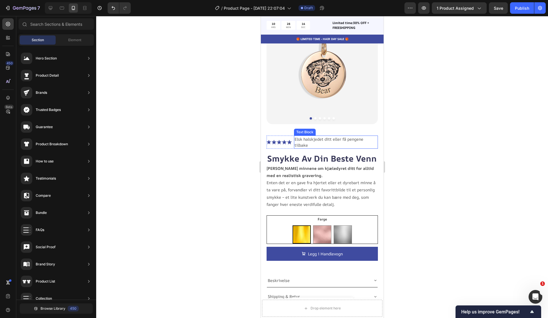
scroll to position [117, 0]
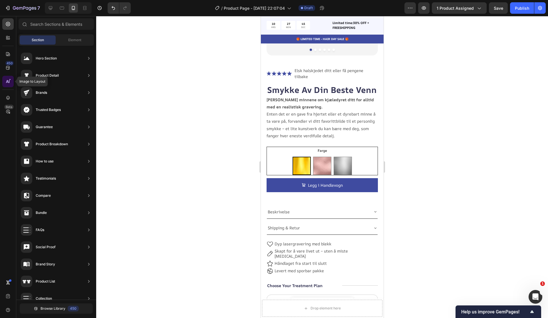
click at [6, 83] on icon at bounding box center [8, 82] width 6 height 6
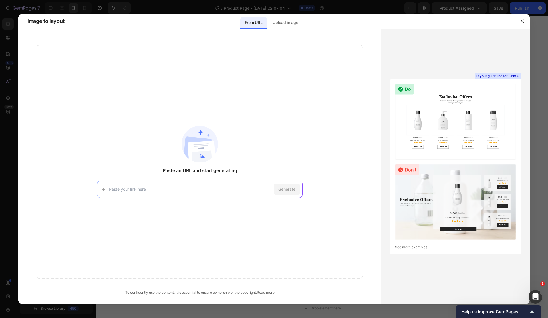
click at [222, 188] on input at bounding box center [190, 189] width 163 height 6
click at [277, 22] on p "Upload image" at bounding box center [285, 22] width 25 height 7
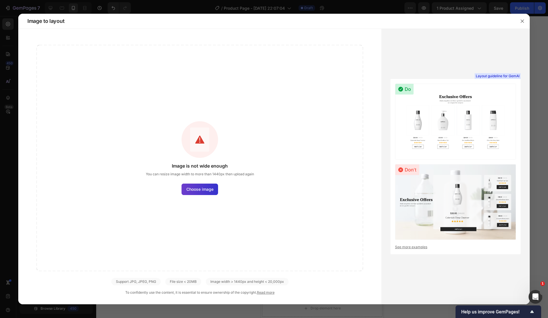
click at [207, 190] on span "Choose image" at bounding box center [200, 189] width 27 height 6
click at [0, 0] on input "Choose image" at bounding box center [0, 0] width 0 height 0
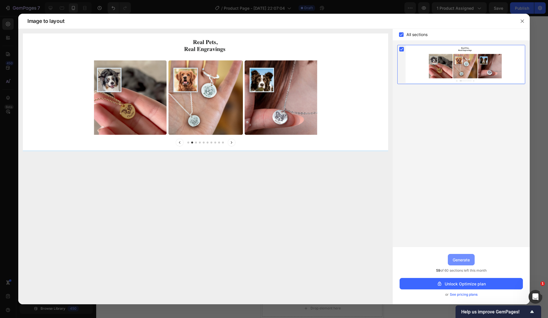
click at [468, 263] on button "Generate" at bounding box center [461, 259] width 27 height 11
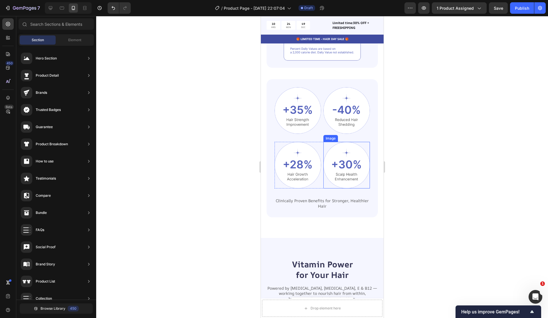
scroll to position [1062, 0]
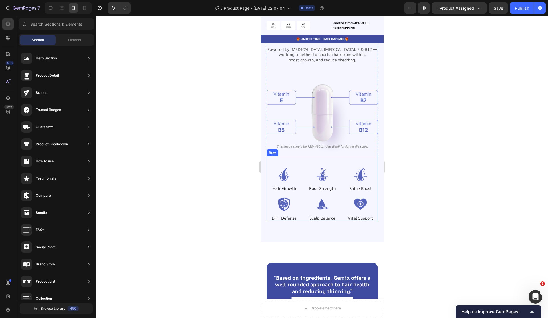
click at [341, 163] on div "Image Hair Growth Text Block Image Root Strength Text Block Image Shine Boost T…" at bounding box center [322, 188] width 111 height 65
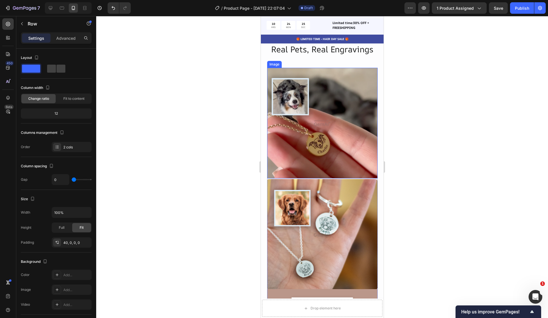
scroll to position [2500, 0]
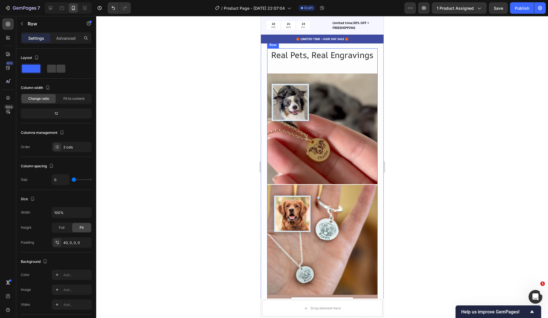
click at [318, 80] on div "Real Pets, Real Engravings Heading Image Image Button Button Image Row" at bounding box center [322, 235] width 111 height 374
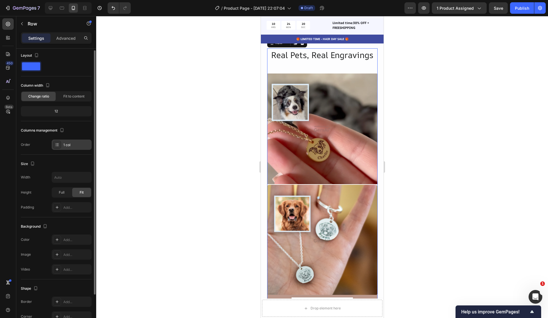
click at [73, 145] on div "1 col" at bounding box center [76, 144] width 27 height 5
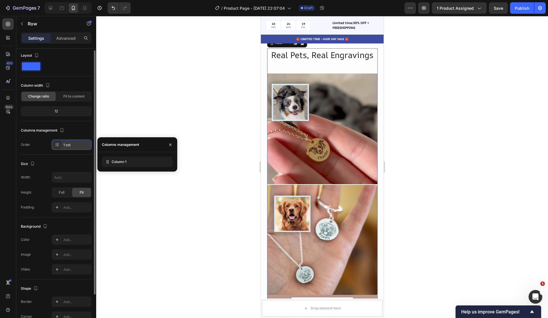
click at [59, 144] on icon at bounding box center [57, 144] width 5 height 5
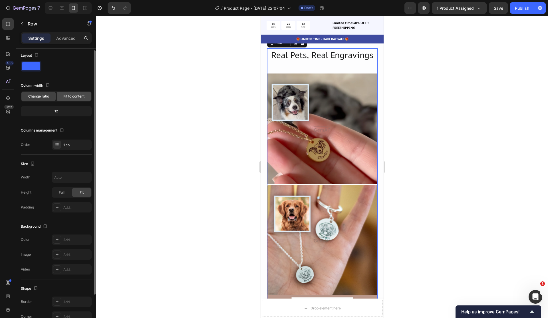
click at [77, 97] on span "Fit to content" at bounding box center [73, 96] width 21 height 5
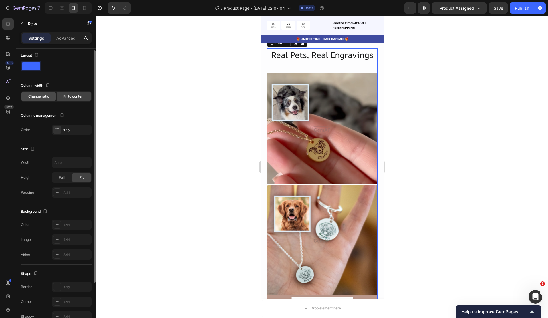
click at [45, 97] on span "Change ratio" at bounding box center [38, 96] width 21 height 5
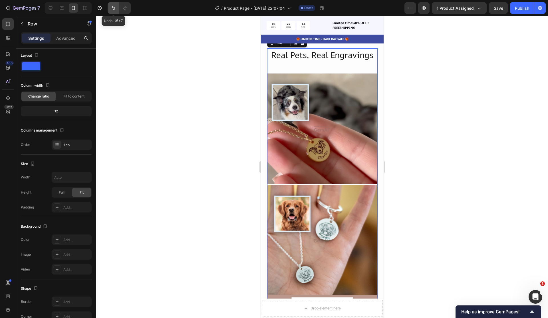
click at [118, 10] on button "Undo/Redo" at bounding box center [113, 7] width 11 height 11
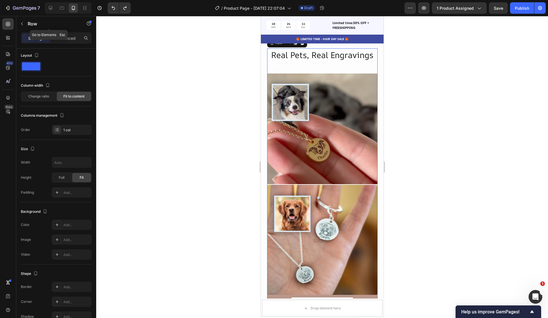
click at [23, 22] on icon "button" at bounding box center [22, 23] width 5 height 5
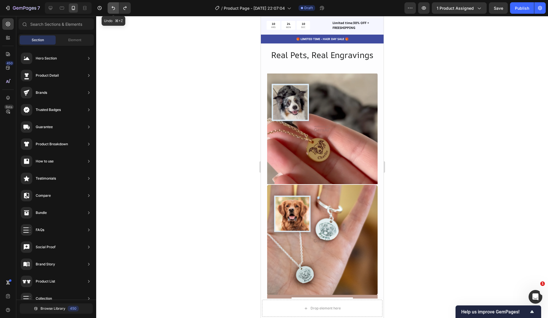
click at [113, 6] on icon "Undo/Redo" at bounding box center [114, 8] width 6 height 6
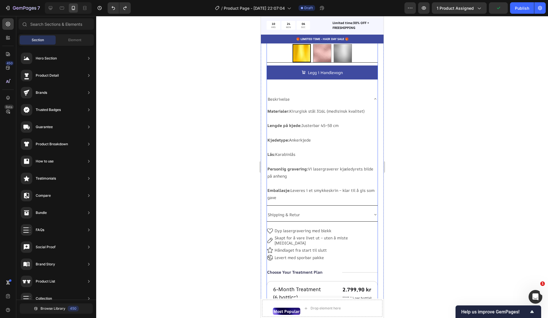
scroll to position [229, 0]
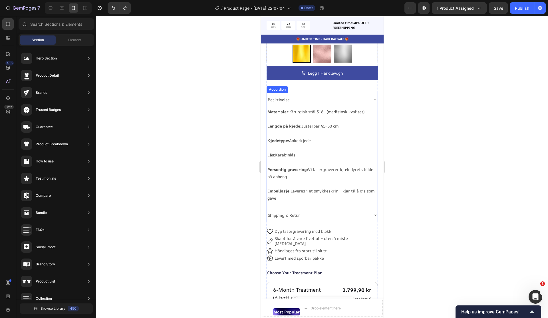
click at [371, 93] on div "Beskrivelse" at bounding box center [322, 99] width 111 height 13
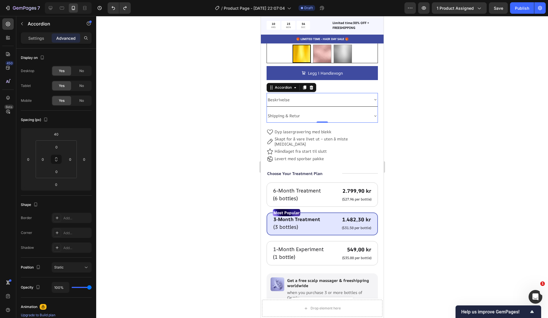
click at [451, 145] on div at bounding box center [322, 167] width 452 height 302
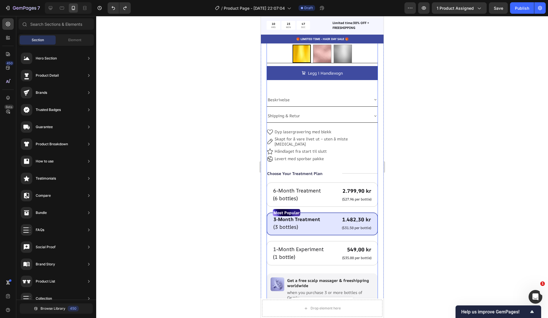
click at [284, 167] on div "Icon Icon Icon Icon Icon Icon List Elsk halskjedet ditt eller få pengene tilbak…" at bounding box center [322, 164] width 111 height 418
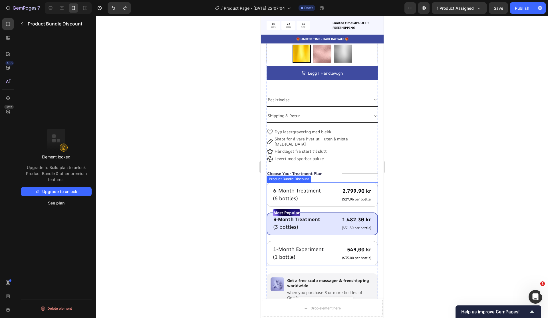
click at [306, 176] on div "Product Bundle Discount" at bounding box center [289, 178] width 42 height 5
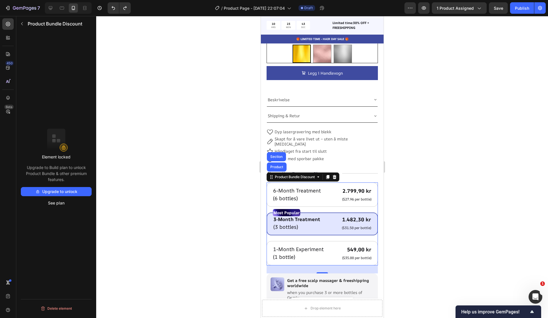
click at [225, 188] on div at bounding box center [322, 167] width 452 height 302
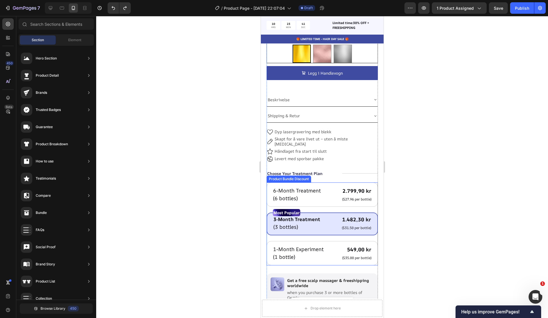
click at [302, 176] on div "Product Bundle Discount" at bounding box center [289, 178] width 42 height 5
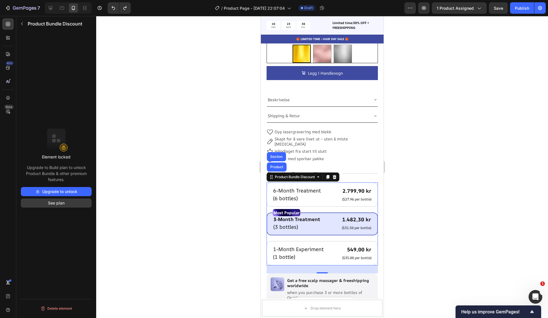
click at [59, 202] on button "See plan" at bounding box center [56, 202] width 71 height 9
click at [23, 25] on icon "button" at bounding box center [22, 23] width 5 height 5
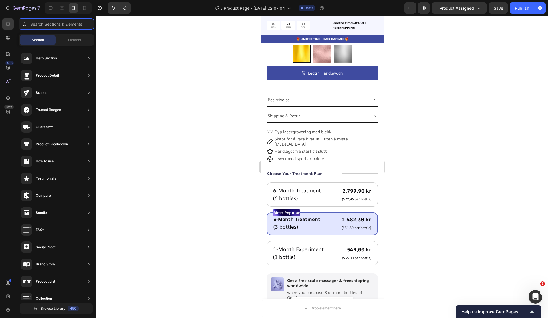
click at [51, 28] on input "text" at bounding box center [56, 23] width 75 height 11
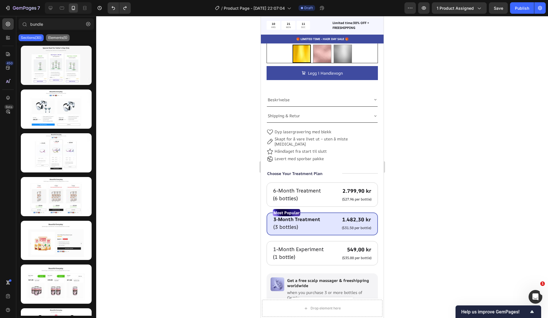
click at [56, 37] on p "Elements(5)" at bounding box center [57, 37] width 19 height 5
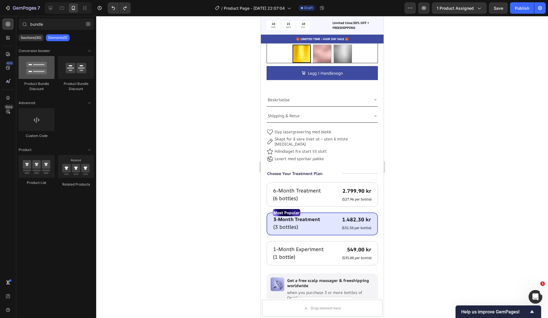
click at [31, 75] on div at bounding box center [37, 67] width 36 height 23
click at [302, 172] on div "Product Bundle Discount" at bounding box center [303, 176] width 73 height 9
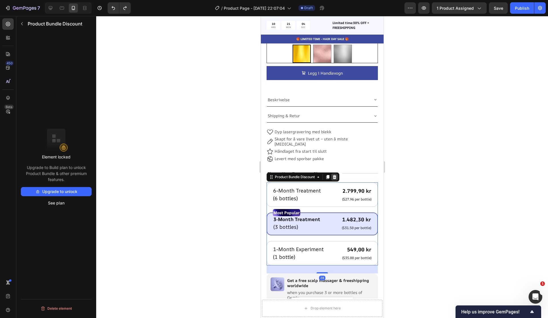
click at [338, 173] on div at bounding box center [334, 176] width 7 height 7
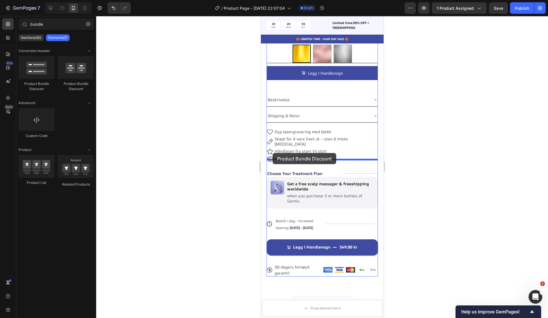
drag, startPoint x: 298, startPoint y: 88, endPoint x: 273, endPoint y: 153, distance: 69.5
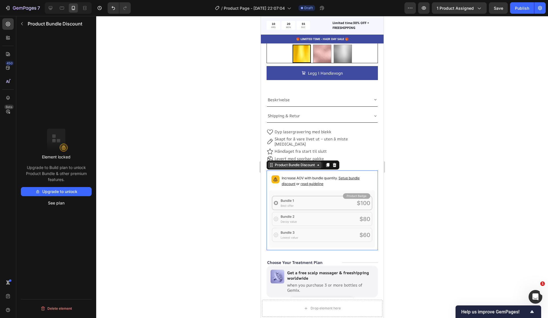
scroll to position [232, 0]
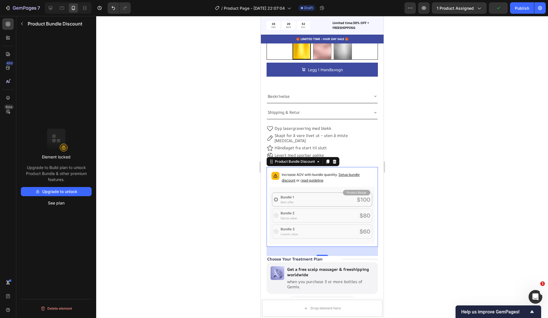
click at [409, 176] on div at bounding box center [322, 167] width 452 height 302
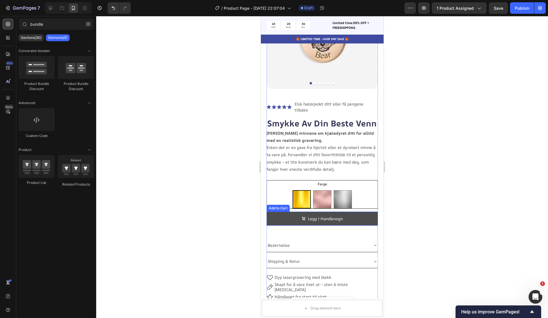
scroll to position [85, 0]
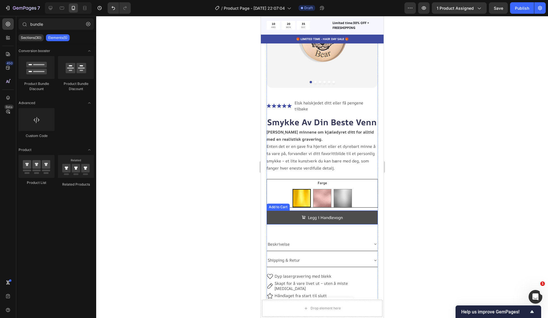
click at [361, 214] on button "Legg i Handlevogn" at bounding box center [322, 217] width 111 height 14
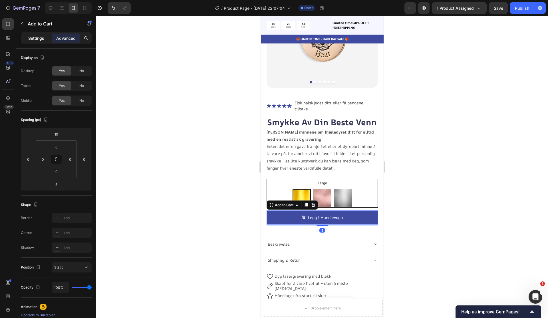
click at [43, 39] on p "Settings" at bounding box center [36, 38] width 16 height 6
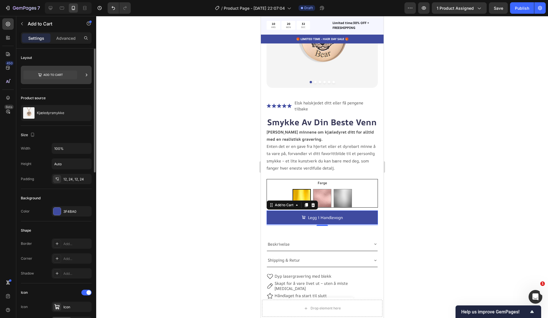
click at [86, 74] on icon at bounding box center [86, 74] width 1 height 3
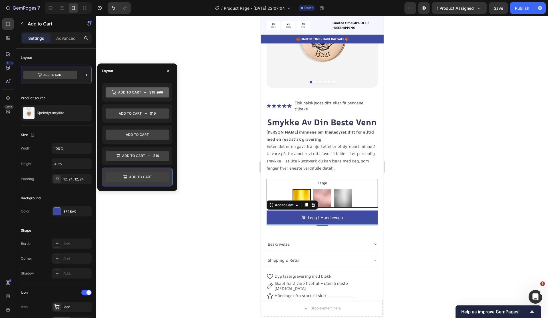
click at [133, 176] on icon at bounding box center [137, 177] width 63 height 10
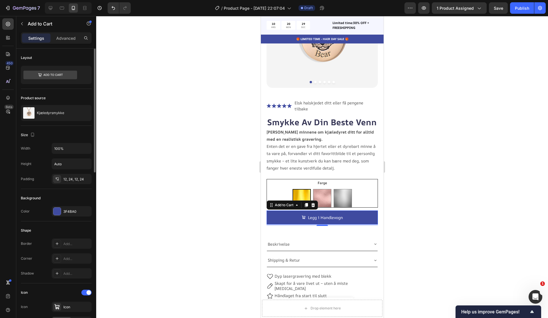
click at [69, 131] on div "Size" at bounding box center [56, 134] width 71 height 9
click at [86, 113] on icon "button" at bounding box center [86, 113] width 5 height 5
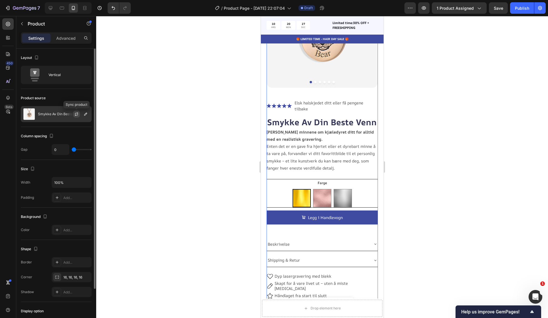
click at [78, 114] on icon "button" at bounding box center [76, 114] width 5 height 5
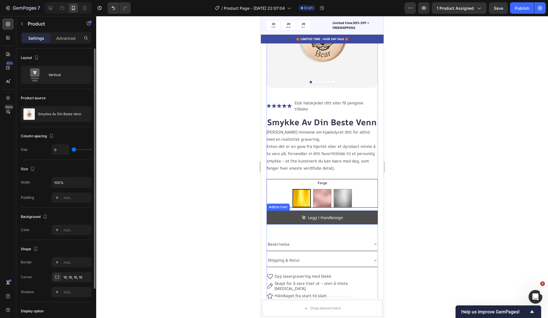
click at [351, 214] on button "Legg i Handlevogn" at bounding box center [322, 217] width 111 height 14
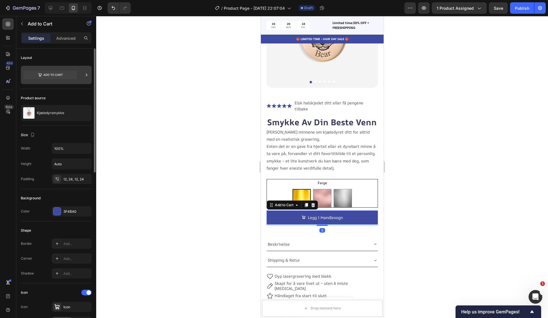
click at [89, 73] on icon at bounding box center [87, 75] width 6 height 6
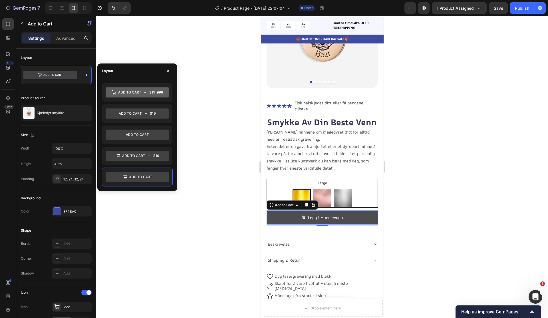
click at [356, 213] on button "Legg i Handlevogn" at bounding box center [322, 217] width 111 height 14
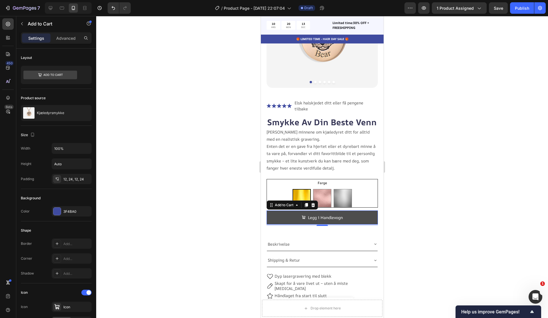
click at [348, 214] on button "Legg i Handlevogn" at bounding box center [322, 217] width 111 height 14
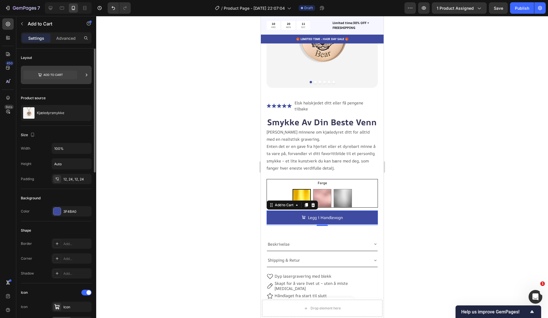
click at [79, 73] on div at bounding box center [56, 75] width 71 height 18
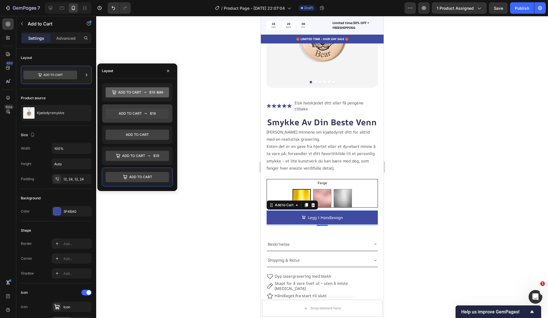
click at [137, 113] on icon at bounding box center [137, 113] width 63 height 10
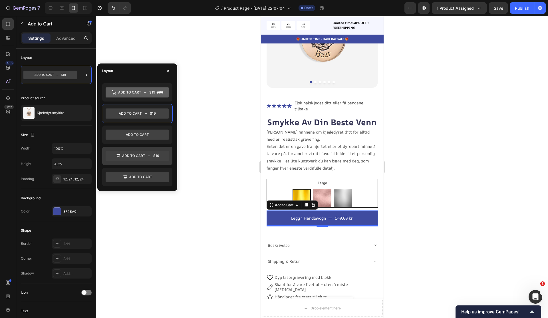
click at [141, 158] on icon at bounding box center [137, 156] width 63 height 10
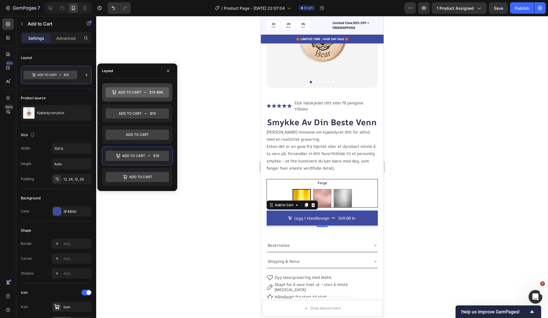
click at [137, 97] on icon at bounding box center [137, 92] width 63 height 10
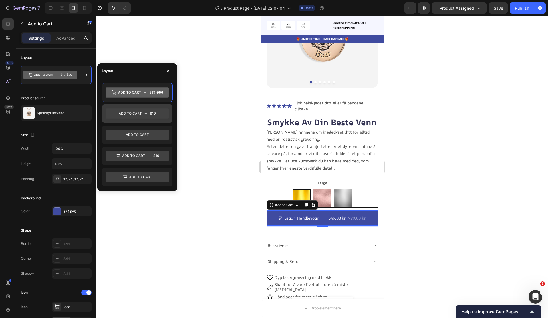
click at [137, 111] on icon at bounding box center [137, 113] width 63 height 10
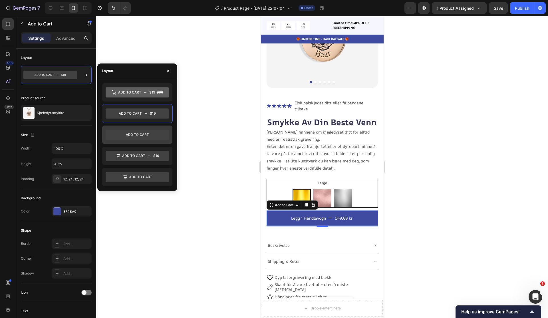
click at [140, 131] on icon at bounding box center [137, 134] width 63 height 10
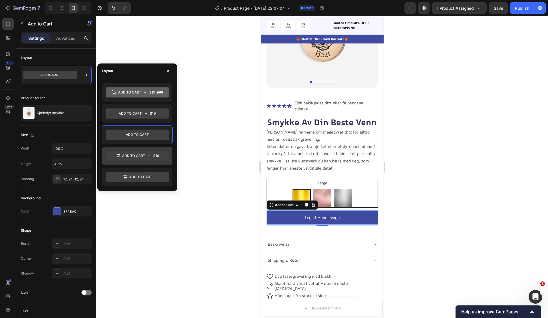
click at [140, 151] on icon at bounding box center [137, 156] width 63 height 10
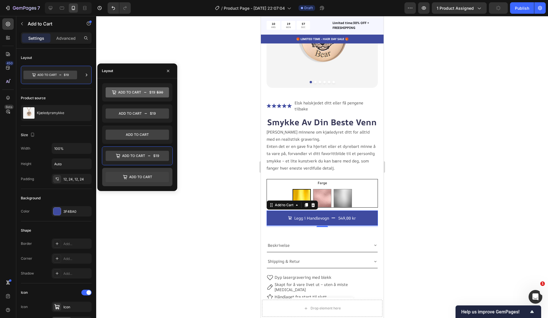
click at [144, 181] on icon at bounding box center [137, 177] width 63 height 10
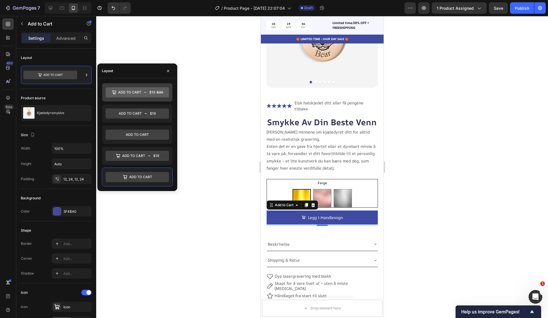
click at [147, 90] on icon at bounding box center [137, 92] width 63 height 10
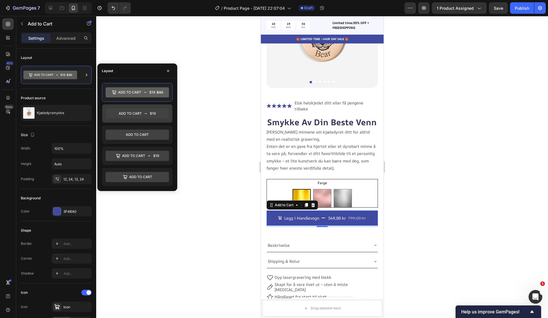
click at [151, 109] on icon at bounding box center [137, 113] width 63 height 10
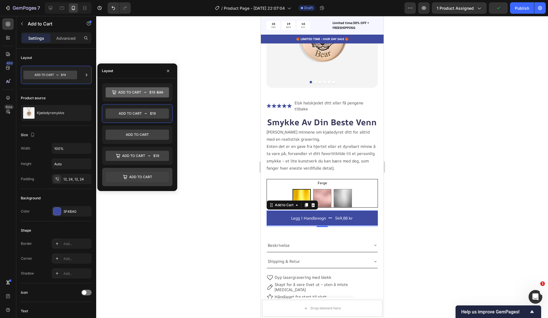
click at [156, 173] on icon at bounding box center [137, 177] width 63 height 10
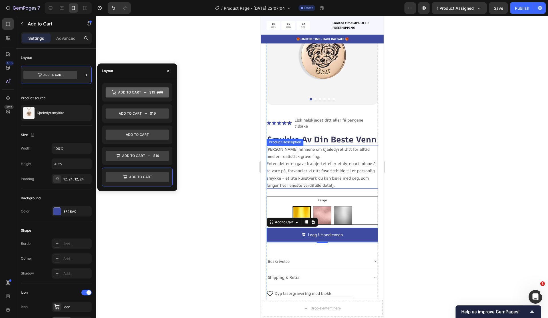
scroll to position [66, 0]
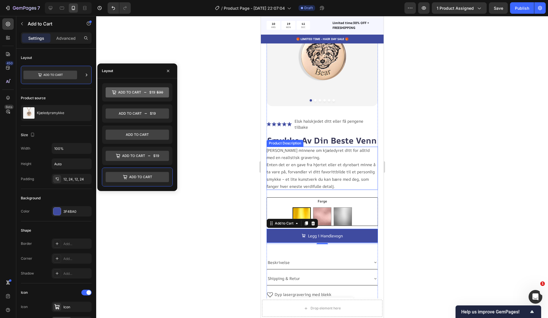
click at [422, 157] on div at bounding box center [322, 167] width 452 height 302
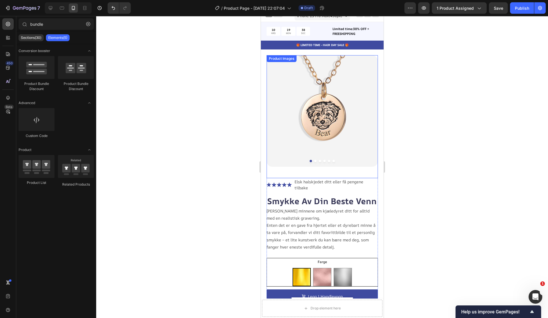
scroll to position [0, 0]
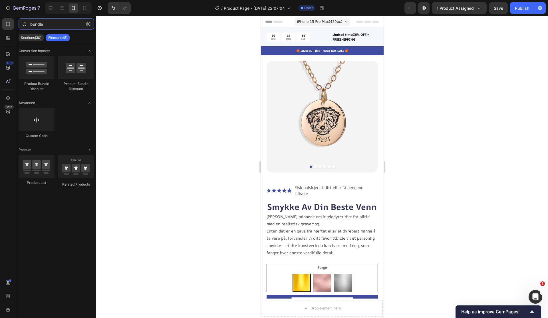
click at [48, 21] on input "bundle" at bounding box center [56, 23] width 75 height 11
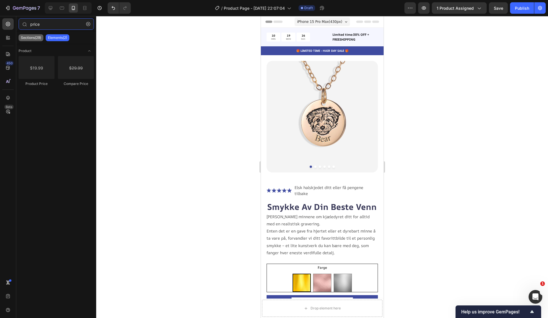
type input "price"
click at [37, 39] on p "Sections(29)" at bounding box center [31, 37] width 20 height 5
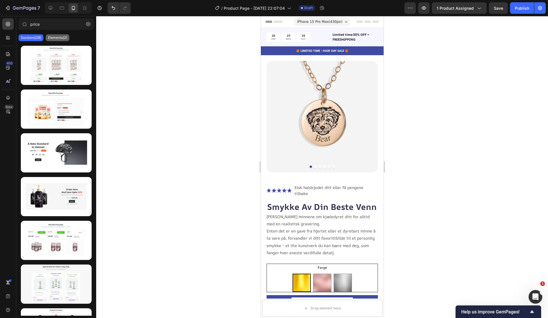
click at [55, 37] on p "Elements(2)" at bounding box center [57, 37] width 19 height 5
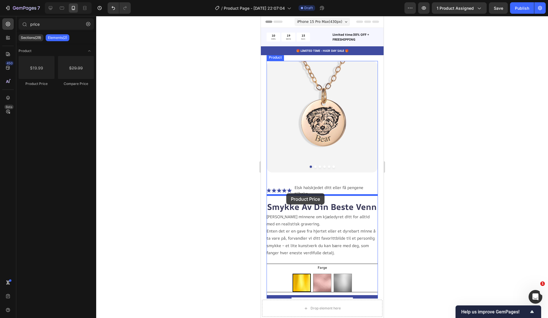
drag, startPoint x: 298, startPoint y: 84, endPoint x: 286, endPoint y: 193, distance: 109.8
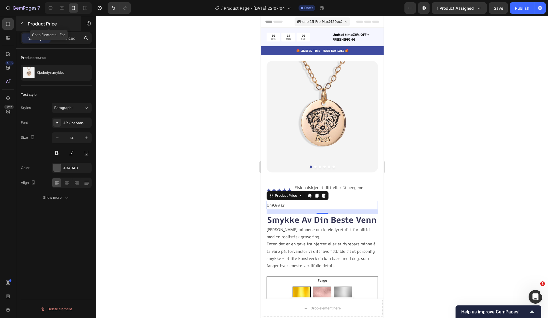
click at [23, 25] on icon "button" at bounding box center [22, 23] width 5 height 5
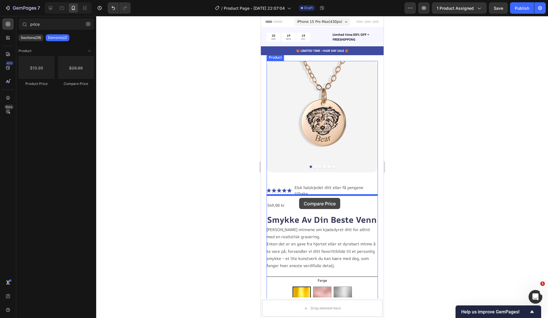
drag, startPoint x: 334, startPoint y: 84, endPoint x: 299, endPoint y: 198, distance: 118.8
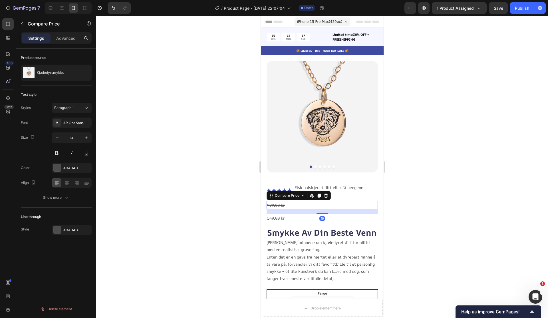
click at [305, 201] on div "799,00 kr" at bounding box center [322, 205] width 111 height 8
click at [435, 219] on div at bounding box center [322, 167] width 452 height 302
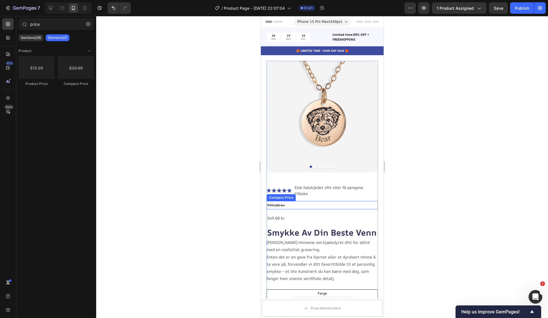
click at [275, 201] on div "799,00 kr" at bounding box center [322, 205] width 111 height 8
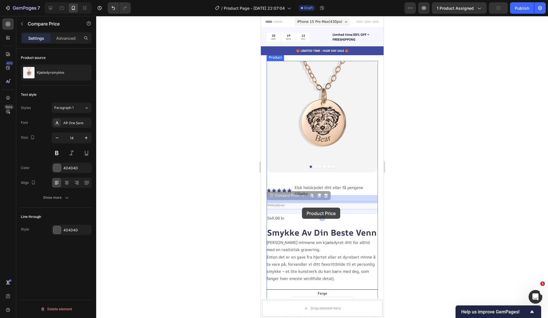
drag, startPoint x: 275, startPoint y: 198, endPoint x: 302, endPoint y: 207, distance: 28.6
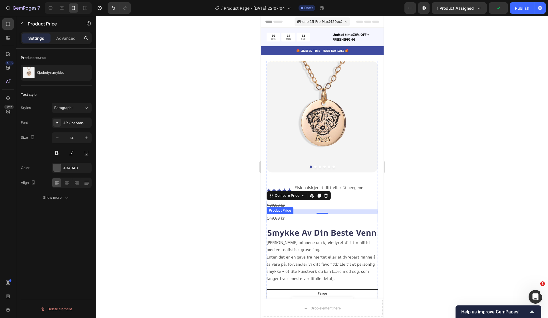
click at [296, 214] on div "549,00 kr" at bounding box center [322, 218] width 111 height 8
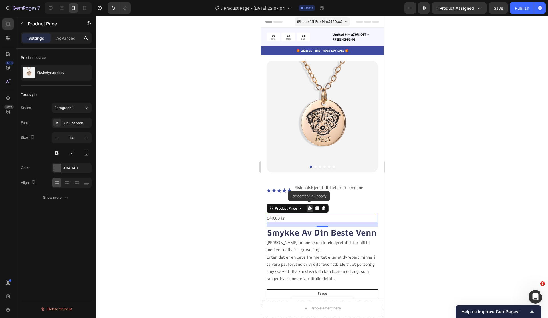
click at [309, 206] on icon at bounding box center [309, 207] width 2 height 3
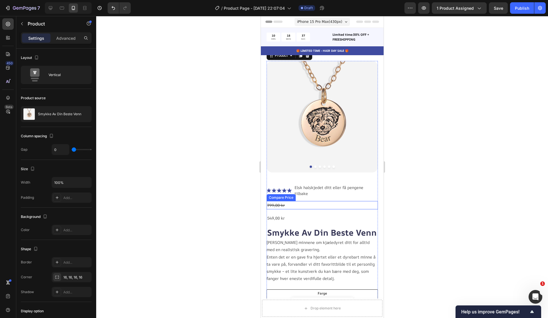
click at [282, 201] on div "799,00 kr" at bounding box center [322, 205] width 111 height 8
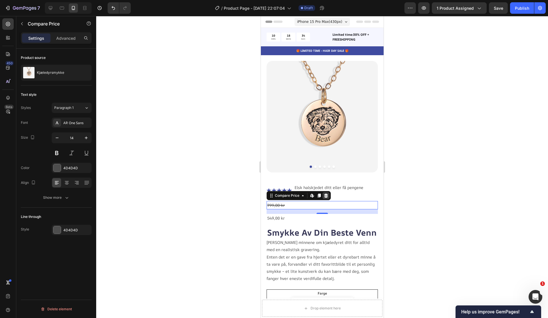
click at [325, 193] on icon at bounding box center [326, 195] width 4 height 4
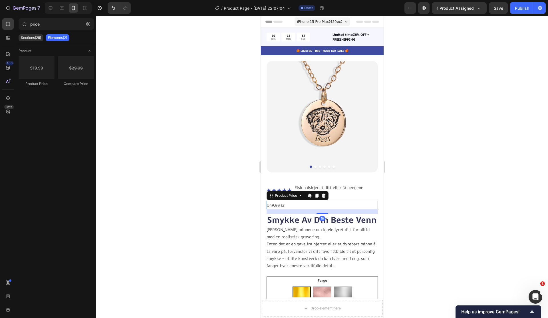
click at [285, 201] on div "549,00 kr" at bounding box center [322, 205] width 111 height 8
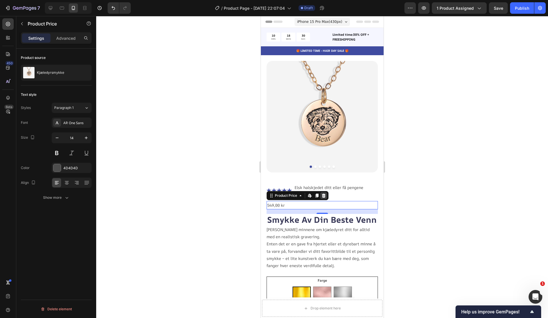
click at [324, 193] on icon at bounding box center [323, 195] width 5 height 5
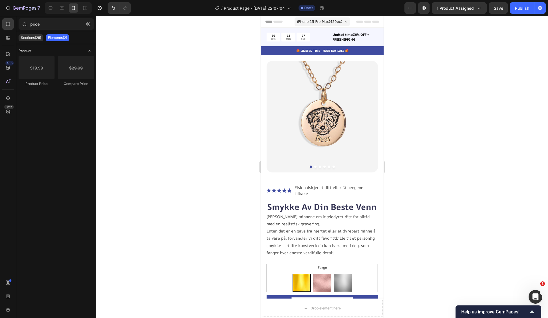
click at [86, 53] on span "Toggle open" at bounding box center [89, 50] width 9 height 9
click at [90, 52] on icon "Toggle open" at bounding box center [89, 51] width 5 height 5
click at [29, 25] on div at bounding box center [24, 23] width 11 height 11
click at [30, 24] on input "price" at bounding box center [56, 23] width 75 height 11
drag, startPoint x: 299, startPoint y: 83, endPoint x: 275, endPoint y: 192, distance: 112.1
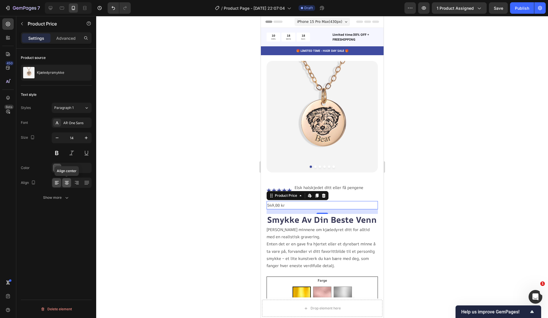
click at [67, 182] on icon at bounding box center [67, 183] width 6 height 6
click at [60, 183] on div at bounding box center [56, 182] width 9 height 9
click at [282, 201] on div "549,00 kr" at bounding box center [322, 205] width 111 height 8
click at [287, 201] on div "549,00 kr" at bounding box center [322, 205] width 111 height 8
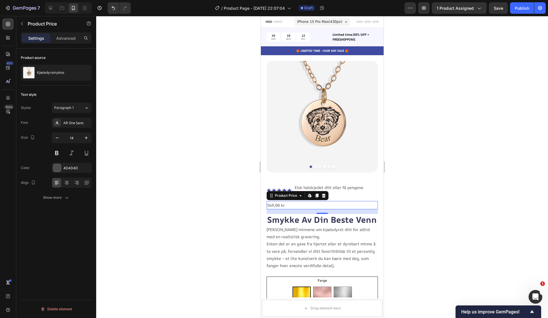
scroll to position [1, 0]
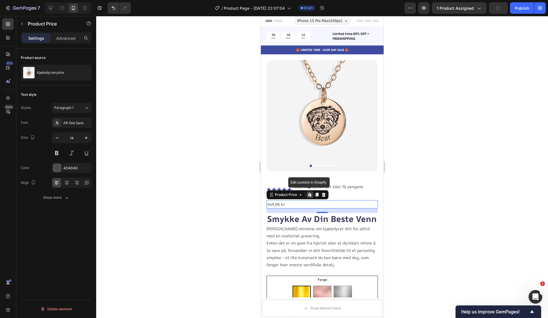
click at [298, 200] on div "549,00 kr" at bounding box center [322, 204] width 111 height 8
click at [450, 197] on div at bounding box center [322, 167] width 452 height 302
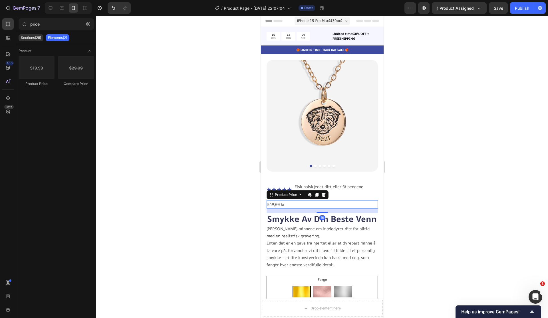
click at [324, 200] on div "549,00 kr" at bounding box center [322, 204] width 111 height 8
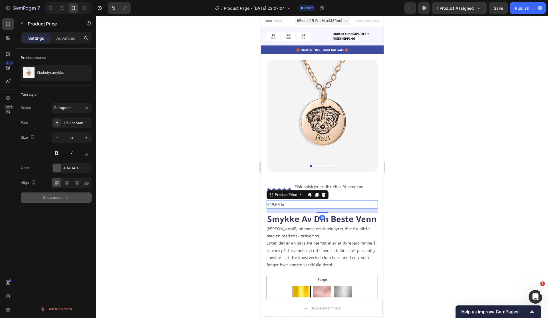
click at [64, 195] on icon "button" at bounding box center [67, 198] width 6 height 6
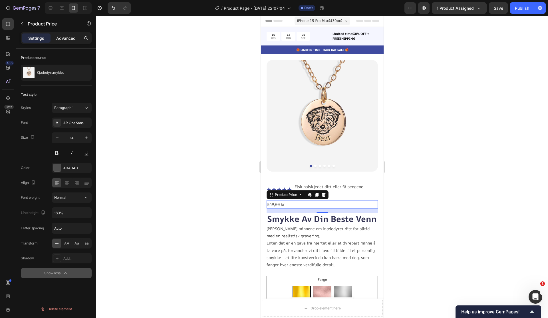
click at [68, 41] on p "Advanced" at bounding box center [65, 38] width 19 height 6
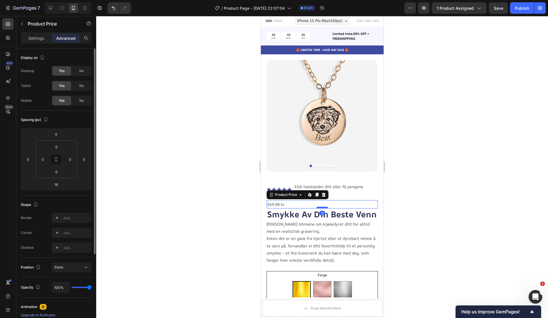
drag, startPoint x: 323, startPoint y: 206, endPoint x: 323, endPoint y: 201, distance: 4.9
click at [323, 207] on div at bounding box center [322, 208] width 11 height 2
type input "0"
click at [431, 215] on div at bounding box center [322, 167] width 452 height 302
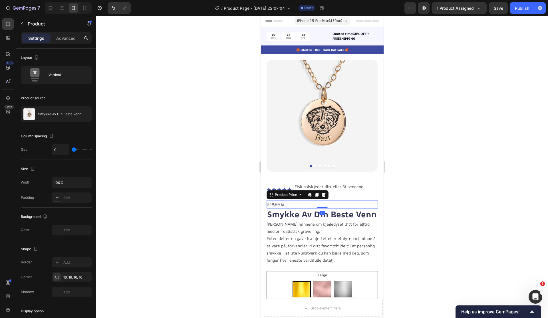
click at [280, 200] on div "549,00 kr" at bounding box center [322, 204] width 111 height 8
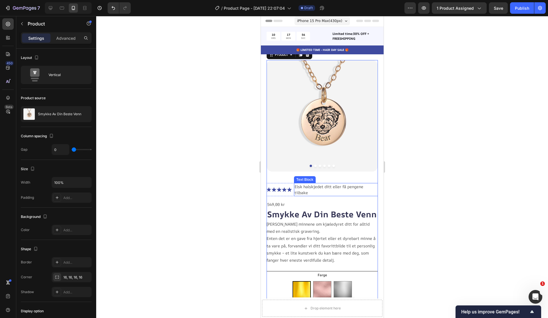
click at [332, 188] on p "Elsk halskjedet ditt eller få pengene tilbake" at bounding box center [336, 189] width 83 height 12
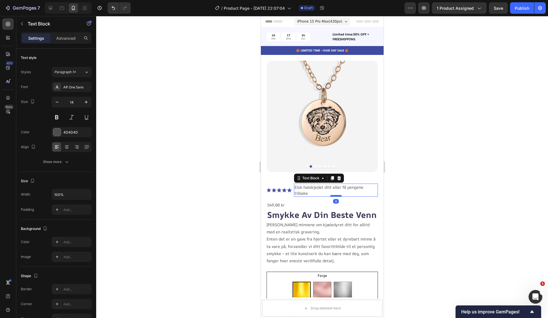
scroll to position [0, 0]
click at [298, 201] on div "549,00 kr" at bounding box center [322, 205] width 111 height 8
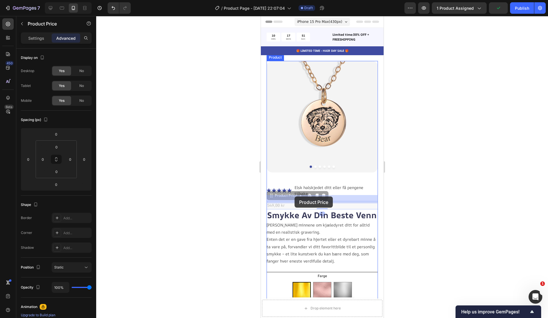
scroll to position [1, 0]
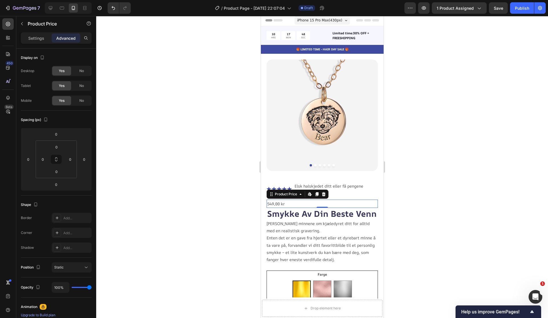
click at [407, 191] on div at bounding box center [322, 167] width 452 height 302
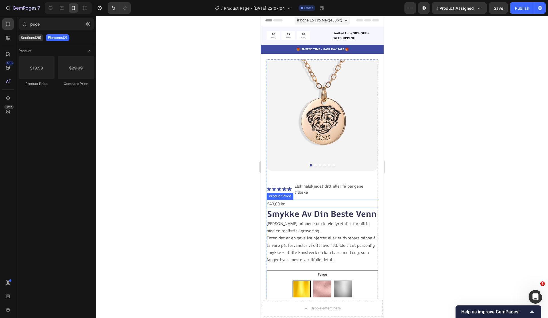
scroll to position [2, 0]
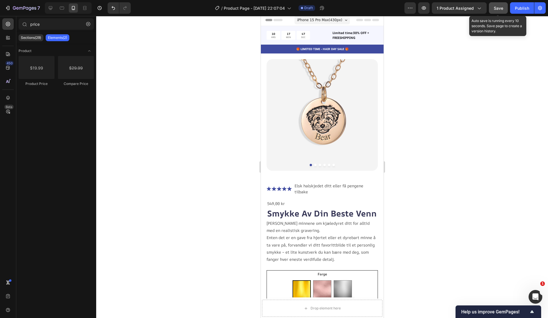
click at [497, 9] on span "Save" at bounding box center [498, 8] width 9 height 5
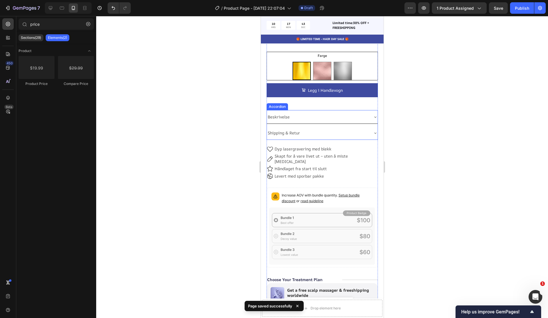
scroll to position [216, 0]
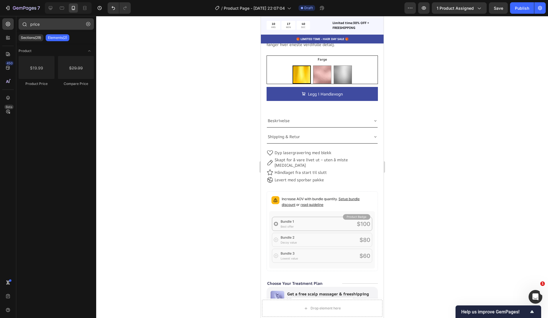
click at [89, 25] on icon "button" at bounding box center [88, 24] width 4 height 4
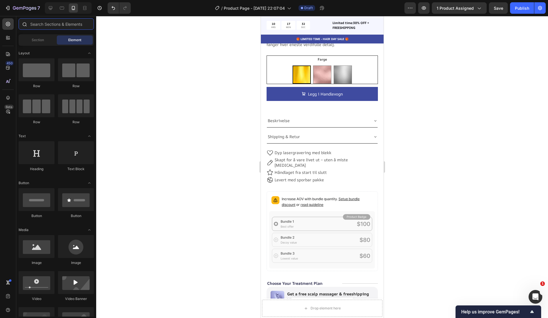
click at [63, 26] on input "text" at bounding box center [56, 23] width 75 height 11
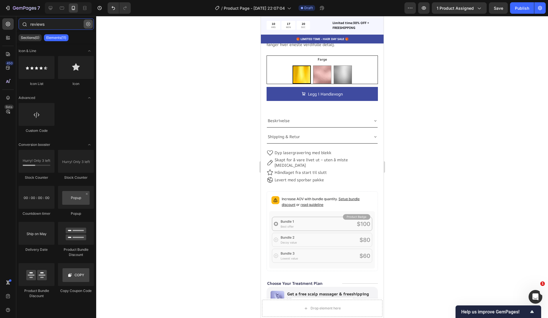
type input "reviews"
click at [86, 25] on icon "button" at bounding box center [88, 24] width 4 height 4
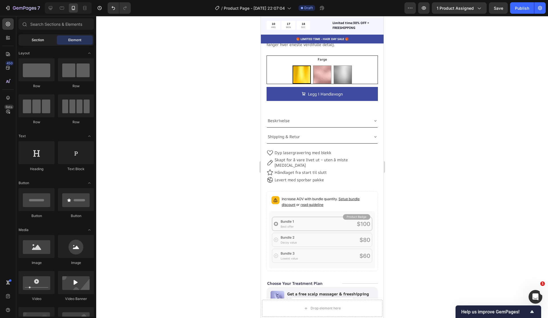
click at [45, 38] on div "Section" at bounding box center [38, 39] width 36 height 9
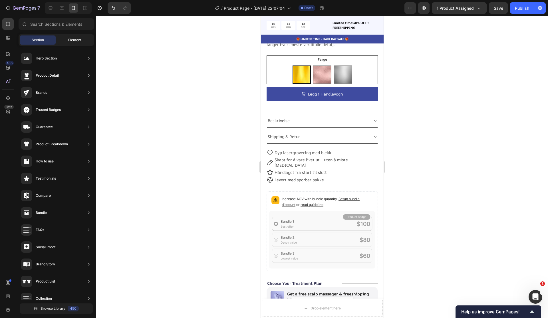
click at [61, 41] on div "Element" at bounding box center [75, 39] width 36 height 9
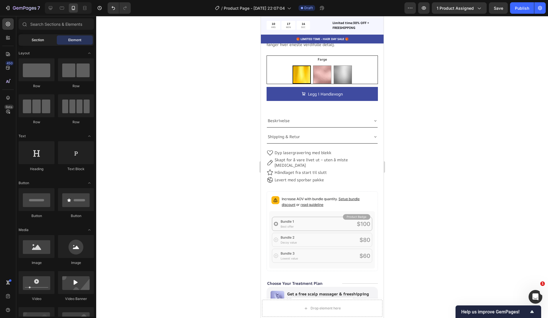
click at [38, 40] on span "Section" at bounding box center [38, 39] width 12 height 5
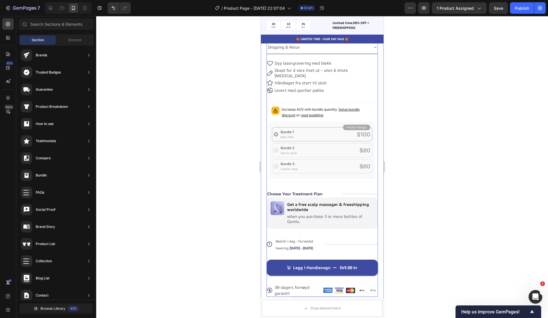
scroll to position [305, 0]
click at [320, 177] on div "Icon Icon Icon Icon Icon Icon List Elsk halskjedet ditt eller få pengene tilbak…" at bounding box center [322, 88] width 111 height 419
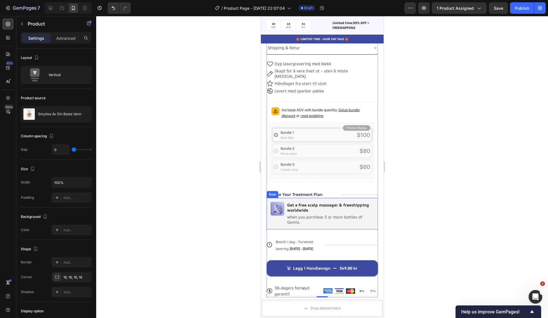
click at [335, 215] on div "Image Get a free scalp massager & freeshipping worldwide Text Block when you pu…" at bounding box center [322, 214] width 111 height 32
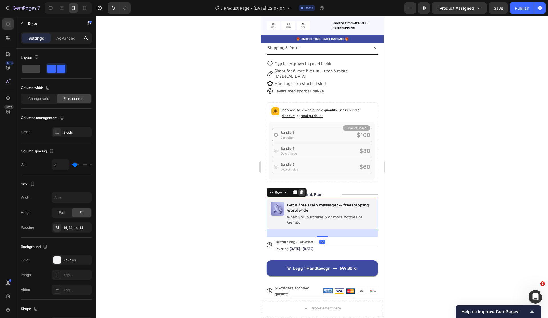
click at [303, 190] on icon at bounding box center [302, 192] width 4 height 4
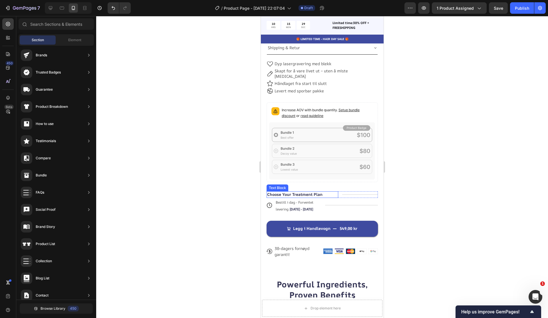
click at [306, 192] on p "Choose Your Treatment Plan" at bounding box center [294, 194] width 55 height 5
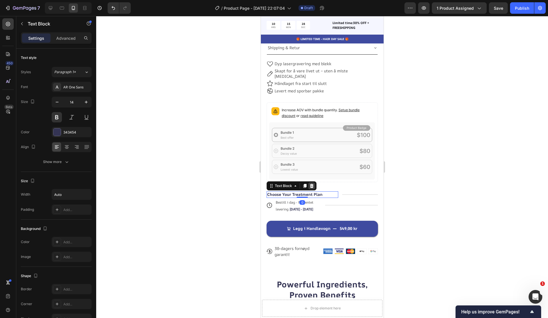
click at [311, 184] on icon at bounding box center [312, 186] width 4 height 4
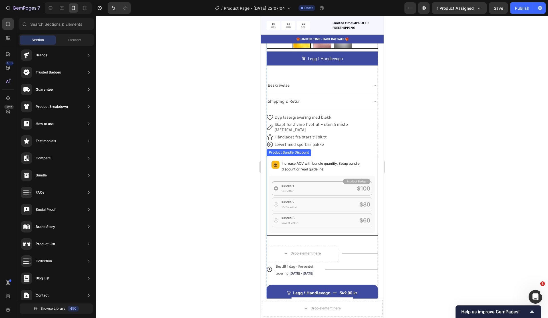
scroll to position [252, 0]
click at [329, 228] on div "Icon Icon Icon Icon Icon Icon List Elsk halskjedet ditt eller få pengene tilbak…" at bounding box center [322, 127] width 111 height 390
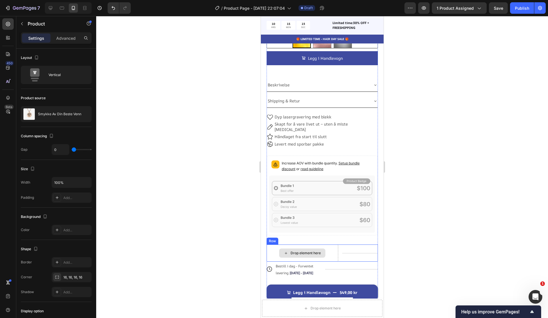
click at [338, 244] on div "Drop element here" at bounding box center [303, 252] width 72 height 17
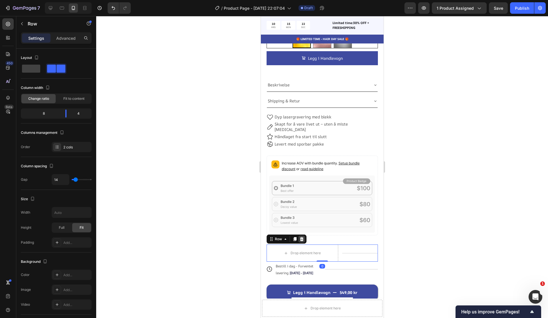
click at [303, 237] on icon at bounding box center [301, 239] width 5 height 5
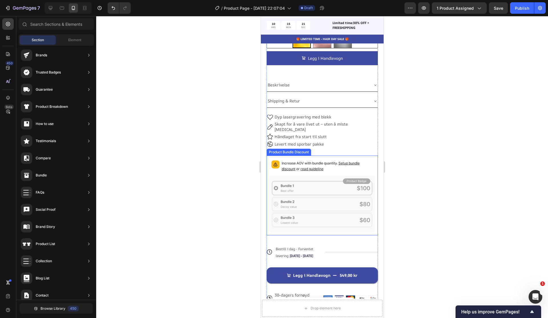
click at [311, 225] on div "Icon Icon Icon Icon Icon Icon List Elsk halskjedet ditt eller få pengene tilbak…" at bounding box center [322, 118] width 111 height 373
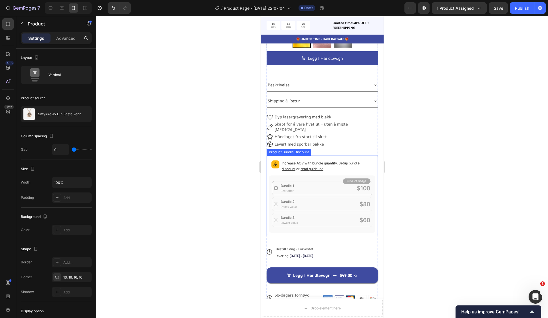
click at [311, 223] on div "Increase AOV with bundle quantity. Setup bundle discount or read guideline" at bounding box center [322, 195] width 111 height 80
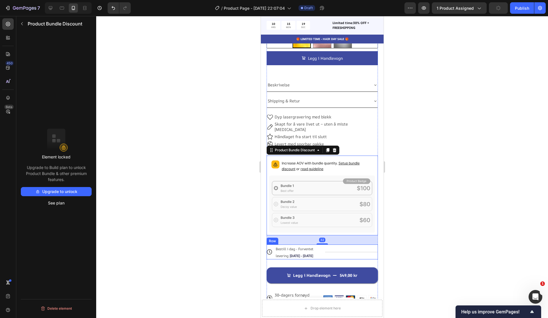
click at [338, 244] on div "Title Line" at bounding box center [351, 251] width 53 height 15
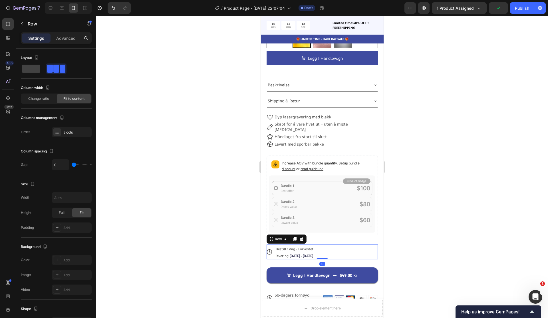
click at [341, 244] on div "Title Line" at bounding box center [351, 251] width 53 height 15
click at [343, 245] on div "Title Line" at bounding box center [351, 251] width 53 height 15
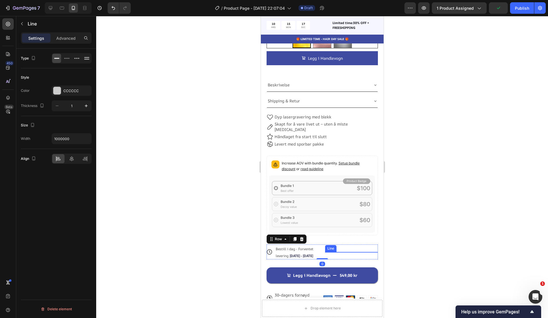
click at [345, 252] on div at bounding box center [351, 252] width 53 height 0
click at [360, 244] on icon at bounding box center [360, 246] width 5 height 5
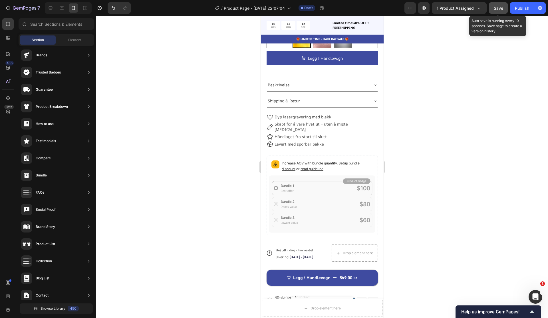
click at [499, 9] on span "Save" at bounding box center [498, 8] width 9 height 5
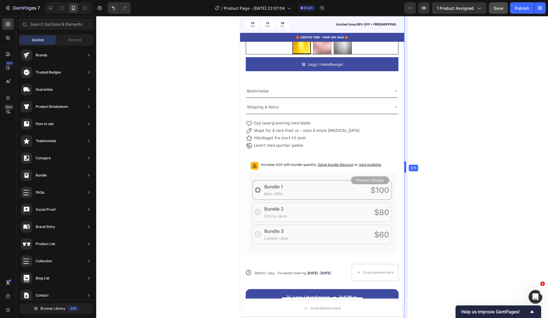
scroll to position [273, 0]
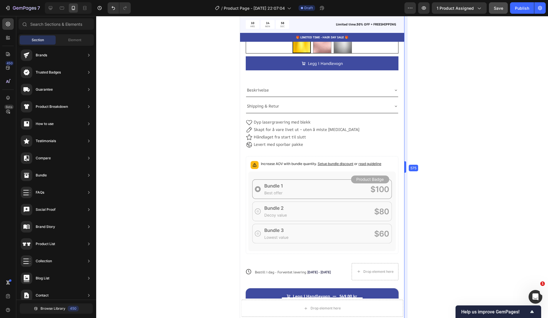
drag, startPoint x: 385, startPoint y: 165, endPoint x: 426, endPoint y: 166, distance: 41.4
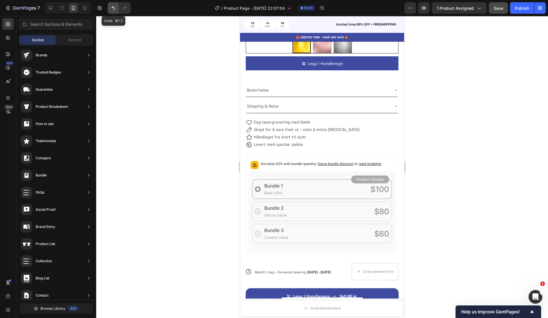
click at [113, 9] on icon "Undo/Redo" at bounding box center [114, 8] width 6 height 6
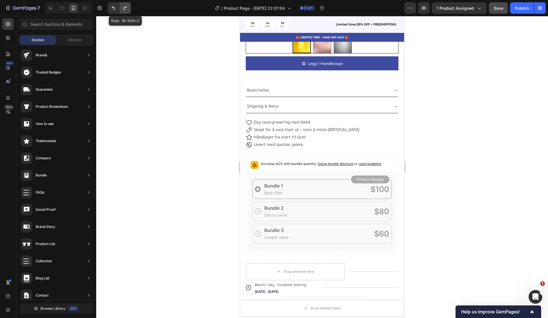
click at [123, 10] on icon "Undo/Redo" at bounding box center [125, 8] width 6 height 6
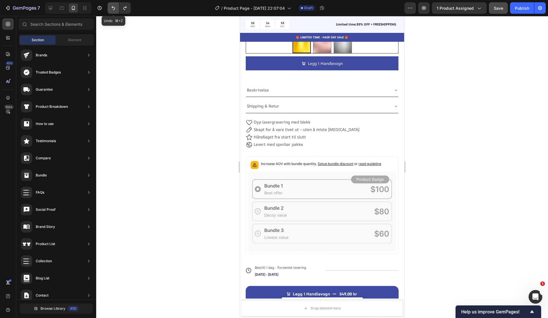
click at [114, 9] on icon "Undo/Redo" at bounding box center [113, 8] width 3 height 4
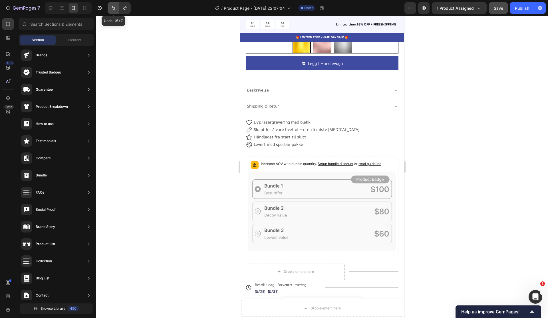
click at [119, 9] on button "Undo/Redo" at bounding box center [113, 7] width 11 height 11
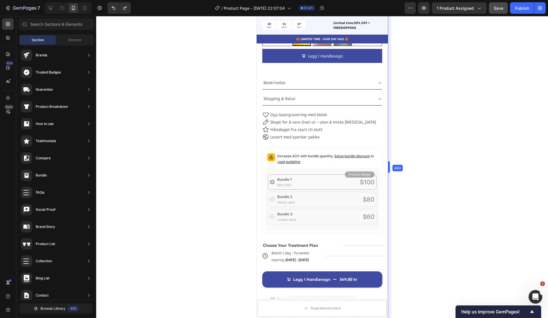
scroll to position [257, 0]
drag, startPoint x: 406, startPoint y: 169, endPoint x: 373, endPoint y: 171, distance: 32.9
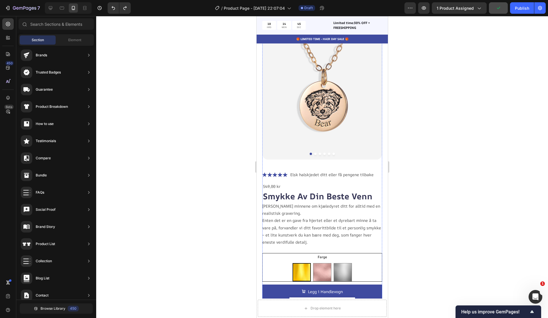
scroll to position [0, 0]
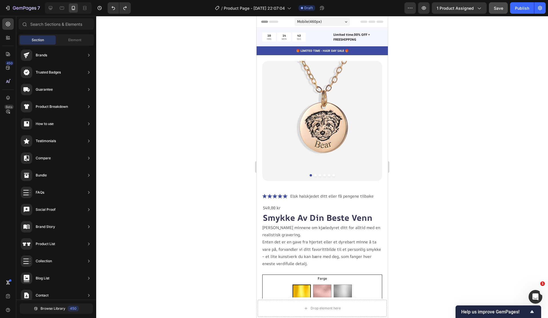
click at [348, 25] on div "Mobile ( 460 px)" at bounding box center [322, 21] width 55 height 9
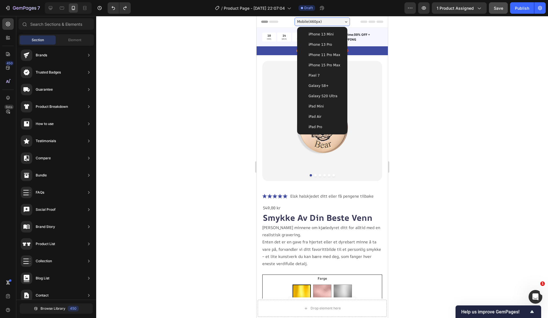
click at [337, 67] on span "iPhone 15 Pro Max" at bounding box center [325, 65] width 32 height 6
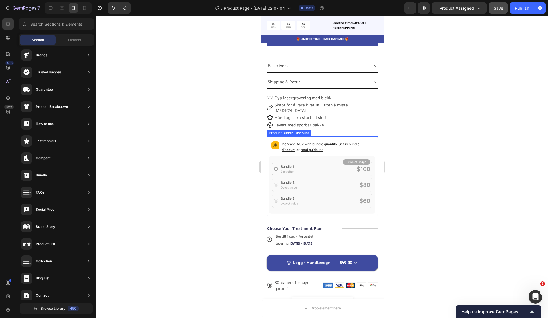
scroll to position [271, 0]
click at [327, 225] on div "Choose Your Treatment Plan" at bounding box center [303, 228] width 72 height 6
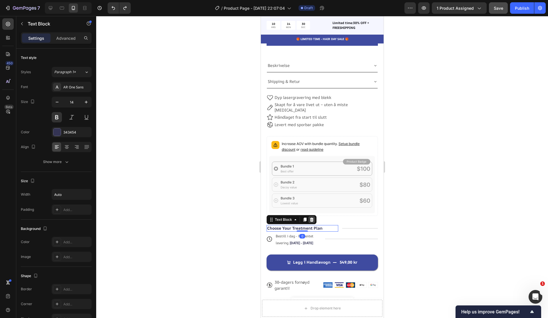
click at [313, 217] on icon at bounding box center [311, 219] width 5 height 5
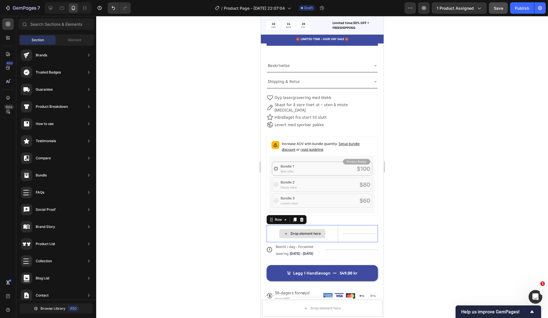
click at [330, 225] on div "Drop element here" at bounding box center [303, 233] width 72 height 17
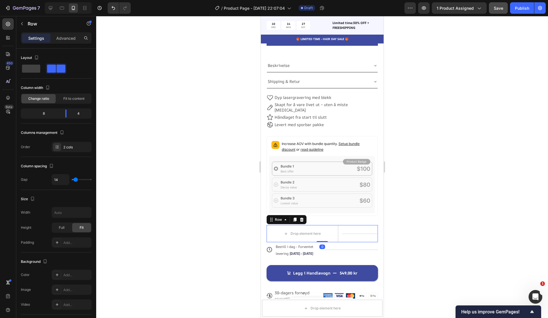
click at [302, 217] on icon at bounding box center [302, 219] width 4 height 4
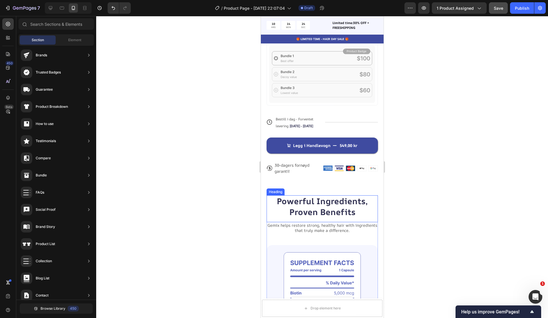
scroll to position [383, 0]
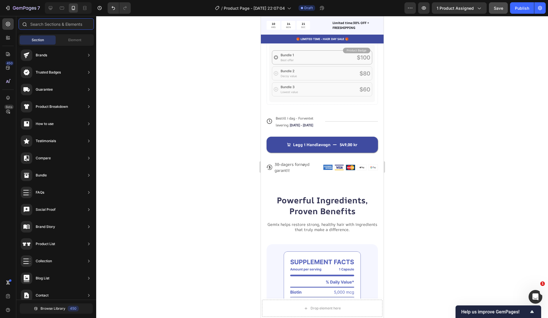
click at [75, 26] on input "text" at bounding box center [56, 23] width 75 height 11
click at [75, 35] on div "Element" at bounding box center [75, 39] width 36 height 9
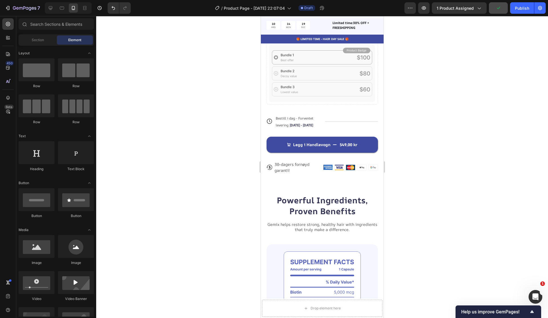
click at [56, 40] on div "Section Element" at bounding box center [56, 39] width 75 height 11
click at [49, 40] on div "Section" at bounding box center [38, 39] width 36 height 9
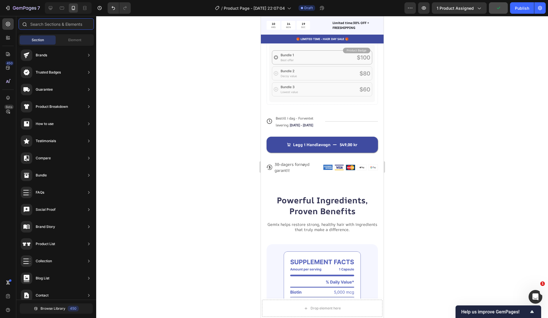
click at [44, 27] on input "text" at bounding box center [56, 23] width 75 height 11
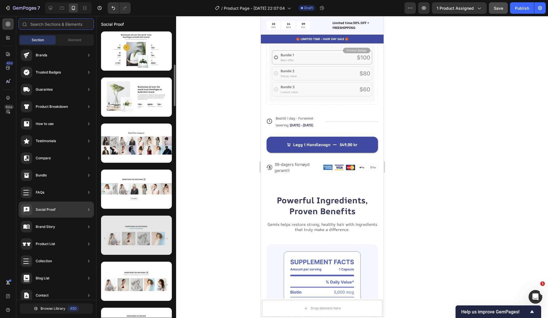
scroll to position [236, 0]
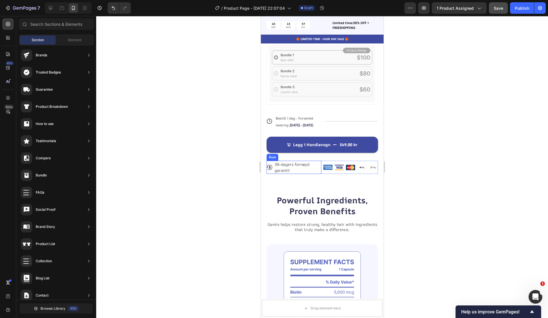
click at [270, 166] on div "Icon" at bounding box center [270, 167] width 6 height 13
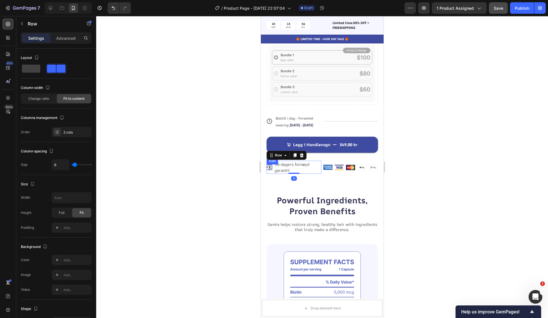
click at [269, 166] on icon at bounding box center [270, 167] width 2 height 3
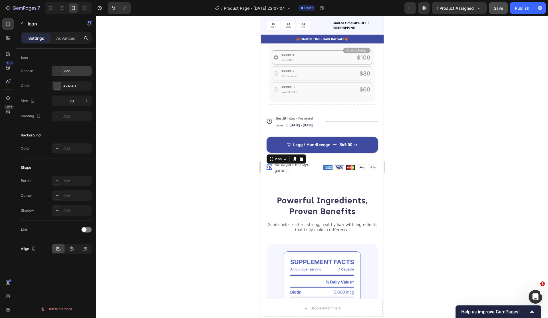
click at [55, 72] on icon at bounding box center [57, 70] width 6 height 5
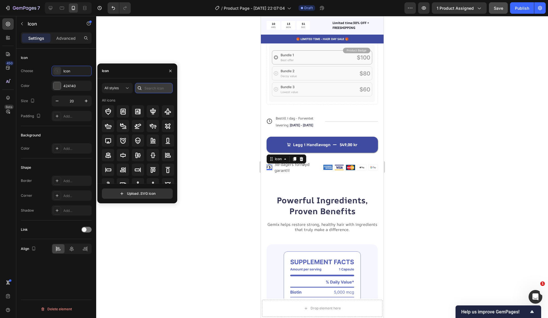
click at [147, 87] on input "text" at bounding box center [154, 88] width 38 height 10
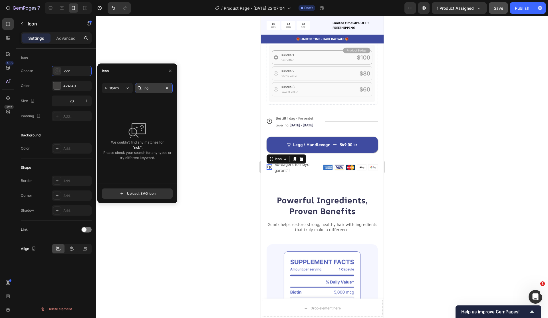
type input "n"
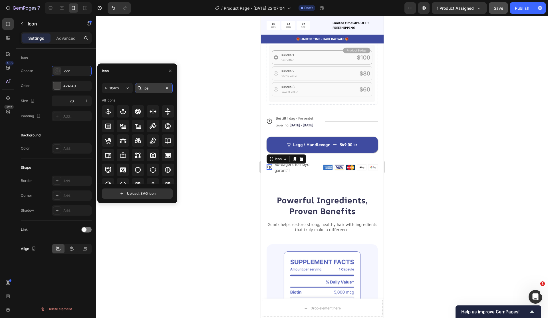
type input "p"
type input "money"
click at [110, 129] on div at bounding box center [108, 126] width 12 height 12
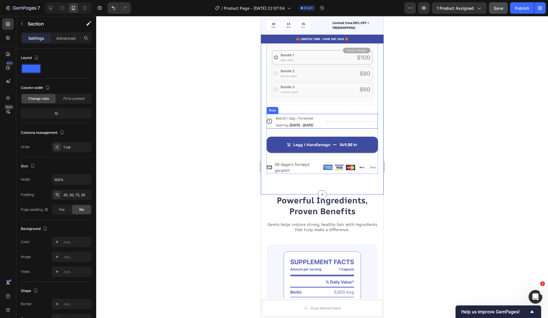
click at [457, 137] on div at bounding box center [322, 167] width 452 height 302
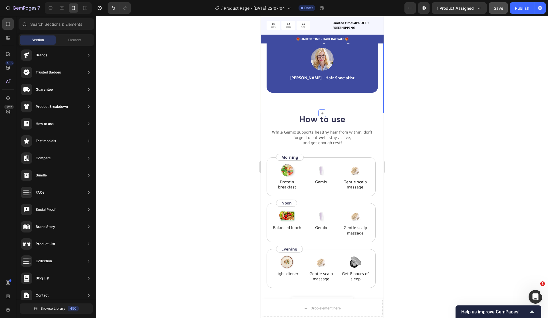
scroll to position [1086, 0]
click at [301, 113] on div "“Based on ingredients, Gemix offers a well-rounded approach to hair health and …" at bounding box center [322, 51] width 123 height 121
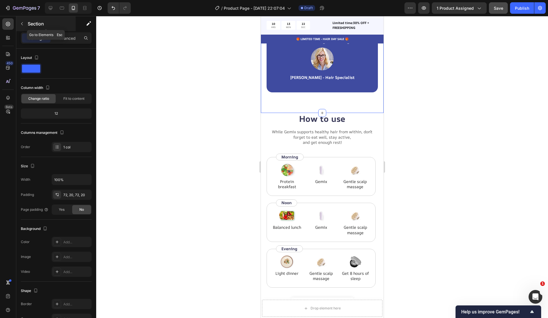
click at [25, 24] on button "button" at bounding box center [21, 23] width 9 height 9
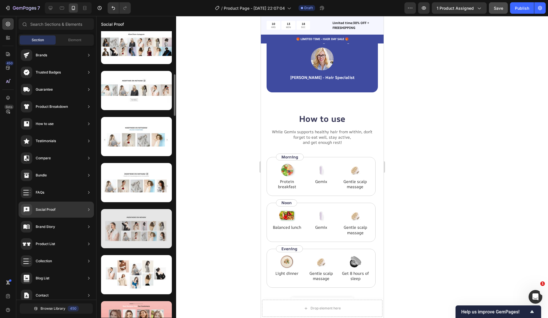
scroll to position [326, 0]
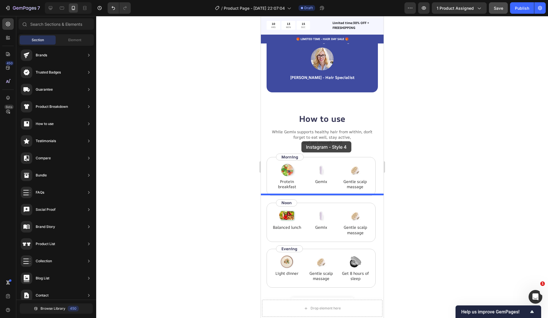
drag, startPoint x: 398, startPoint y: 161, endPoint x: 301, endPoint y: 141, distance: 98.8
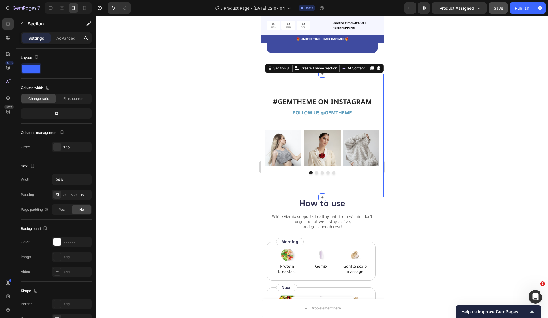
scroll to position [1130, 0]
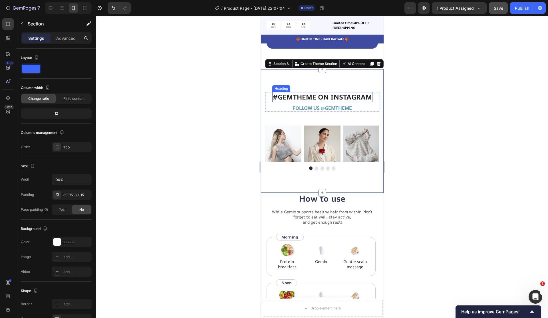
click at [337, 101] on p "#GEMTHEME ON INSTAGRAM" at bounding box center [322, 97] width 99 height 9
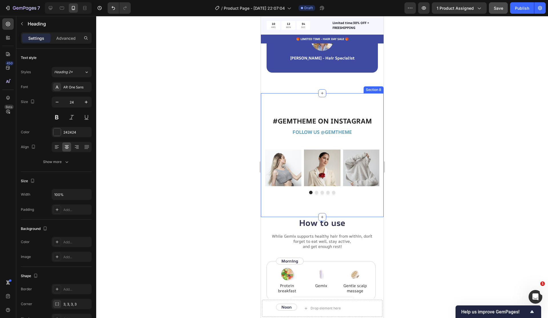
scroll to position [1286, 0]
click at [305, 121] on p "#GEMTHEME ON INSTAGRAM" at bounding box center [322, 121] width 99 height 9
click at [312, 122] on p "#GEMTHEME ON INSTAGRAM" at bounding box center [322, 121] width 99 height 9
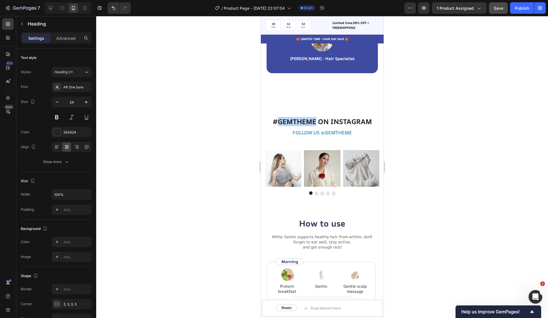
click at [312, 122] on p "#GEMTHEME ON INSTAGRAM" at bounding box center [322, 121] width 99 height 9
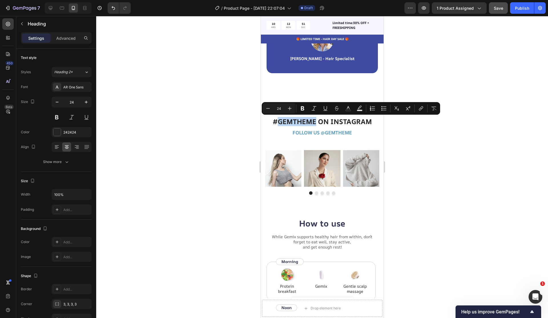
click at [312, 122] on p "#GEMTHEME ON INSTAGRAM" at bounding box center [322, 121] width 99 height 9
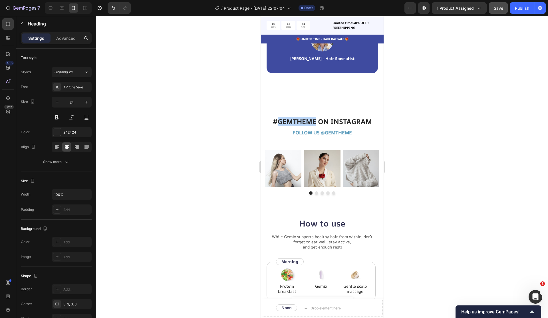
click at [312, 122] on p "#GEMTHEME ON INSTAGRAM" at bounding box center [322, 121] width 99 height 9
click at [341, 136] on strong "FOLLOW US @GEMTHEME" at bounding box center [322, 132] width 59 height 7
click at [309, 131] on strong "FOLLOW US @GEMTHEME" at bounding box center [322, 132] width 59 height 7
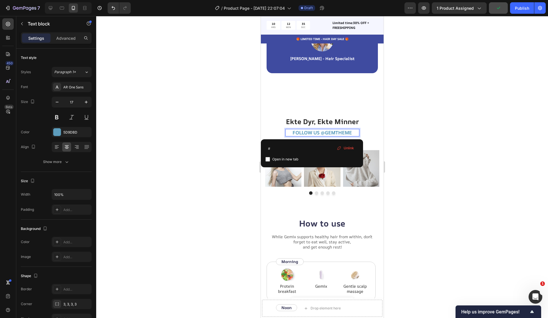
click at [310, 131] on strong "FOLLOW US @GEMTHEME" at bounding box center [322, 132] width 59 height 7
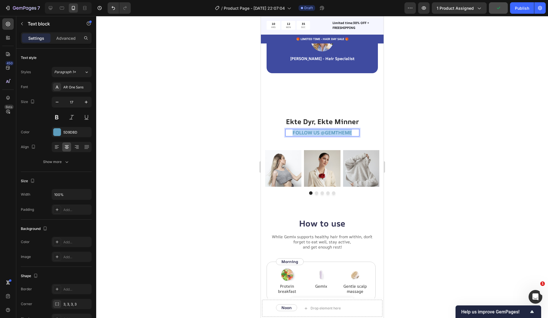
click at [310, 131] on strong "FOLLOW US @GEMTHEME" at bounding box center [322, 132] width 59 height 7
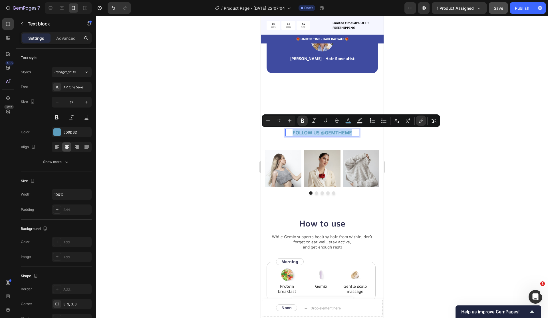
click at [317, 132] on strong "FOLLOW US @GEMTHEME" at bounding box center [322, 132] width 59 height 7
click at [319, 132] on strong "FOLLOW US @GEMTHEME" at bounding box center [322, 132] width 59 height 7
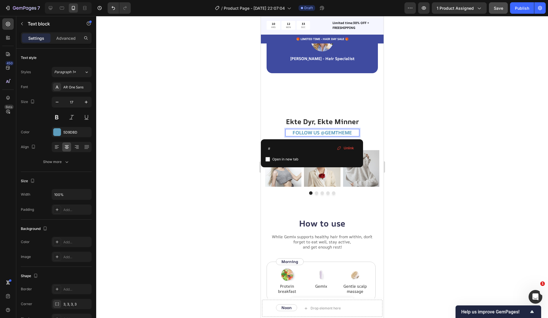
click at [320, 139] on div "Ekte Dyr, Ekte Minner Heading FOLLOW US @GEMTHEME Text block 0 Row Image Image …" at bounding box center [322, 156] width 114 height 78
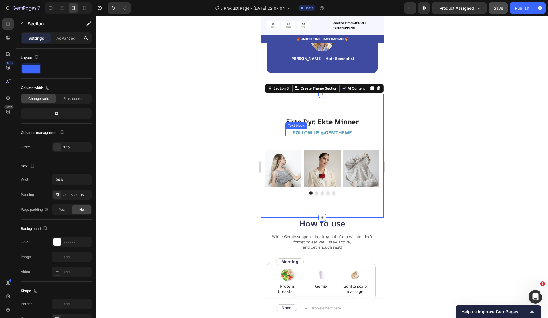
click at [321, 133] on strong "FOLLOW US @GEMTHEME" at bounding box center [322, 132] width 59 height 7
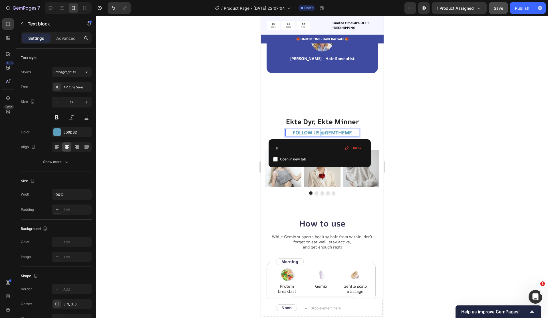
click at [318, 133] on strong "FOLLOW US @GEMTHEME" at bounding box center [322, 132] width 59 height 7
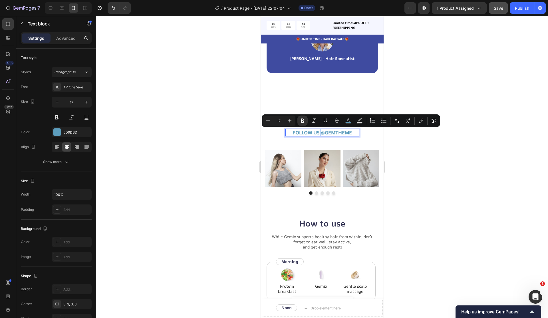
click at [318, 133] on strong "FOLLOW US @GEMTHEME" at bounding box center [322, 132] width 59 height 7
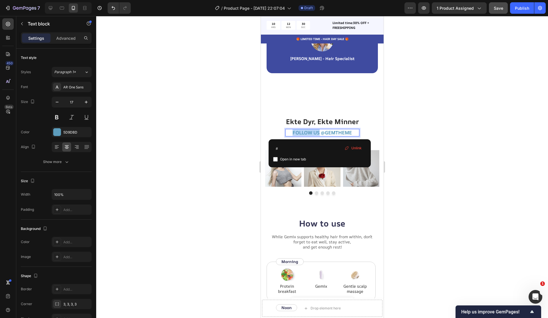
drag, startPoint x: 319, startPoint y: 132, endPoint x: 287, endPoint y: 131, distance: 31.7
click at [287, 131] on p "FOLLOW US @GEMTHEME" at bounding box center [322, 132] width 73 height 6
click at [353, 132] on p "Følg oss @GEMTHEME" at bounding box center [322, 132] width 73 height 6
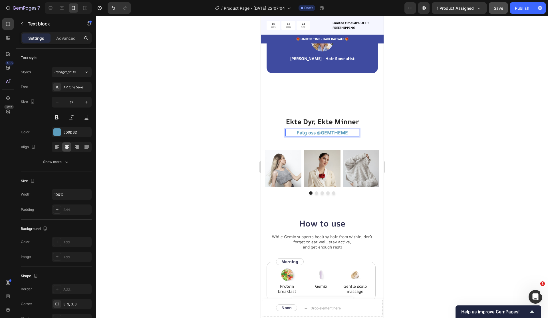
click at [344, 132] on strong "Følg oss @GEMTHEME" at bounding box center [322, 132] width 51 height 7
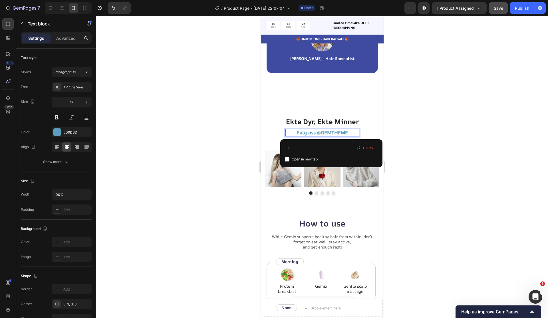
click at [365, 147] on span "Unlink" at bounding box center [368, 147] width 10 height 5
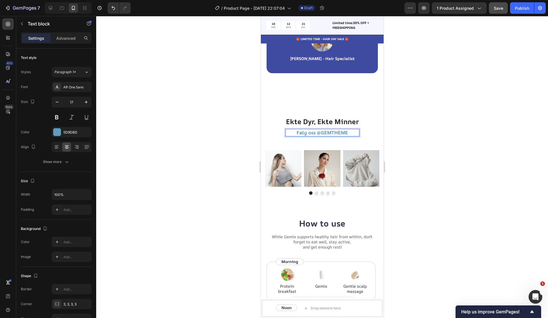
click at [343, 133] on strong "Følg oss @GEMTHEME" at bounding box center [322, 132] width 51 height 7
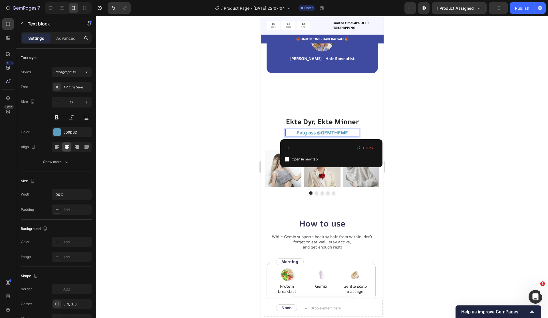
click at [426, 157] on div at bounding box center [322, 167] width 452 height 302
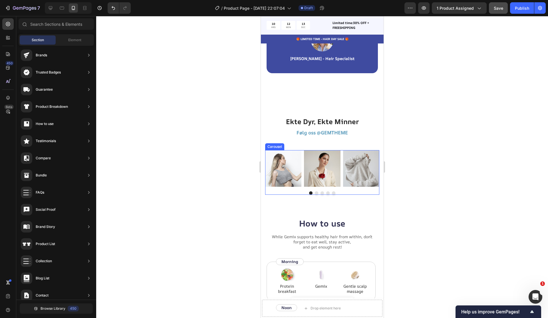
click at [318, 193] on button "Dot" at bounding box center [316, 192] width 3 height 3
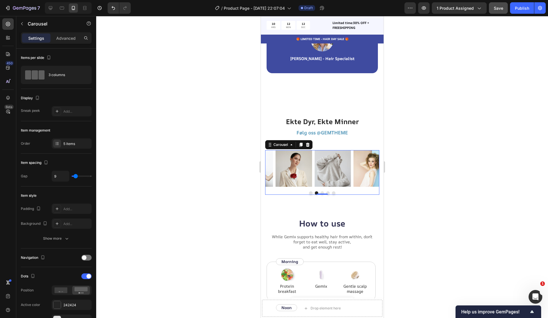
click at [321, 193] on div "0" at bounding box center [322, 194] width 6 height 5
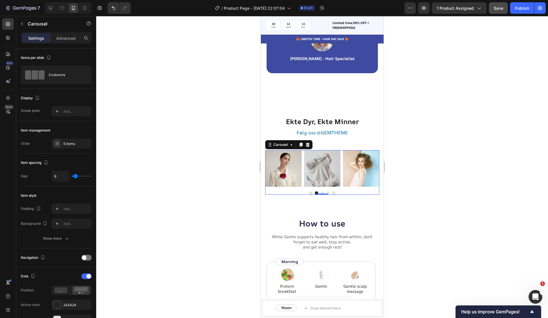
drag, startPoint x: 328, startPoint y: 193, endPoint x: 333, endPoint y: 193, distance: 5.4
click at [328, 193] on button "Dot" at bounding box center [327, 192] width 3 height 3
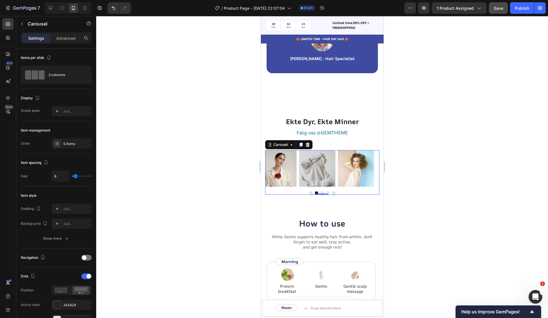
click at [334, 193] on button "Dot" at bounding box center [333, 192] width 3 height 3
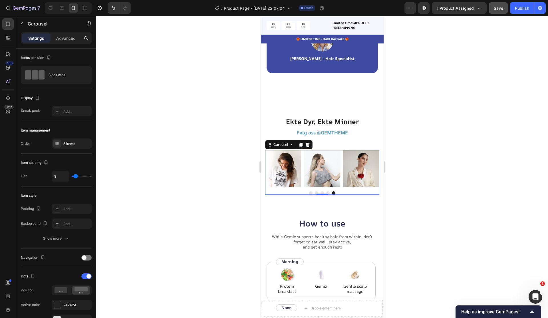
click at [424, 196] on div at bounding box center [322, 167] width 452 height 302
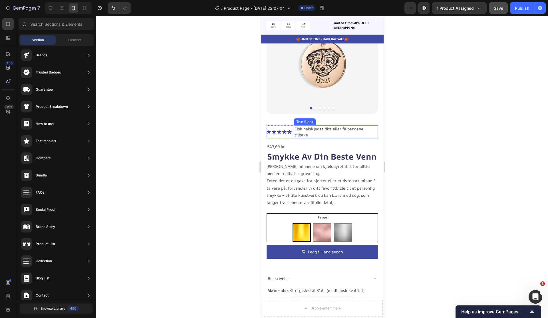
scroll to position [0, 0]
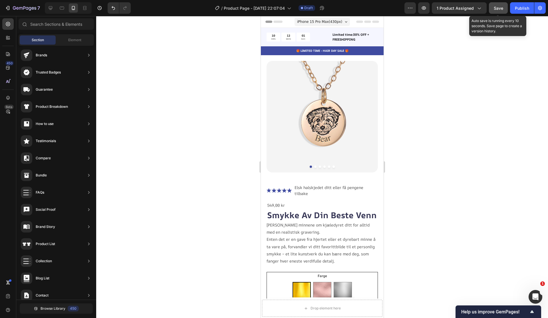
click at [498, 10] on span "Save" at bounding box center [498, 8] width 9 height 5
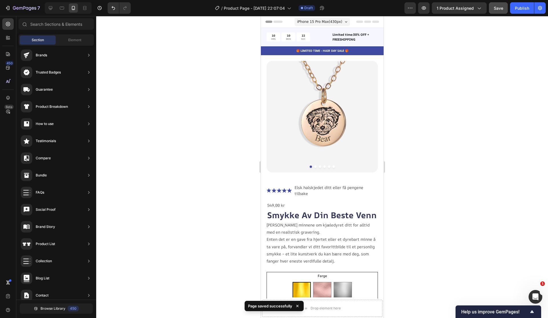
scroll to position [37, 0]
